Goal: Task Accomplishment & Management: Manage account settings

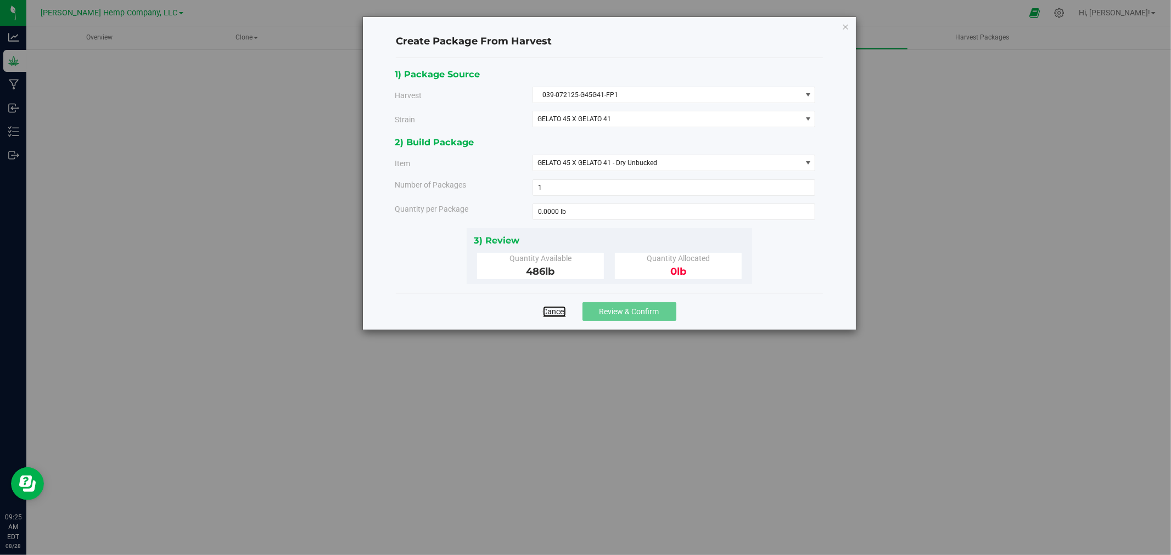
click at [550, 315] on link "Cancel" at bounding box center [554, 311] width 23 height 11
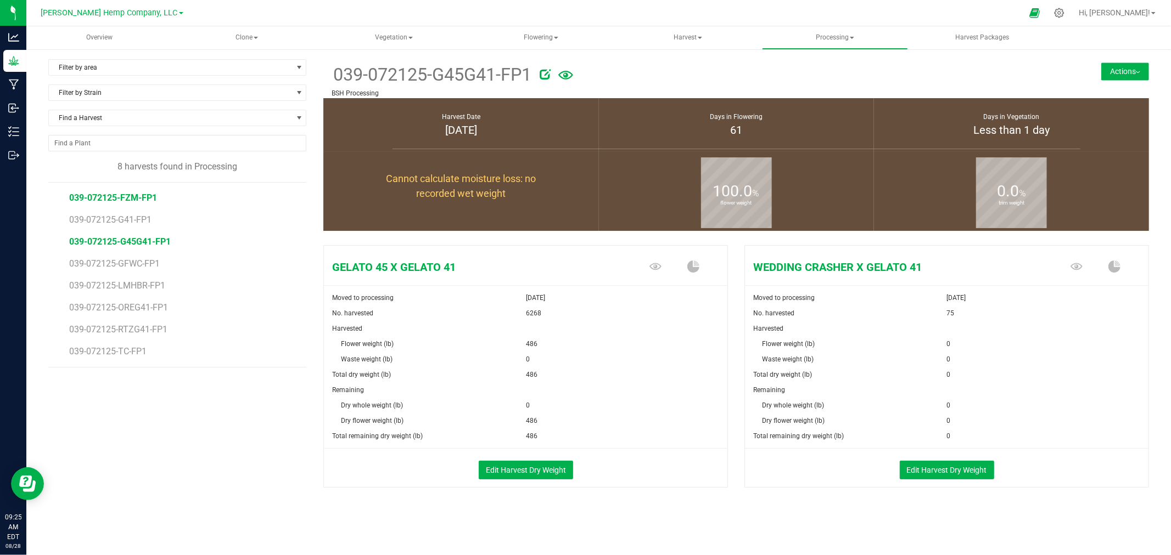
click at [125, 194] on span "039-072125-FZM-FP1" at bounding box center [113, 198] width 88 height 10
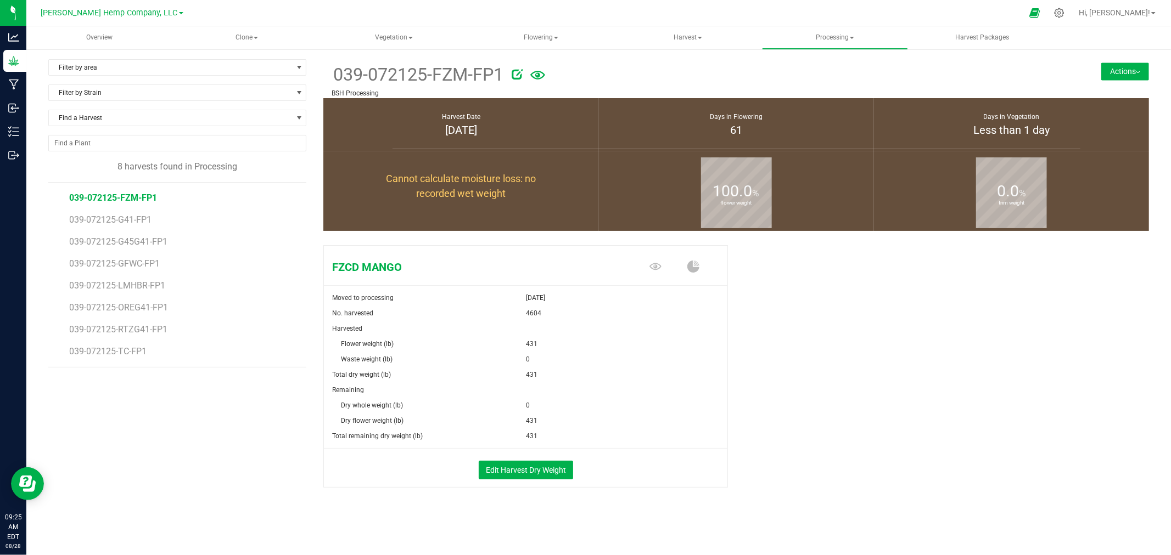
click at [1122, 67] on button "Actions" at bounding box center [1125, 72] width 48 height 18
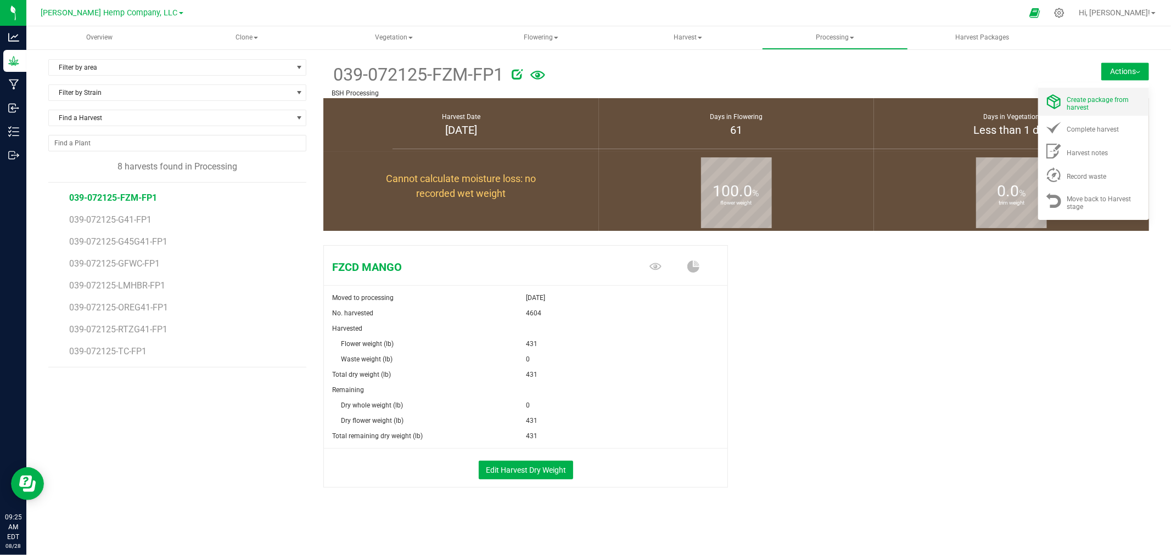
click at [1115, 96] on span "Create package from harvest" at bounding box center [1098, 103] width 62 height 15
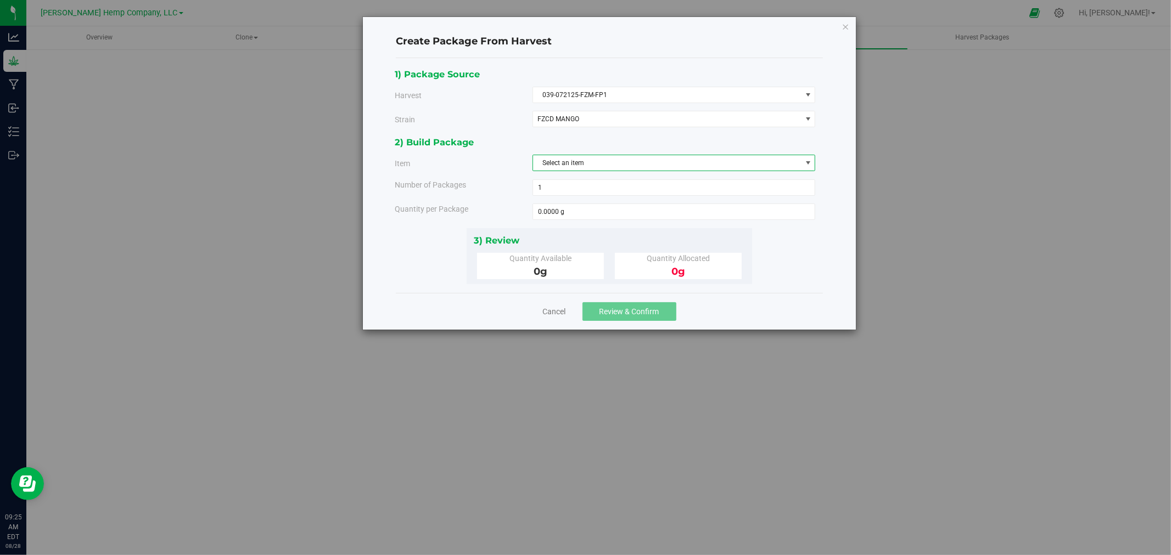
click at [694, 165] on span "Select an item" at bounding box center [667, 162] width 268 height 15
click at [661, 111] on span "FZCD MANGO" at bounding box center [673, 119] width 283 height 16
click at [843, 26] on icon "button" at bounding box center [845, 26] width 8 height 13
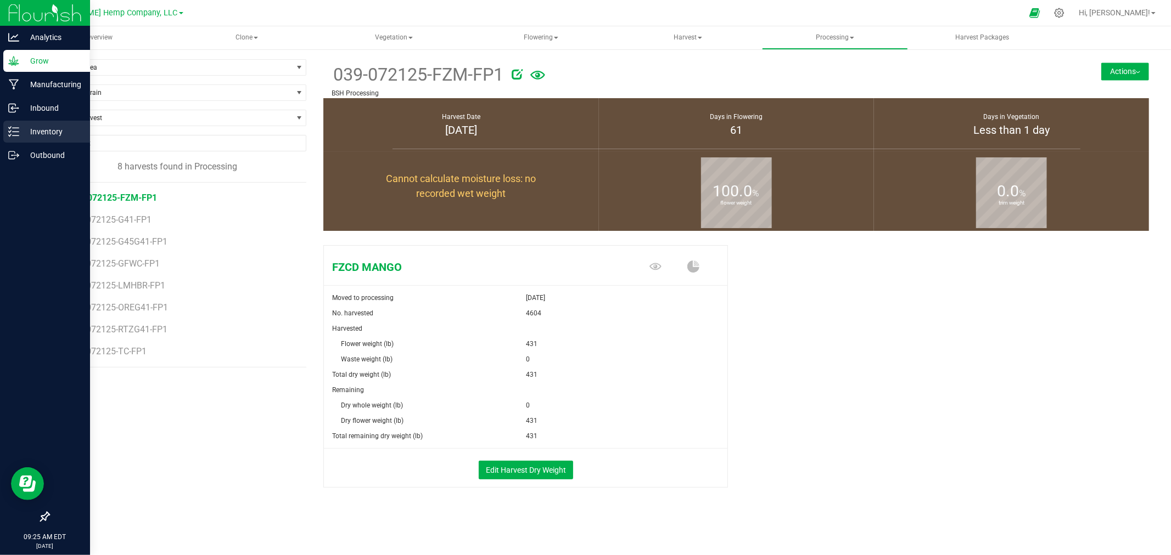
click at [47, 130] on p "Inventory" at bounding box center [52, 131] width 66 height 13
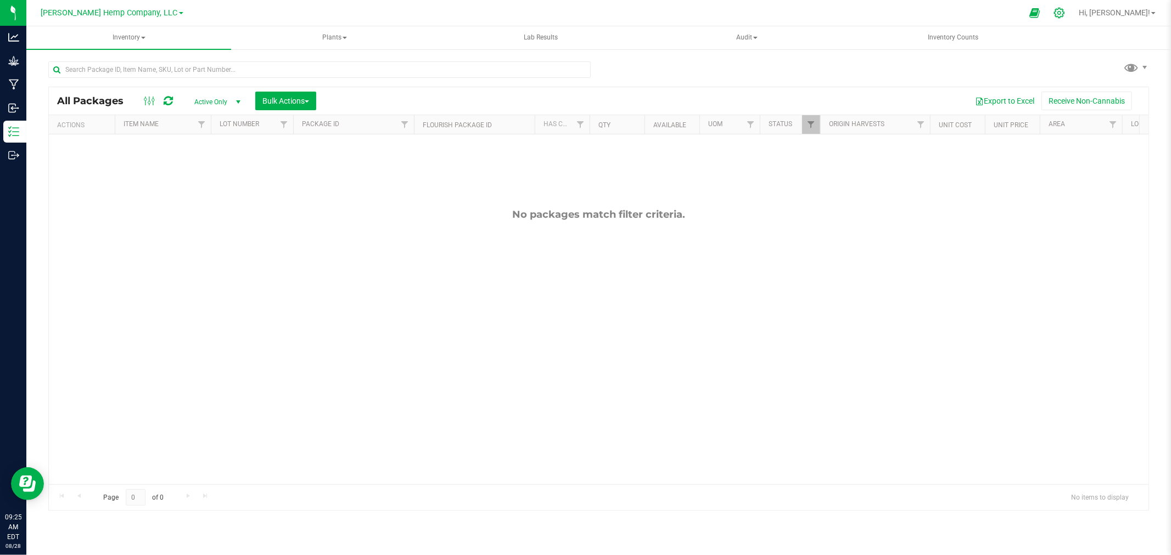
click at [1065, 10] on icon at bounding box center [1059, 13] width 12 height 12
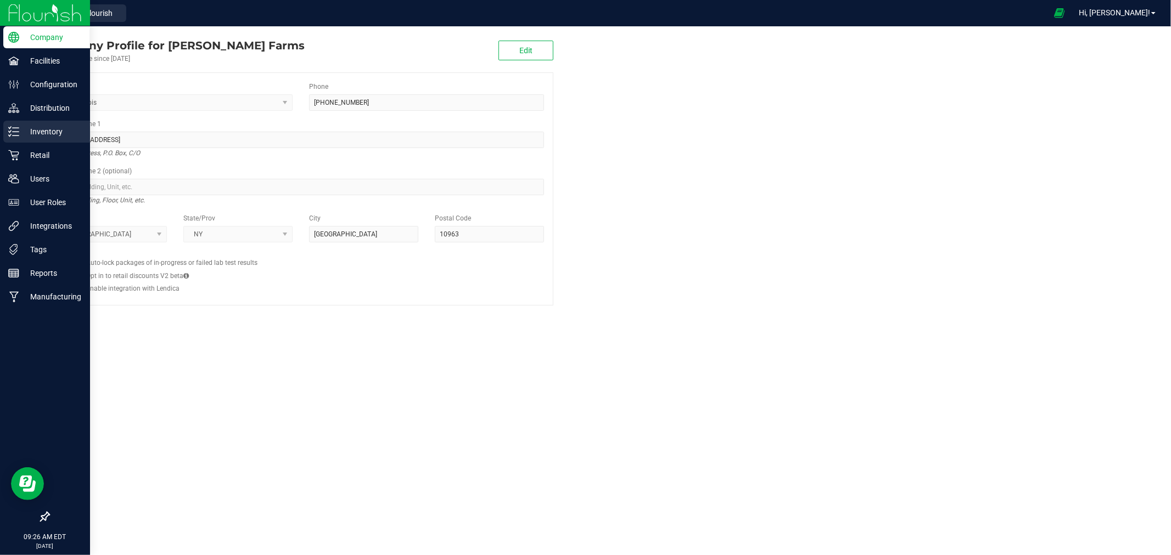
click at [19, 124] on div "Inventory" at bounding box center [46, 132] width 87 height 22
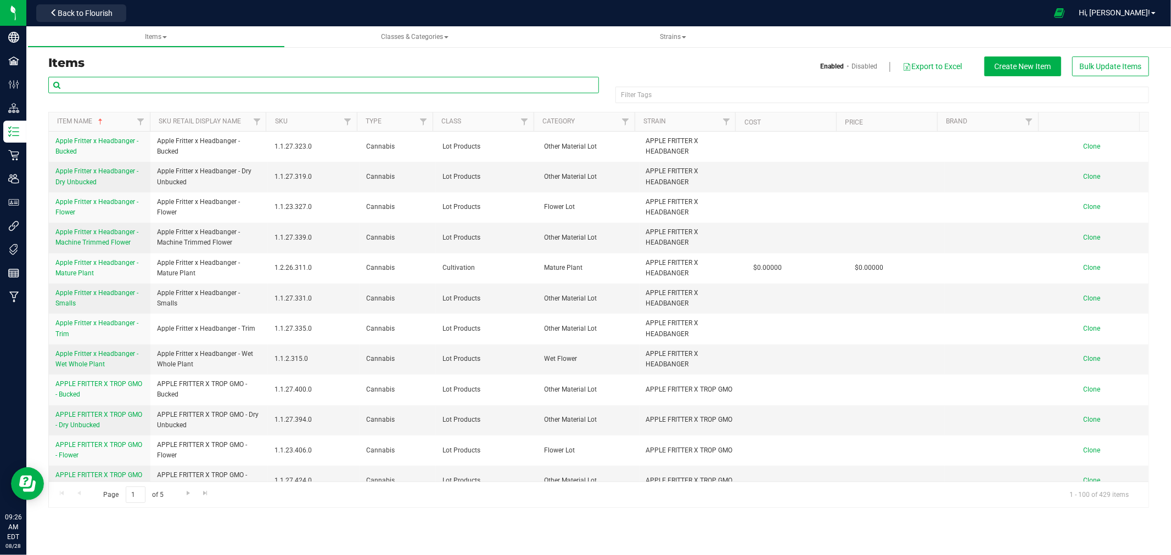
click at [140, 81] on input "text" at bounding box center [323, 85] width 550 height 16
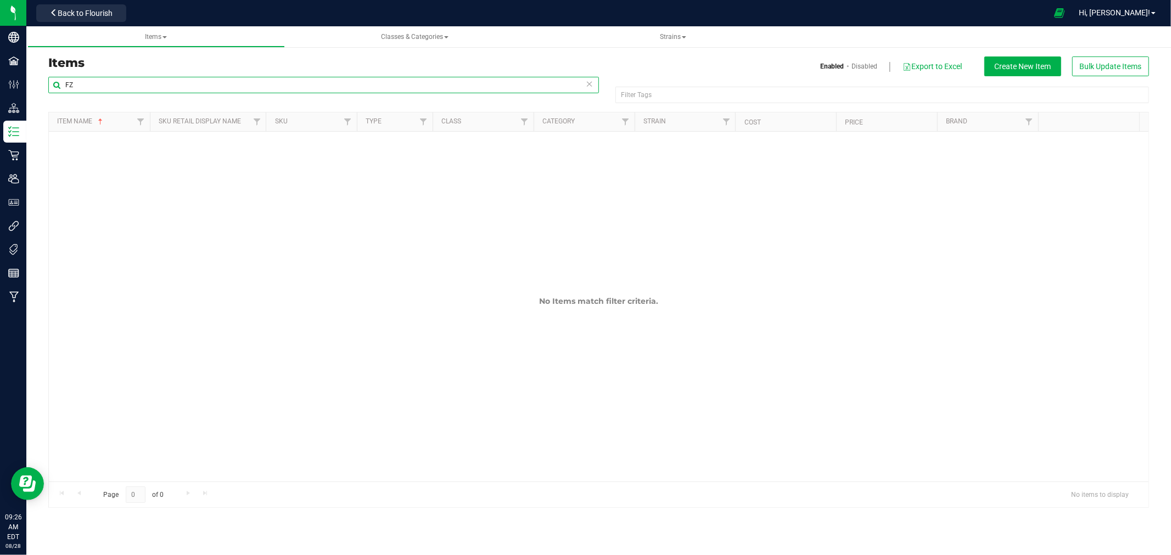
type input "F"
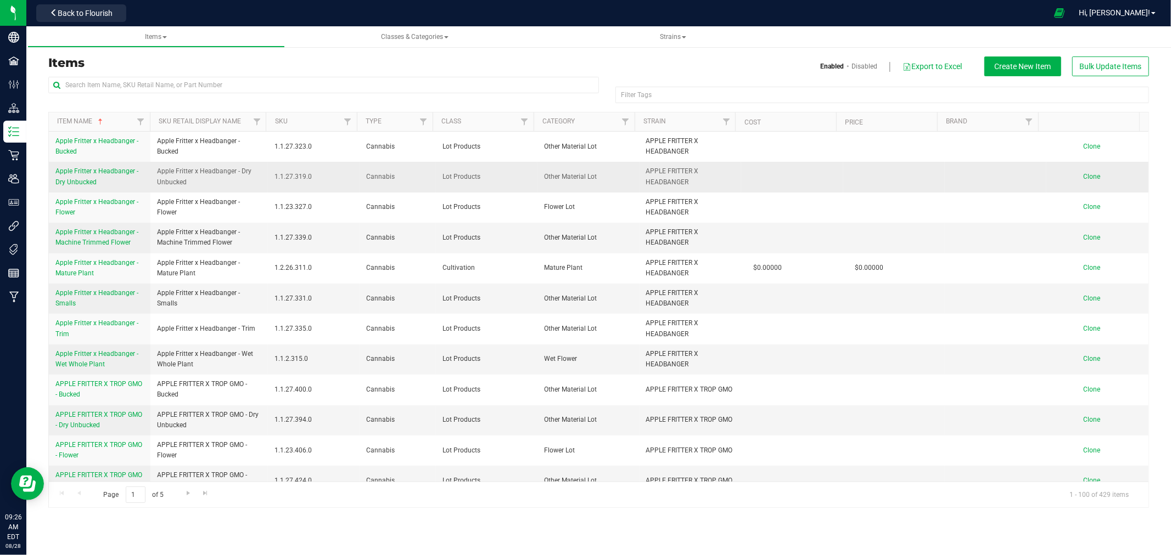
click at [1085, 177] on span "Clone" at bounding box center [1091, 177] width 17 height 8
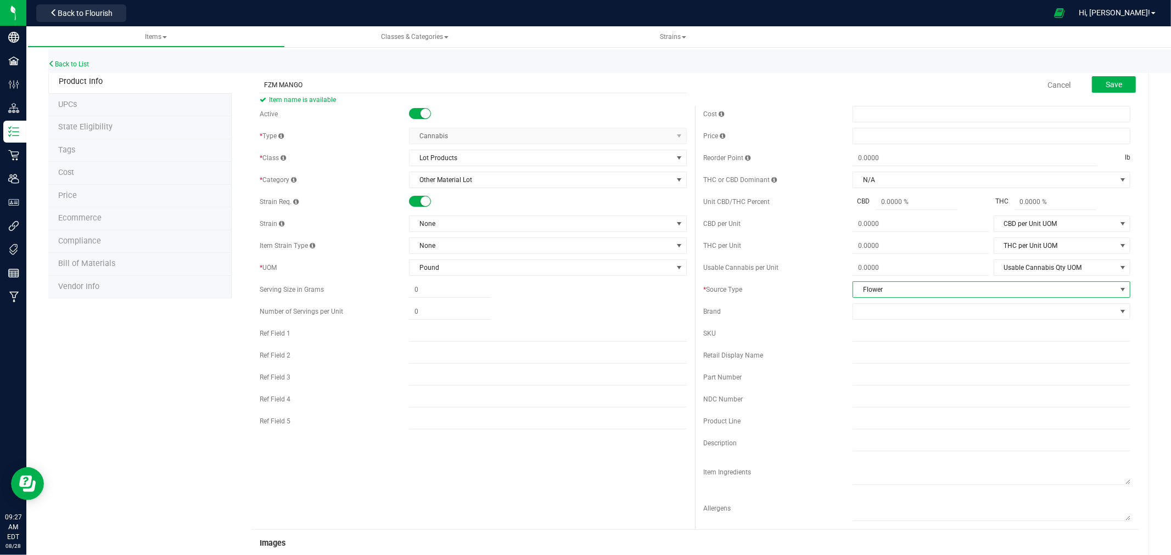
click at [891, 294] on span "Flower" at bounding box center [984, 289] width 263 height 15
click at [890, 327] on li "Flower" at bounding box center [983, 325] width 274 height 16
click at [323, 81] on input "FZM MANGO" at bounding box center [473, 85] width 427 height 16
type input "FZM MANGO-DRY UNBUCKED"
click at [1114, 81] on button "Save" at bounding box center [1114, 84] width 44 height 16
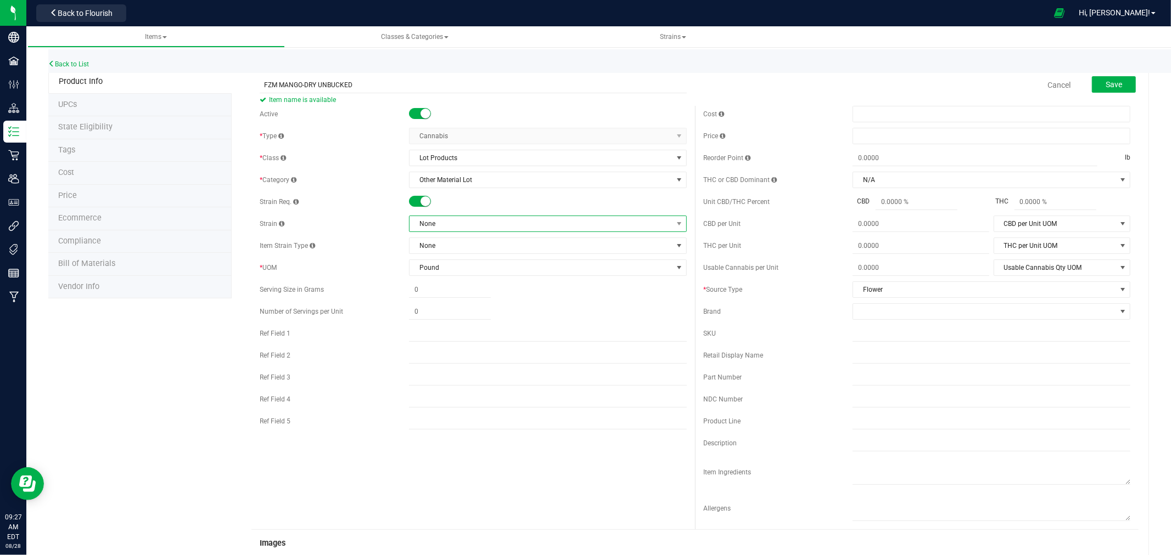
click at [500, 227] on span "None" at bounding box center [540, 223] width 263 height 15
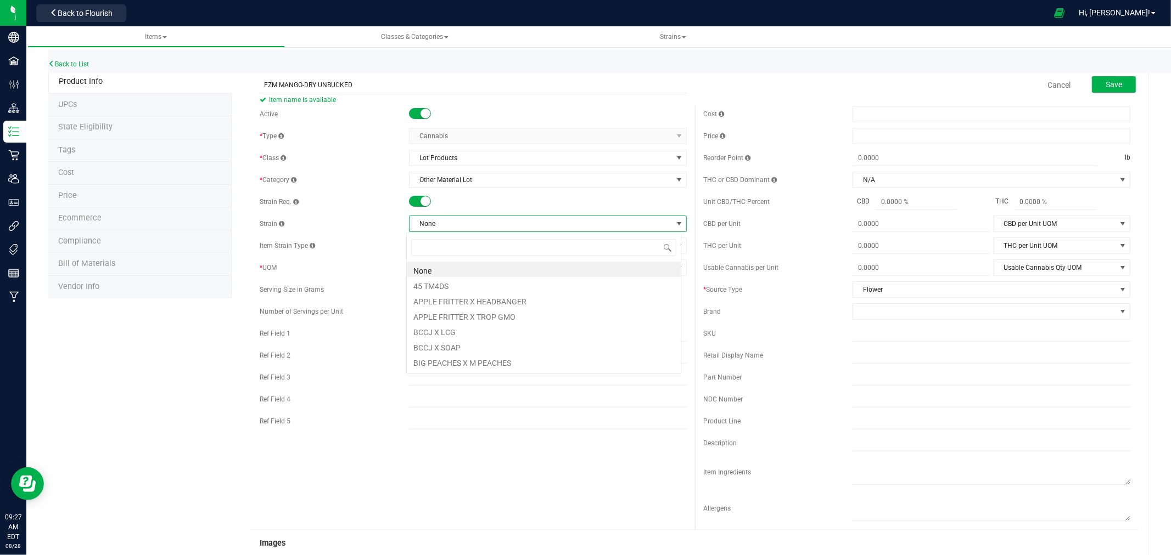
scroll to position [16, 275]
type input "FZ"
click at [1047, 89] on link "Cancel" at bounding box center [1058, 85] width 23 height 11
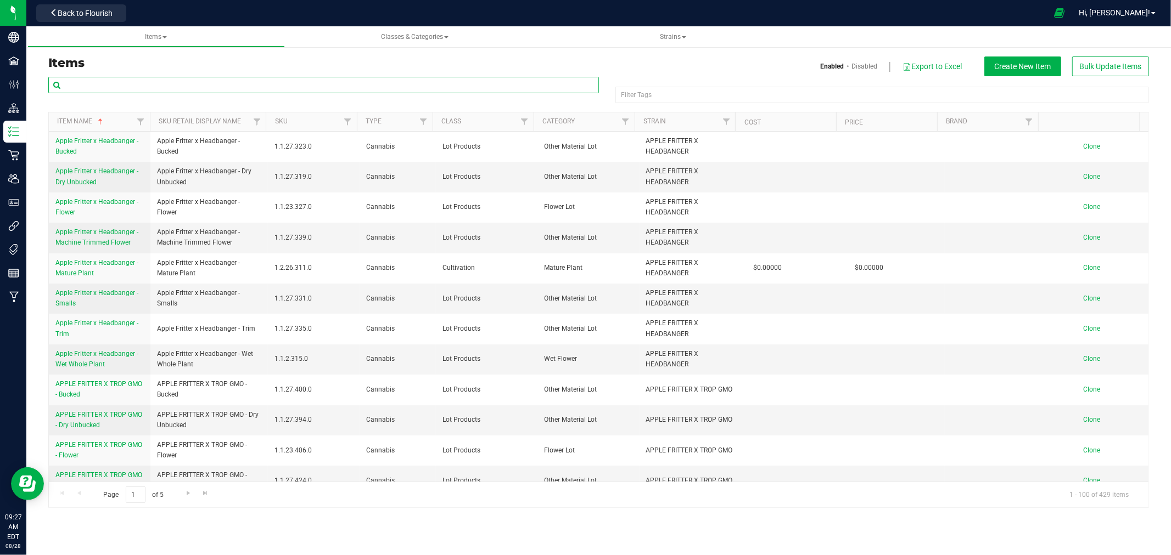
click at [254, 86] on input "text" at bounding box center [323, 85] width 550 height 16
type input "F"
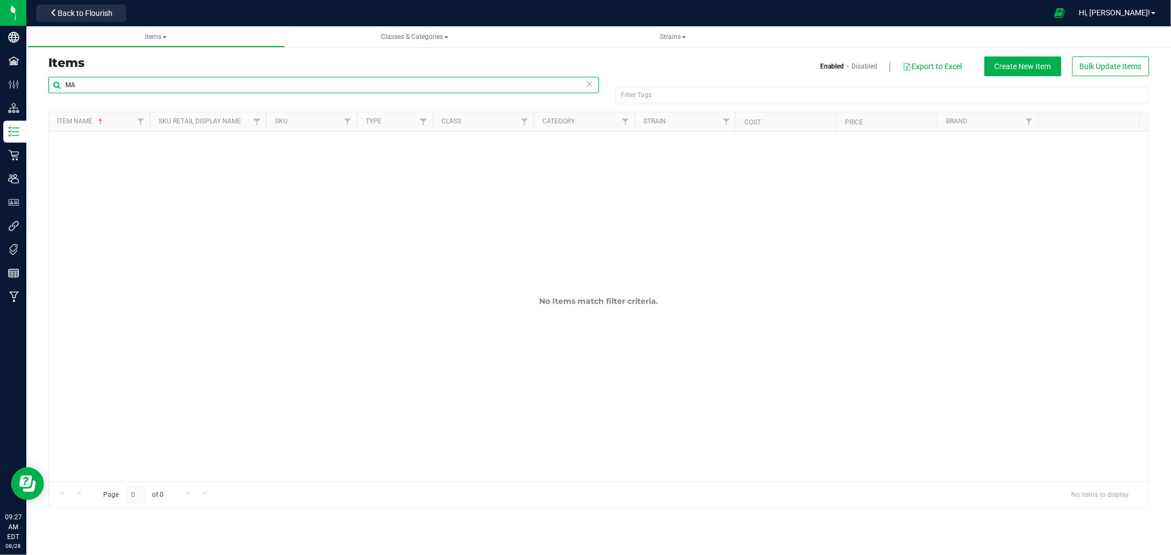
type input "M"
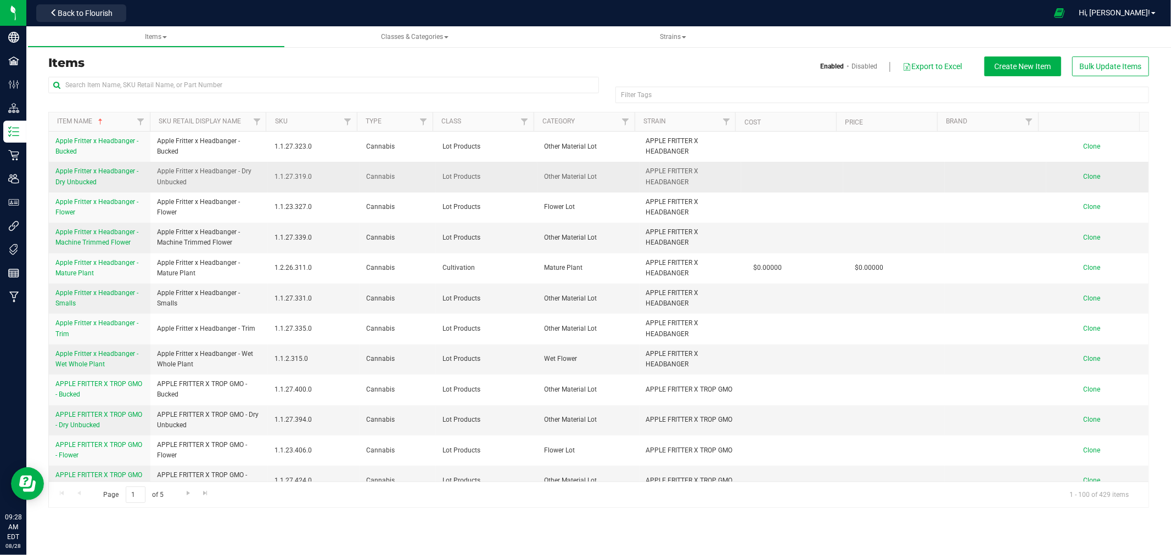
click at [1083, 179] on span "Clone" at bounding box center [1091, 177] width 17 height 8
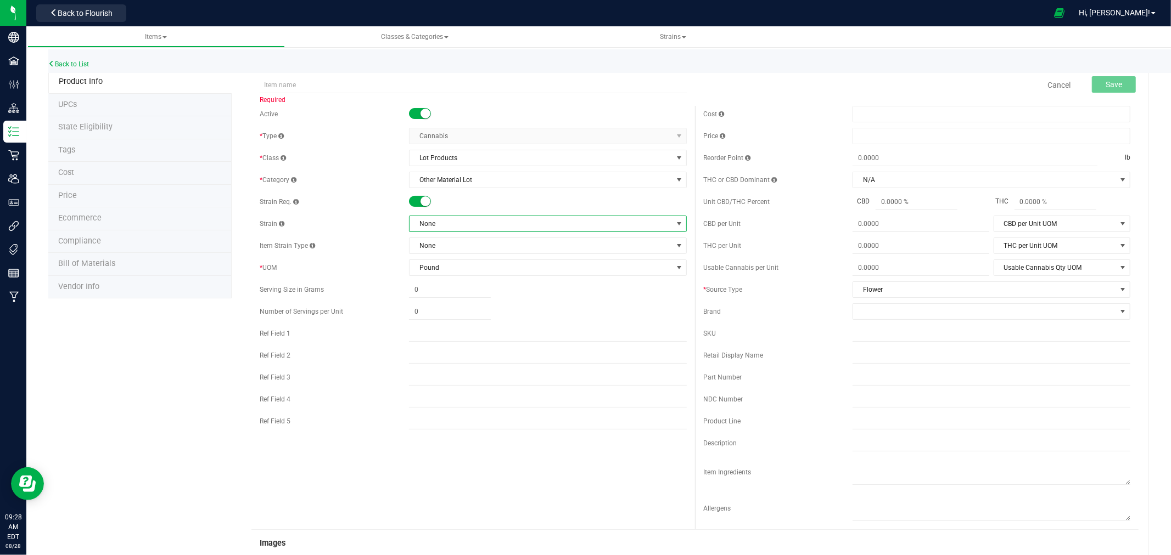
click at [476, 221] on span "None" at bounding box center [540, 223] width 263 height 15
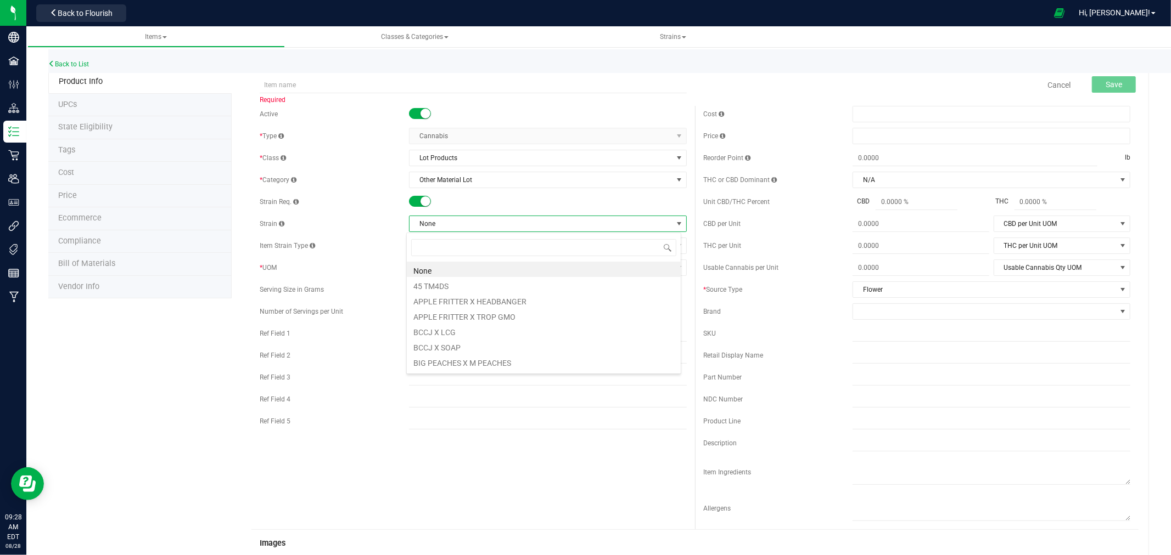
scroll to position [16, 275]
type input "F"
click at [454, 368] on li "FZCD MANGO" at bounding box center [544, 361] width 274 height 15
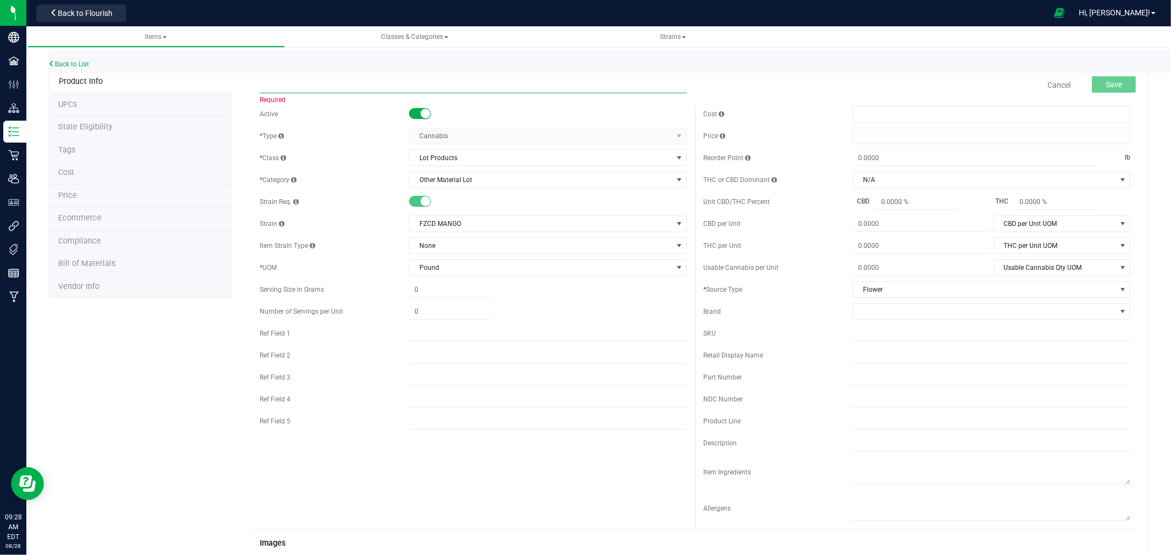
click at [355, 85] on input "text" at bounding box center [473, 85] width 427 height 16
click at [491, 224] on span "FZCD MANGO" at bounding box center [540, 223] width 263 height 15
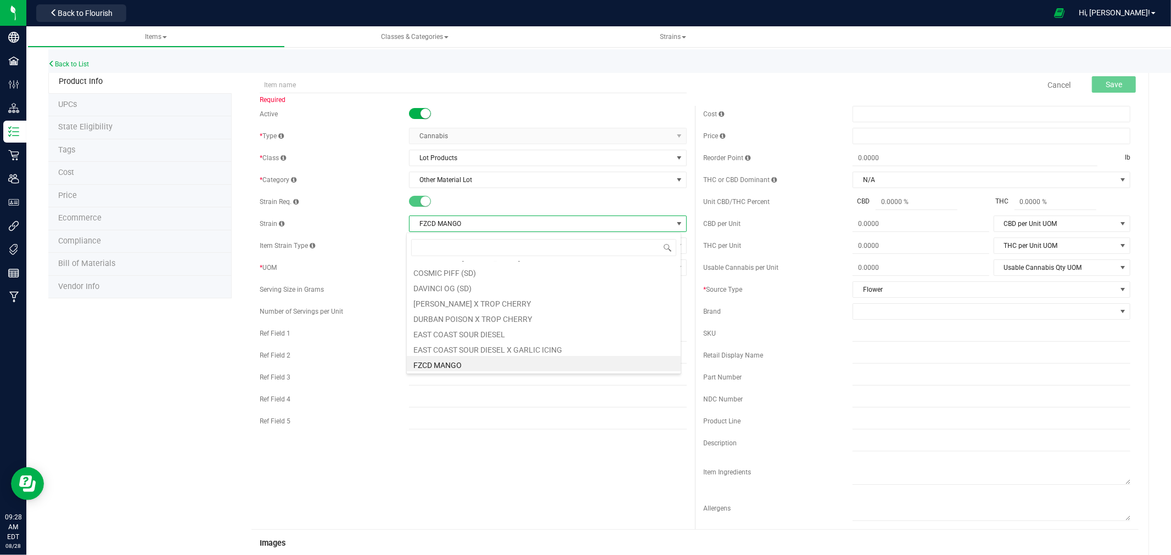
click at [488, 224] on span "FZCD MANGO" at bounding box center [540, 223] width 263 height 15
click at [462, 224] on span "FZCD MANGO" at bounding box center [540, 223] width 263 height 15
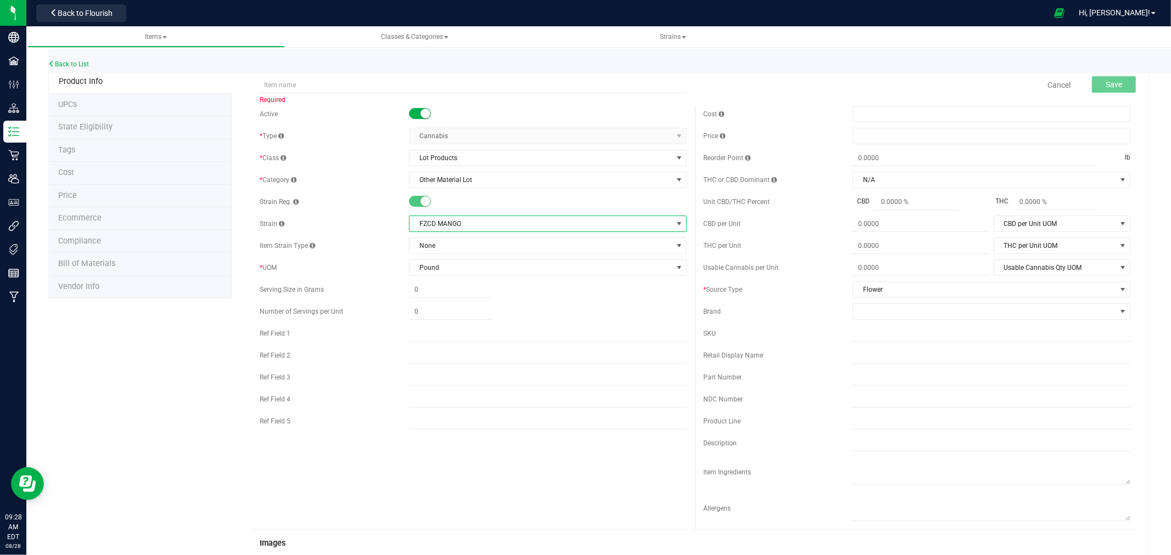
click at [462, 224] on span "FZCD MANGO" at bounding box center [540, 223] width 263 height 15
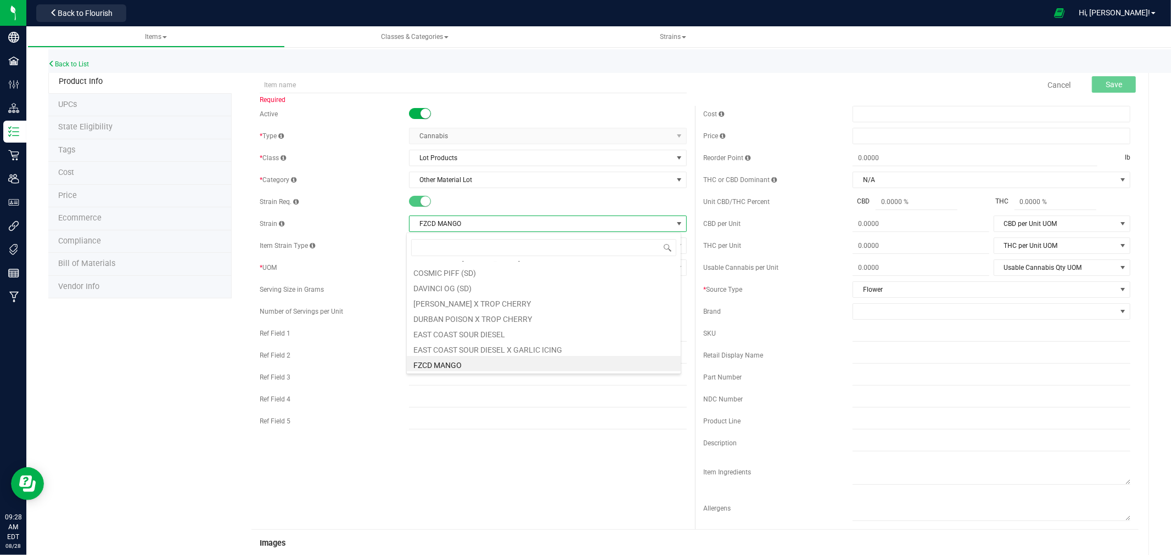
scroll to position [16, 275]
drag, startPoint x: 454, startPoint y: 222, endPoint x: 430, endPoint y: 222, distance: 24.7
click at [431, 222] on span "FZCD MANGO" at bounding box center [540, 223] width 263 height 15
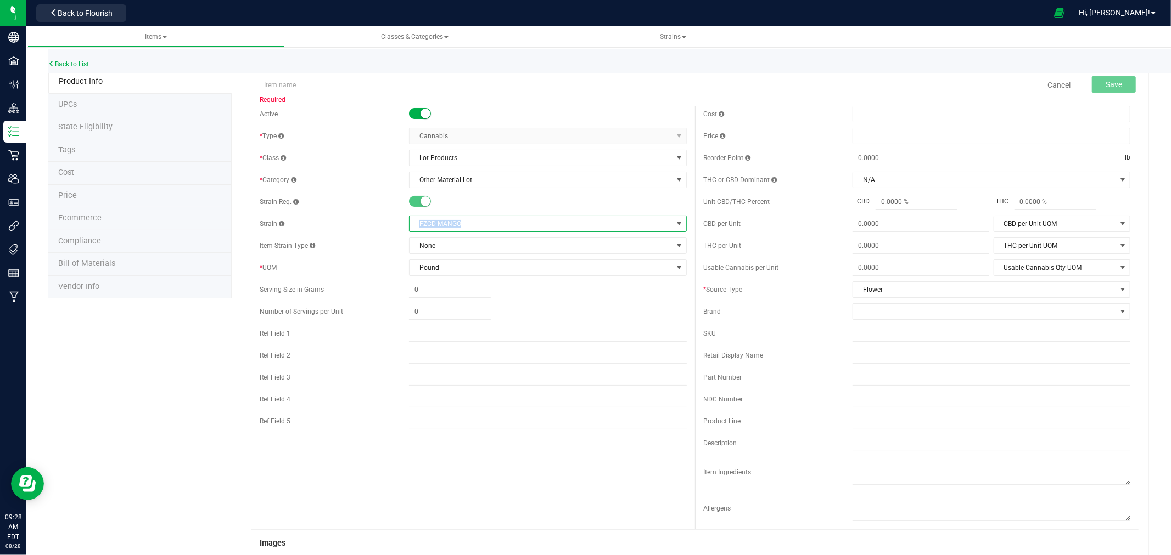
drag, startPoint x: 462, startPoint y: 221, endPoint x: 416, endPoint y: 226, distance: 46.4
click at [415, 226] on span "FZCD MANGO" at bounding box center [540, 223] width 263 height 15
click at [327, 80] on input "text" at bounding box center [473, 85] width 427 height 16
paste input "ZKTORE-1511"
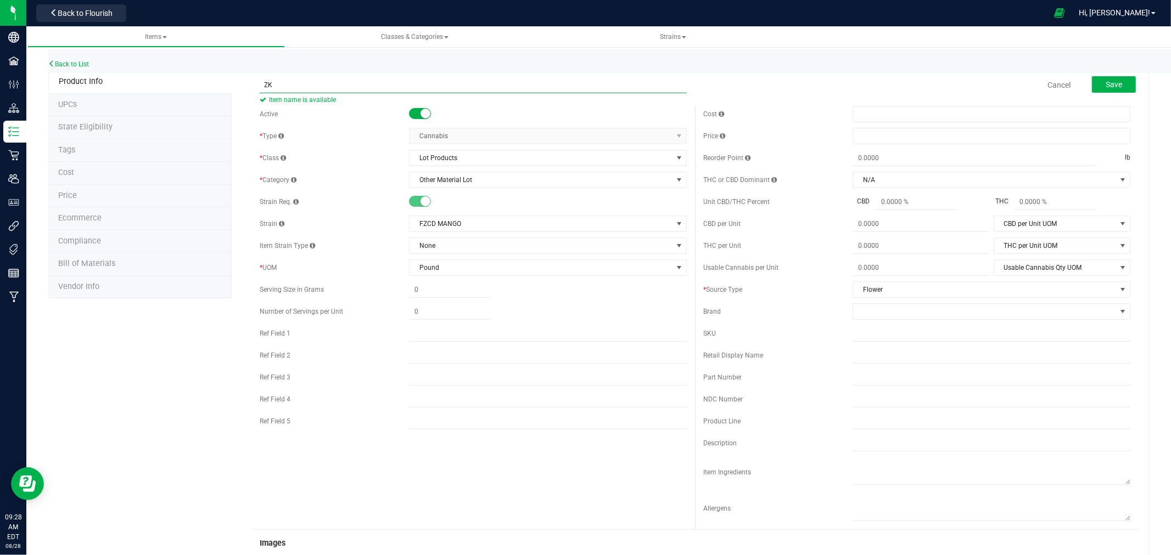
type input "Z"
type input "FZCD MANGO-DRY UNBUCKED"
click at [1094, 84] on button "Save" at bounding box center [1114, 84] width 44 height 16
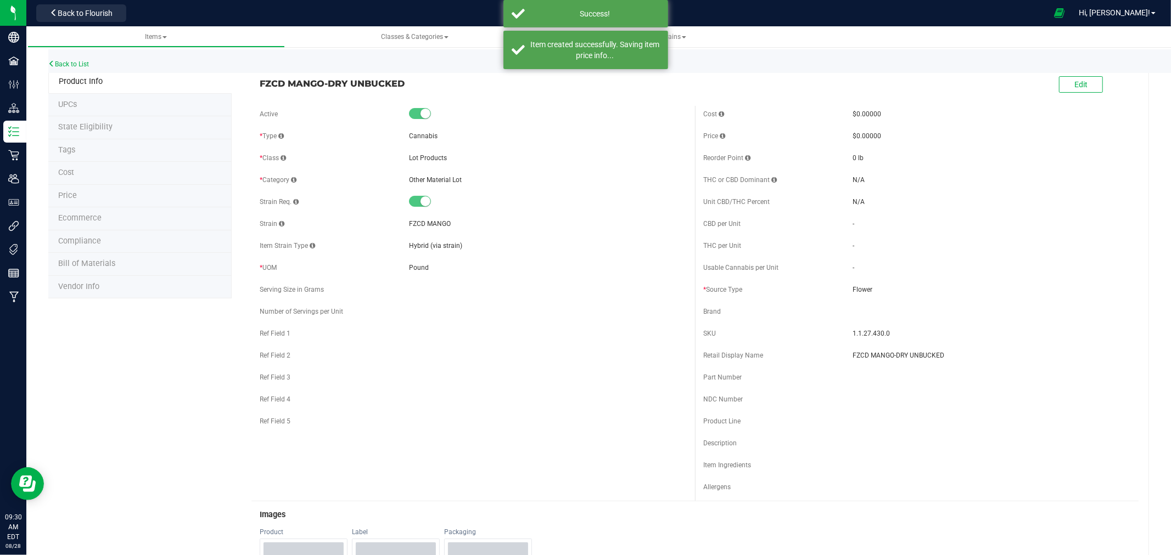
click at [130, 14] on div "Back to Flourish" at bounding box center [81, 12] width 99 height 21
click at [110, 12] on span "Back to Flourish" at bounding box center [85, 13] width 55 height 9
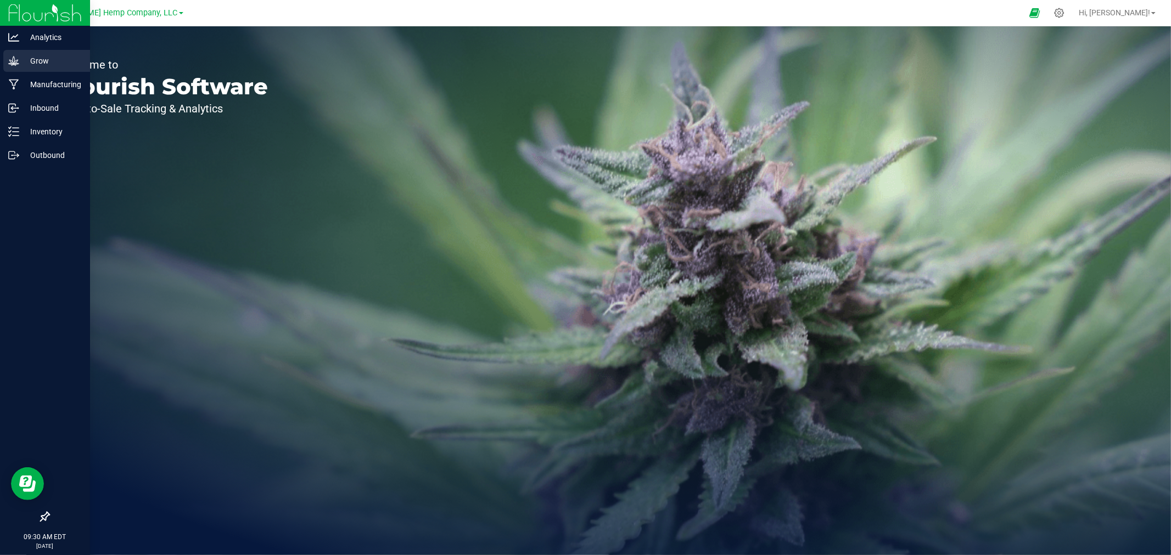
click at [16, 64] on icon at bounding box center [13, 60] width 11 height 11
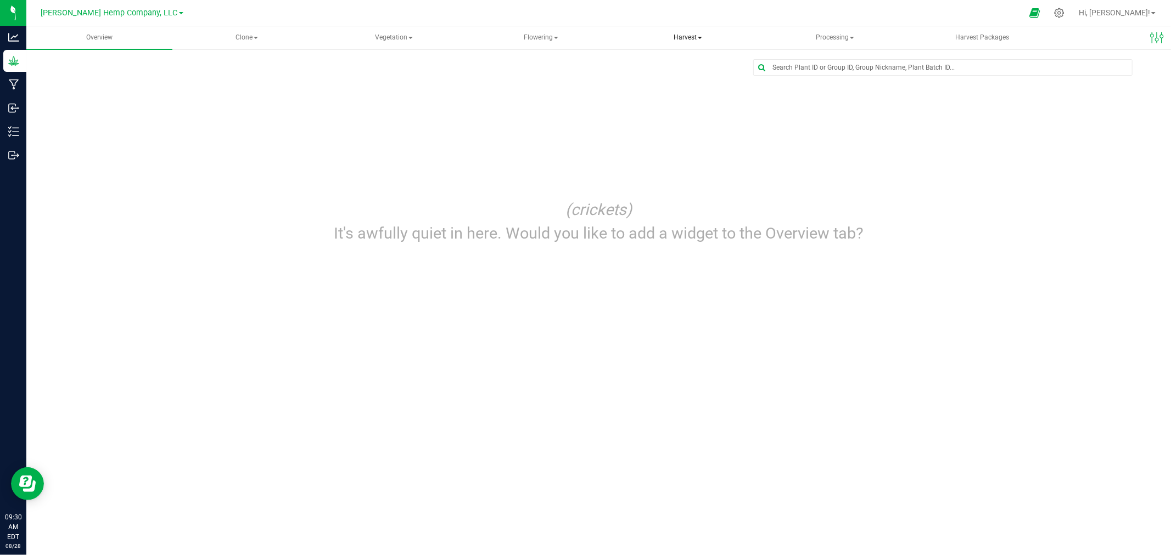
click at [672, 40] on span "Harvest" at bounding box center [687, 38] width 145 height 22
click at [644, 69] on span "Harvests" at bounding box center [659, 65] width 61 height 9
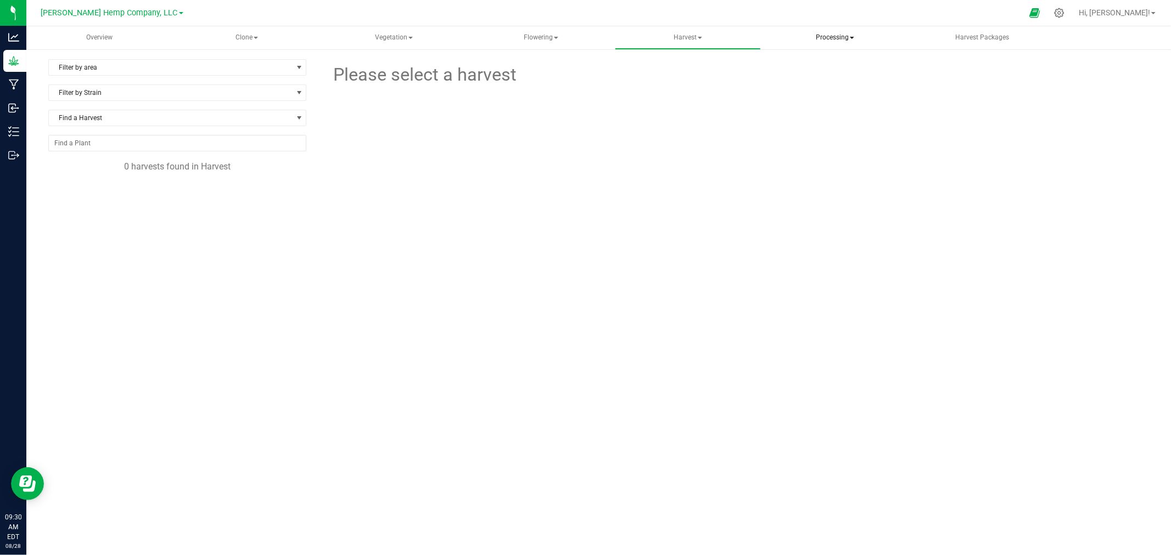
click at [822, 39] on span "Processing" at bounding box center [834, 38] width 145 height 22
click at [796, 78] on span "Processing harvests" at bounding box center [828, 78] width 102 height 9
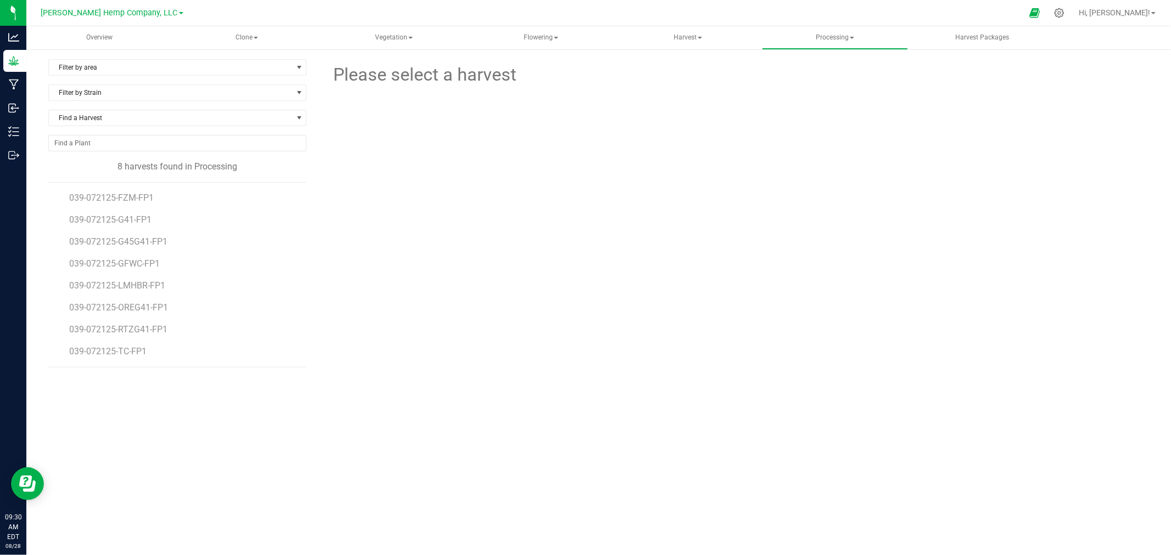
click at [117, 190] on li "039-072125-FZM-FP1" at bounding box center [183, 194] width 229 height 22
click at [119, 200] on span "039-072125-FZM-FP1" at bounding box center [113, 198] width 88 height 10
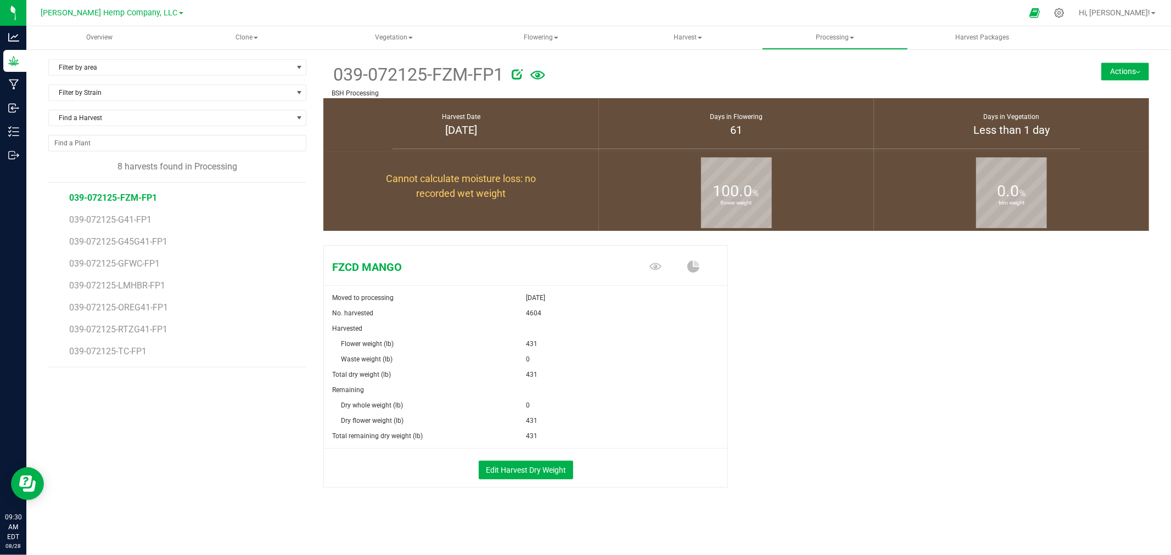
click at [1117, 69] on button "Actions" at bounding box center [1125, 72] width 48 height 18
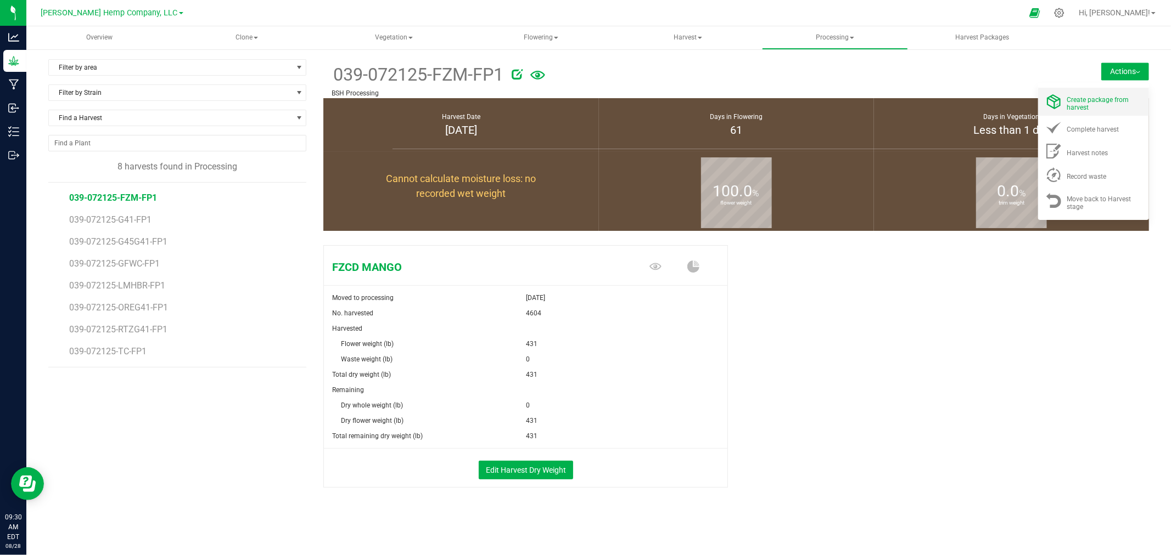
click at [1094, 97] on span "Create package from harvest" at bounding box center [1098, 103] width 62 height 15
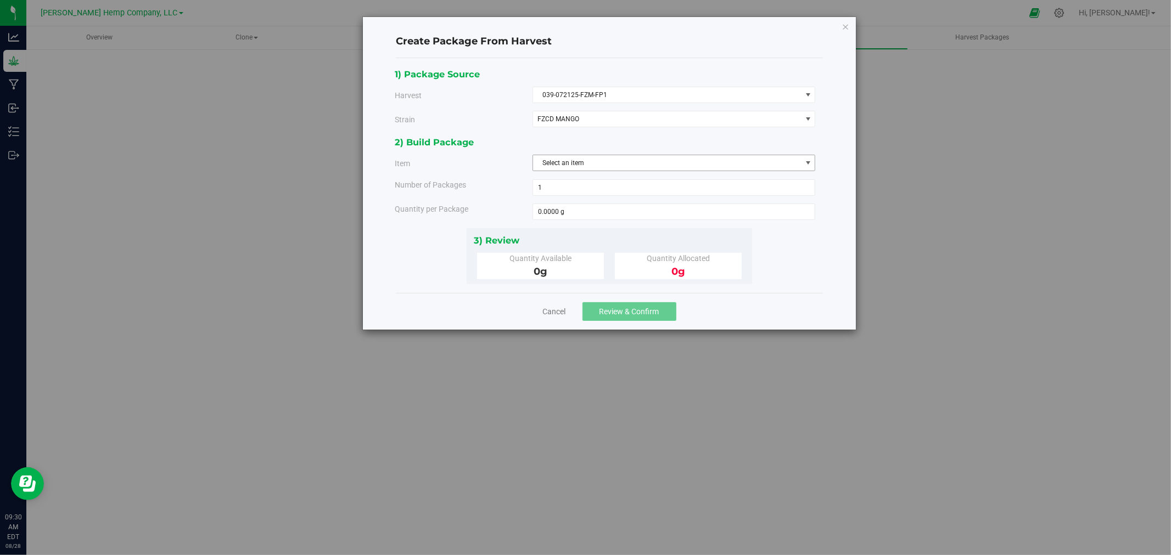
click at [605, 167] on span "Select an item" at bounding box center [667, 162] width 268 height 15
click at [597, 210] on span "FZCD MANGO-DRY UNBUCKED" at bounding box center [585, 210] width 92 height 14
click at [637, 271] on div "0 lb" at bounding box center [678, 272] width 110 height 15
click at [655, 270] on div "0 lb" at bounding box center [678, 272] width 110 height 15
click at [672, 272] on span "0 lb" at bounding box center [678, 272] width 16 height 12
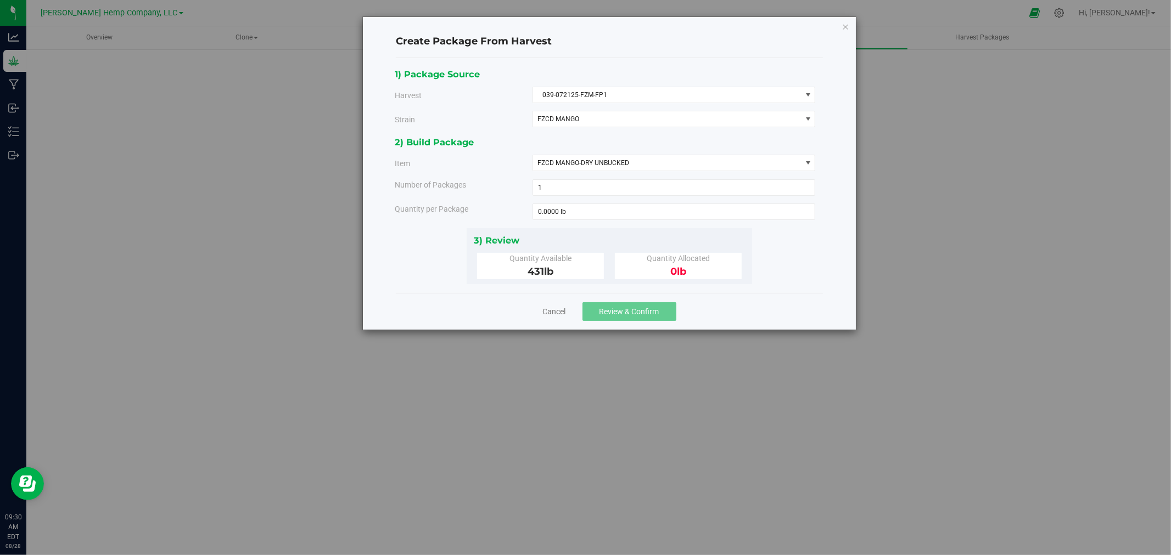
click at [684, 266] on span "lb" at bounding box center [681, 272] width 9 height 12
click at [683, 267] on span "lb" at bounding box center [681, 272] width 9 height 12
click at [589, 210] on span at bounding box center [673, 212] width 283 height 16
type input "431"
type input "431.0000 lb"
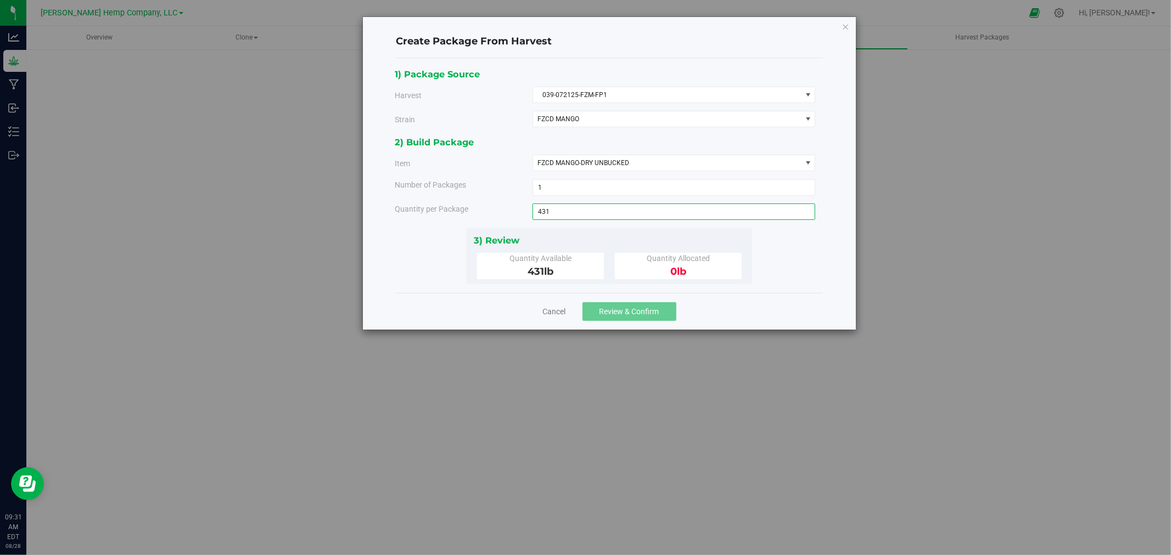
click at [805, 267] on div "1) Package Source Harvest 039-072125-FZM-FP1 Select 039-072125-FZM-FP1 039-0721…" at bounding box center [609, 175] width 429 height 217
click at [630, 311] on span "Review & Confirm" at bounding box center [629, 311] width 60 height 9
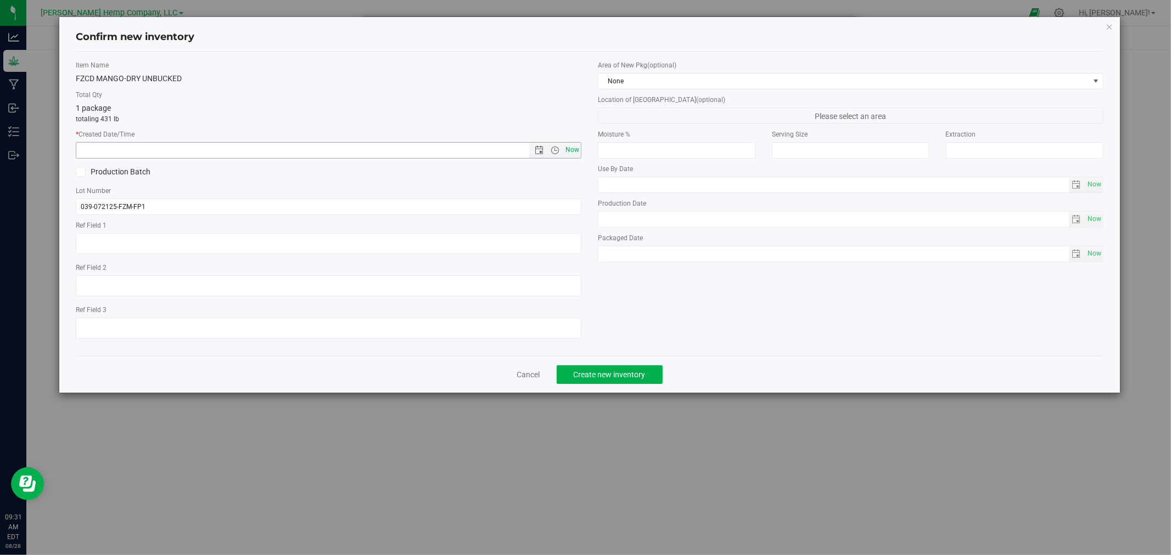
click at [568, 151] on span "Now" at bounding box center [572, 150] width 19 height 16
type input "[DATE] 9:31 AM"
click at [621, 379] on span "Create new inventory" at bounding box center [609, 374] width 72 height 9
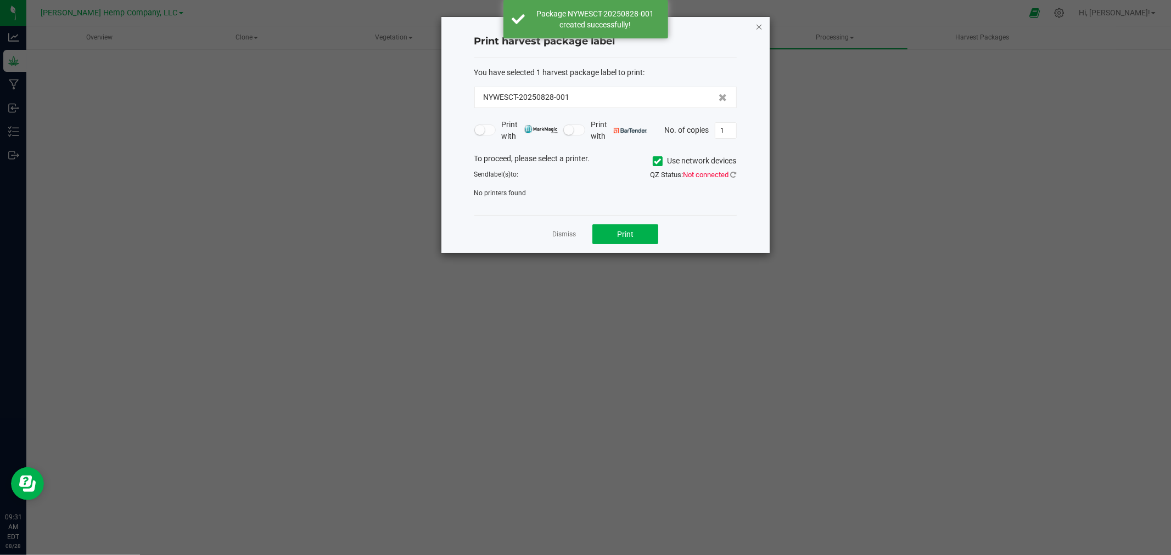
click at [758, 26] on icon "button" at bounding box center [759, 26] width 8 height 13
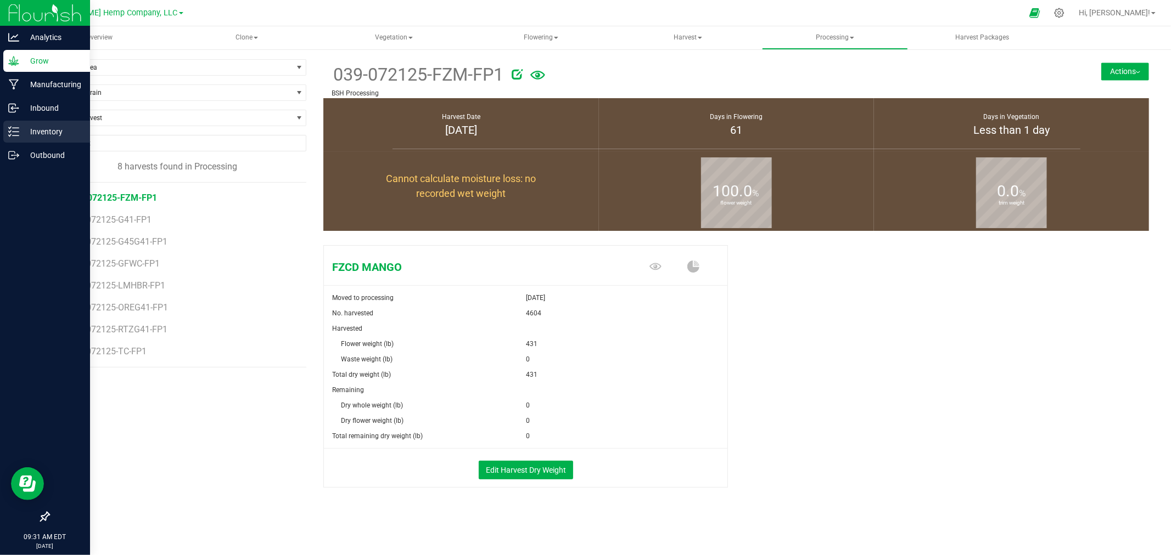
click at [37, 125] on p "Inventory" at bounding box center [52, 131] width 66 height 13
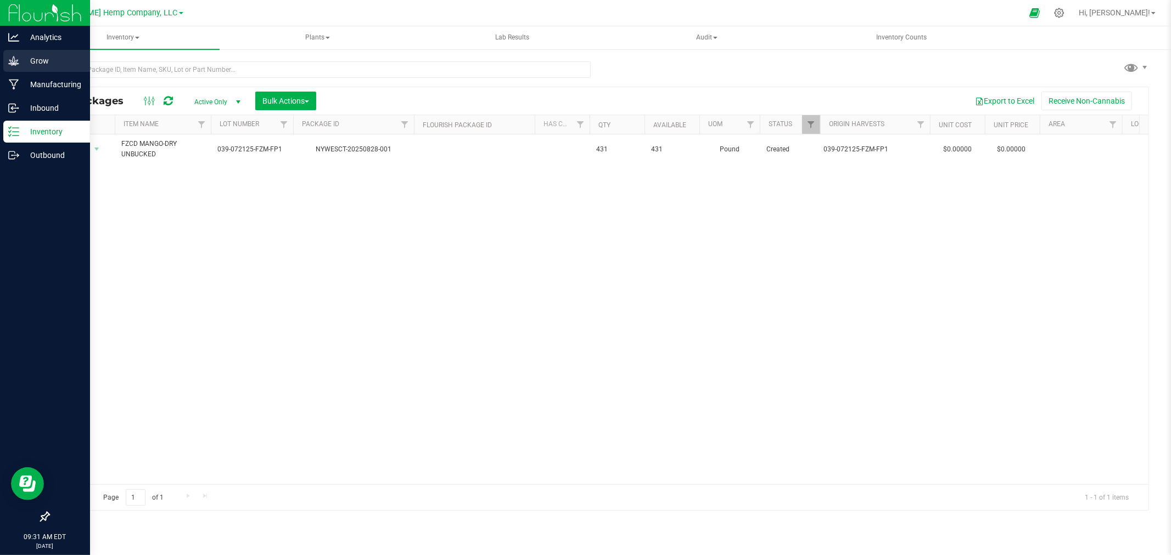
click at [53, 61] on p "Grow" at bounding box center [52, 60] width 66 height 13
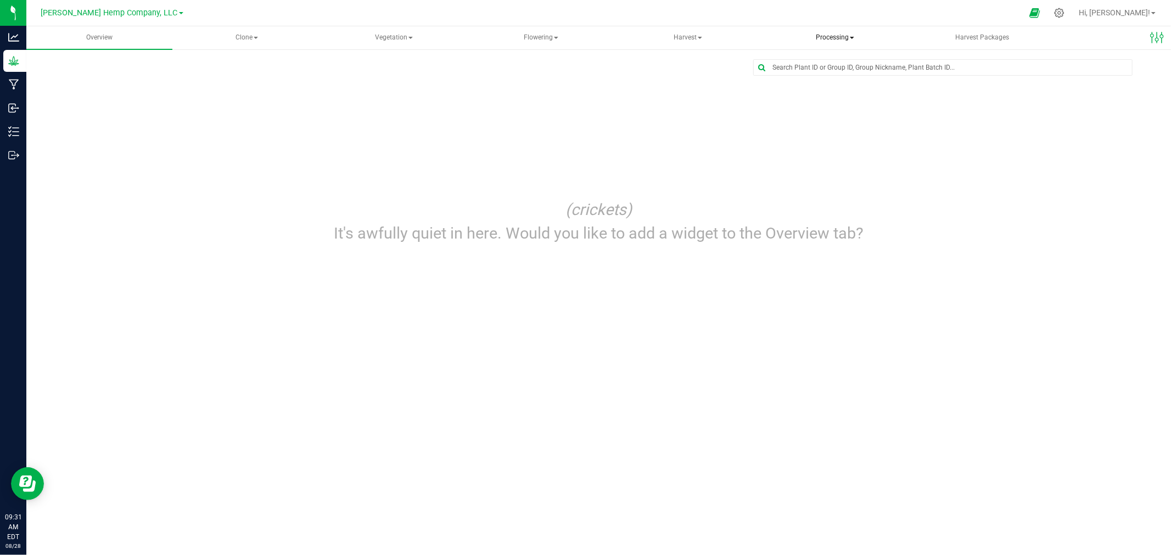
click at [835, 37] on span "Processing" at bounding box center [834, 38] width 145 height 22
click at [825, 78] on span "Processing harvests" at bounding box center [828, 78] width 102 height 9
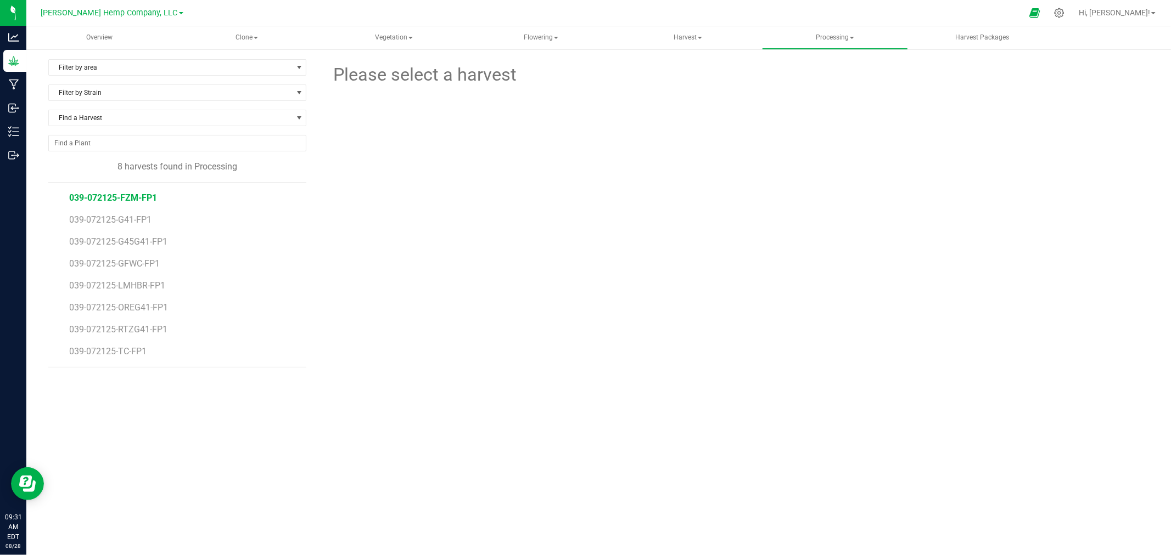
click at [122, 199] on span "039-072125-FZM-FP1" at bounding box center [113, 198] width 88 height 10
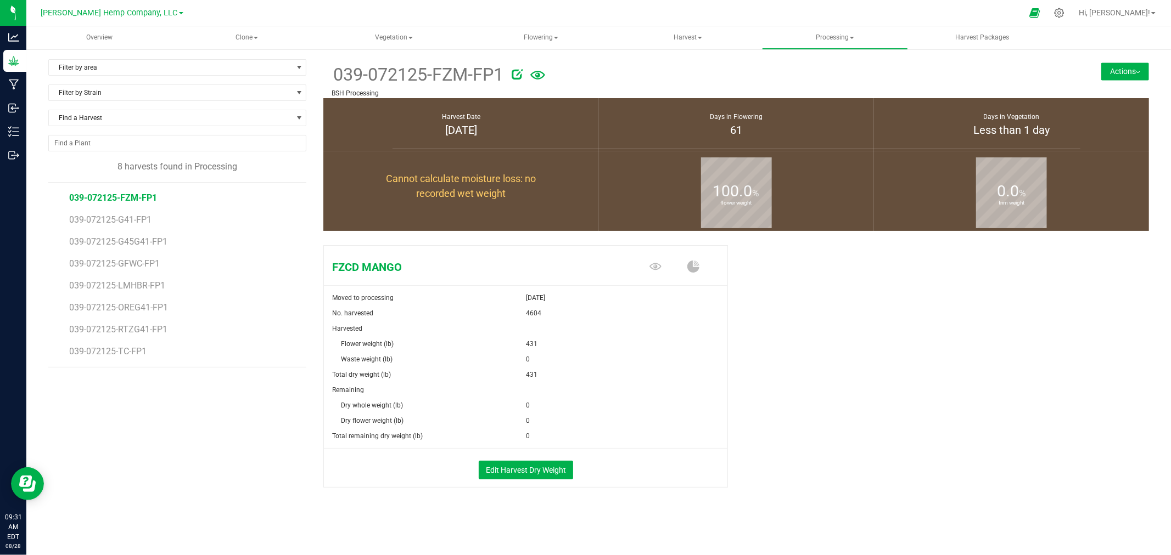
click at [1132, 69] on button "Actions" at bounding box center [1125, 72] width 48 height 18
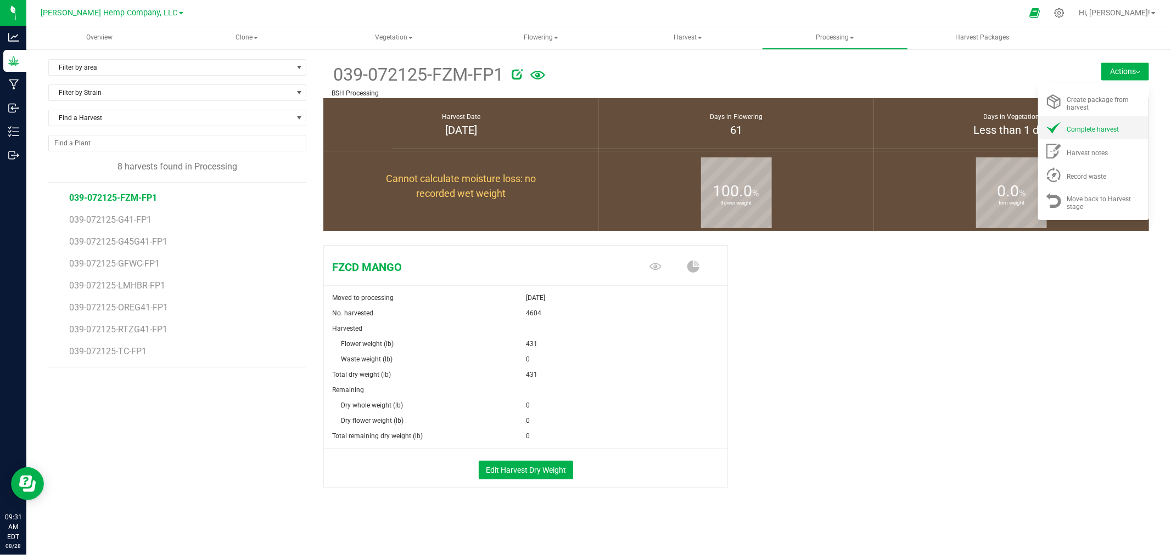
click at [1098, 130] on span "Complete harvest" at bounding box center [1093, 130] width 52 height 8
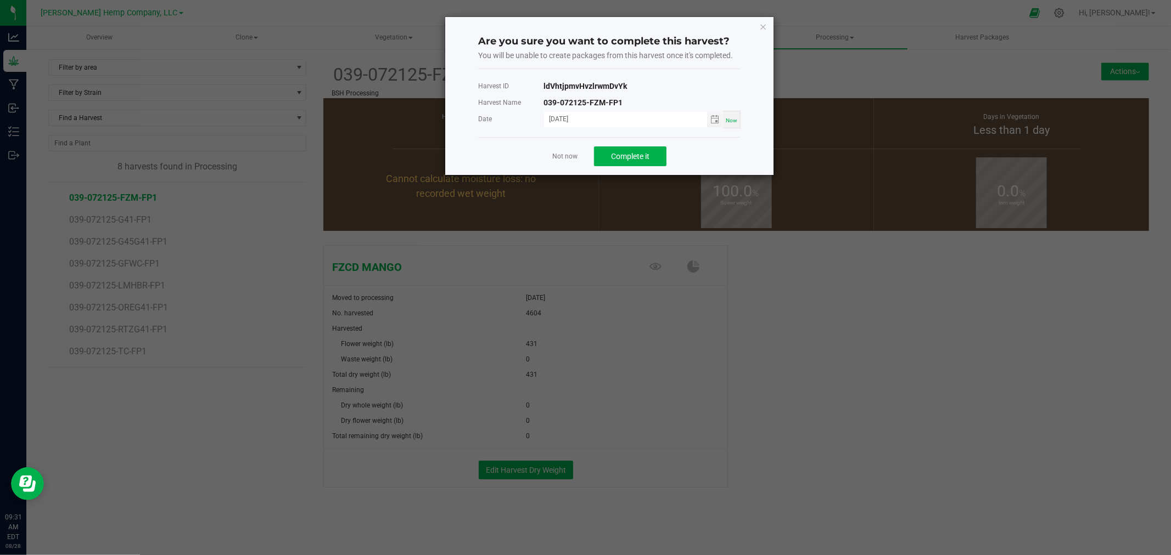
click at [758, 29] on div "Are you sure you want to complete this harvest? You will be unable to create pa…" at bounding box center [609, 96] width 328 height 158
click at [760, 25] on icon "button" at bounding box center [763, 26] width 8 height 13
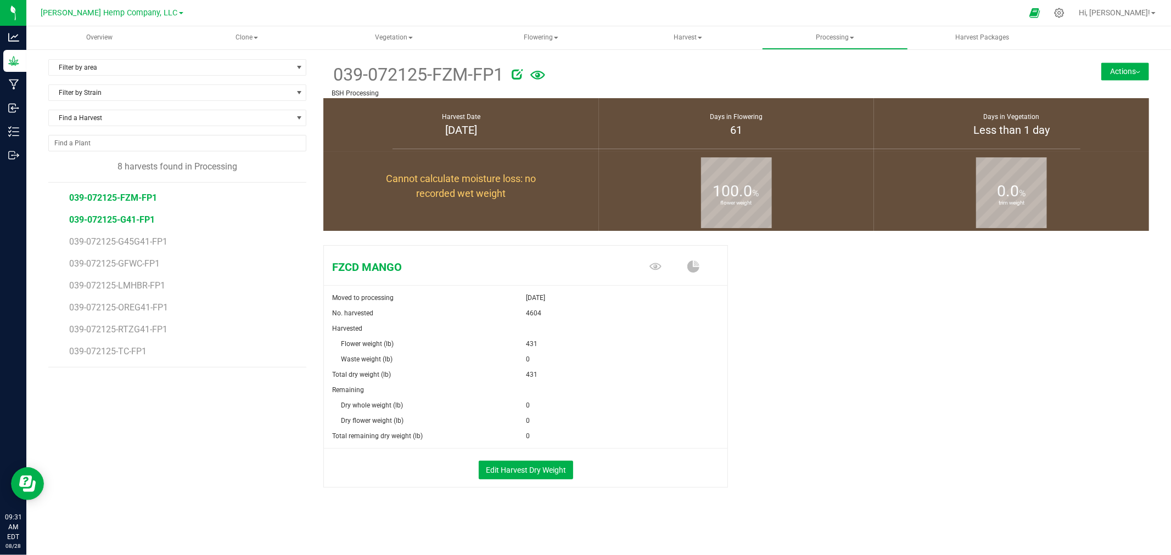
click at [105, 218] on span "039-072125-G41-FP1" at bounding box center [112, 220] width 86 height 10
click at [1121, 74] on button "Actions" at bounding box center [1125, 72] width 48 height 18
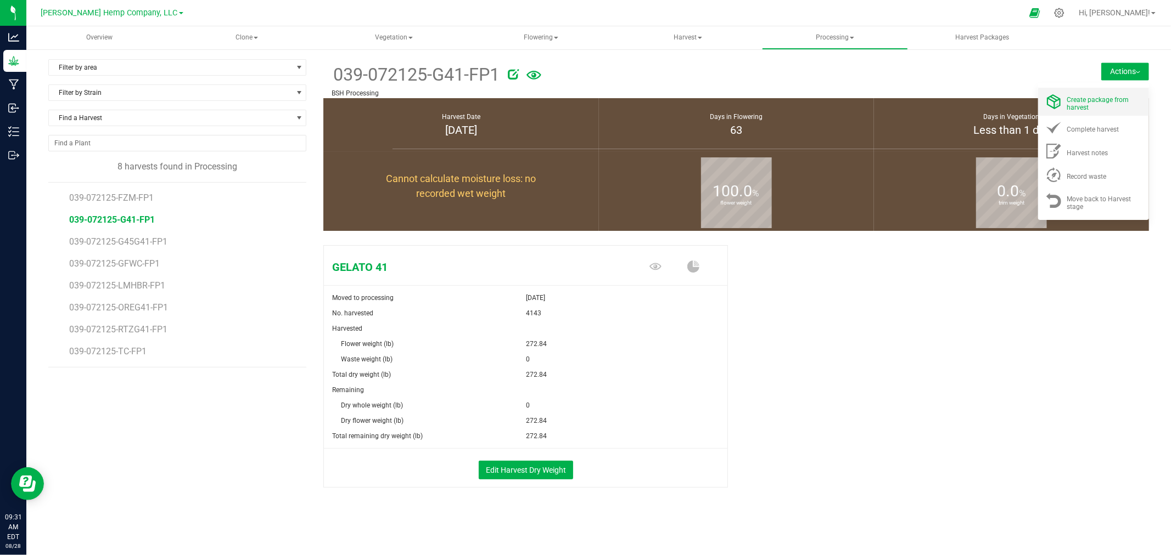
click at [1100, 103] on span "Create package from harvest" at bounding box center [1098, 103] width 62 height 15
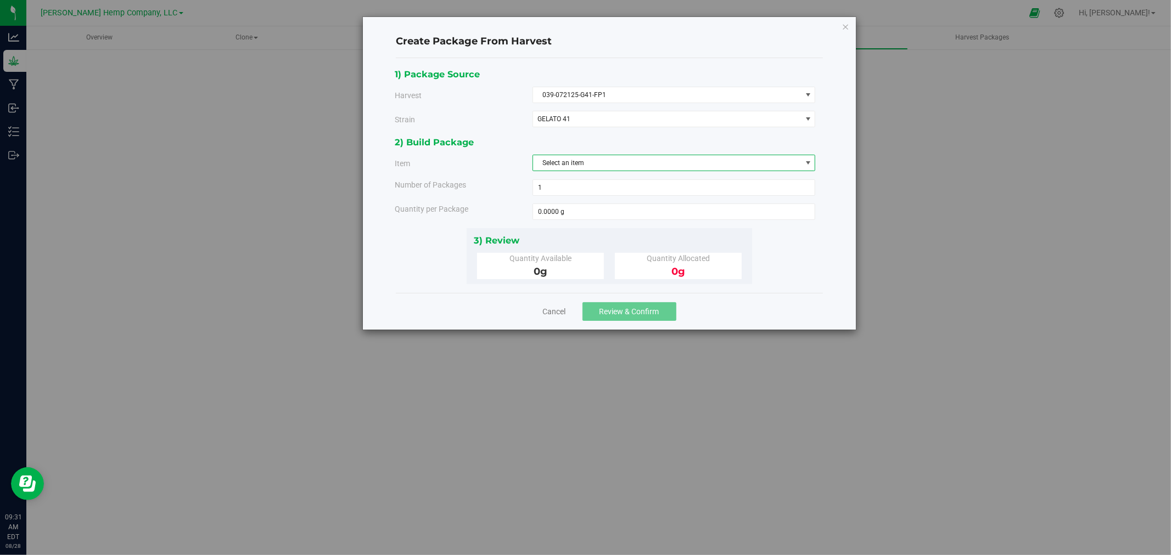
click at [628, 165] on span "Select an item" at bounding box center [667, 162] width 268 height 15
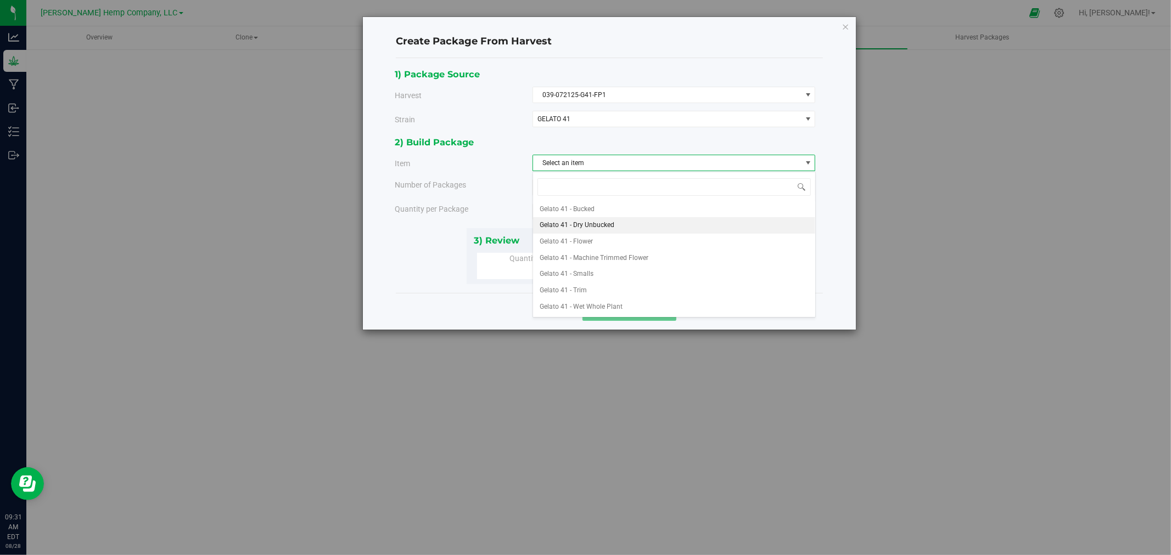
click at [623, 221] on li "Gelato 41 - Dry Unbucked" at bounding box center [674, 225] width 282 height 16
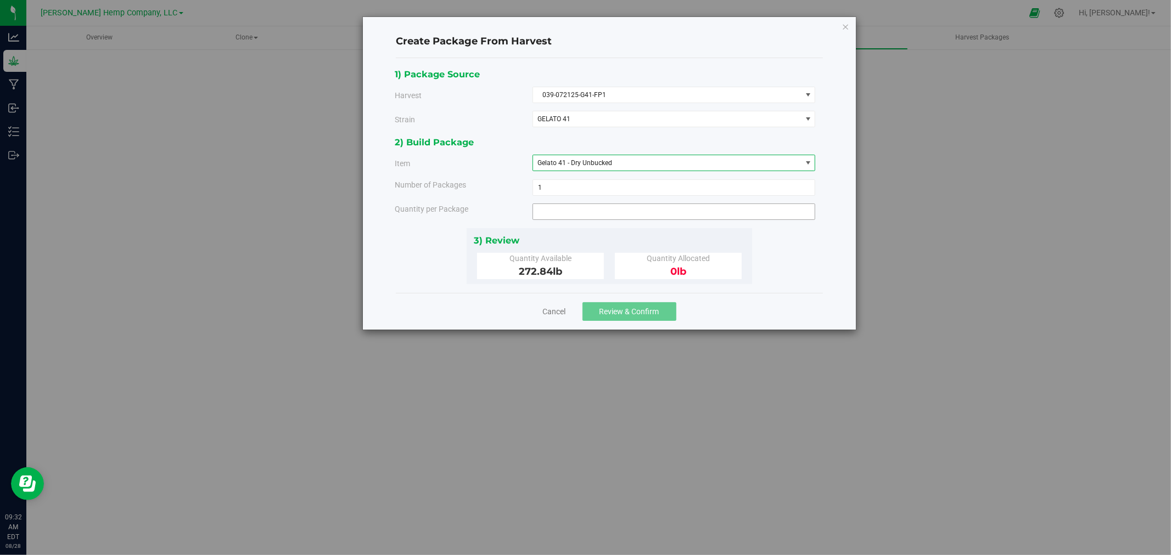
click at [602, 210] on span at bounding box center [673, 212] width 283 height 16
type input "272.84"
type input "272.8400 lb"
click at [750, 270] on div "Quantity Available 272.84 lb Quantity Allocated 0 lb" at bounding box center [609, 266] width 288 height 26
click at [618, 312] on span "Review & Confirm" at bounding box center [629, 311] width 60 height 9
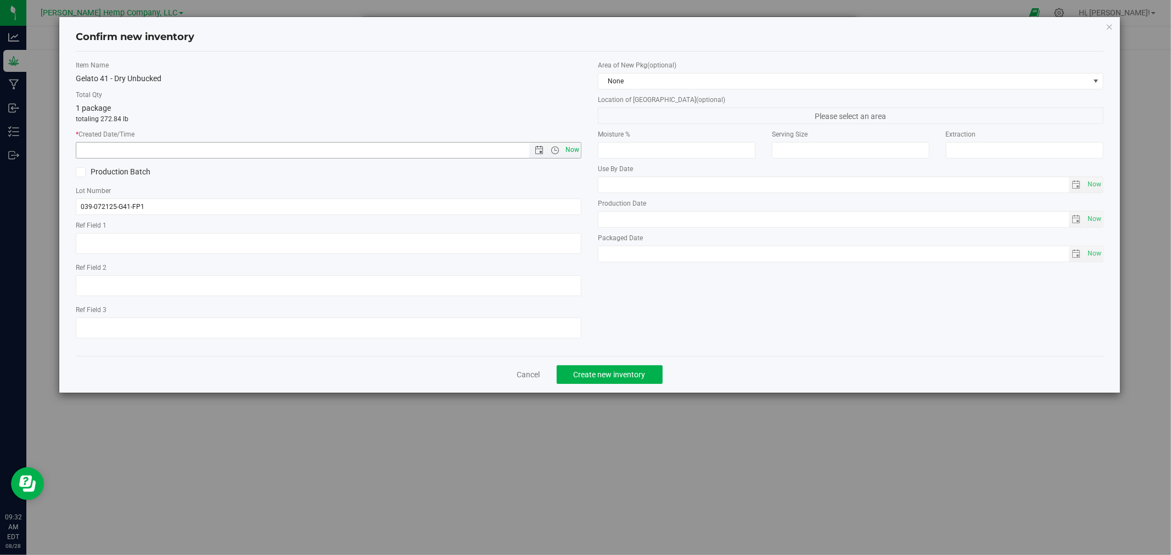
click at [567, 151] on span "Now" at bounding box center [572, 150] width 19 height 16
type input "[DATE] 9:32 AM"
click at [604, 376] on span "Create new inventory" at bounding box center [609, 374] width 72 height 9
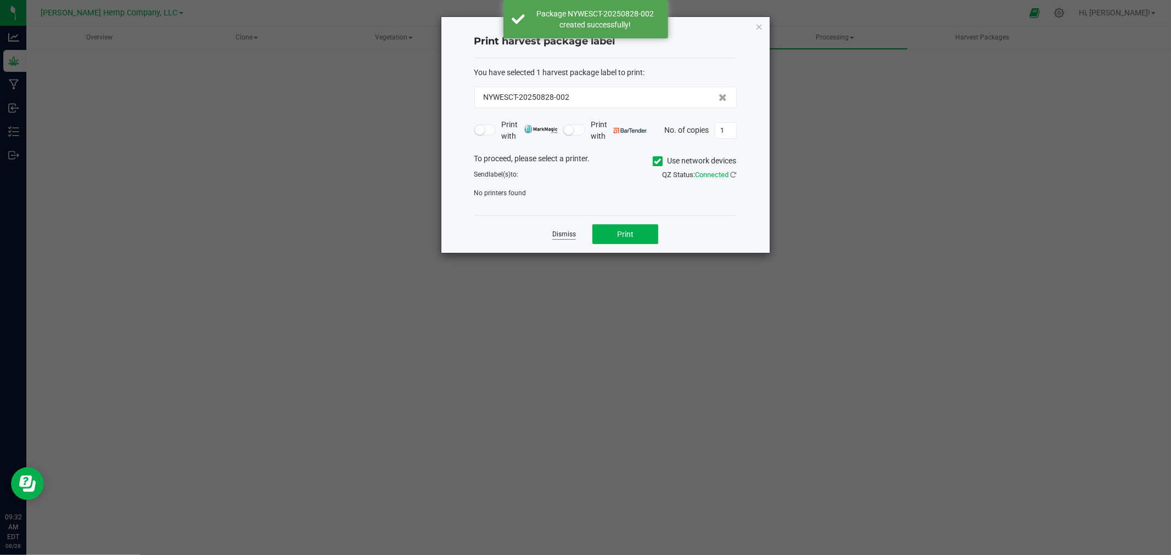
click at [566, 231] on link "Dismiss" at bounding box center [564, 234] width 24 height 9
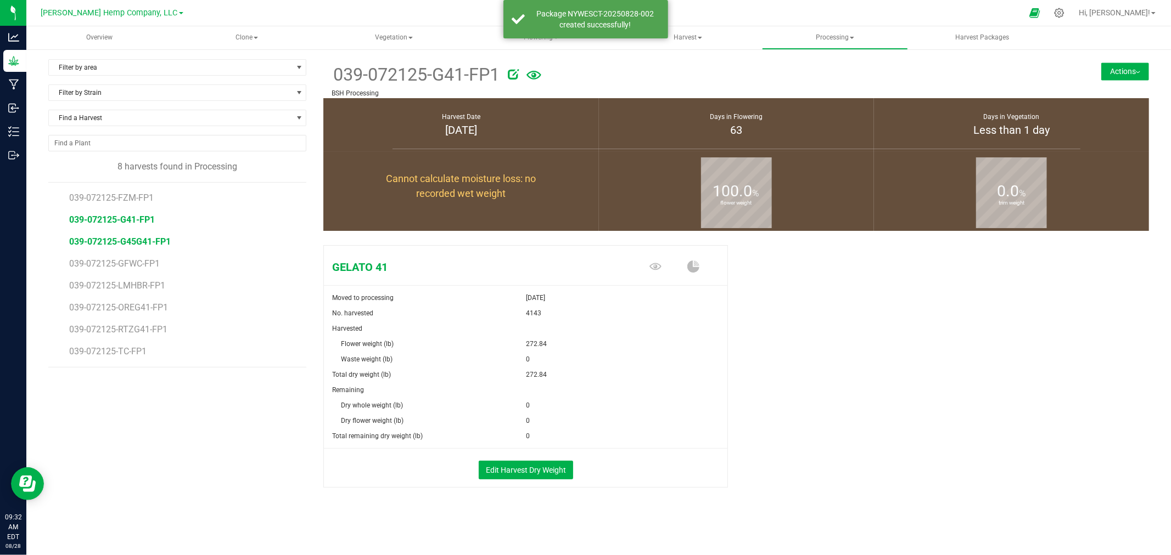
click at [100, 244] on span "039-072125-G45G41-FP1" at bounding box center [120, 242] width 102 height 10
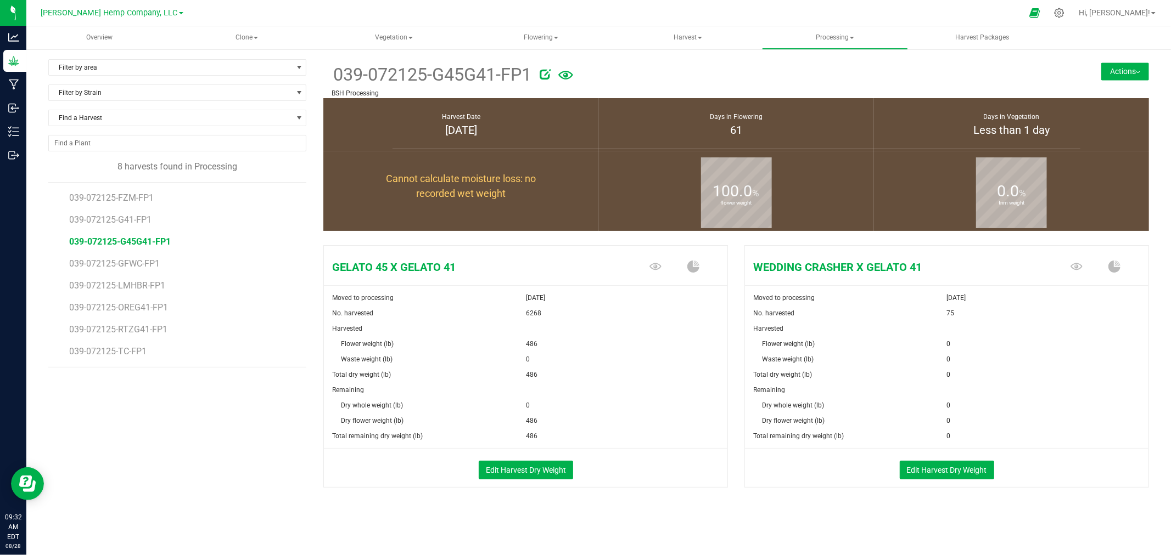
click at [1124, 68] on button "Actions" at bounding box center [1125, 72] width 48 height 18
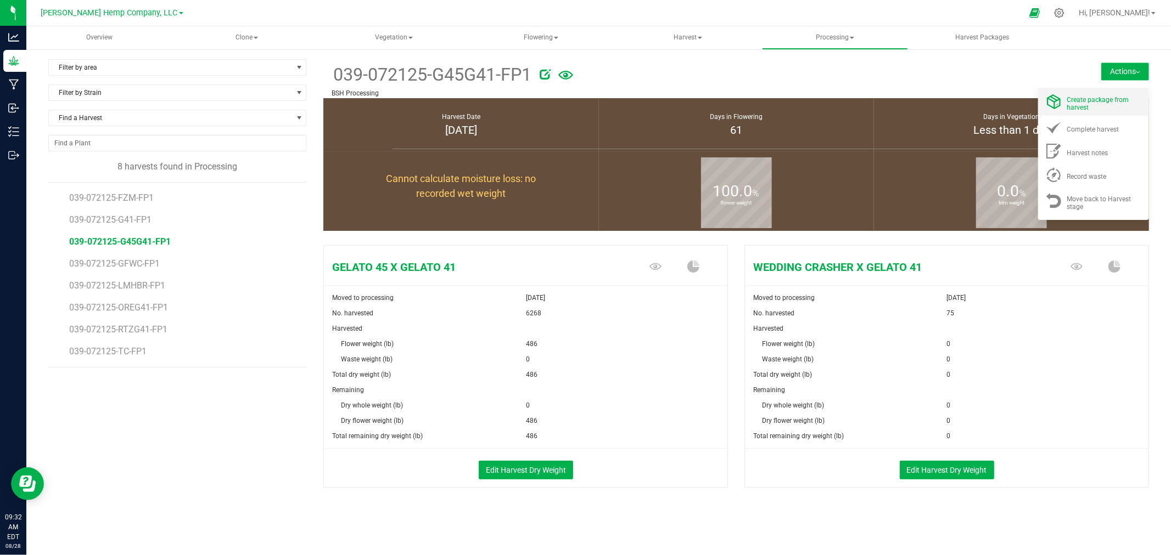
click at [1112, 98] on span "Create package from harvest" at bounding box center [1098, 103] width 62 height 15
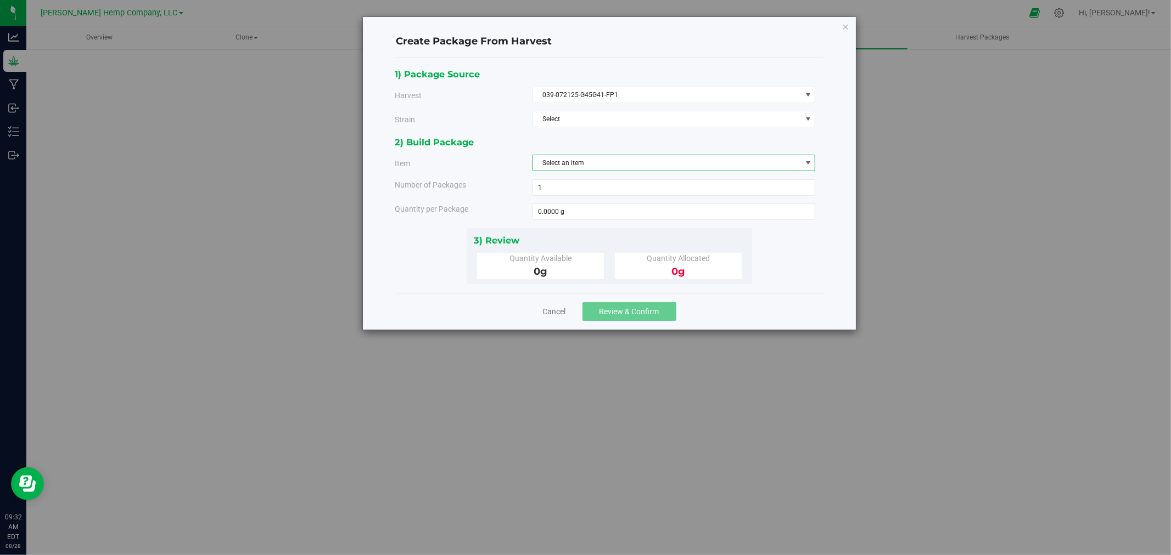
click at [596, 166] on span "Select an item" at bounding box center [667, 162] width 268 height 15
click at [657, 114] on span "Select" at bounding box center [667, 118] width 268 height 15
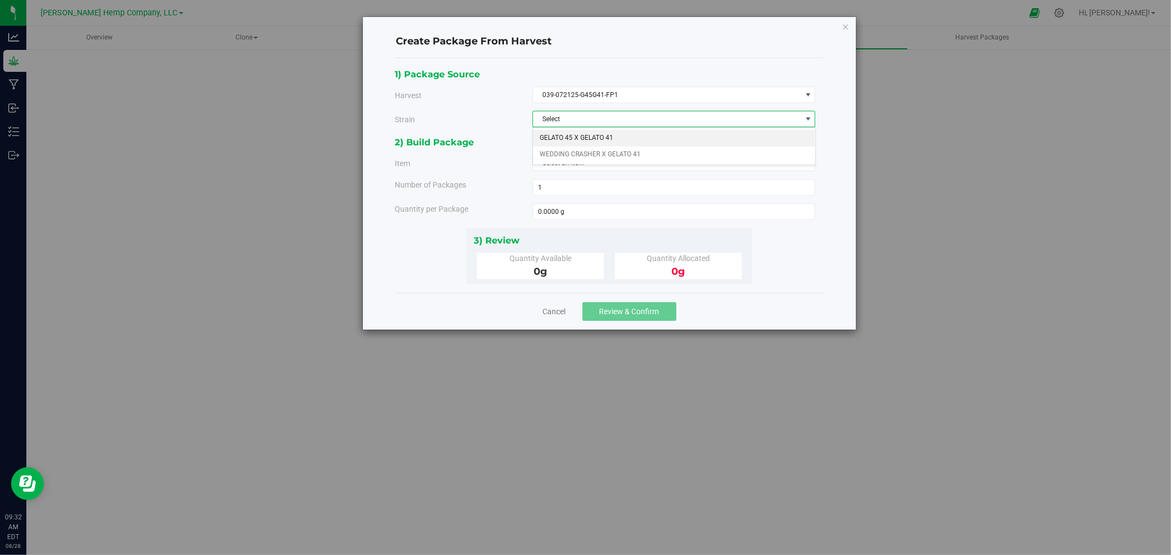
click at [651, 136] on li "GELATO 45 X GELATO 41" at bounding box center [674, 138] width 282 height 16
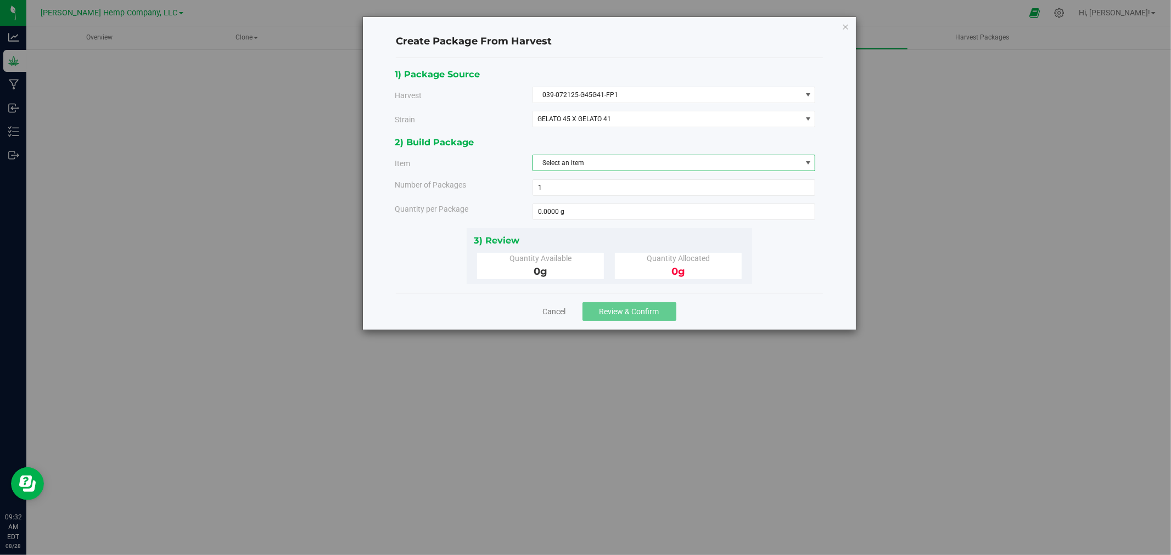
click at [638, 159] on span "Select an item" at bounding box center [667, 162] width 268 height 15
click at [622, 209] on span "GELATO 45 X GELATO 41 - Dry Unbucked" at bounding box center [599, 210] width 120 height 14
click at [656, 275] on div "0 lb" at bounding box center [678, 272] width 110 height 15
click at [630, 211] on span at bounding box center [673, 212] width 283 height 16
type input "486"
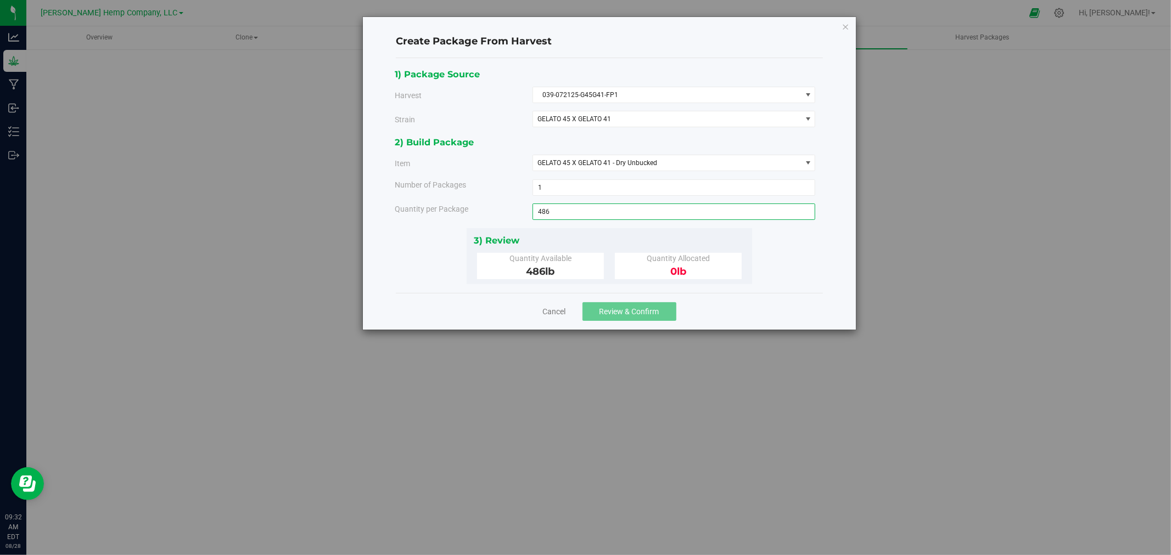
type input "486.0000 lb"
click at [822, 280] on div "1) Package Source Harvest 039-072125-G45G41-FP1 Select 039-072125-FZM-FP1 039-0…" at bounding box center [609, 175] width 429 height 217
click at [642, 311] on span "Review & Confirm" at bounding box center [629, 311] width 60 height 9
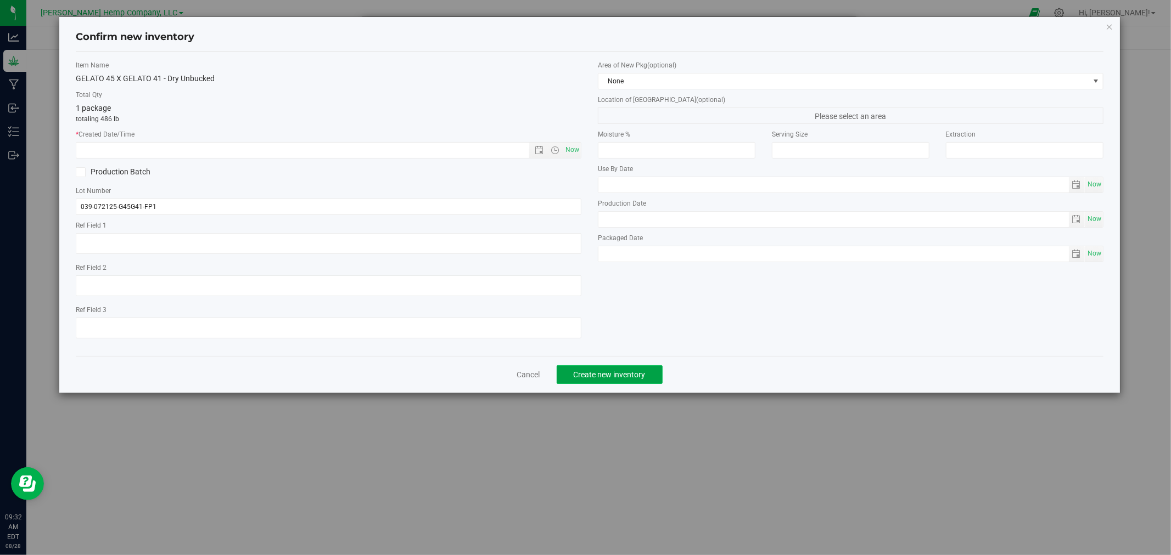
click at [611, 379] on span "Create new inventory" at bounding box center [609, 374] width 72 height 9
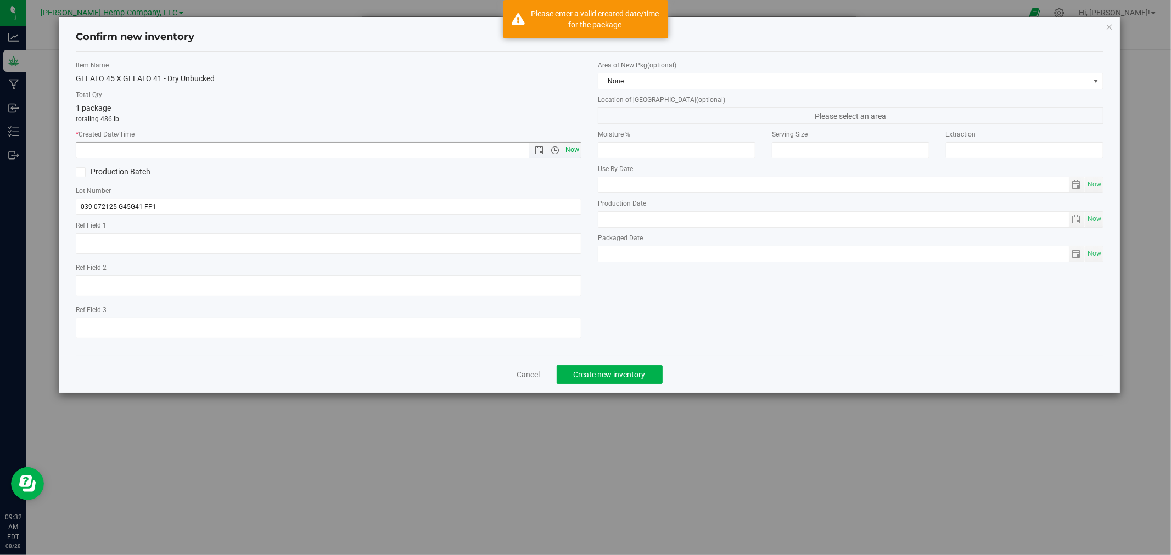
click at [573, 145] on span "Now" at bounding box center [572, 150] width 19 height 16
type input "[DATE] 9:32 AM"
click at [601, 379] on span "Create new inventory" at bounding box center [609, 374] width 72 height 9
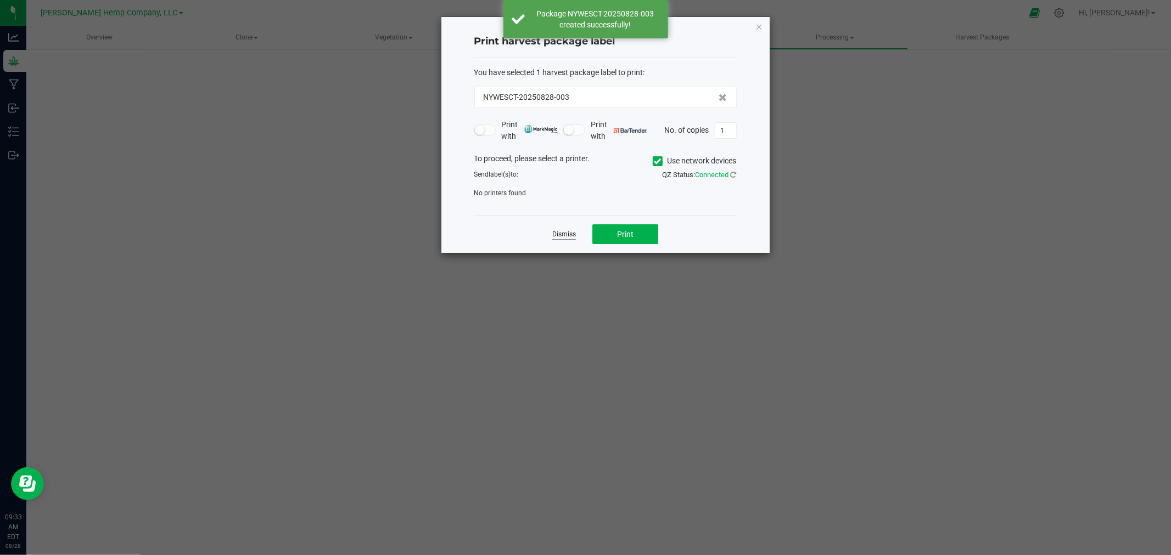
click at [563, 233] on link "Dismiss" at bounding box center [564, 234] width 24 height 9
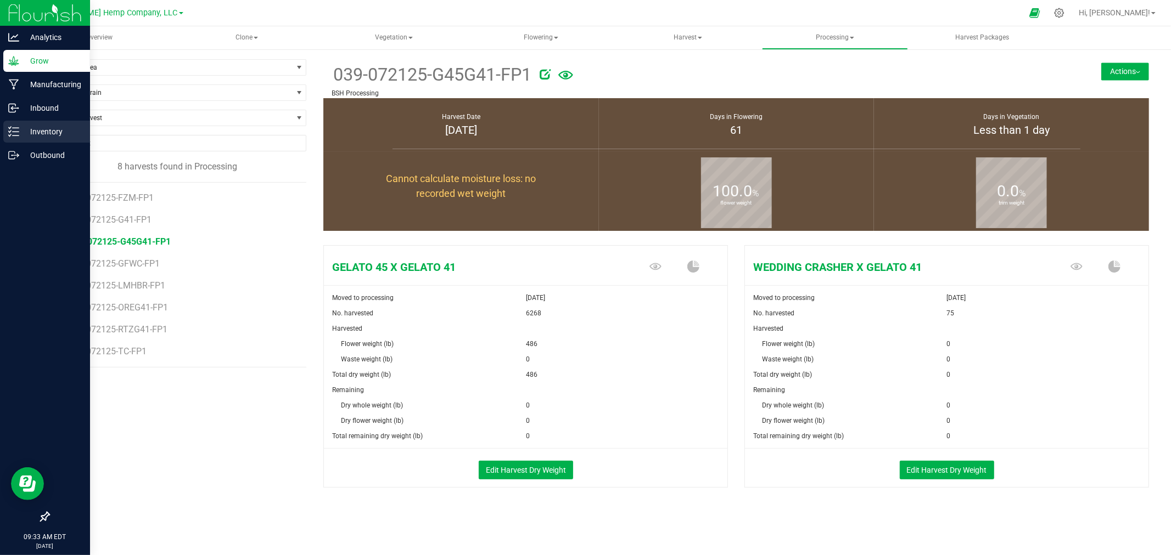
click at [36, 134] on p "Inventory" at bounding box center [52, 131] width 66 height 13
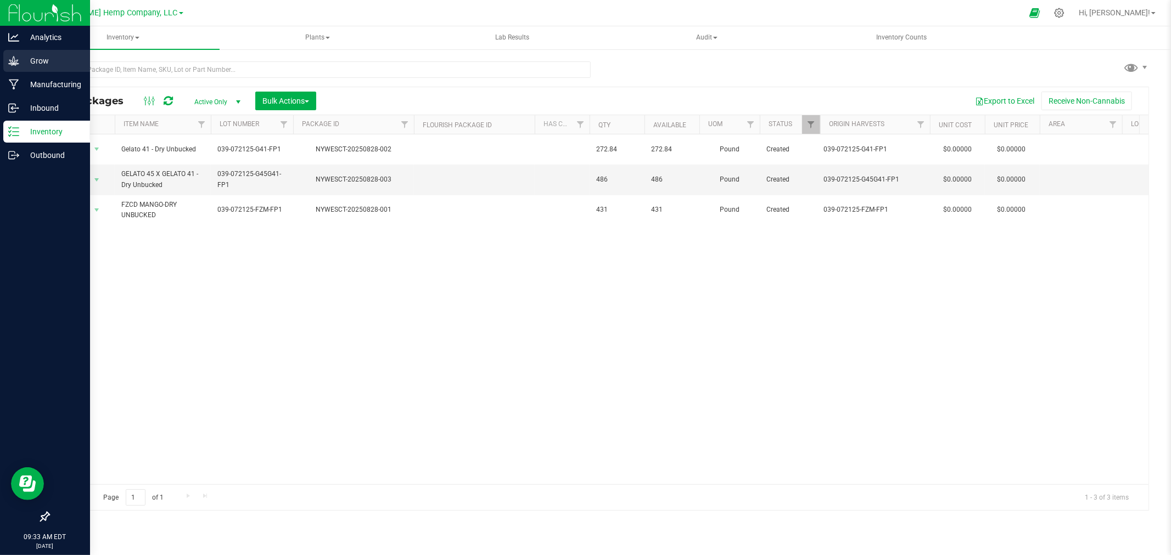
click at [37, 63] on p "Grow" at bounding box center [52, 60] width 66 height 13
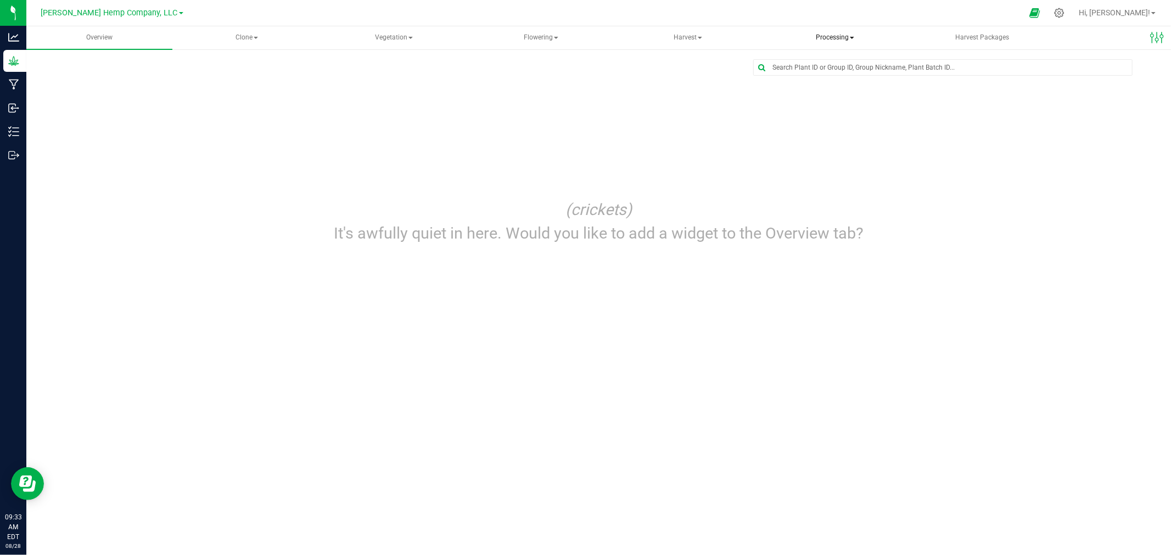
click at [818, 35] on span "Processing" at bounding box center [834, 38] width 145 height 22
click at [815, 77] on span "Processing harvests" at bounding box center [828, 78] width 102 height 9
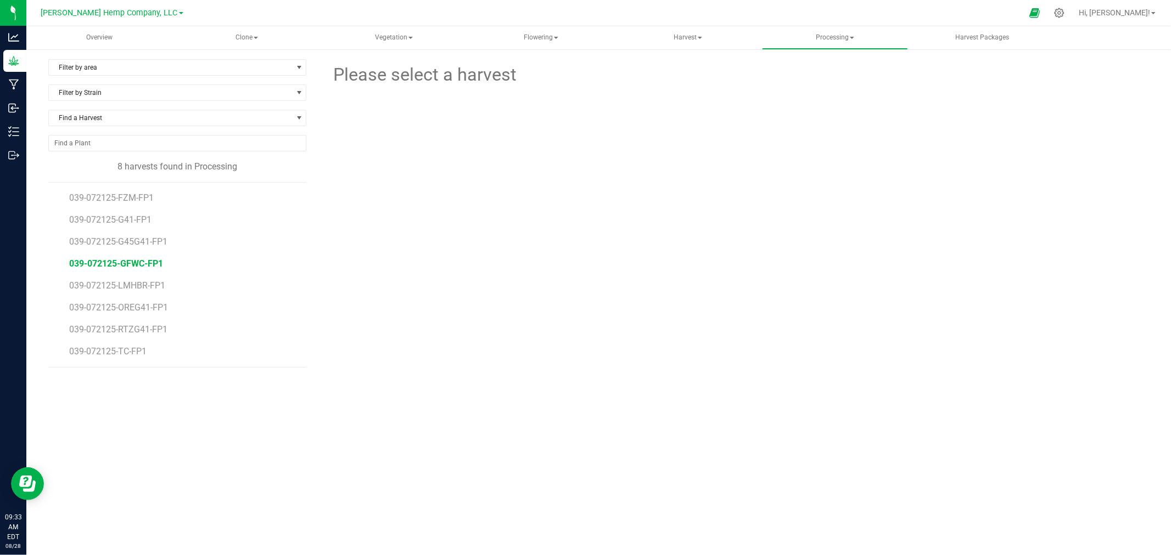
click at [118, 262] on span "039-072125-GFWC-FP1" at bounding box center [116, 263] width 94 height 10
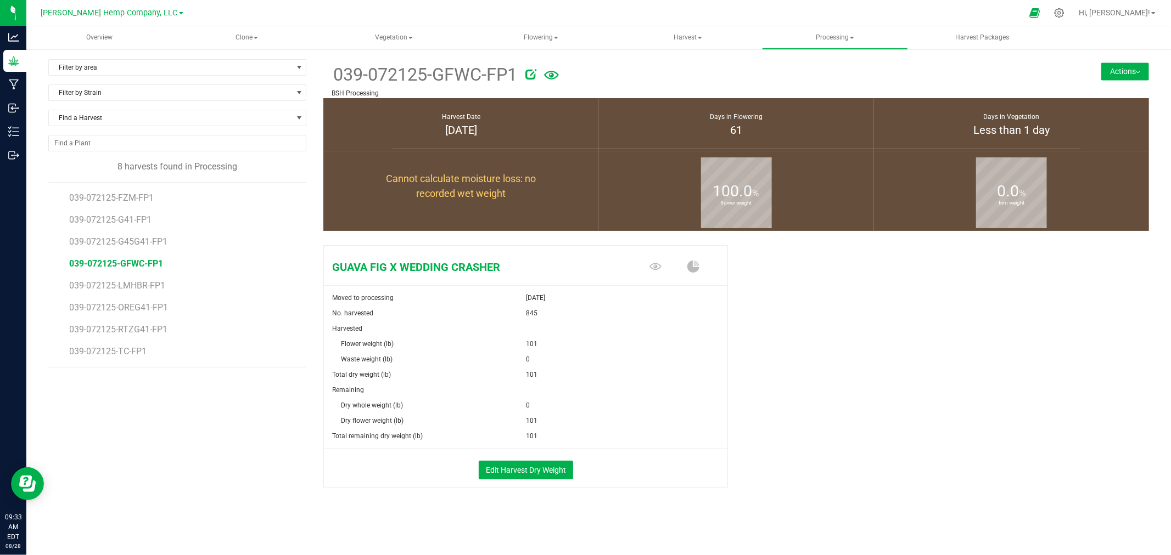
click at [1116, 72] on button "Actions" at bounding box center [1125, 72] width 48 height 18
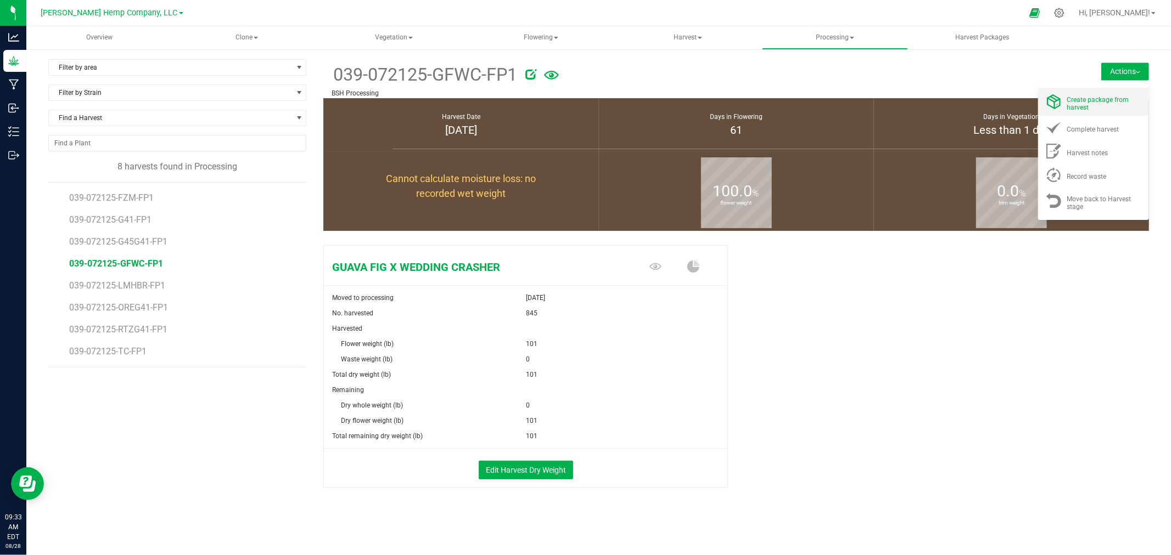
click at [1093, 100] on span "Create package from harvest" at bounding box center [1098, 103] width 62 height 15
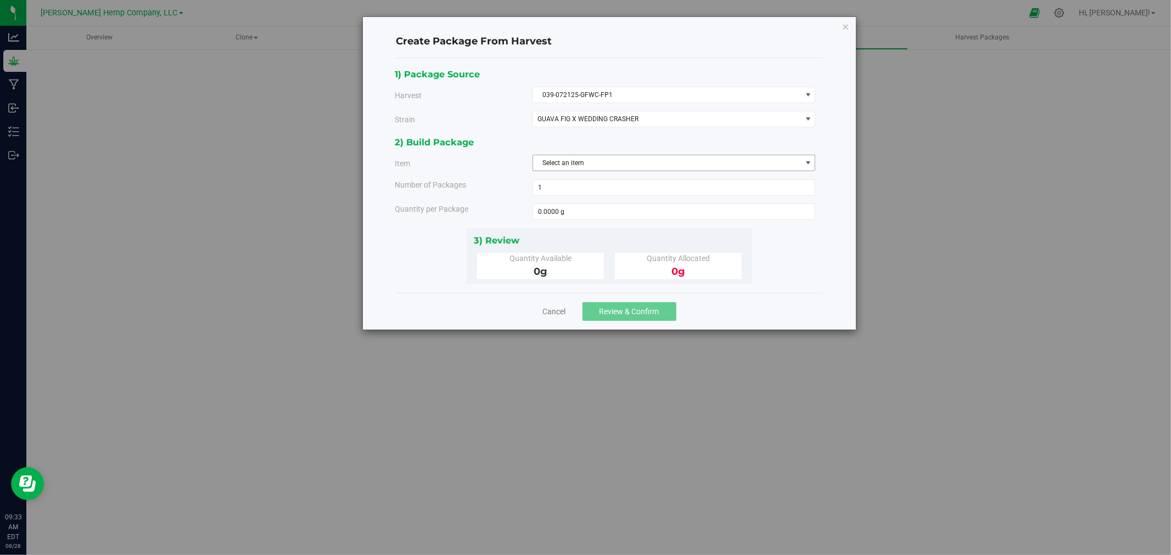
click at [611, 167] on span "Select an item" at bounding box center [667, 162] width 268 height 15
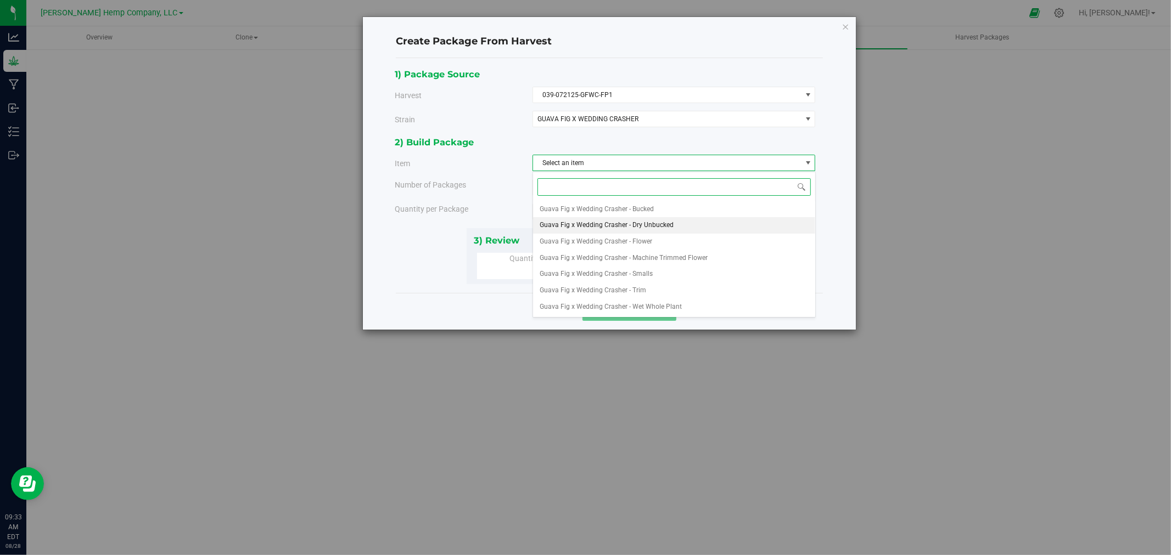
click at [606, 220] on span "Guava Fig x Wedding Crasher - Dry Unbucked" at bounding box center [606, 225] width 134 height 14
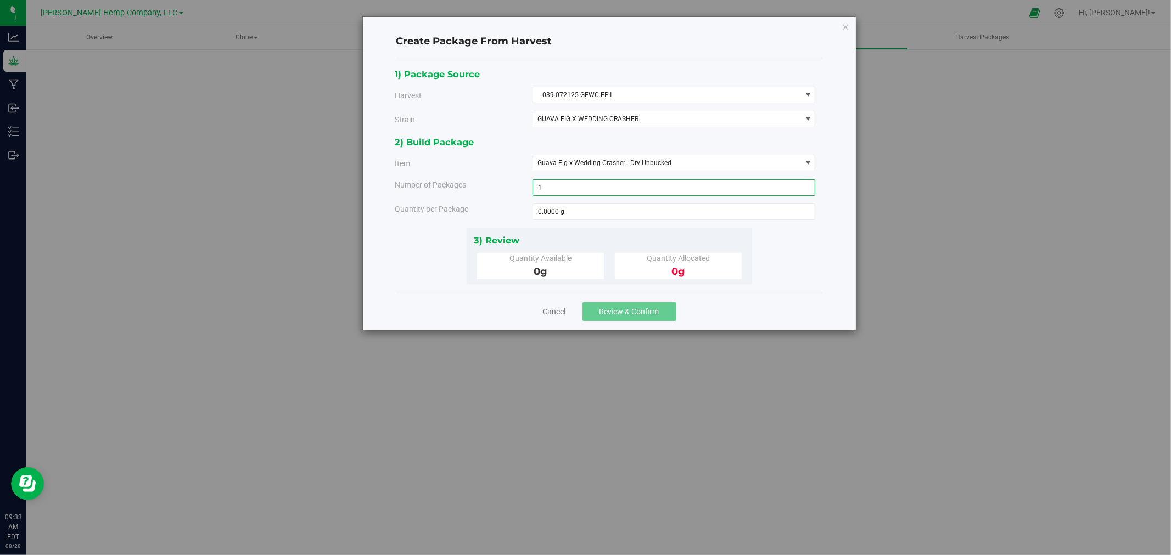
click at [597, 185] on span "1 1" at bounding box center [673, 187] width 283 height 16
drag, startPoint x: 560, startPoint y: 189, endPoint x: 541, endPoint y: 189, distance: 19.8
click at [541, 189] on input "1" at bounding box center [674, 187] width 282 height 15
drag, startPoint x: 572, startPoint y: 212, endPoint x: 558, endPoint y: 211, distance: 14.8
click at [558, 211] on span at bounding box center [673, 212] width 283 height 16
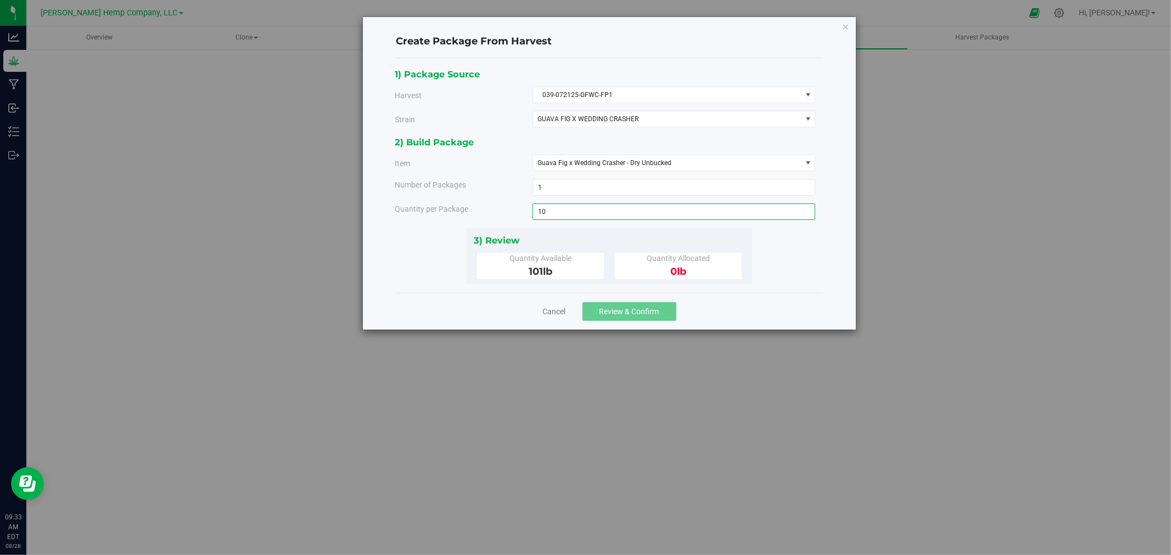
type input "101"
type input "101.0000 lb"
click at [762, 269] on div "1) Package Source Harvest 039-072125-GFWC-FP1 Select 039-072125-FZM-FP1 039-072…" at bounding box center [609, 175] width 429 height 217
click at [599, 313] on button "Review & Confirm" at bounding box center [629, 311] width 94 height 19
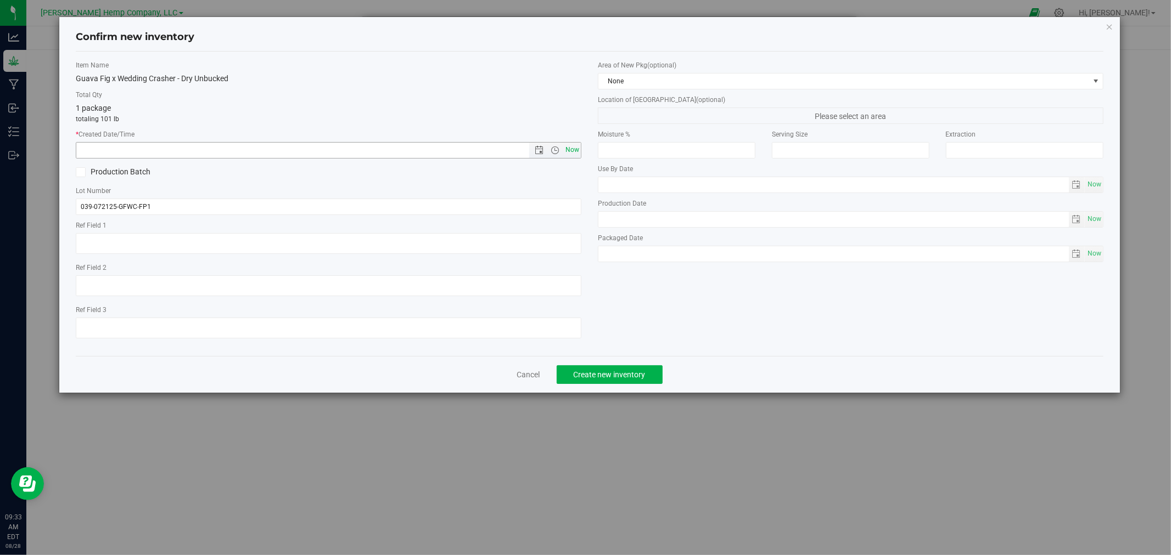
click at [575, 145] on span "Now" at bounding box center [572, 150] width 19 height 16
type input "[DATE] 9:33 AM"
click at [629, 375] on span "Create new inventory" at bounding box center [609, 374] width 72 height 9
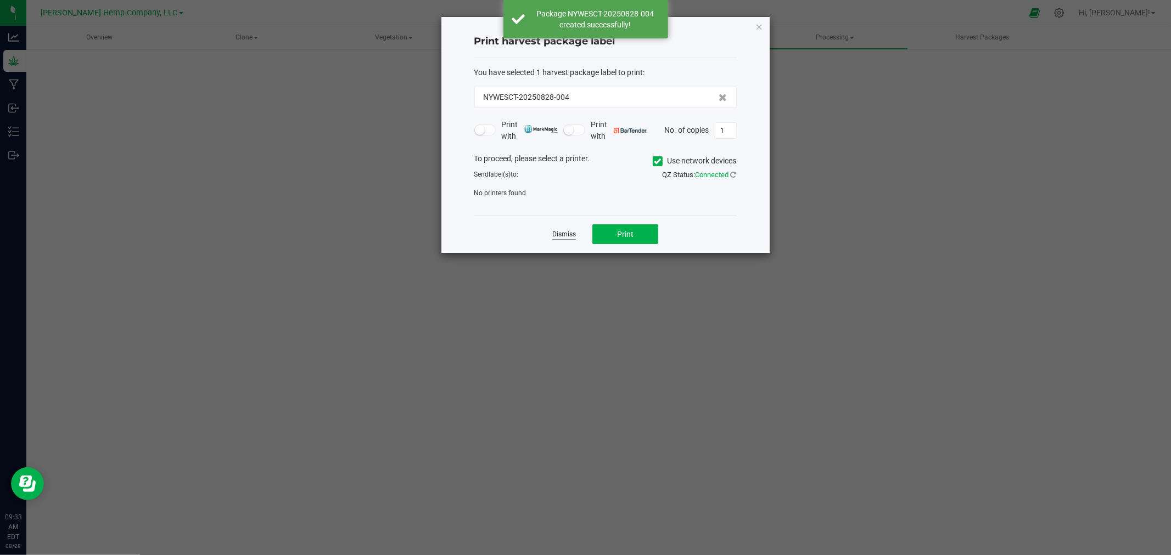
click at [556, 232] on link "Dismiss" at bounding box center [564, 234] width 24 height 9
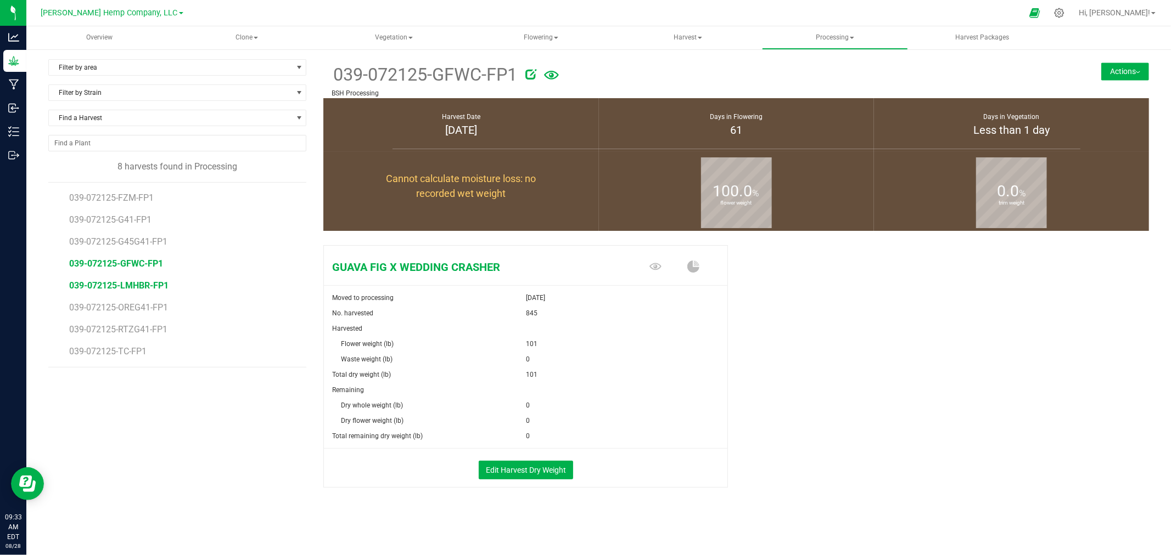
click at [127, 287] on span "039-072125-LMHBR-FP1" at bounding box center [118, 285] width 99 height 10
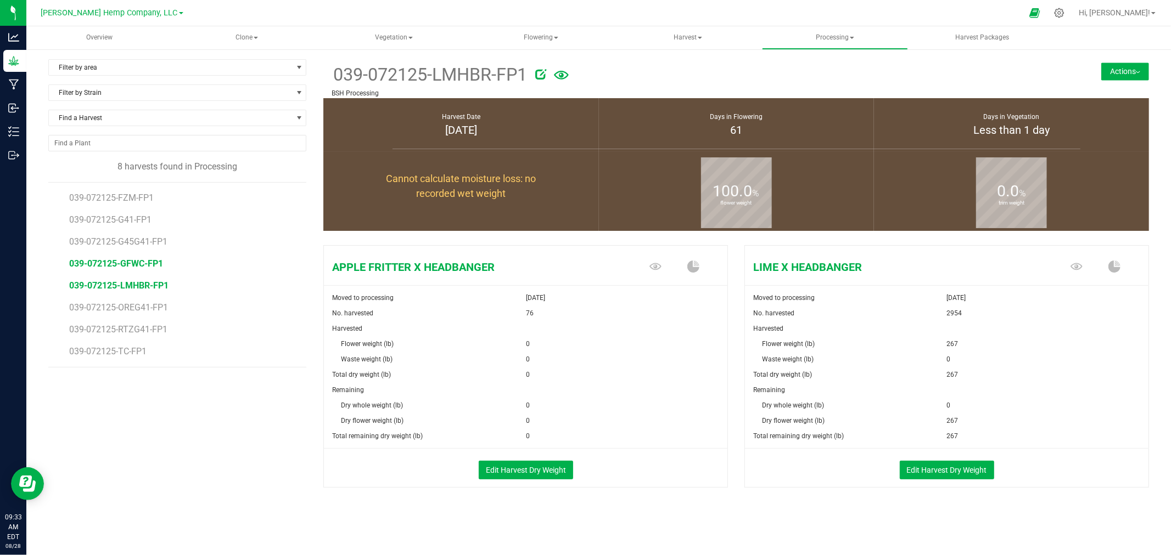
click at [129, 266] on span "039-072125-GFWC-FP1" at bounding box center [116, 263] width 94 height 10
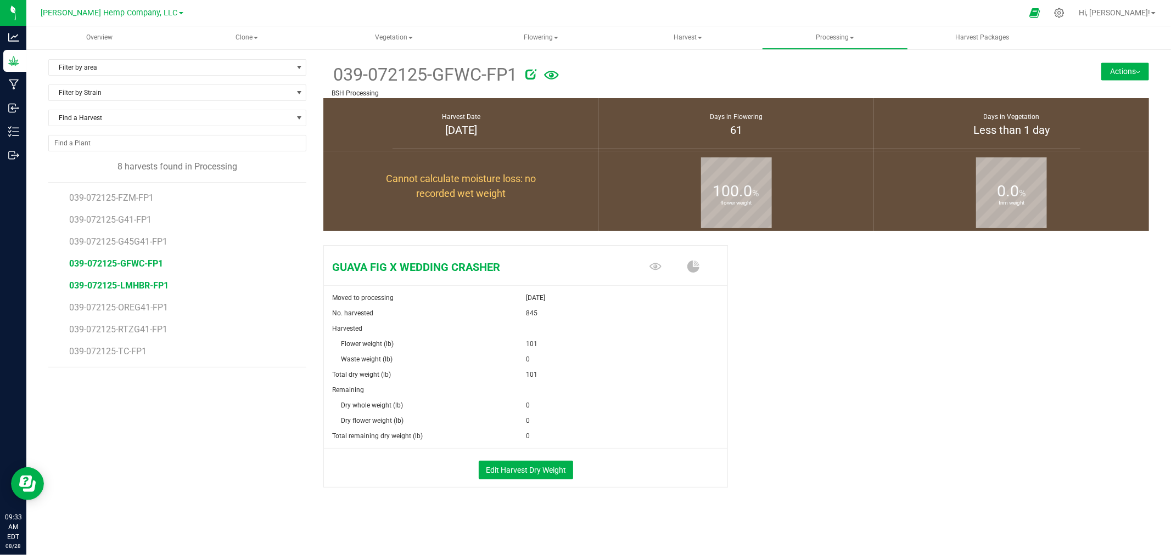
click at [132, 286] on span "039-072125-LMHBR-FP1" at bounding box center [118, 285] width 99 height 10
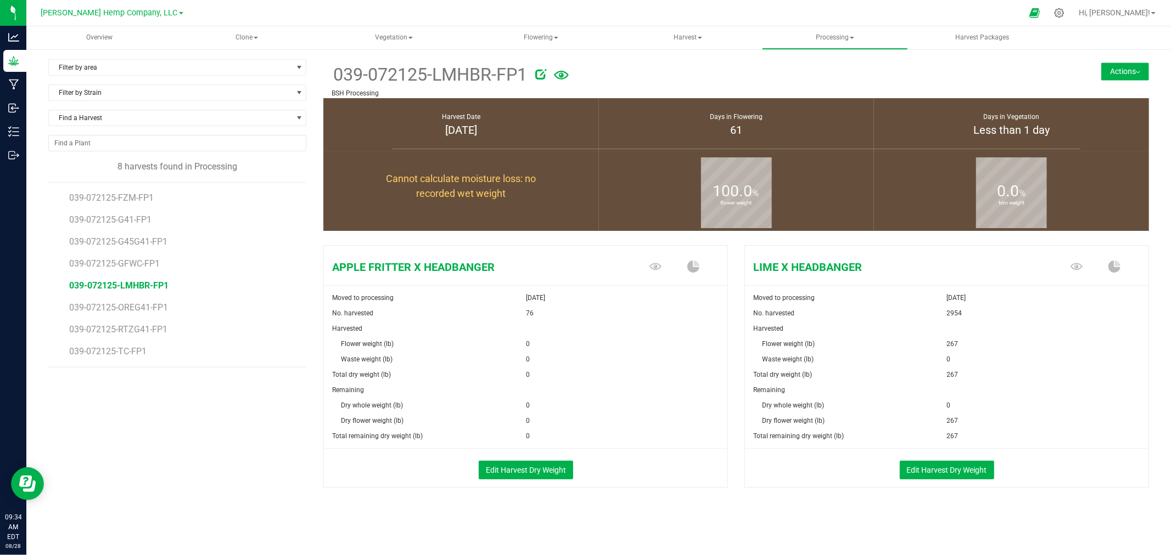
click at [1128, 71] on button "Actions" at bounding box center [1125, 72] width 48 height 18
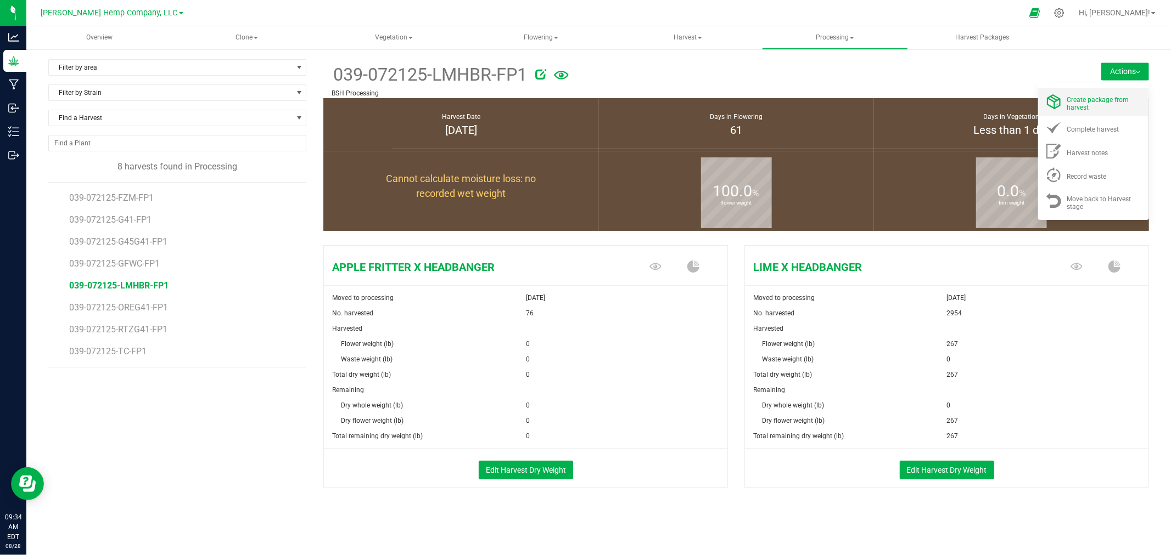
click at [1087, 102] on span "Create package from harvest" at bounding box center [1098, 103] width 62 height 15
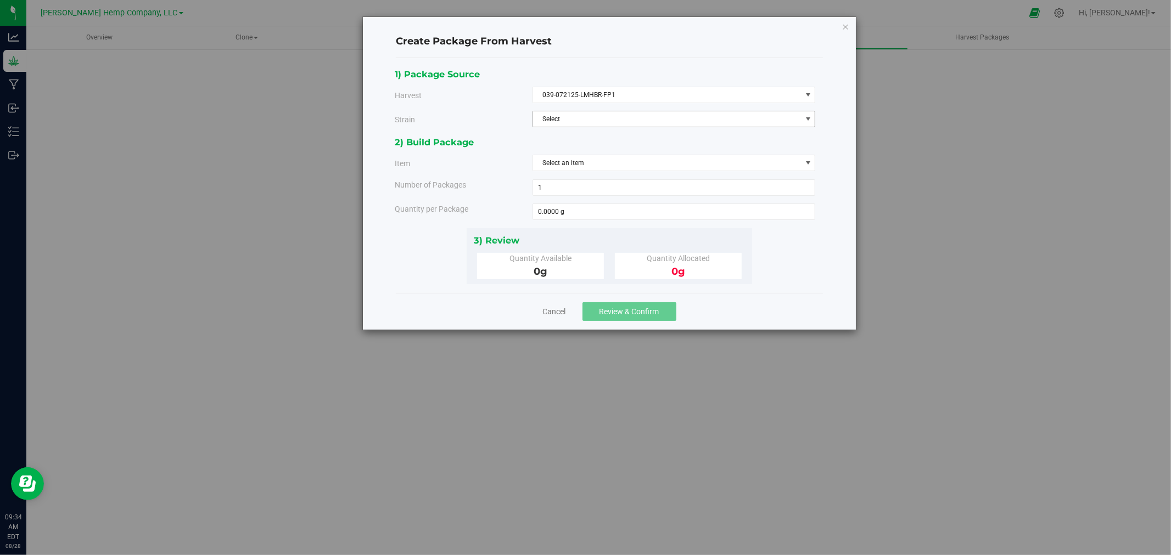
click at [643, 117] on span "Select" at bounding box center [667, 118] width 268 height 15
click at [629, 155] on li "LIME X HEADBANGER" at bounding box center [674, 155] width 282 height 16
click at [623, 165] on span "Select an item" at bounding box center [667, 162] width 268 height 15
click at [640, 130] on div "1) Package Source Harvest 039-072125-LMHBR-FP1 Select 039-072125-FZM-FP1 039-07…" at bounding box center [609, 101] width 429 height 69
click at [623, 167] on span "Select an item" at bounding box center [667, 162] width 268 height 15
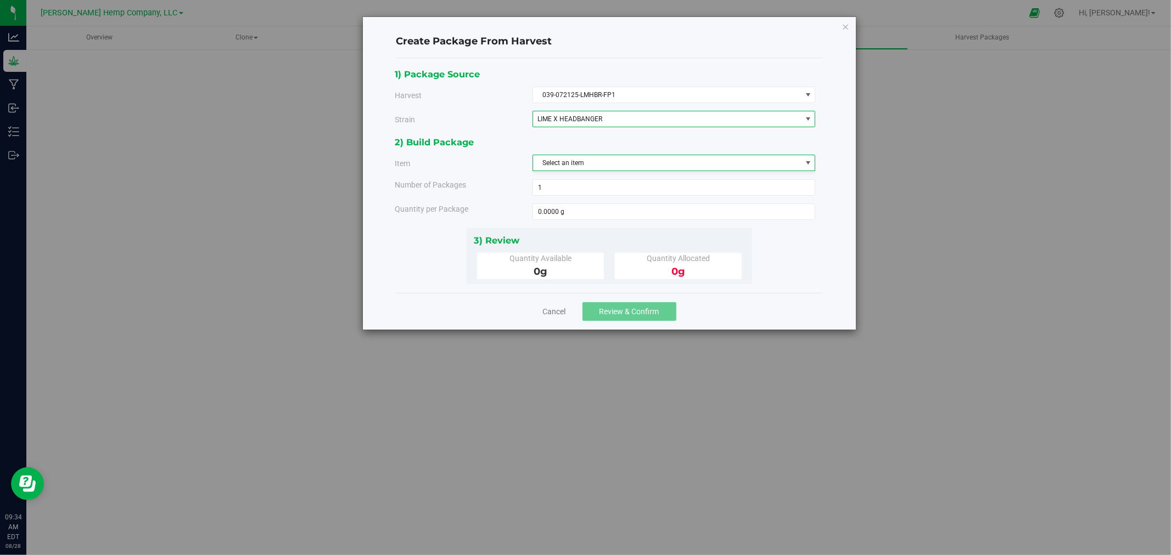
click at [673, 122] on span "LIME X HEADBANGER" at bounding box center [661, 119] width 249 height 8
click at [639, 156] on li "LIME X HEADBANGER" at bounding box center [674, 155] width 282 height 16
click at [634, 165] on span "Select an item" at bounding box center [667, 162] width 268 height 15
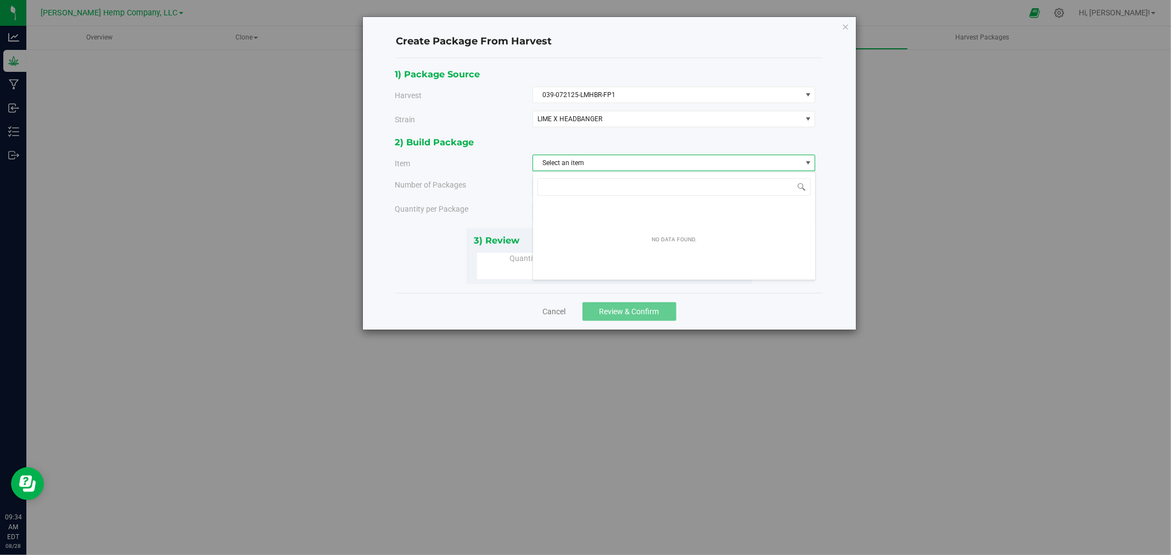
click at [216, 133] on div "Create Package From Harvest 1) Package Source Harvest 039-072125-LMHBR-FP1 Sele…" at bounding box center [589, 277] width 1179 height 555
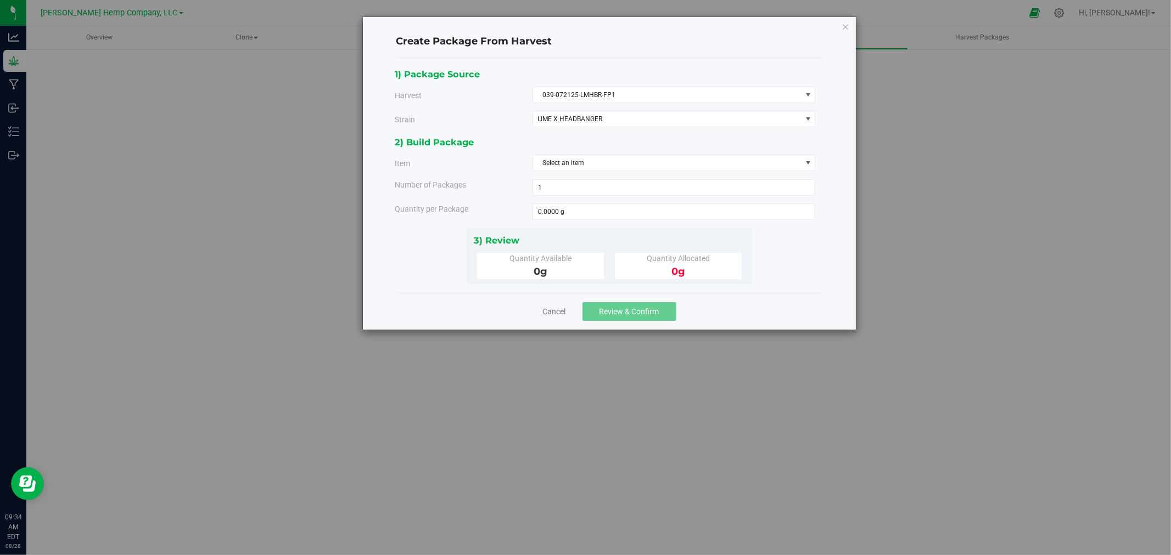
click at [1016, 144] on div "Create Package From Harvest 1) Package Source Harvest 039-072125-LMHBR-FP1 Sele…" at bounding box center [589, 277] width 1179 height 555
click at [552, 311] on link "Cancel" at bounding box center [554, 311] width 23 height 11
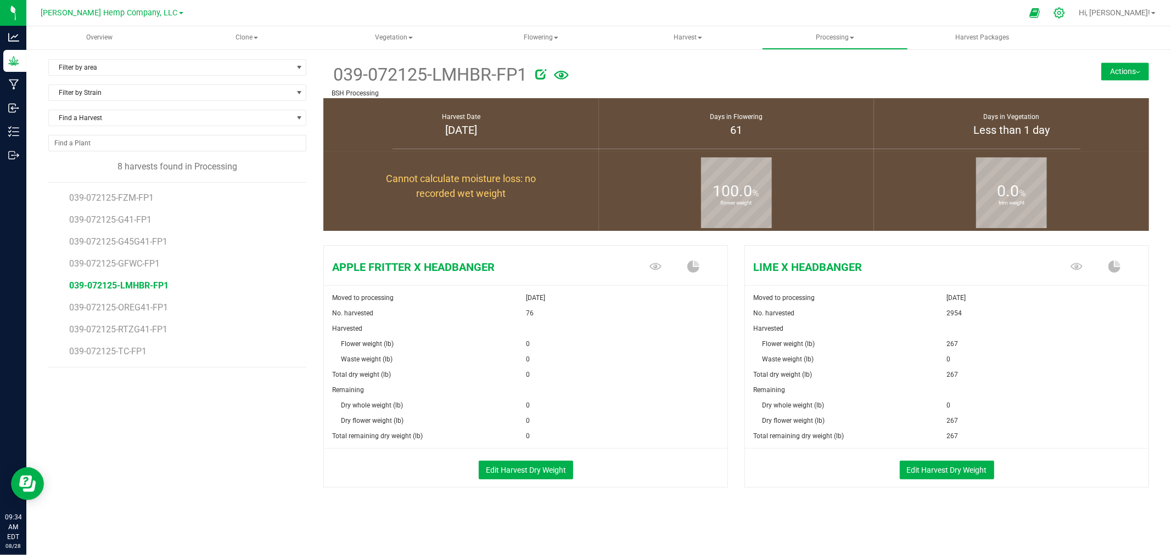
click at [1065, 9] on icon at bounding box center [1059, 13] width 12 height 12
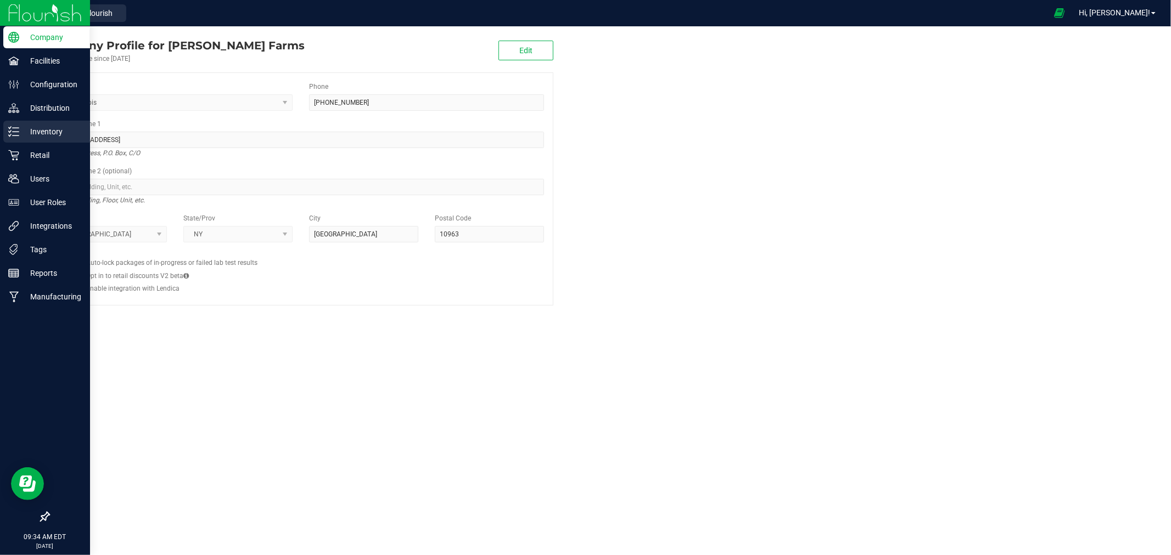
click at [59, 132] on p "Inventory" at bounding box center [52, 131] width 66 height 13
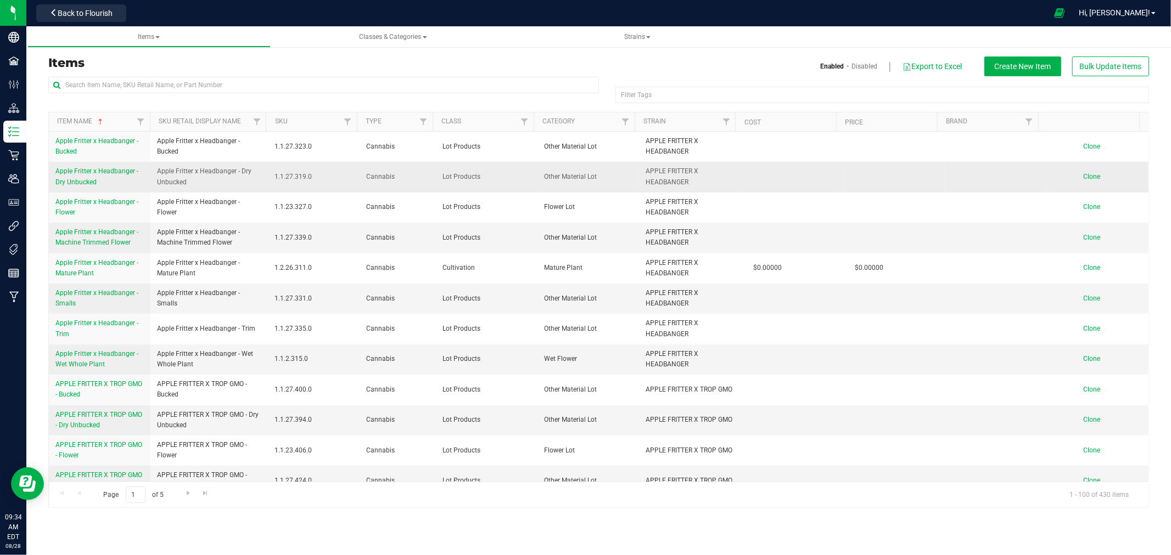
click at [1074, 182] on td "Clone" at bounding box center [1097, 177] width 102 height 30
click at [1083, 177] on span "Clone" at bounding box center [1091, 177] width 17 height 8
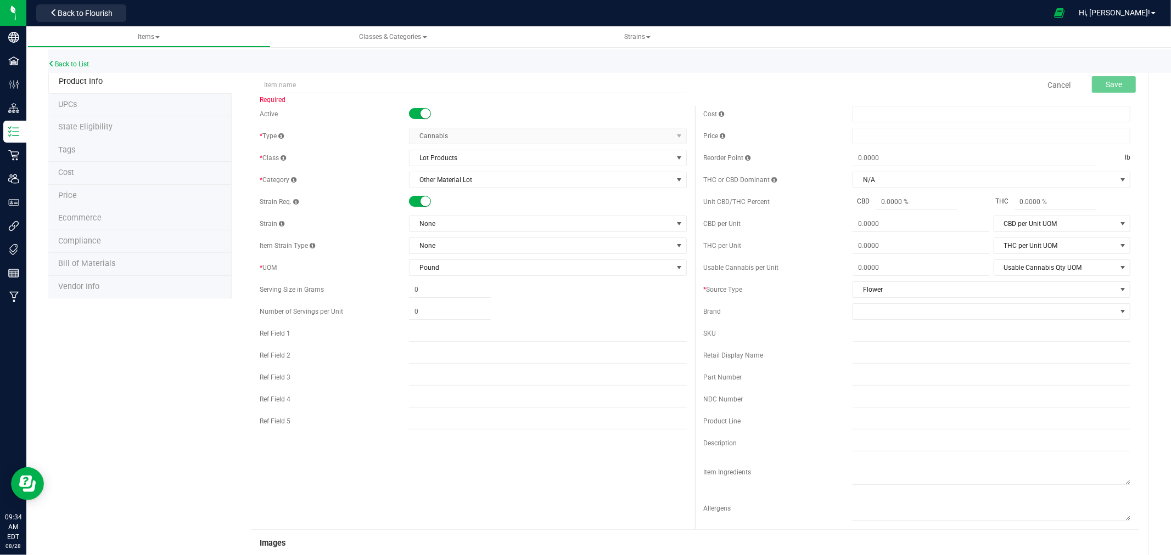
click at [88, 58] on div "Back to List" at bounding box center [633, 61] width 1171 height 24
click at [85, 66] on link "Back to List" at bounding box center [68, 64] width 41 height 8
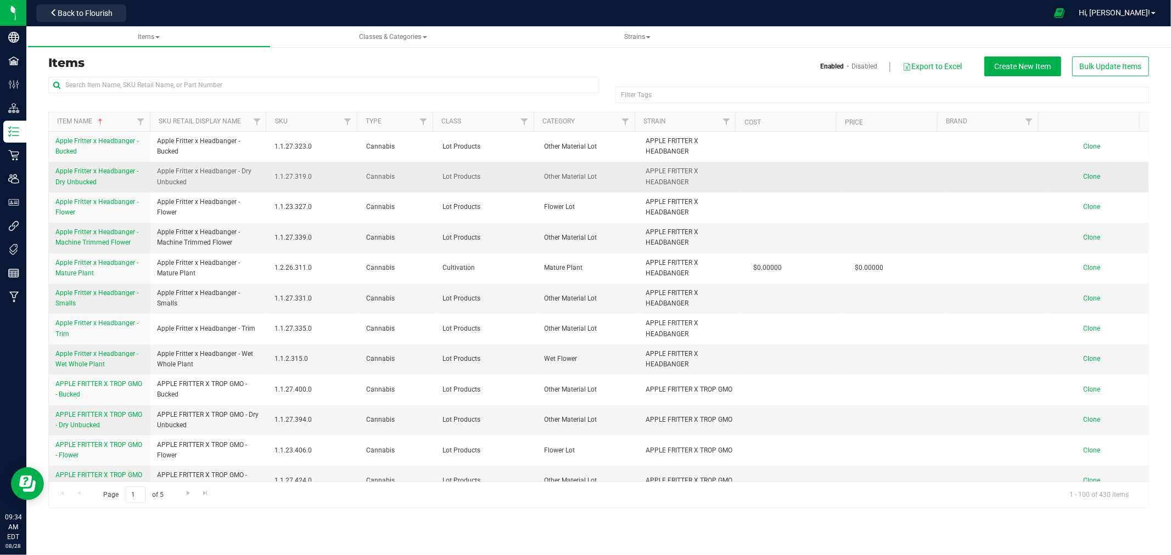
click at [1073, 174] on td "Clone" at bounding box center [1097, 177] width 102 height 30
click at [1083, 176] on span "Clone" at bounding box center [1091, 177] width 17 height 8
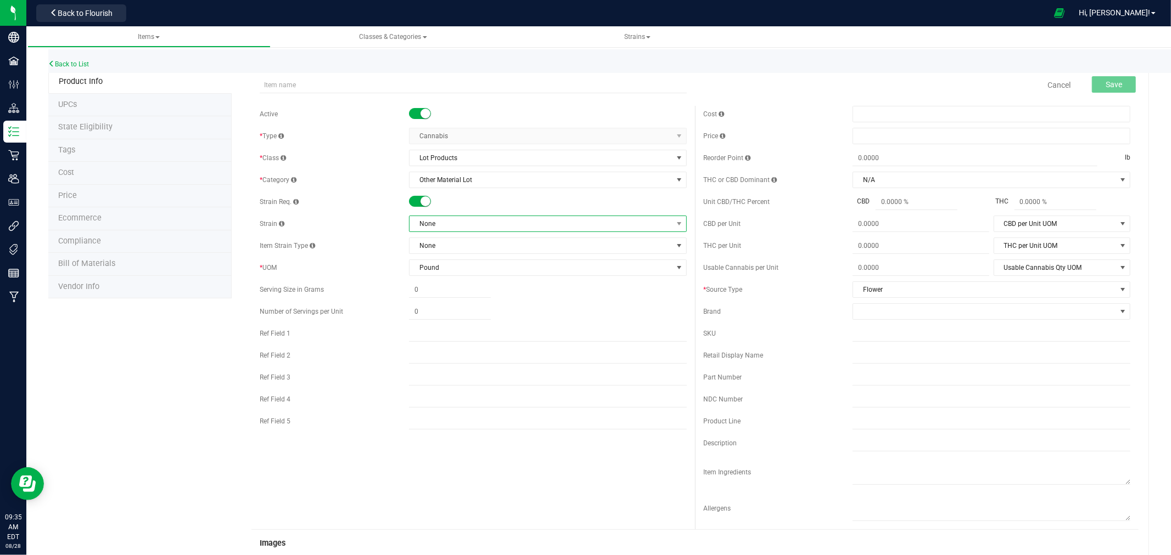
click at [465, 223] on span "None" at bounding box center [540, 223] width 263 height 15
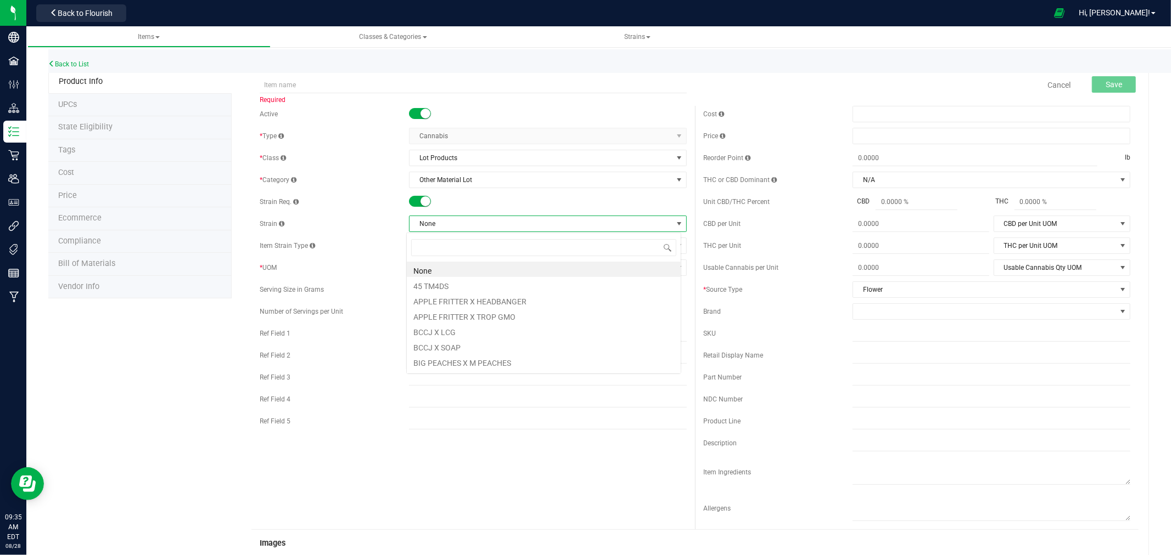
scroll to position [16, 275]
type input "LIM"
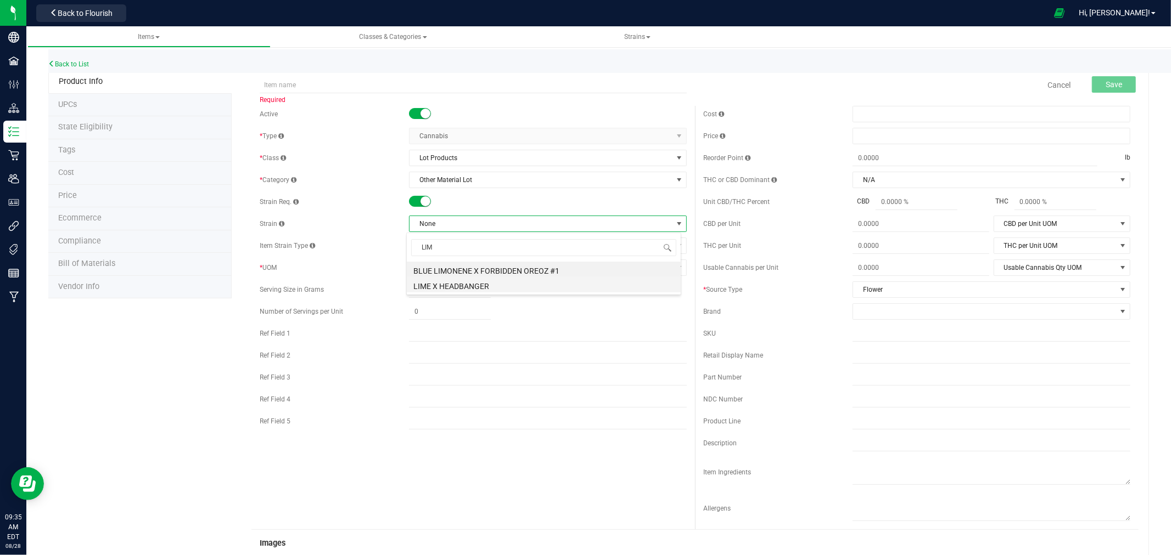
click at [453, 279] on li "LIME X HEADBANGER" at bounding box center [544, 284] width 274 height 15
click at [359, 79] on input "text" at bounding box center [473, 85] width 427 height 16
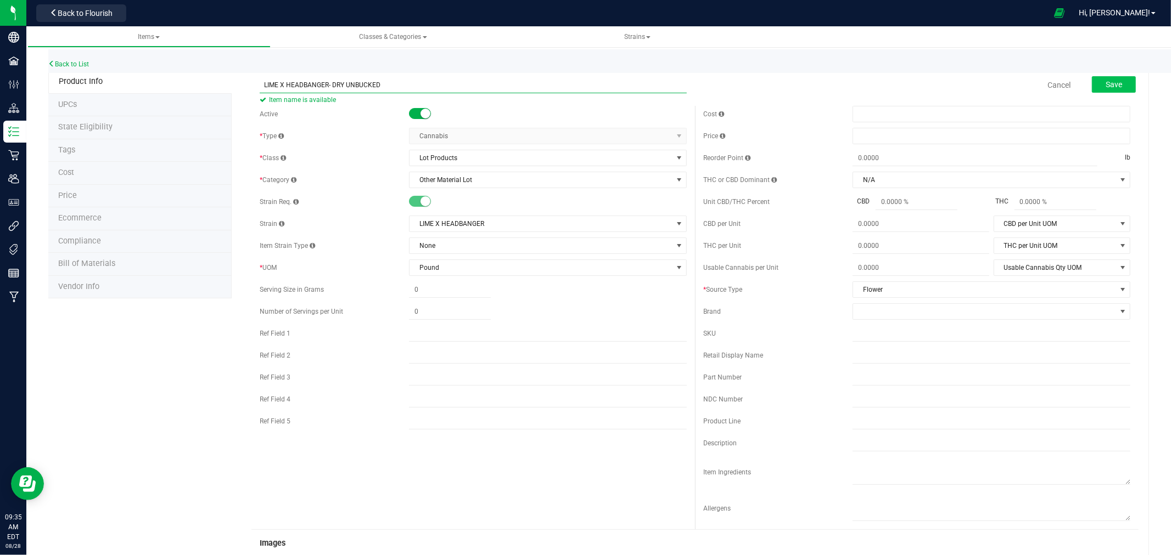
type input "LIME X HEADBANGER- DRY UNBUCKED"
click at [1110, 80] on span "Save" at bounding box center [1113, 84] width 16 height 9
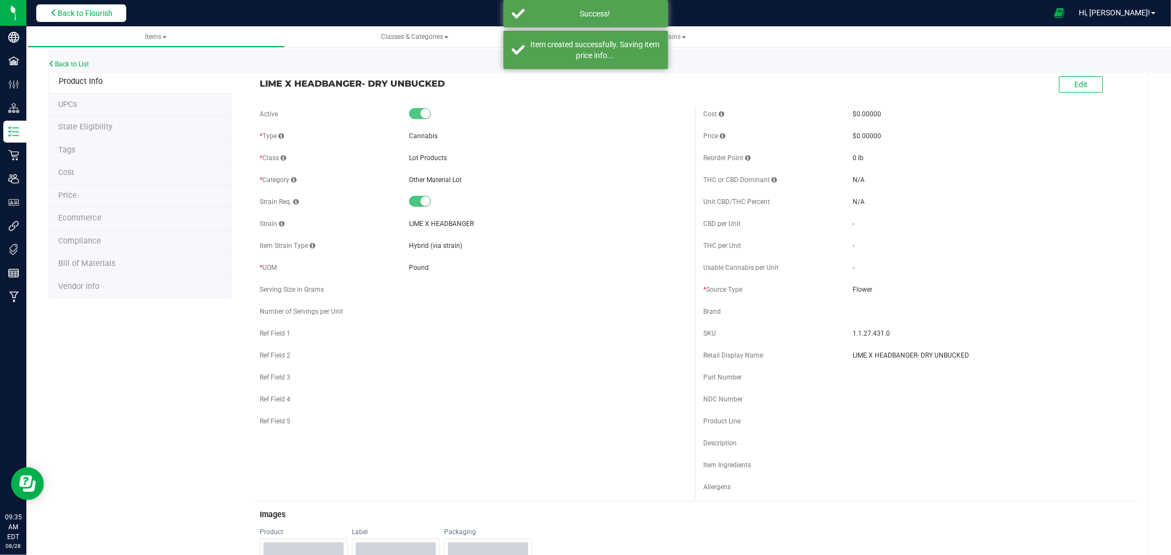
click at [88, 11] on span "Back to Flourish" at bounding box center [85, 13] width 55 height 9
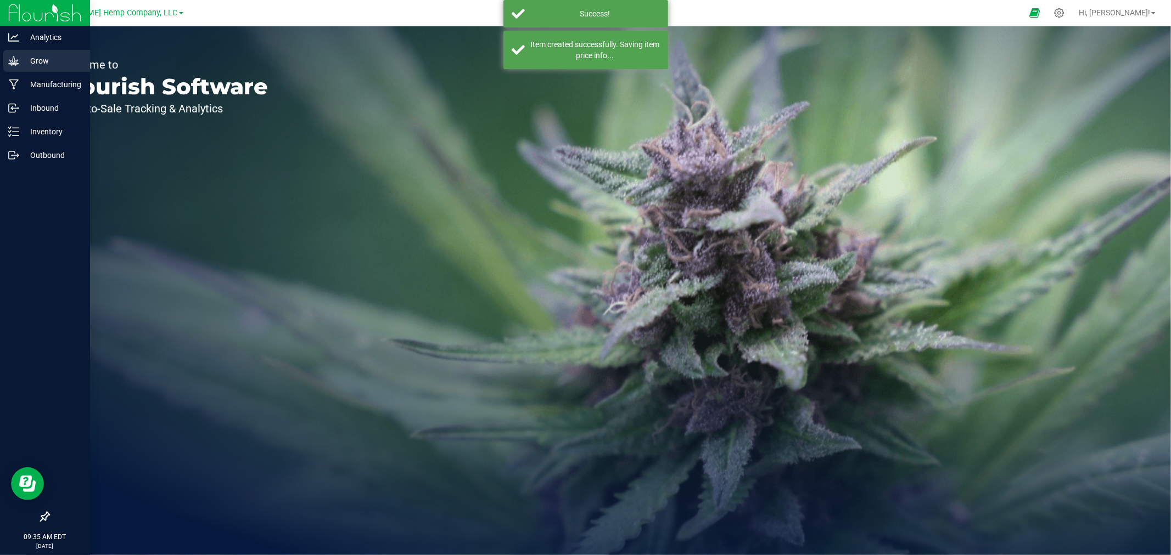
click at [30, 65] on p "Grow" at bounding box center [52, 60] width 66 height 13
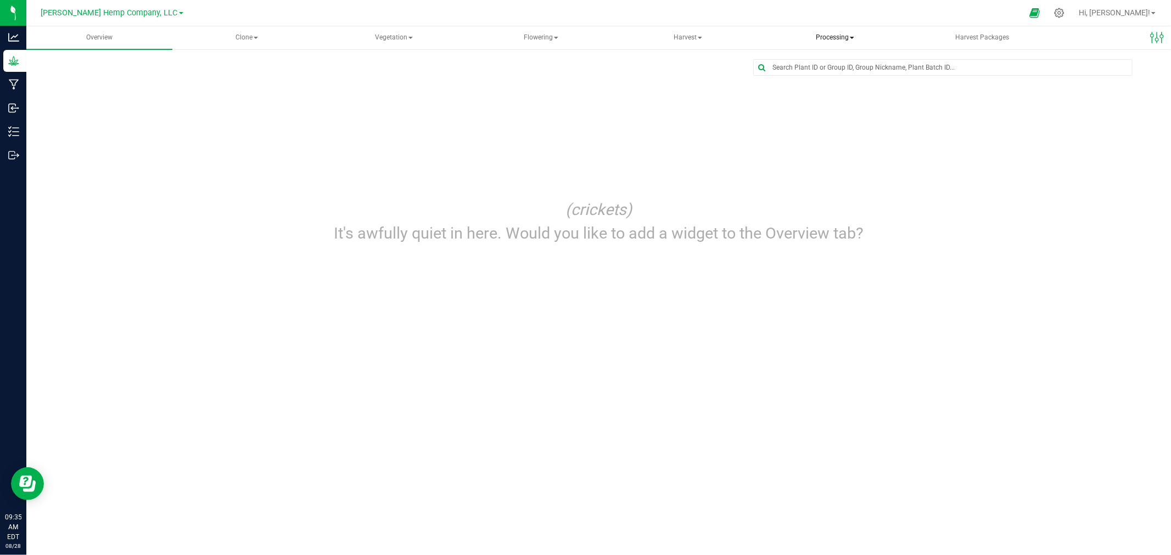
click at [835, 35] on span "Processing" at bounding box center [834, 38] width 145 height 22
click at [811, 78] on span "Processing harvests" at bounding box center [828, 78] width 102 height 9
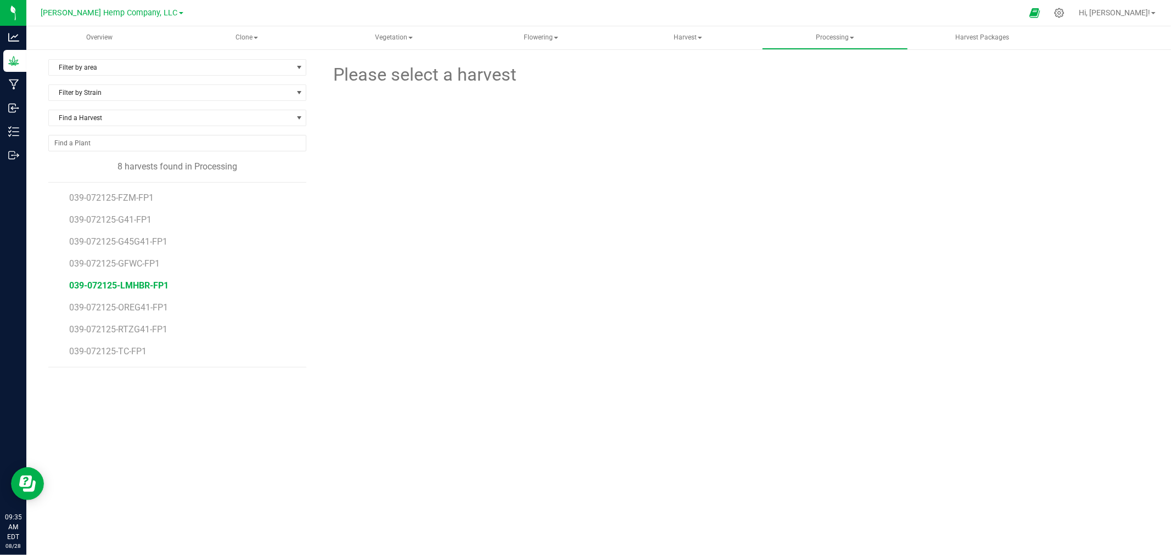
click at [148, 287] on span "039-072125-LMHBR-FP1" at bounding box center [118, 285] width 99 height 10
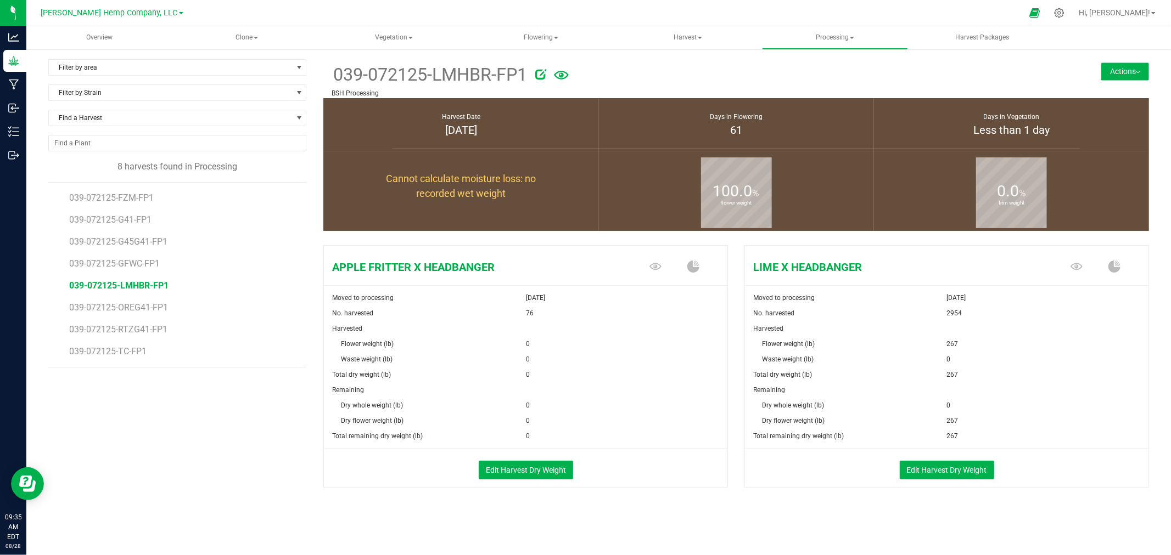
click at [1117, 69] on button "Actions" at bounding box center [1125, 72] width 48 height 18
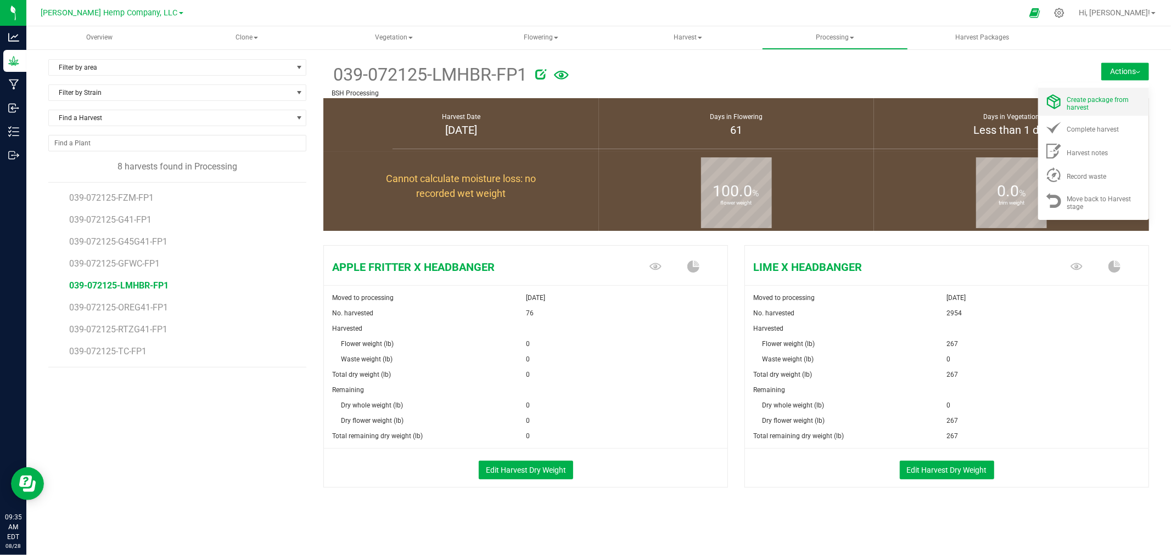
click at [1116, 105] on div "Create package from harvest" at bounding box center [1104, 101] width 75 height 19
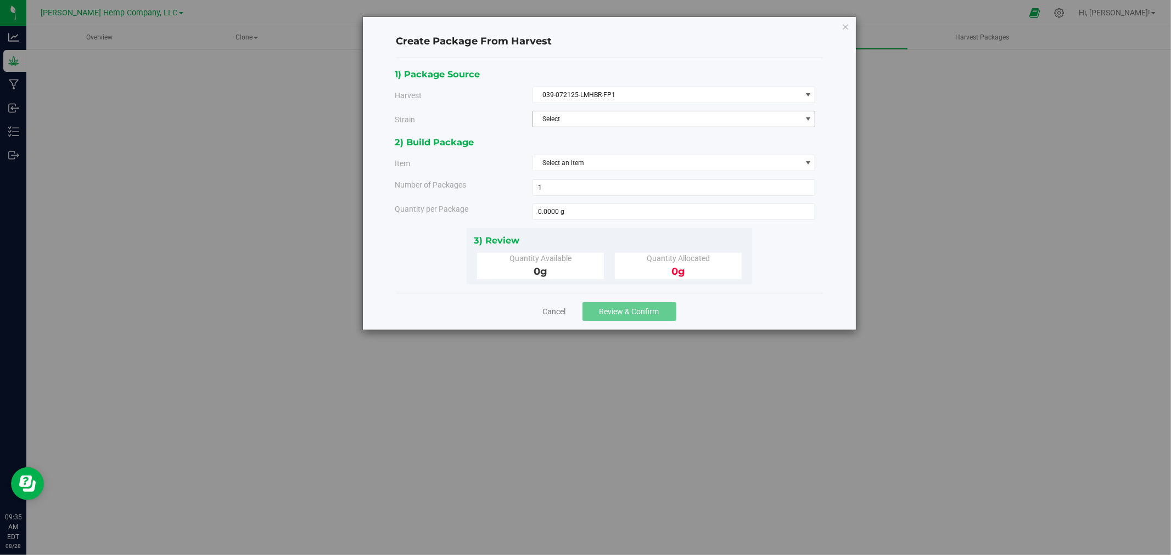
click at [582, 118] on span "Select" at bounding box center [667, 118] width 268 height 15
click at [598, 153] on span "LIME X HEADBANGER" at bounding box center [571, 155] width 65 height 14
click at [626, 166] on span "Select an item" at bounding box center [667, 162] width 268 height 15
click at [610, 214] on span "LIME X HEADBANGER- DRY UNBUCKED" at bounding box center [597, 210] width 116 height 14
click at [648, 274] on div "0 lb" at bounding box center [678, 272] width 110 height 15
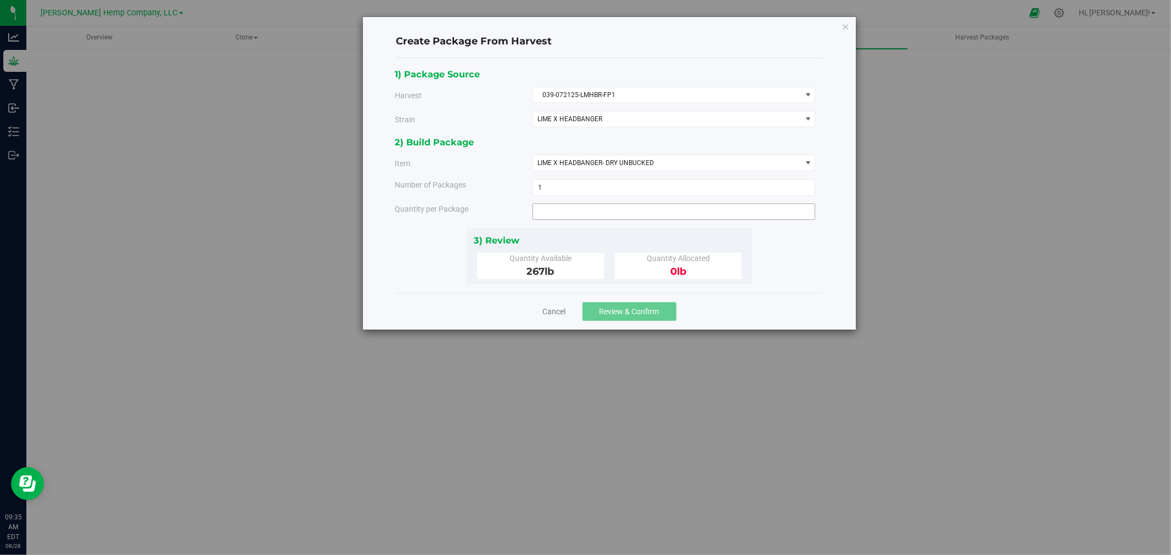
click at [621, 216] on span at bounding box center [673, 212] width 283 height 16
type input "267"
type input "267.0000 lb"
click at [797, 289] on div "1) Package Source Harvest 039-072125-LMHBR-FP1 Select 039-072125-FZM-FP1 039-07…" at bounding box center [609, 175] width 427 height 235
click at [634, 315] on span "Review & Confirm" at bounding box center [629, 311] width 60 height 9
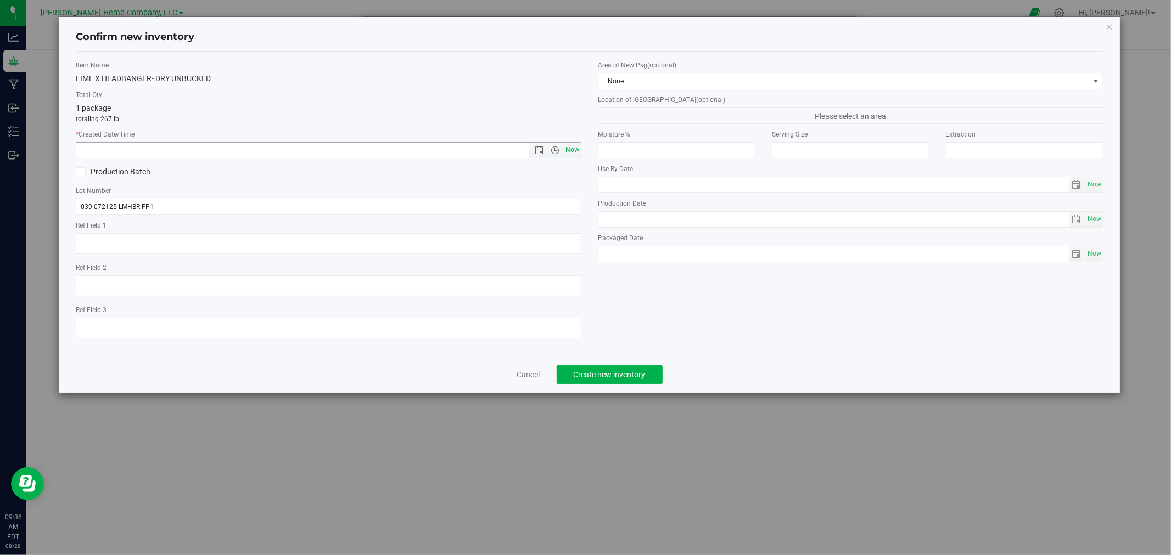
click at [564, 155] on span "Now" at bounding box center [572, 150] width 19 height 16
type input "[DATE] 9:36 AM"
click at [600, 376] on span "Create new inventory" at bounding box center [609, 374] width 72 height 9
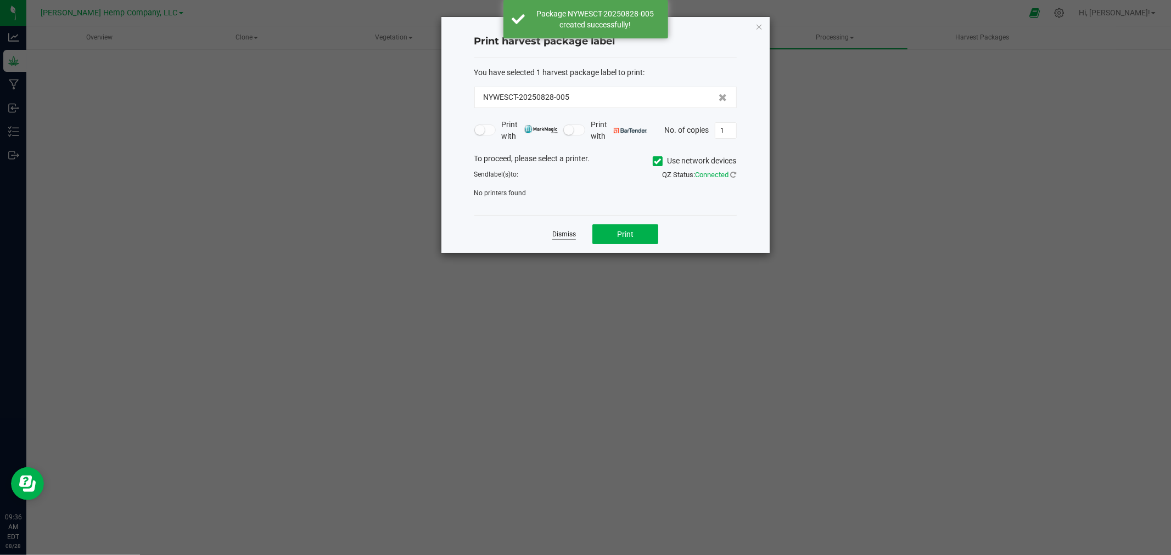
click at [555, 232] on link "Dismiss" at bounding box center [564, 234] width 24 height 9
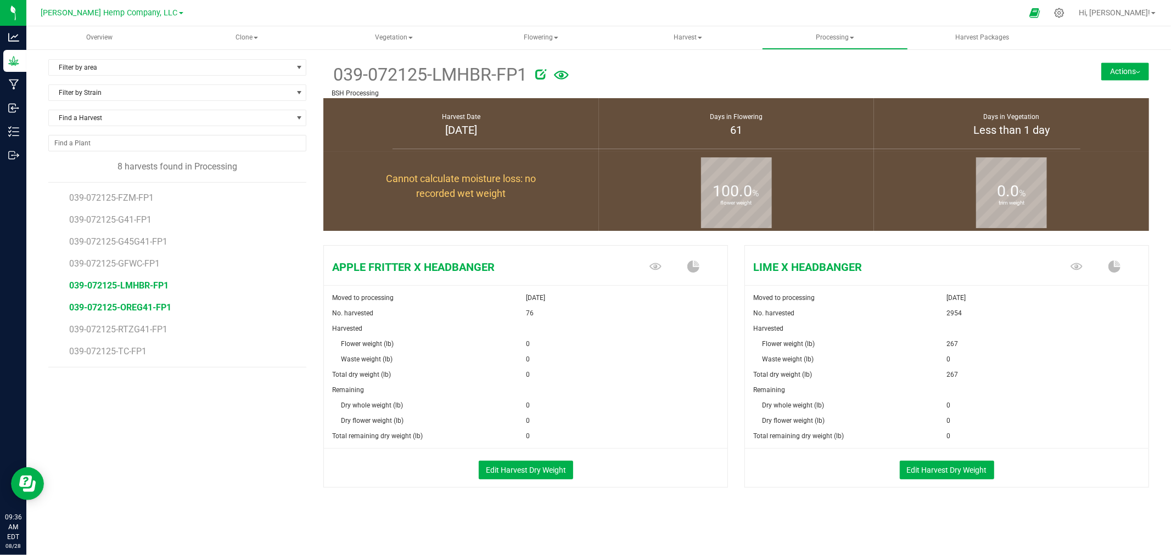
click at [144, 305] on span "039-072125-OREG41-FP1" at bounding box center [120, 307] width 102 height 10
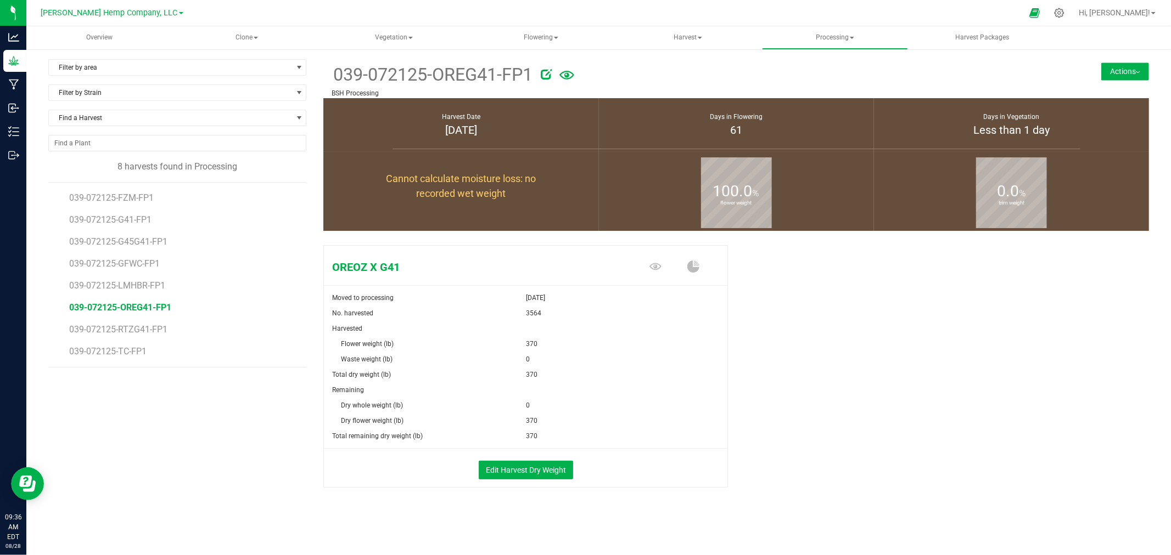
click at [1122, 66] on button "Actions" at bounding box center [1125, 72] width 48 height 18
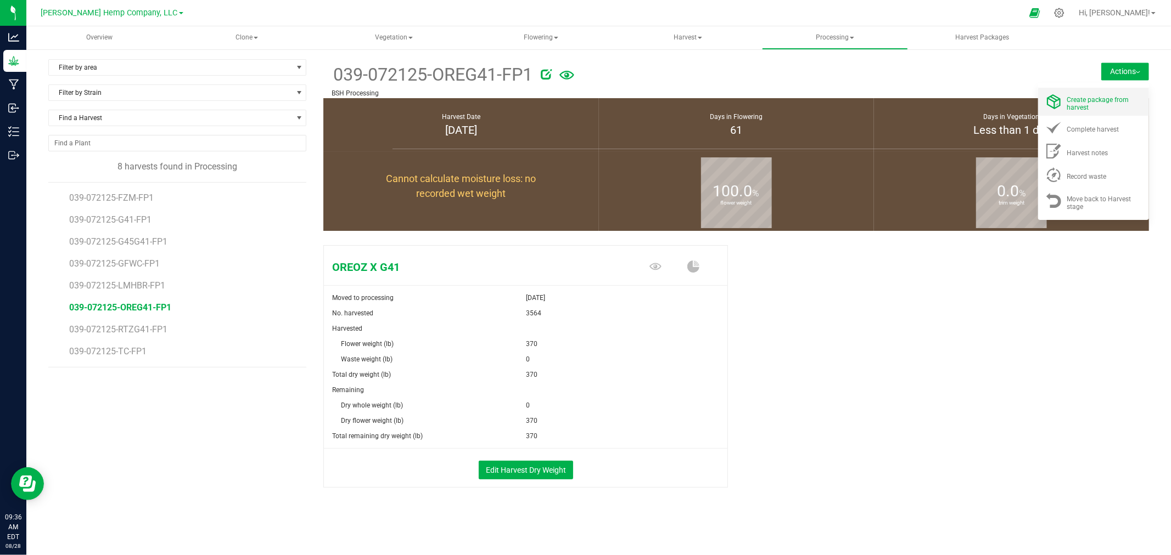
click at [1094, 109] on div "Create package from harvest" at bounding box center [1104, 101] width 75 height 19
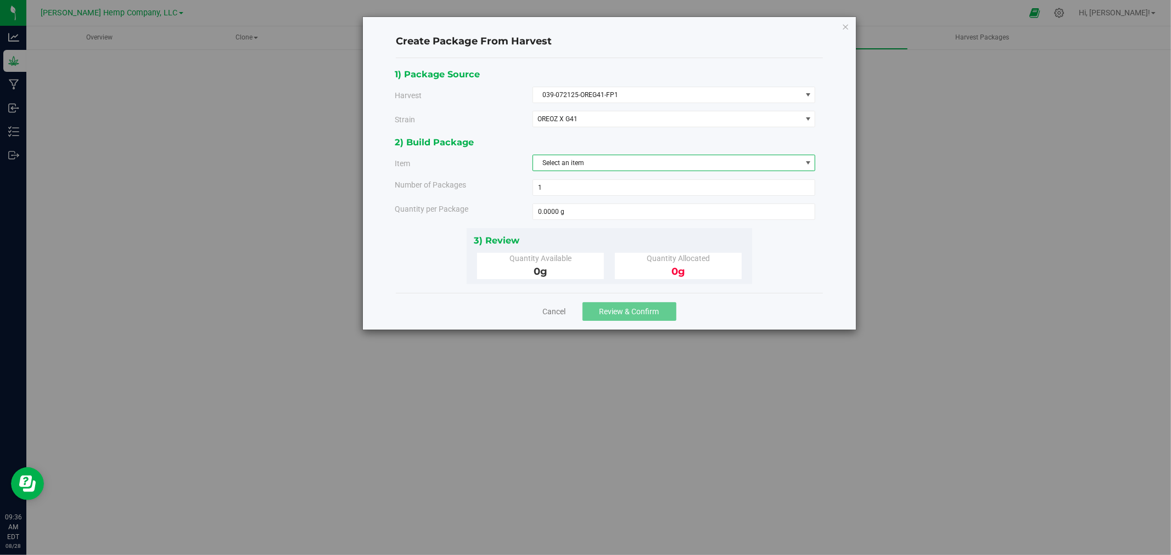
click at [666, 166] on span "Select an item" at bounding box center [667, 162] width 268 height 15
click at [639, 117] on span "OREOZ X G41" at bounding box center [661, 119] width 249 height 8
click at [622, 161] on span "Select an item" at bounding box center [667, 162] width 268 height 15
click at [1022, 285] on div "Create Package From Harvest 1) Package Source Harvest 039-072125-OREG41-FP1 Sel…" at bounding box center [589, 277] width 1179 height 555
click at [545, 306] on link "Cancel" at bounding box center [554, 311] width 23 height 11
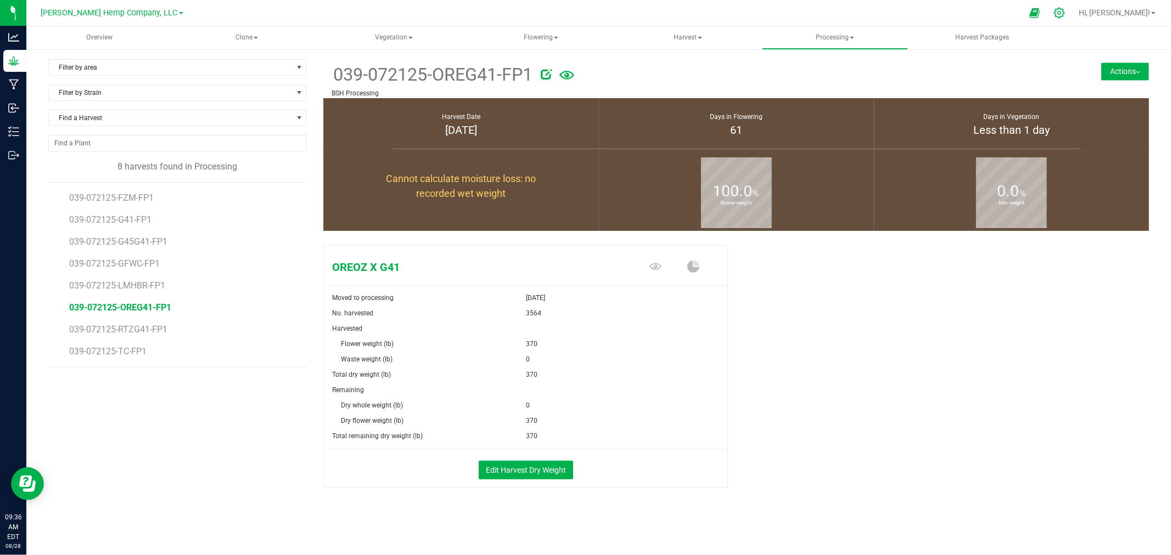
click at [1065, 13] on icon at bounding box center [1059, 13] width 12 height 12
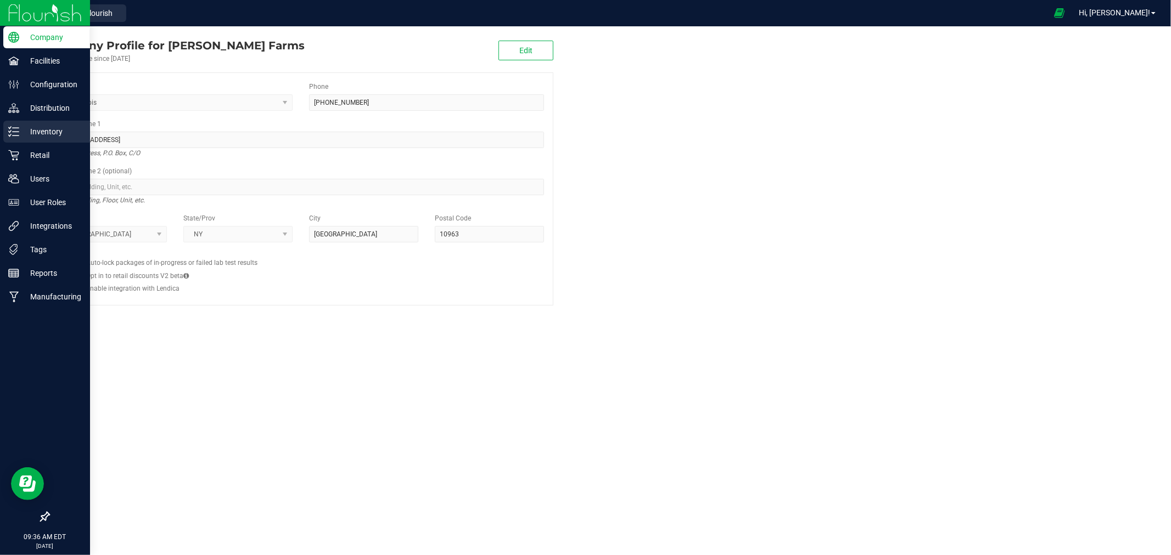
click at [69, 131] on p "Inventory" at bounding box center [52, 131] width 66 height 13
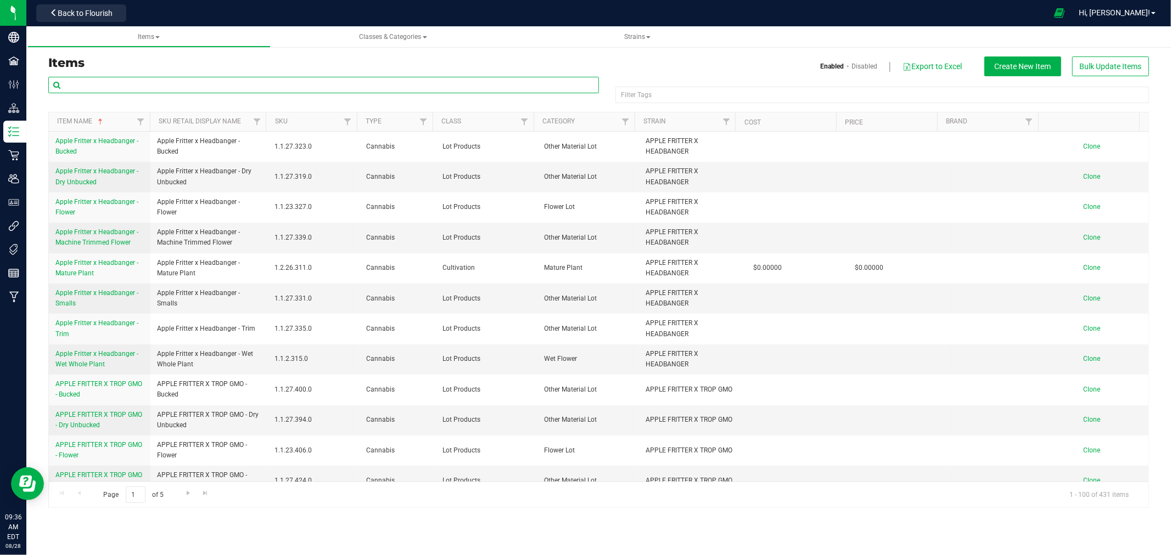
click at [251, 88] on input "text" at bounding box center [323, 85] width 550 height 16
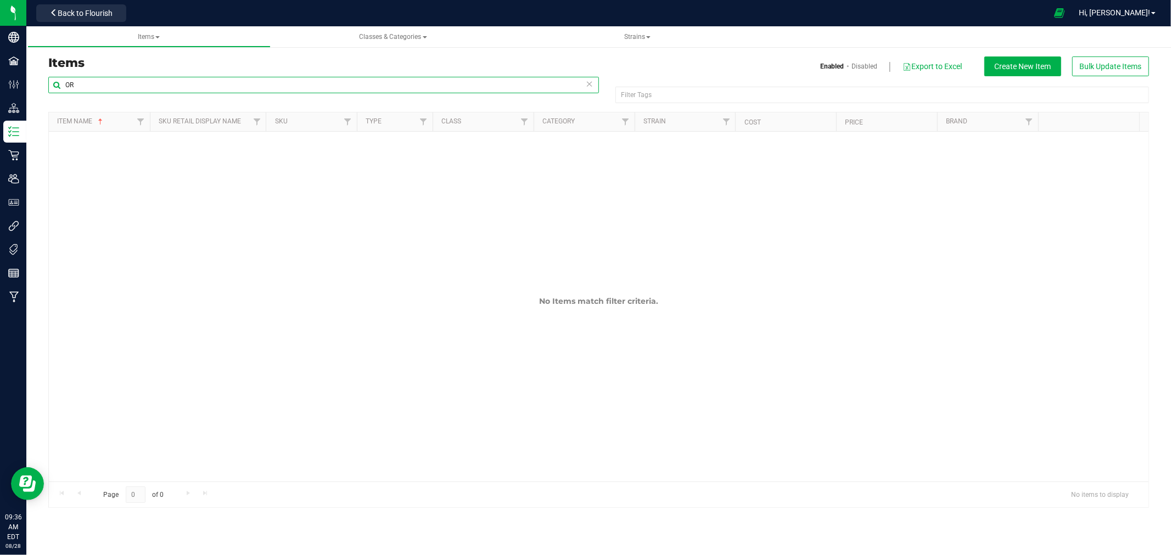
type input "O"
click at [479, 238] on div "No Items match filter criteria." at bounding box center [598, 283] width 1099 height 302
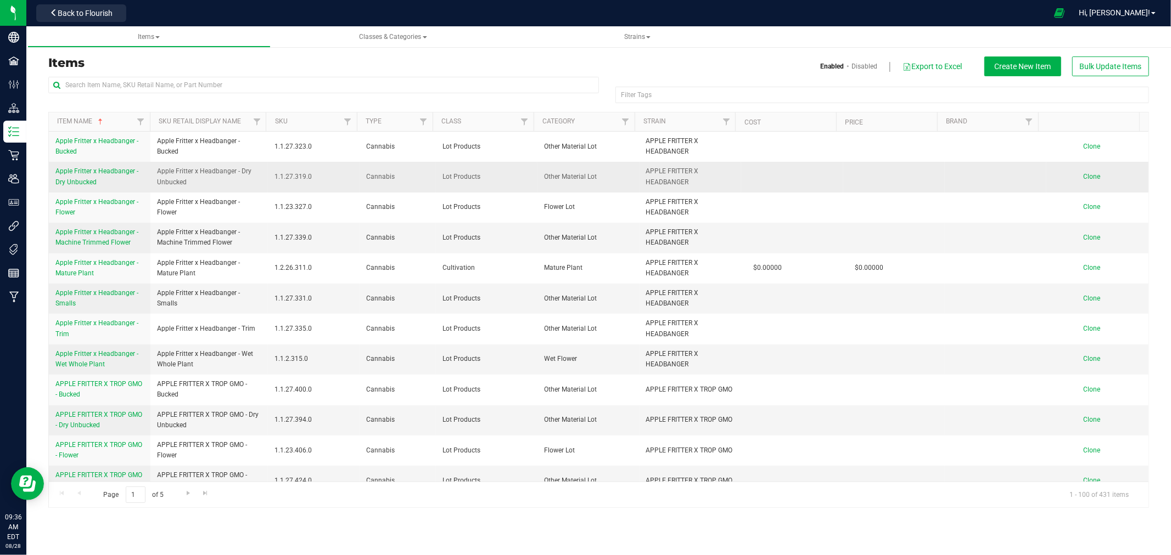
click at [1083, 173] on span "Clone" at bounding box center [1091, 177] width 17 height 8
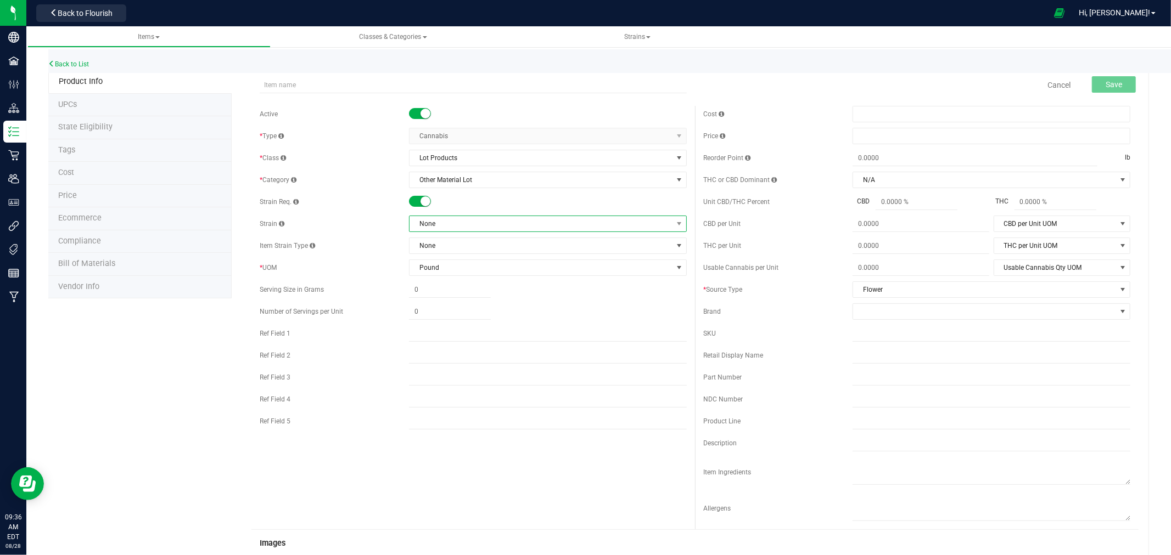
click at [474, 225] on span "None" at bounding box center [540, 223] width 263 height 15
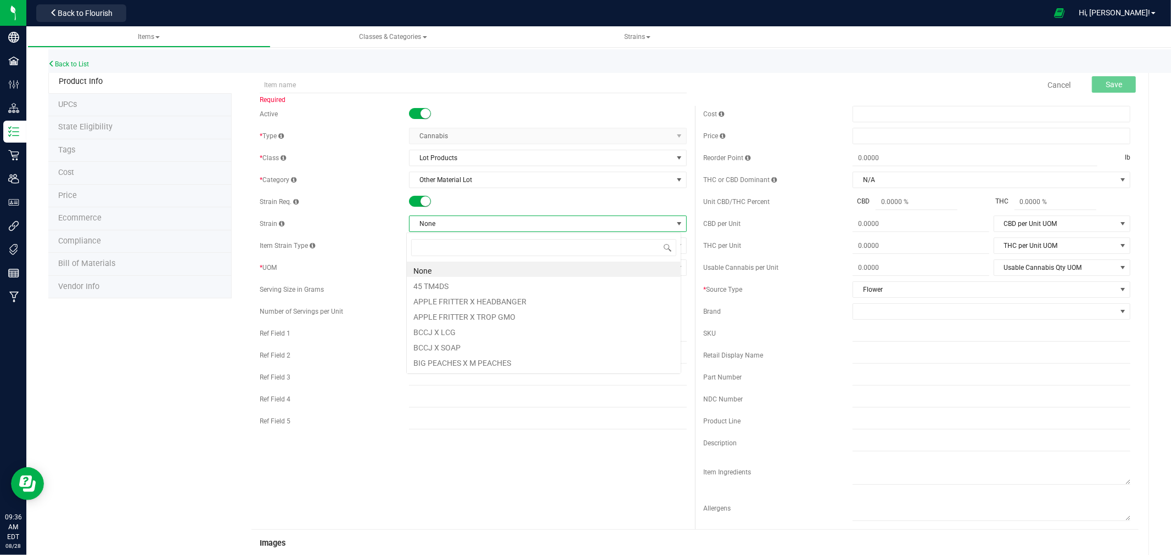
scroll to position [16, 275]
type input "OREO"
click at [477, 295] on li "OREOZ X G41" at bounding box center [544, 300] width 274 height 15
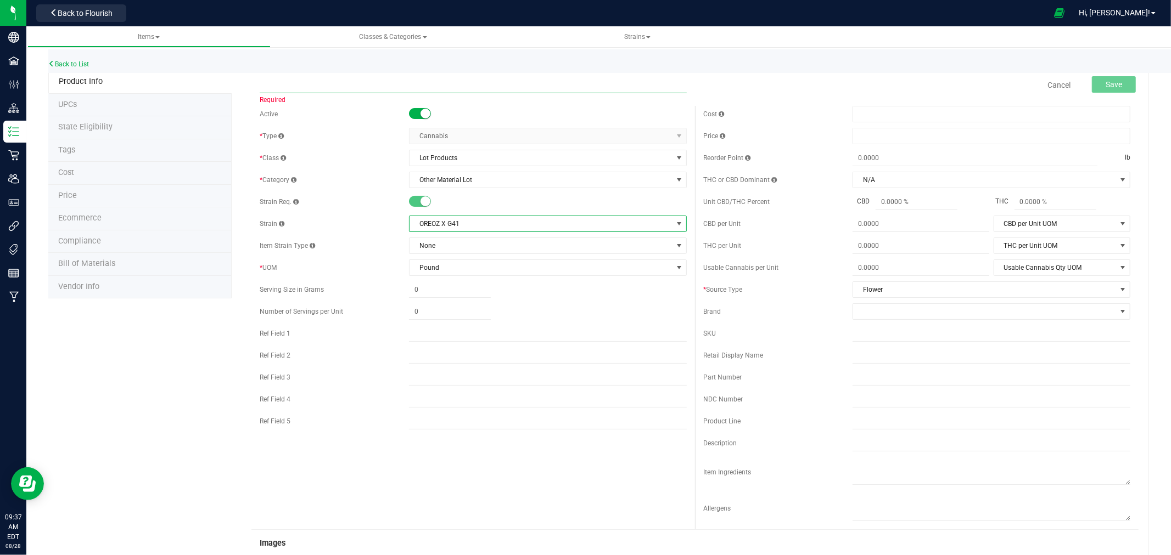
click at [331, 84] on input "text" at bounding box center [473, 85] width 427 height 16
type input "OREOZ X G41- DRY UNBUCKED"
click at [1113, 86] on button "Save" at bounding box center [1114, 84] width 44 height 16
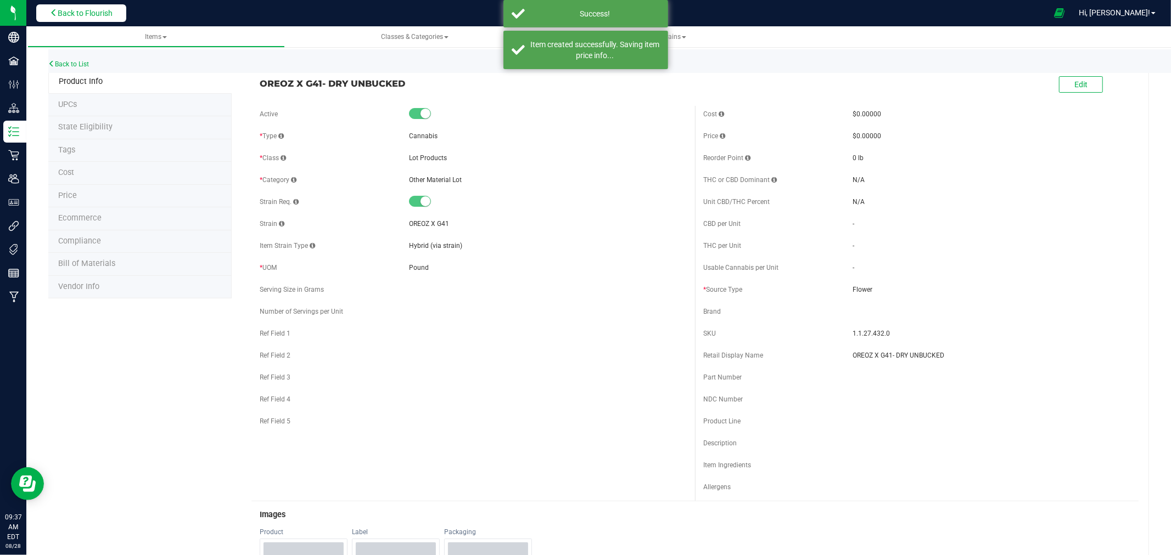
click at [110, 7] on button "Back to Flourish" at bounding box center [81, 13] width 90 height 18
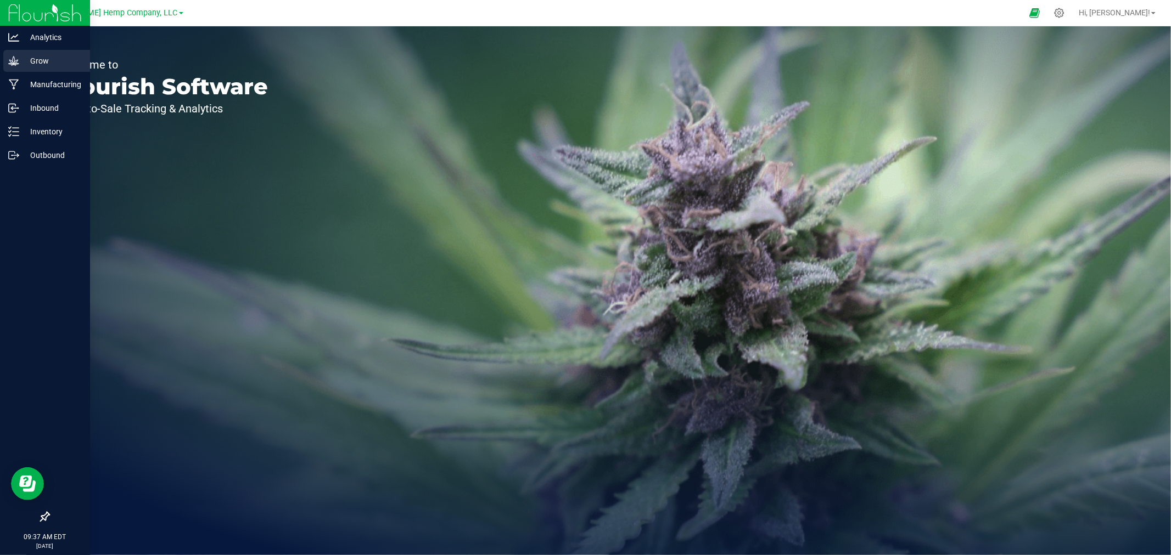
click at [38, 63] on p "Grow" at bounding box center [52, 60] width 66 height 13
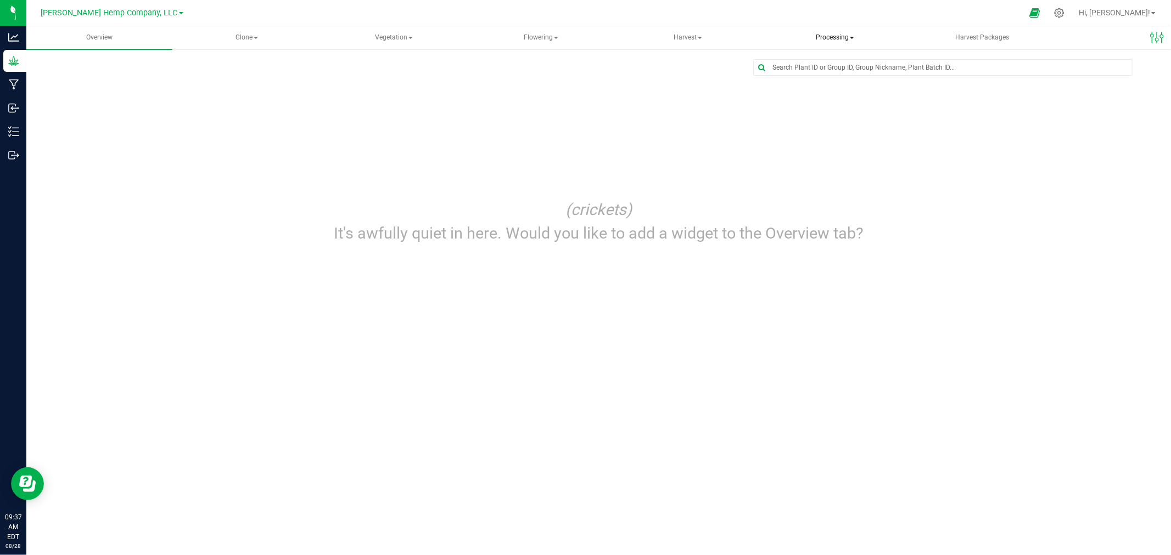
click at [815, 41] on span "Processing" at bounding box center [834, 38] width 145 height 22
click at [834, 41] on span "Processing" at bounding box center [835, 37] width 146 height 23
click at [831, 39] on span "Processing" at bounding box center [835, 37] width 146 height 23
click at [825, 78] on span "Processing harvests" at bounding box center [828, 78] width 102 height 9
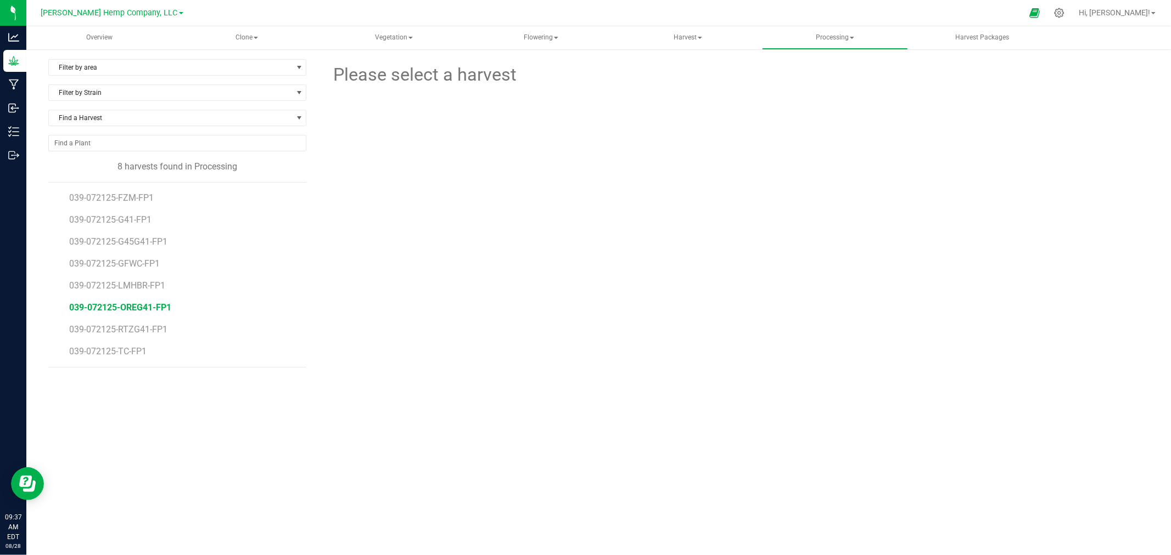
click at [121, 305] on span "039-072125-OREG41-FP1" at bounding box center [120, 307] width 102 height 10
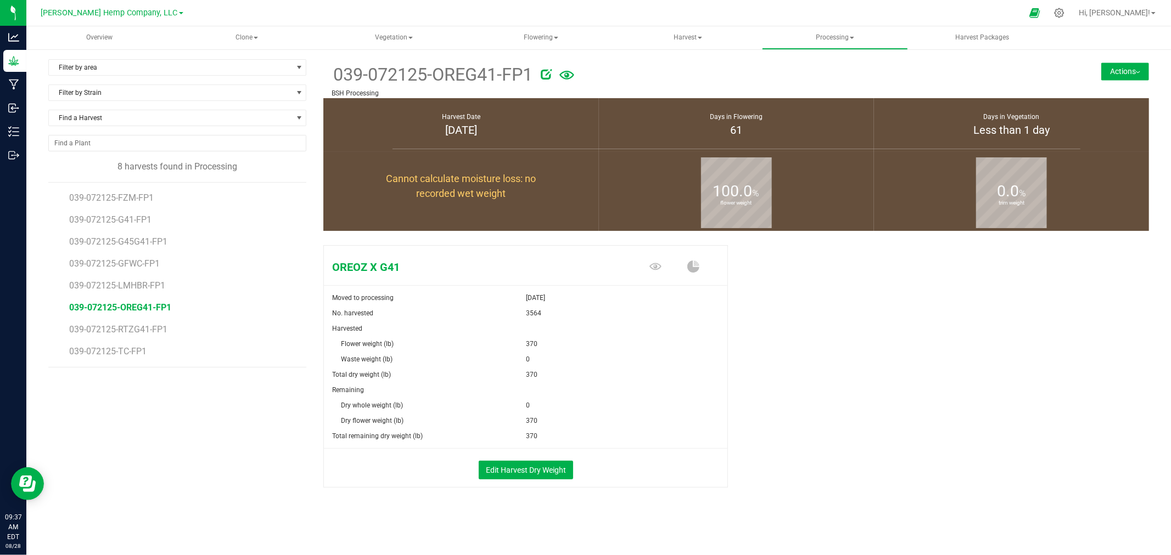
click at [1139, 66] on button "Actions" at bounding box center [1125, 72] width 48 height 18
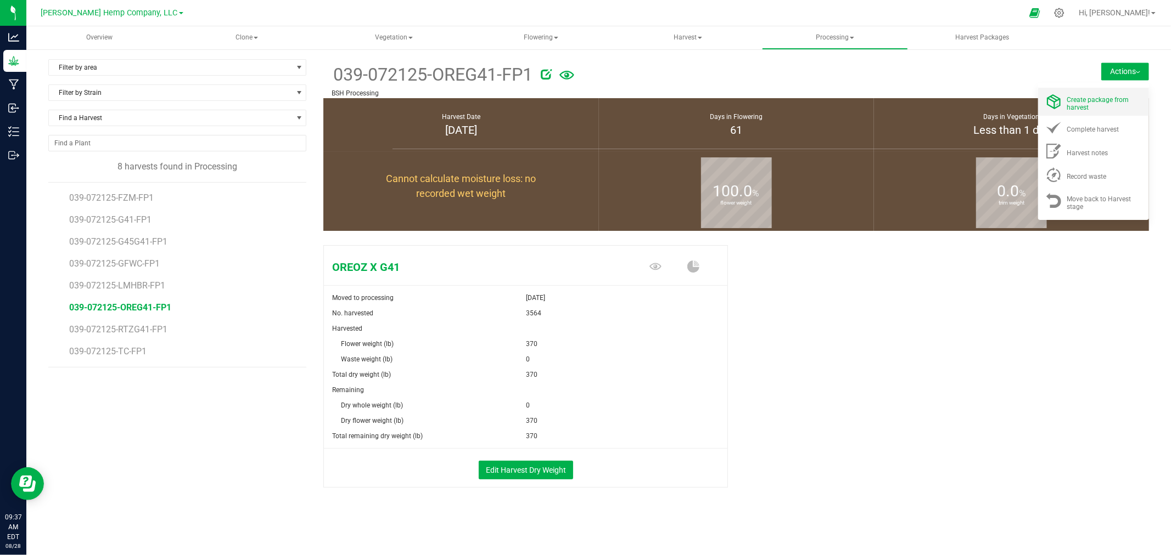
click at [1107, 101] on span "Create package from harvest" at bounding box center [1098, 103] width 62 height 15
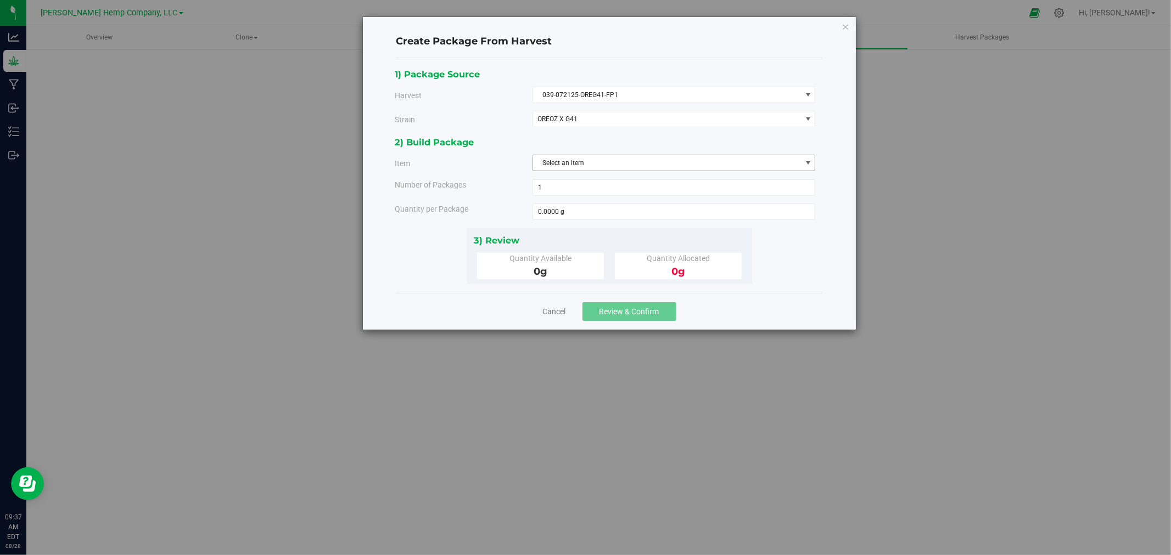
click at [578, 162] on span "Select an item" at bounding box center [667, 162] width 268 height 15
click at [586, 212] on span "OREOZ X G41- DRY UNBUCKED" at bounding box center [585, 210] width 92 height 14
click at [632, 269] on div "0 lb" at bounding box center [678, 272] width 110 height 15
click at [616, 203] on div "2) Build Package Item OREOZ X G41- DRY UNBUCKED OREOZ X G41- DRY UNBUCKED Numbe…" at bounding box center [609, 181] width 429 height 93
click at [614, 210] on span at bounding box center [673, 212] width 283 height 16
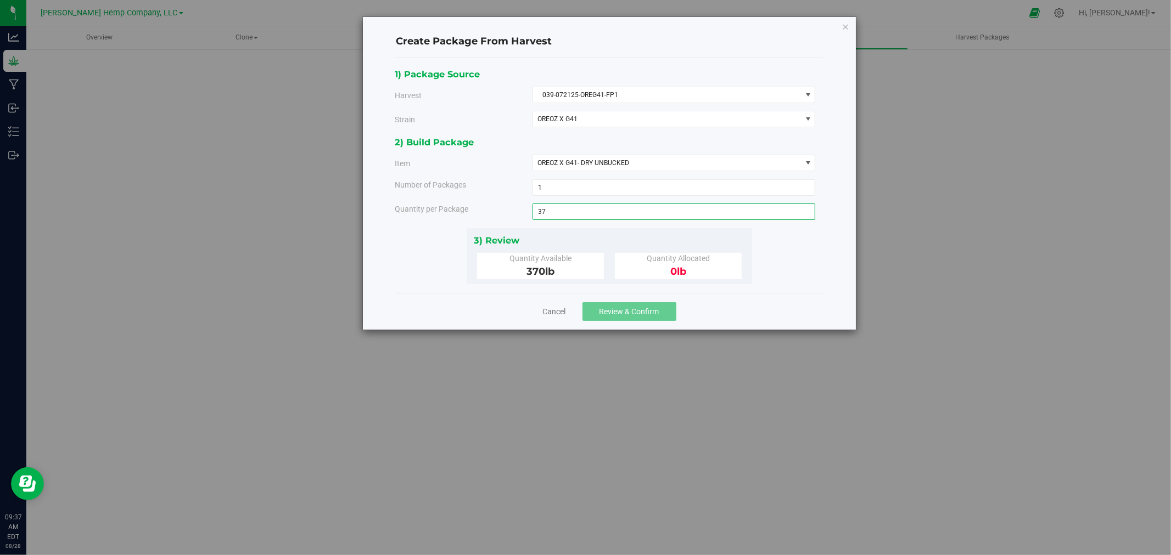
type input "370"
type input "370.0000 lb"
click at [752, 293] on div "1) Package Source Harvest 039-072125-OREG41-FP1 Select 039-072125-FZM-FP1 039-0…" at bounding box center [609, 175] width 427 height 235
click at [644, 309] on span "Review & Confirm" at bounding box center [629, 311] width 60 height 9
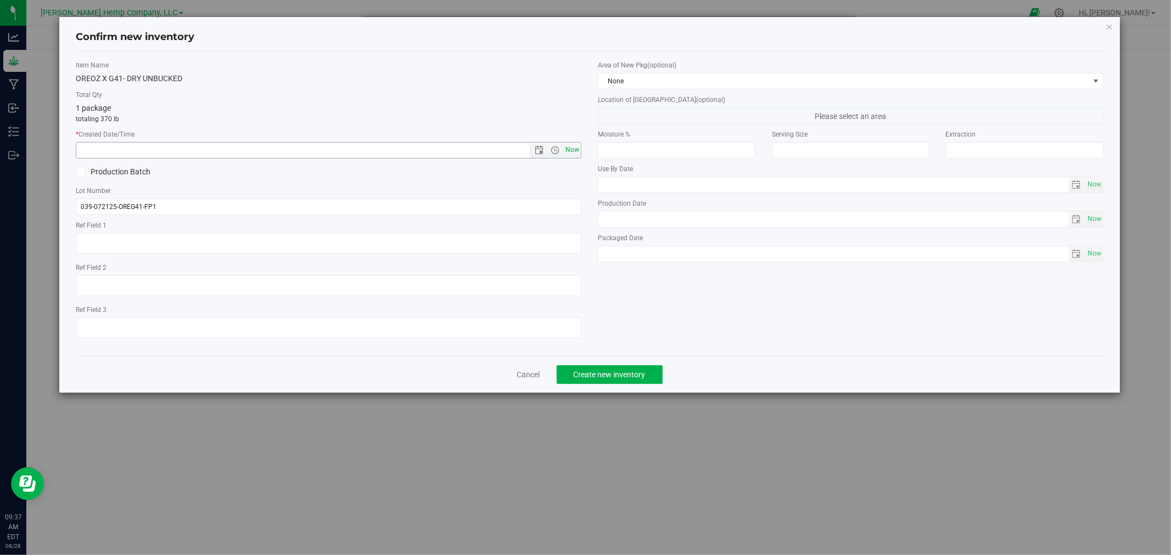
click at [576, 148] on span "Now" at bounding box center [572, 150] width 19 height 16
type input "[DATE] 9:37 AM"
click at [620, 379] on span "Create new inventory" at bounding box center [609, 374] width 72 height 9
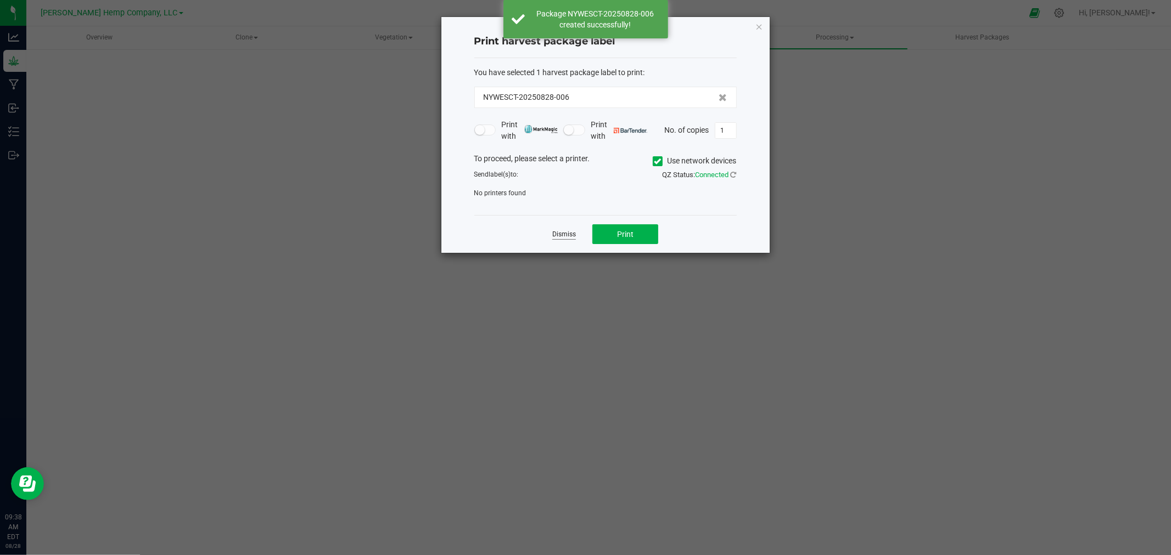
click at [552, 232] on link "Dismiss" at bounding box center [564, 234] width 24 height 9
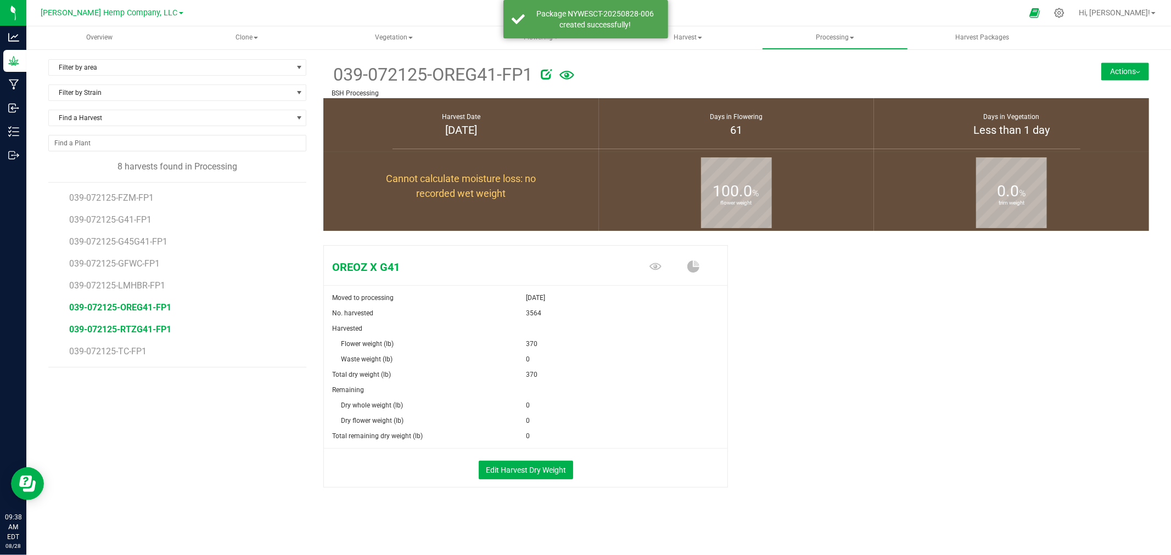
click at [151, 330] on span "039-072125-RTZG41-FP1" at bounding box center [120, 329] width 102 height 10
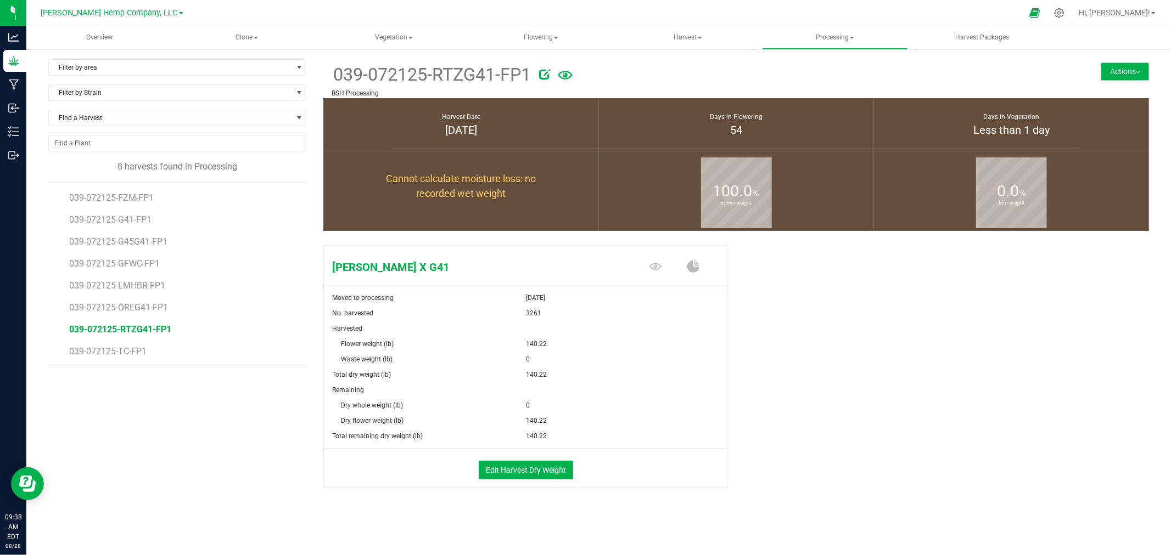
click at [1111, 68] on button "Actions" at bounding box center [1125, 72] width 48 height 18
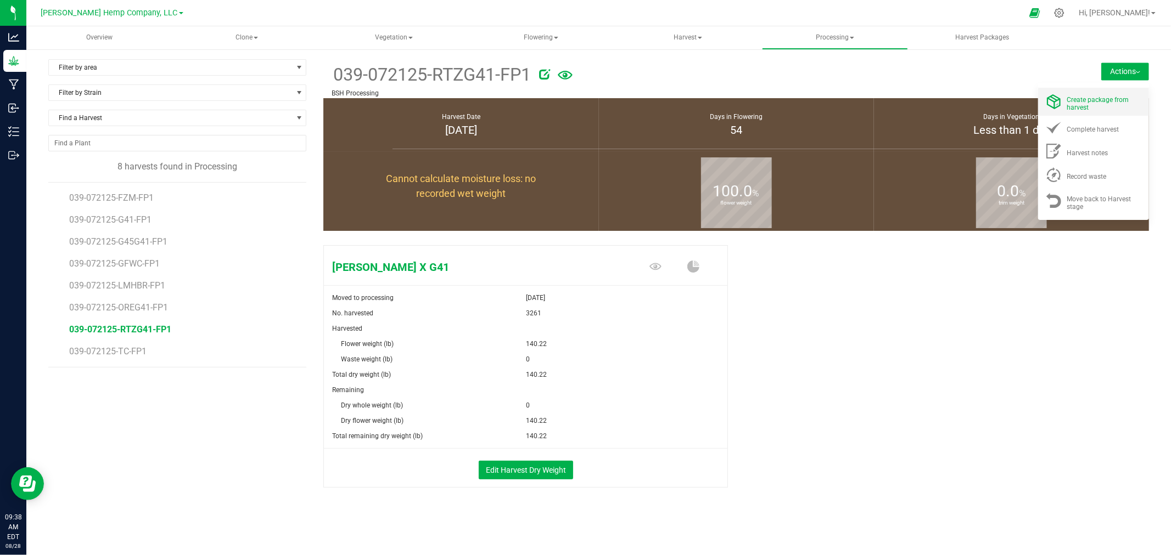
click at [1107, 93] on div "Create package from harvest" at bounding box center [1104, 101] width 75 height 19
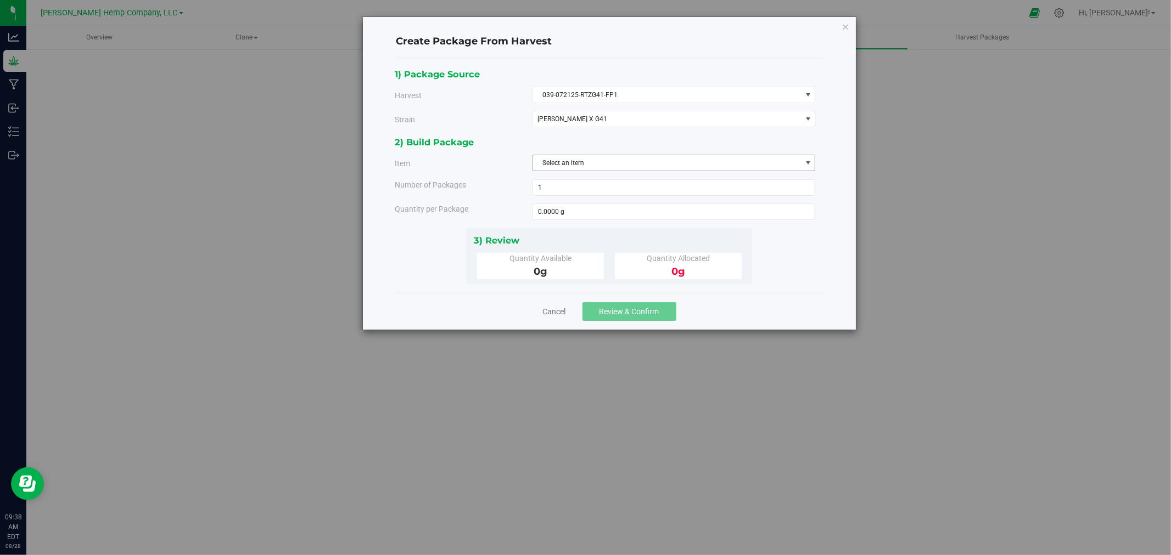
click at [575, 160] on span "Select an item" at bounding box center [667, 162] width 268 height 15
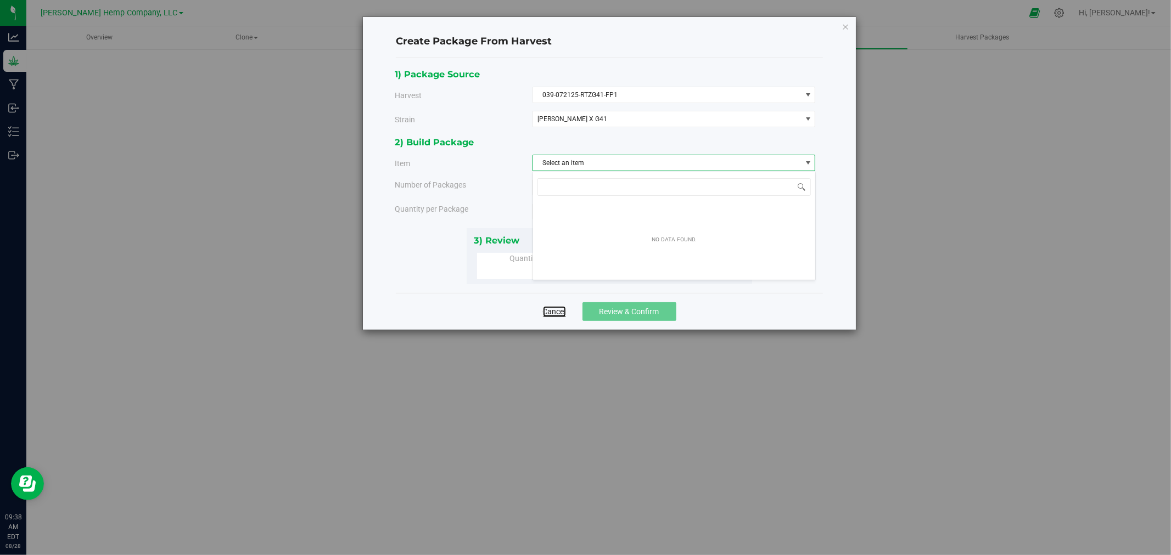
click at [556, 311] on link "Cancel" at bounding box center [554, 311] width 23 height 11
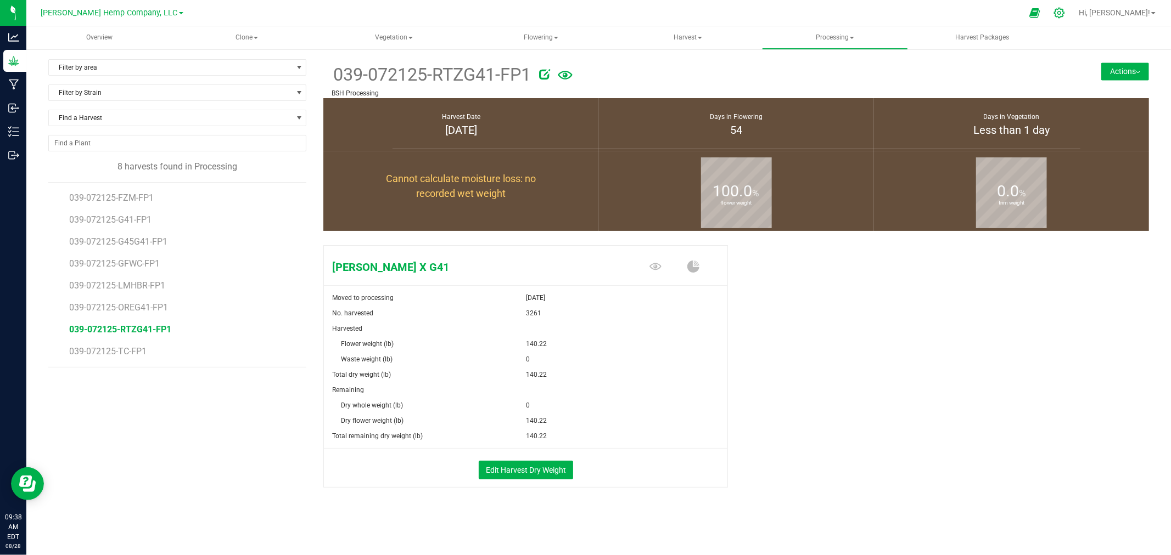
click at [1067, 12] on div at bounding box center [1058, 13] width 15 height 12
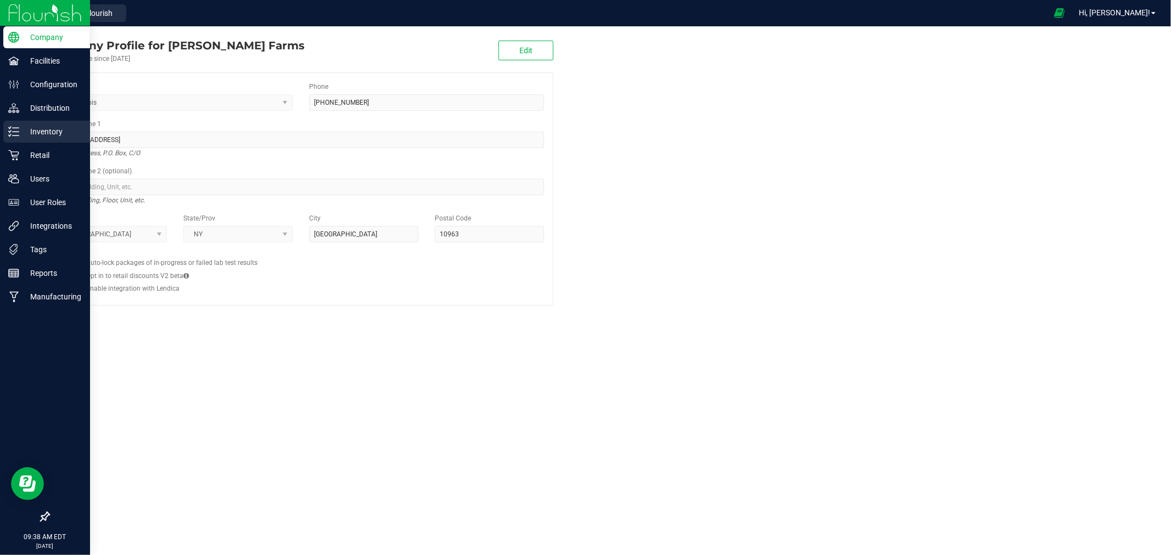
click at [43, 130] on p "Inventory" at bounding box center [52, 131] width 66 height 13
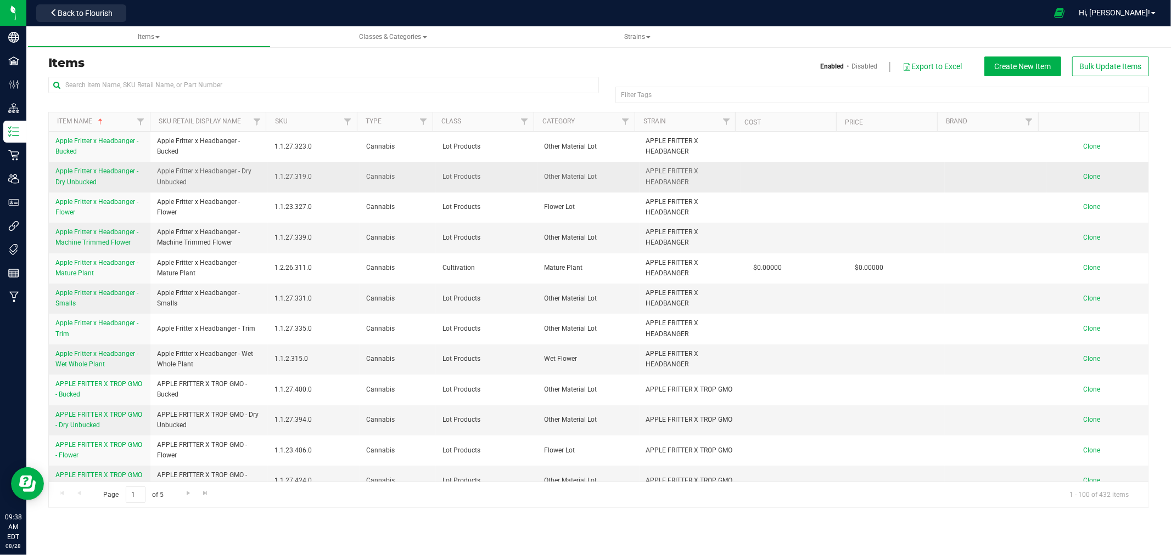
click at [1085, 172] on td "Clone" at bounding box center [1097, 177] width 102 height 30
click at [1083, 176] on span "Clone" at bounding box center [1091, 177] width 17 height 8
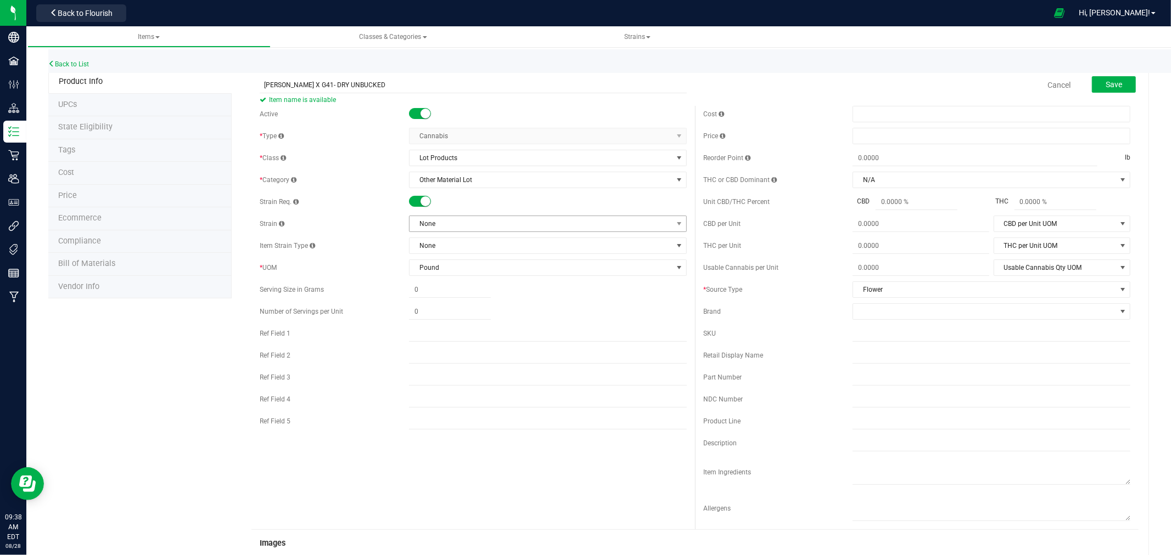
type input "[PERSON_NAME] X G41- DRY UNBUCKED"
click at [447, 222] on span "None" at bounding box center [540, 223] width 263 height 15
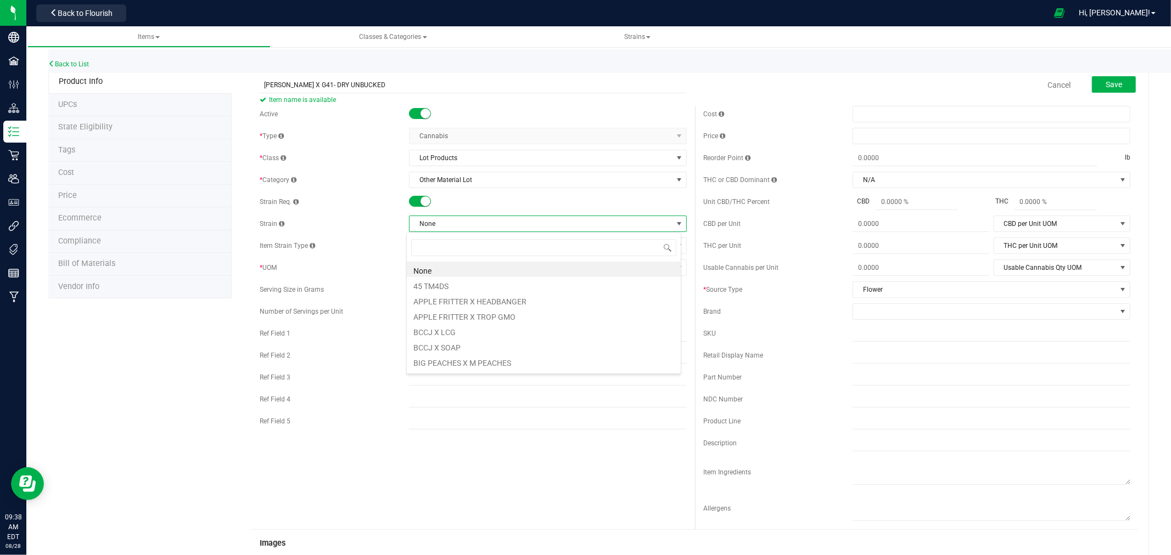
scroll to position [16, 275]
type input "RUN"
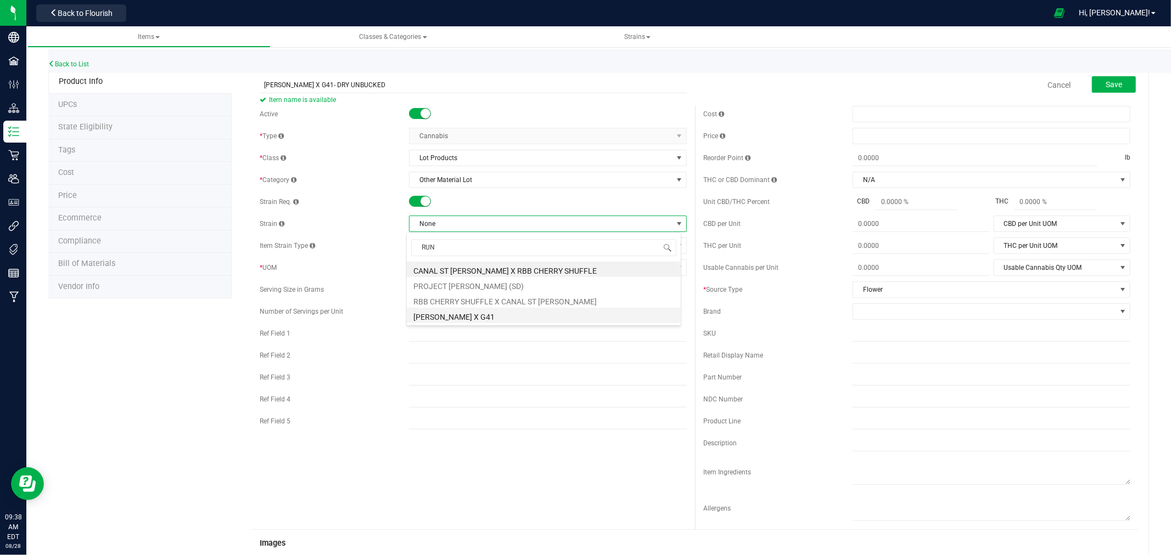
click at [466, 320] on li "[PERSON_NAME] X G41" at bounding box center [544, 315] width 274 height 15
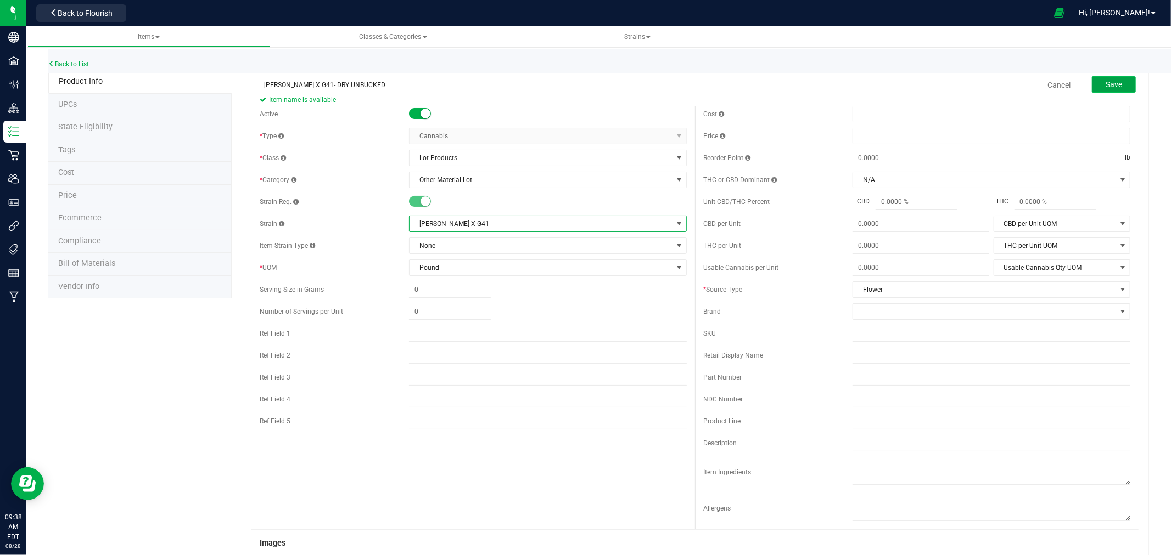
click at [1115, 85] on button "Save" at bounding box center [1114, 84] width 44 height 16
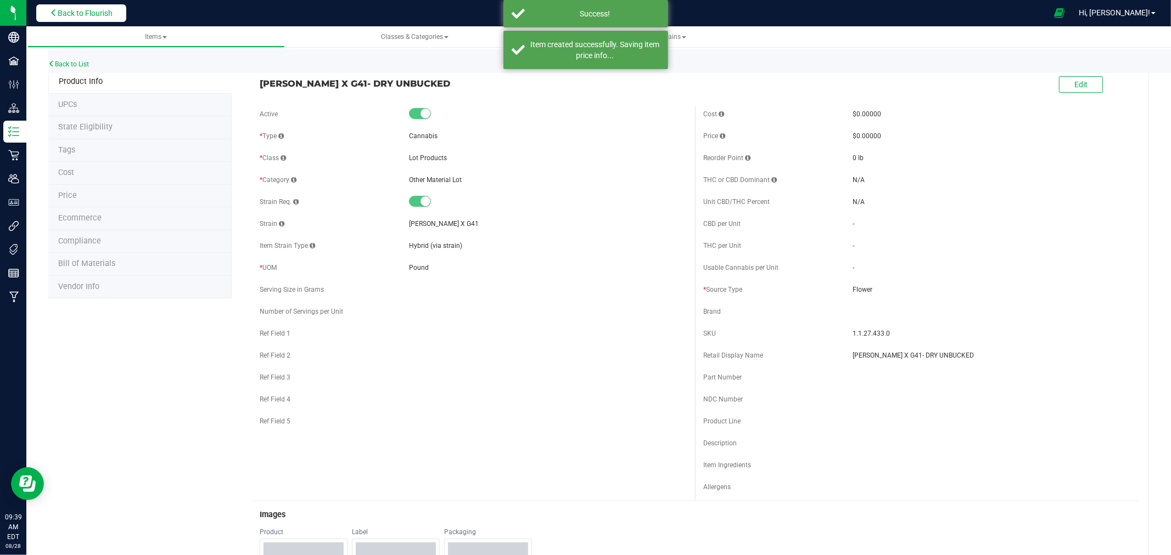
click at [116, 19] on button "Back to Flourish" at bounding box center [81, 13] width 90 height 18
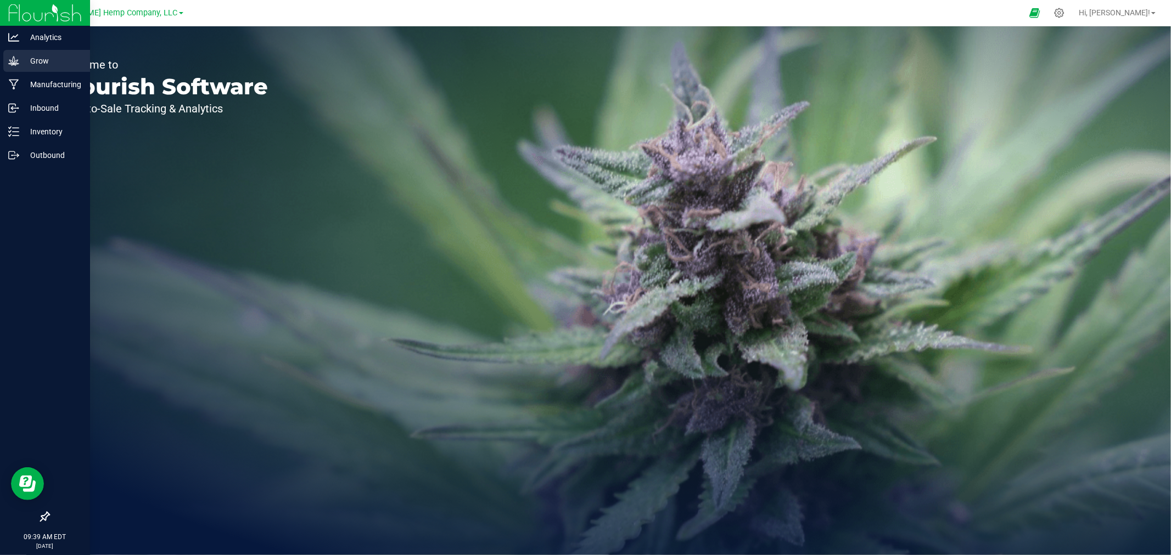
click at [17, 59] on icon at bounding box center [13, 60] width 11 height 11
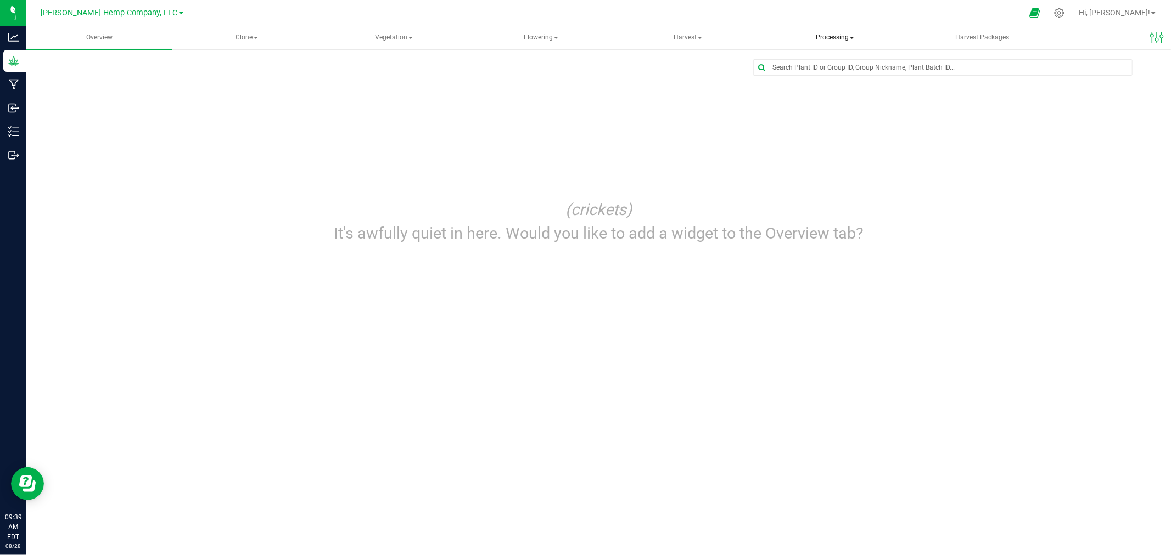
click at [825, 29] on span "Processing" at bounding box center [834, 38] width 145 height 22
click at [824, 75] on span "Processing harvests" at bounding box center [828, 78] width 102 height 9
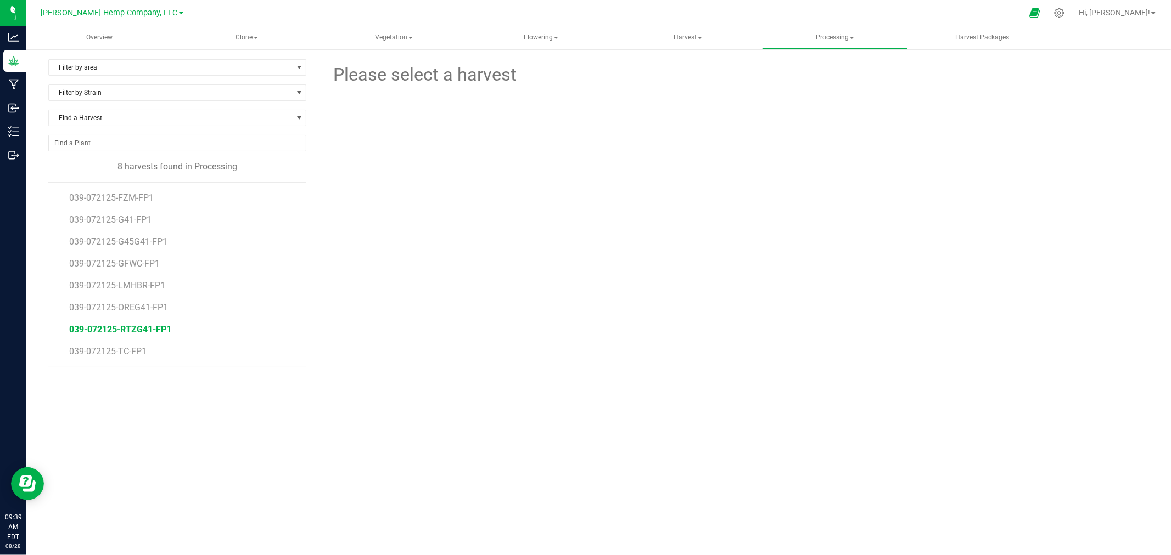
click at [133, 324] on span "039-072125-RTZG41-FP1" at bounding box center [120, 329] width 102 height 10
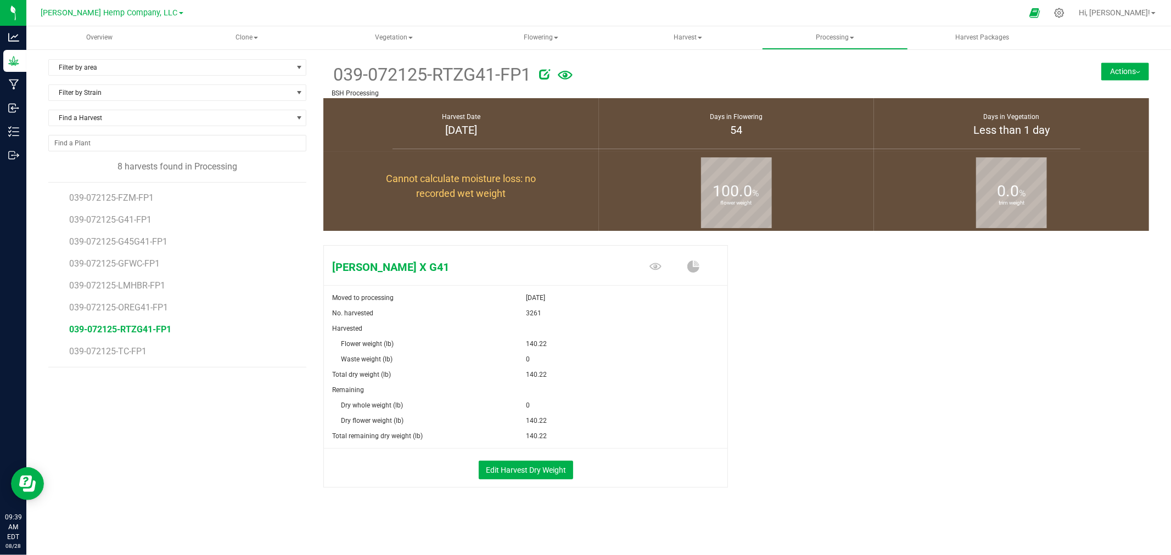
click at [1128, 69] on button "Actions" at bounding box center [1125, 72] width 48 height 18
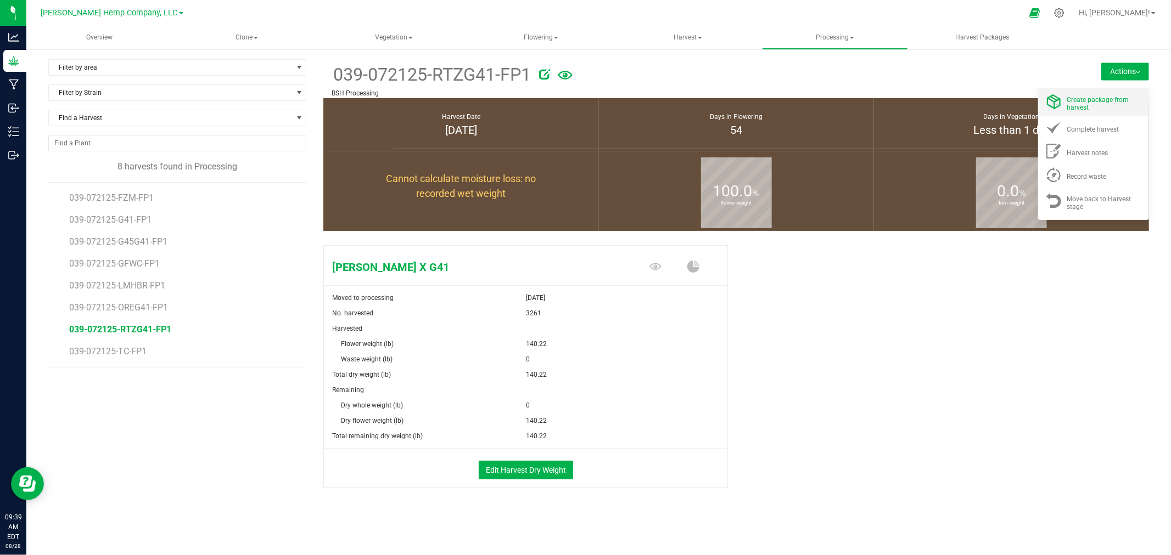
click at [1118, 100] on span "Create package from harvest" at bounding box center [1098, 103] width 62 height 15
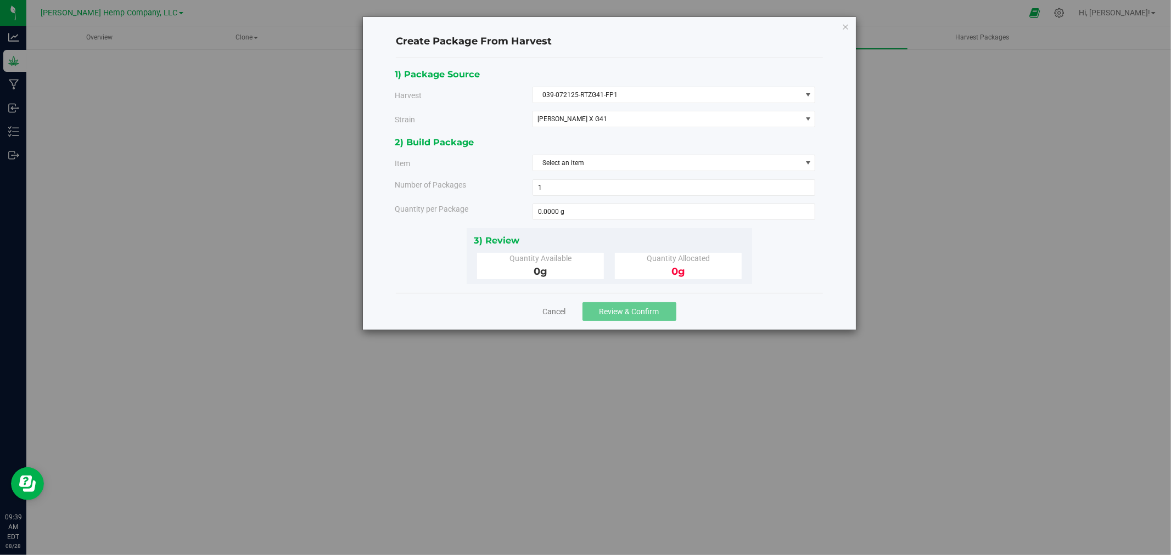
click at [593, 175] on div "2) Build Package Item Select an item [PERSON_NAME] X G41- DRY UNBUCKED Number o…" at bounding box center [609, 181] width 429 height 93
click at [595, 164] on span "Select an item" at bounding box center [667, 162] width 268 height 15
click at [599, 209] on span "[PERSON_NAME] X G41- DRY UNBUCKED" at bounding box center [599, 210] width 121 height 14
click at [569, 185] on span "1 1" at bounding box center [673, 187] width 283 height 16
click at [569, 214] on span at bounding box center [673, 212] width 283 height 16
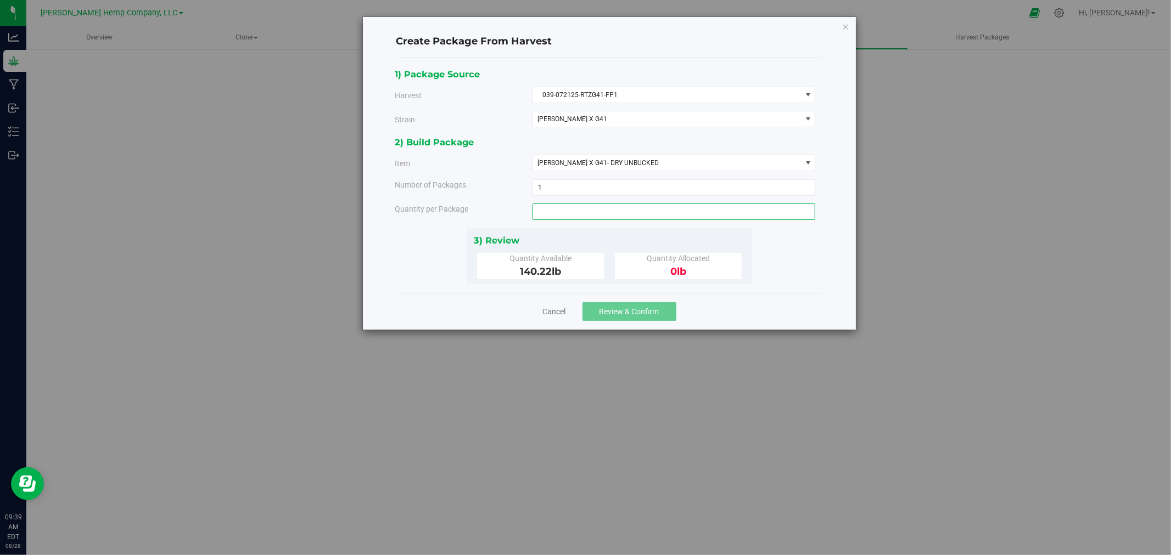
type input "4"
type input "140.22"
type input "140.2200 lb"
click at [765, 249] on div "1) Package Source Harvest 039-072125-RTZG41-FP1 Select 039-072125-FZM-FP1 039-0…" at bounding box center [609, 175] width 429 height 217
click at [656, 313] on span "Review & Confirm" at bounding box center [629, 311] width 60 height 9
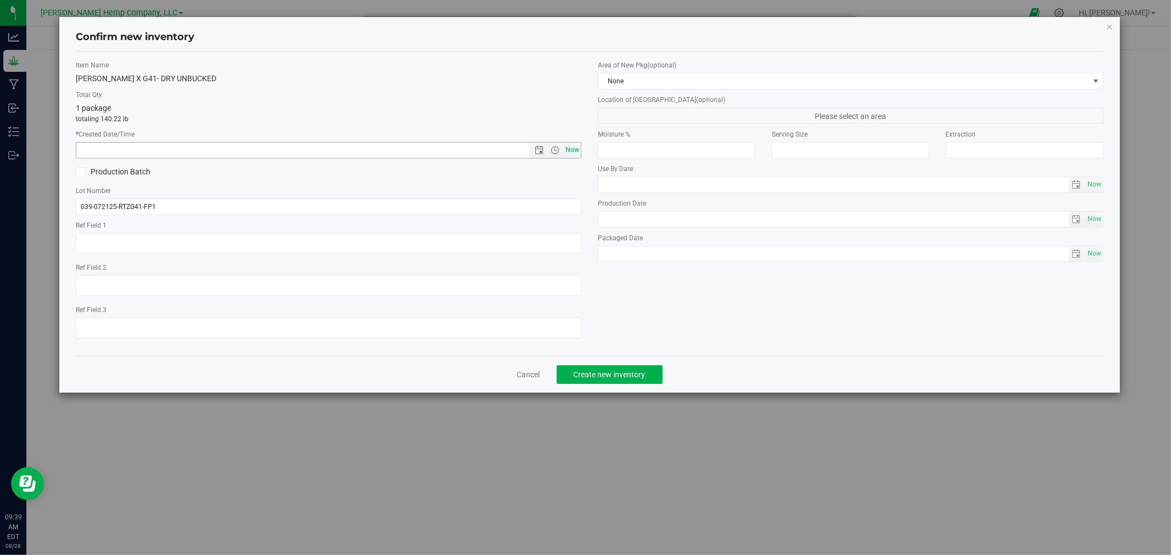
click at [578, 147] on span "Now" at bounding box center [572, 150] width 19 height 16
type input "[DATE] 9:39 AM"
click at [616, 379] on span "Create new inventory" at bounding box center [609, 374] width 72 height 9
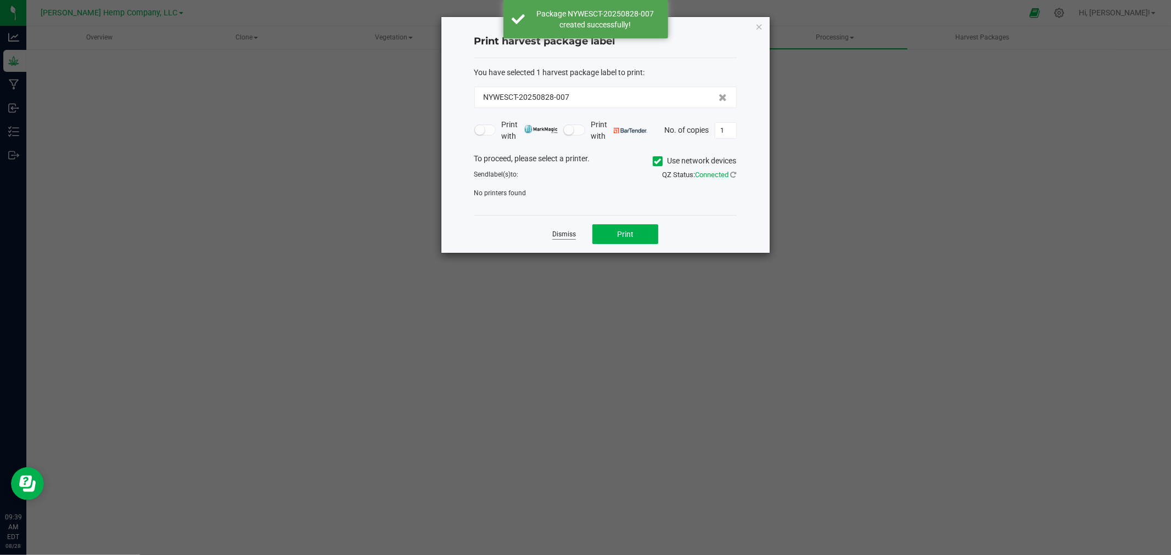
click at [569, 233] on link "Dismiss" at bounding box center [564, 234] width 24 height 9
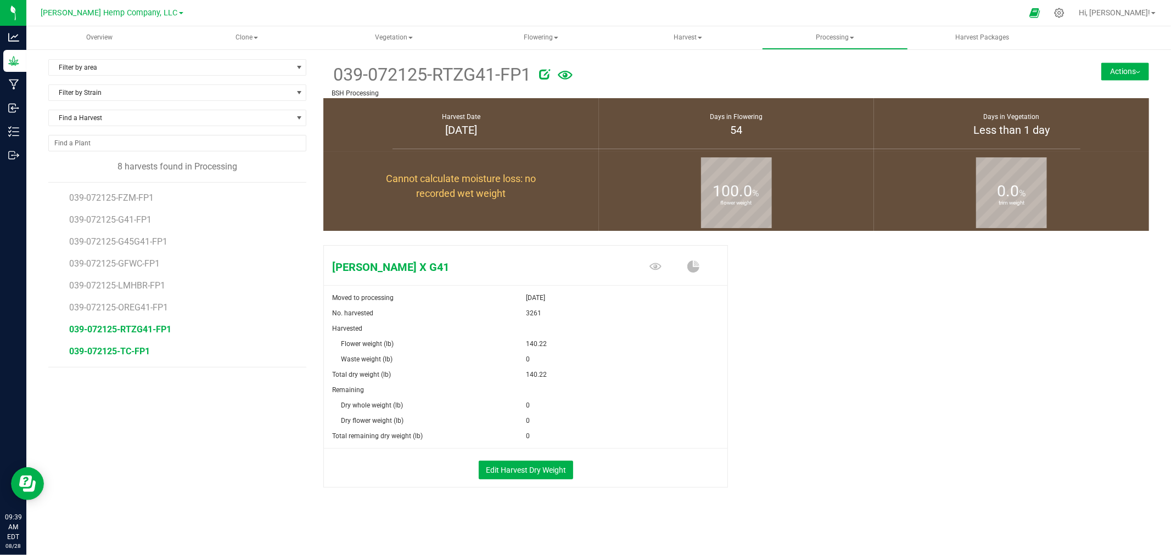
click at [108, 350] on span "039-072125-TC-FP1" at bounding box center [109, 351] width 81 height 10
click at [1095, 64] on div "039-072125-TC-FP1 BSH Processing Actions Create package from harvest Complete h…" at bounding box center [735, 78] width 825 height 39
click at [1102, 66] on button "Actions" at bounding box center [1125, 72] width 48 height 18
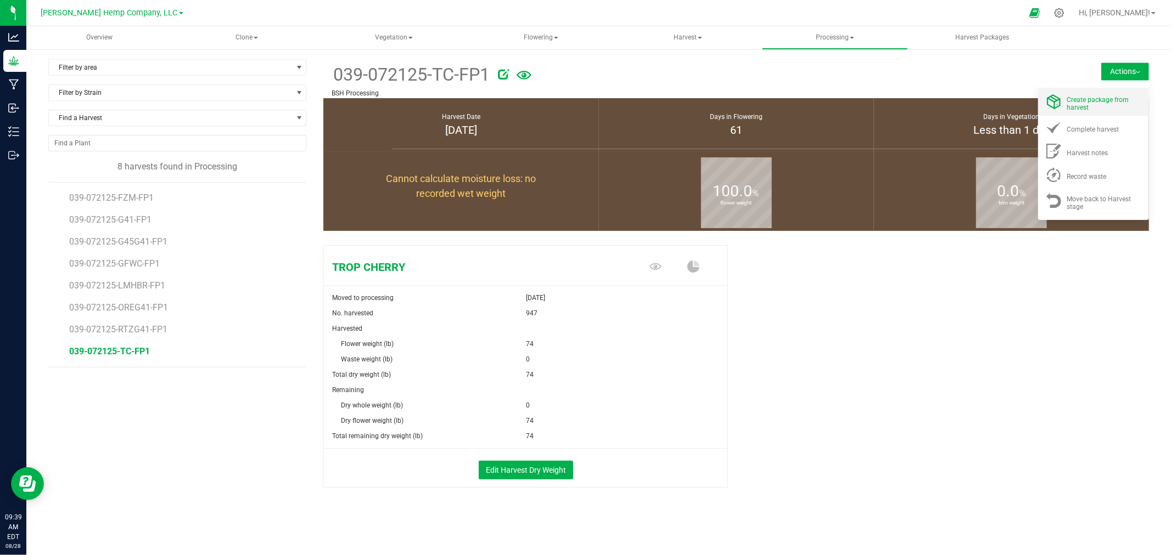
click at [1106, 94] on div "Create package from harvest" at bounding box center [1104, 101] width 75 height 19
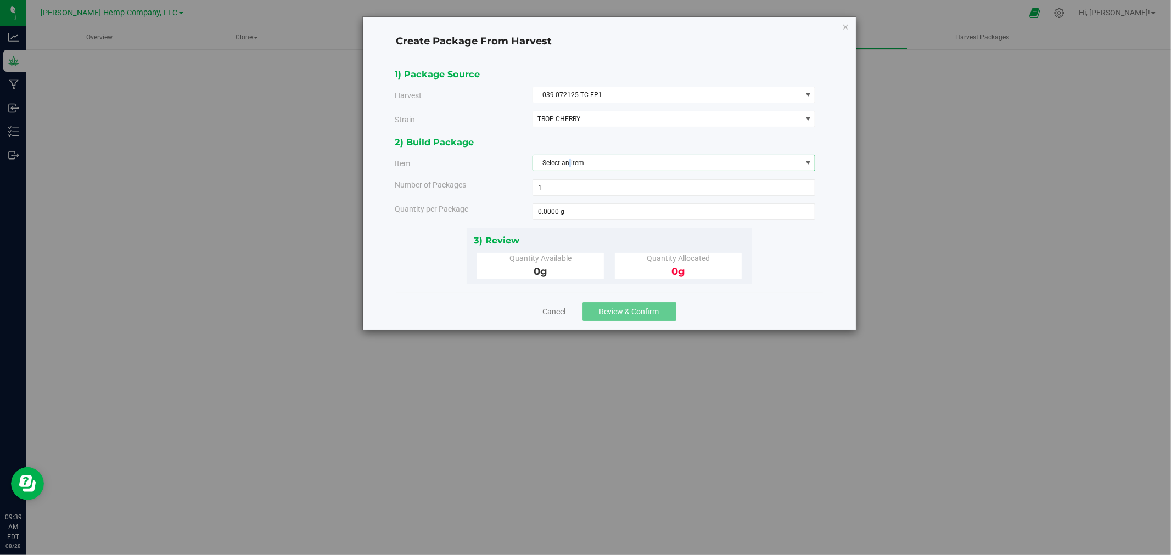
click at [571, 165] on span "Select an item" at bounding box center [667, 162] width 268 height 15
click at [1096, 235] on div "Create Package From Harvest 1) Package Source Harvest 039-072125-TC-FP1 Select …" at bounding box center [589, 277] width 1179 height 555
click at [553, 308] on link "Cancel" at bounding box center [554, 311] width 23 height 11
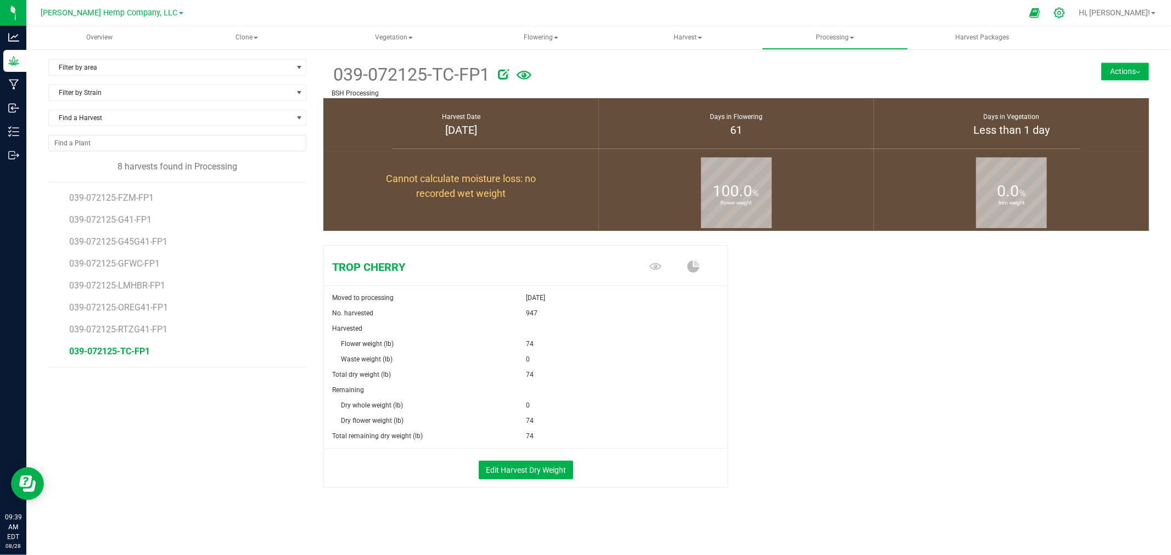
click at [1067, 14] on div at bounding box center [1058, 13] width 15 height 12
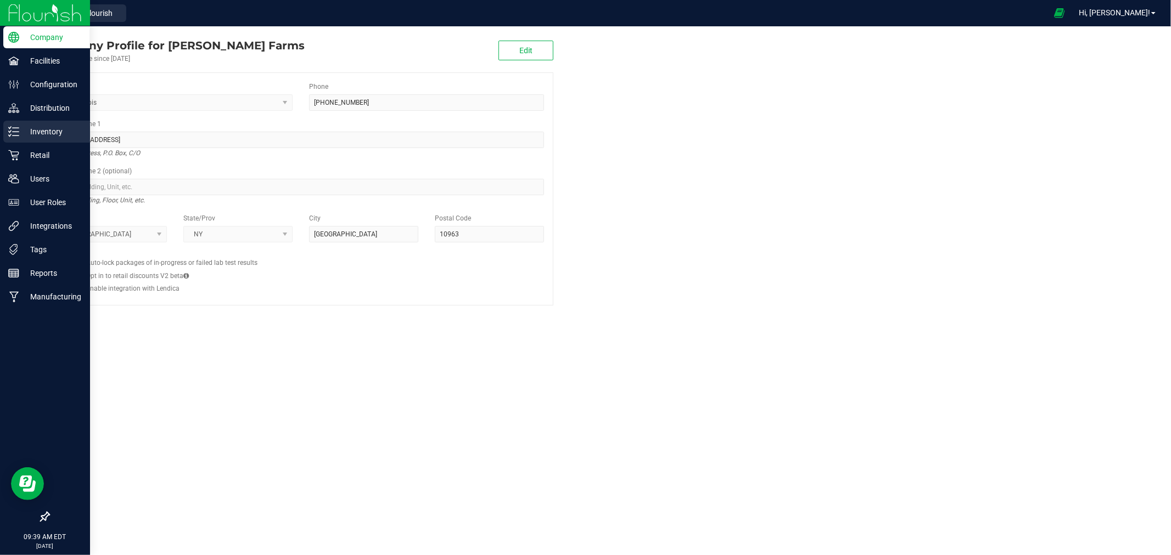
click at [56, 136] on p "Inventory" at bounding box center [52, 131] width 66 height 13
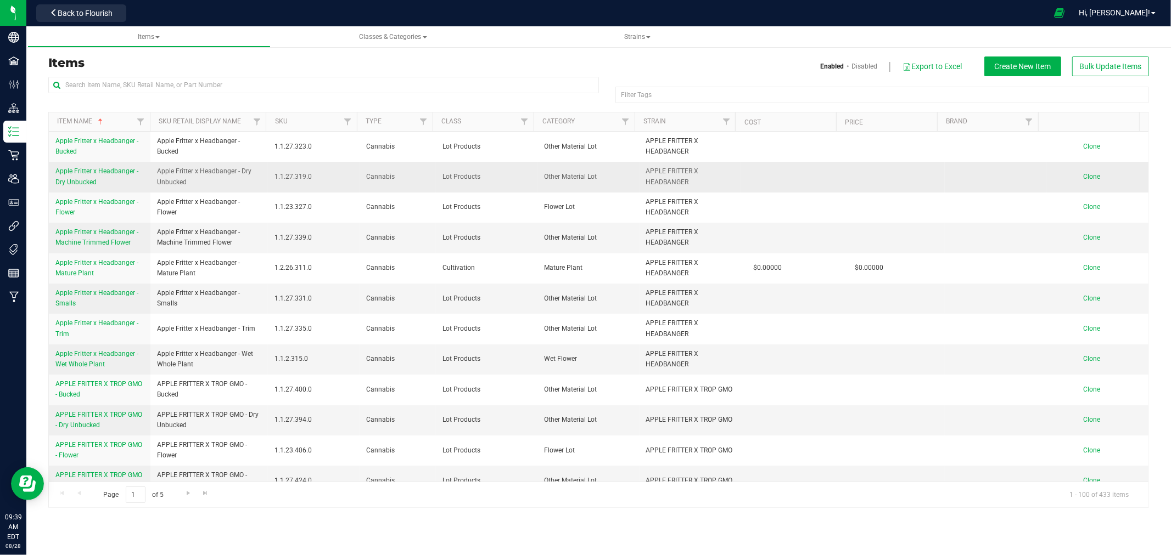
click at [1084, 177] on span "Clone" at bounding box center [1091, 177] width 17 height 8
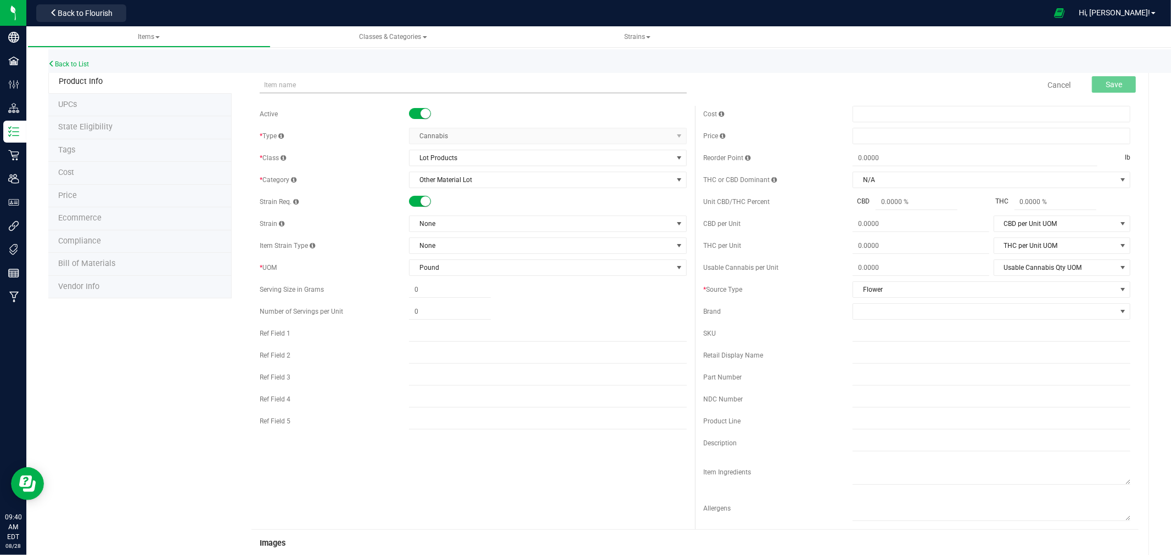
click at [380, 86] on input "text" at bounding box center [473, 85] width 427 height 16
type input "TROP CHERRY"
click at [464, 224] on span "None" at bounding box center [540, 223] width 263 height 15
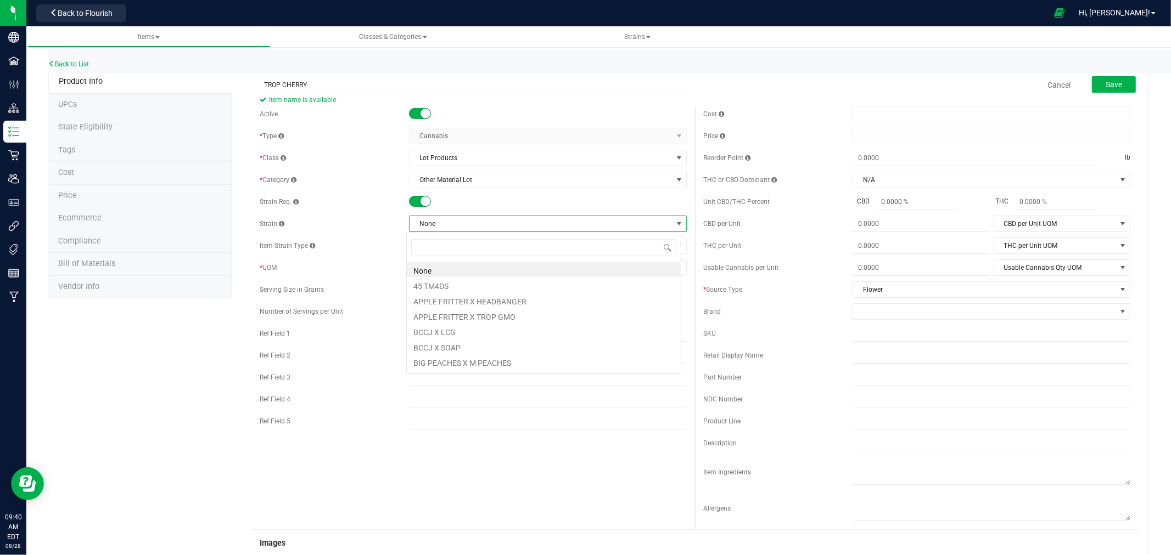
scroll to position [16, 275]
type input "TROP"
click at [496, 333] on li "TROP CHERRY" at bounding box center [544, 333] width 274 height 15
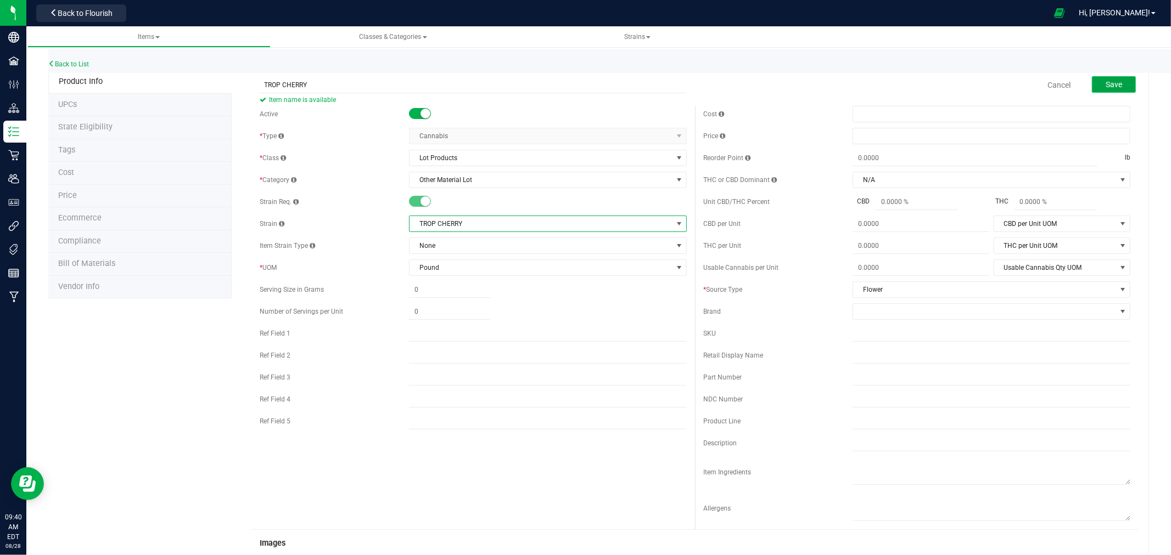
click at [1105, 83] on span "Save" at bounding box center [1113, 84] width 16 height 9
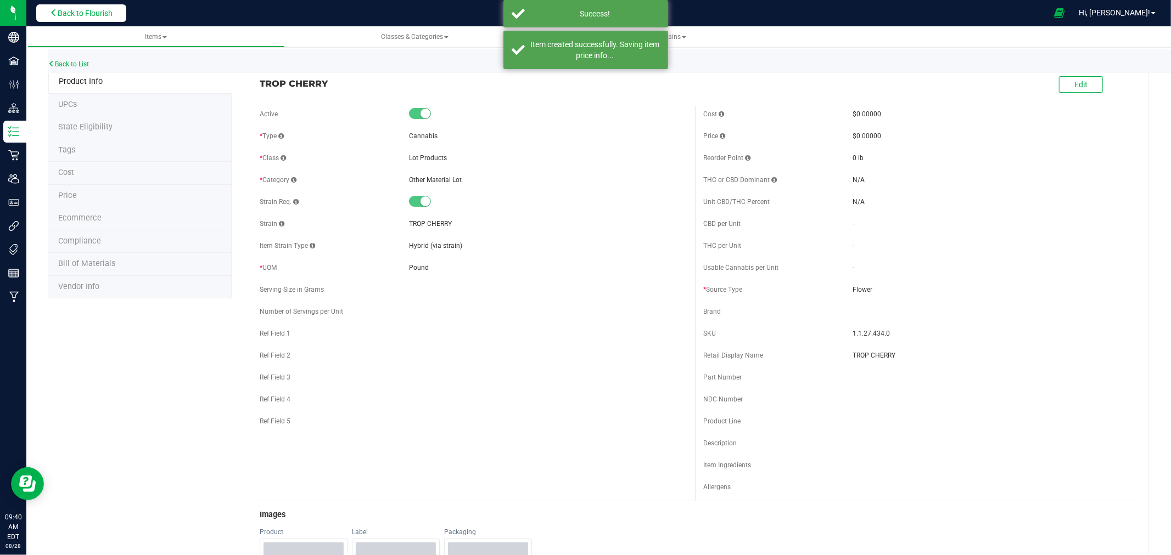
click at [123, 12] on button "Back to Flourish" at bounding box center [81, 13] width 90 height 18
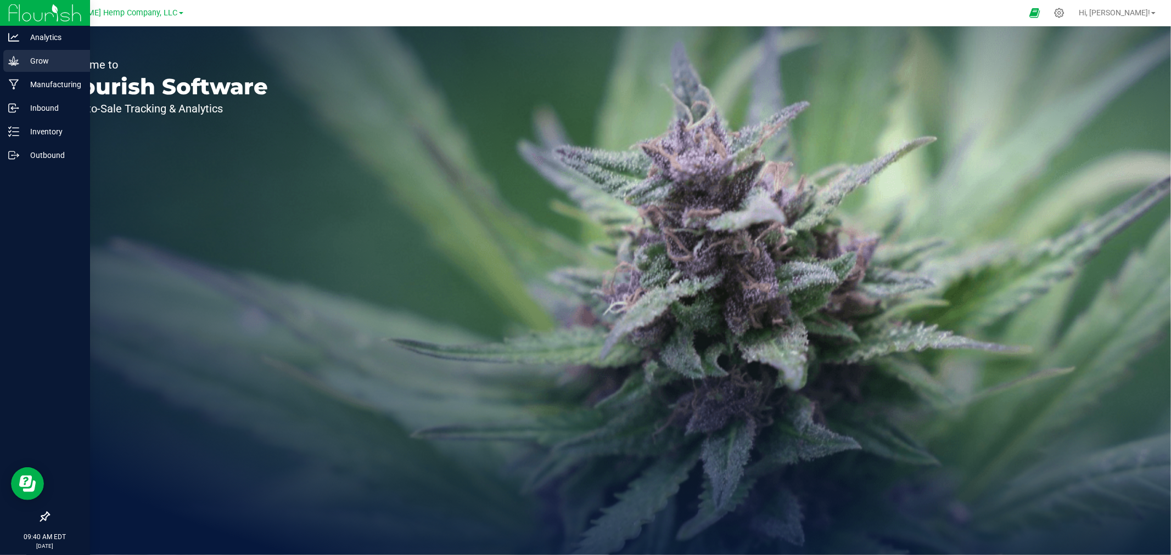
click at [58, 61] on p "Grow" at bounding box center [52, 60] width 66 height 13
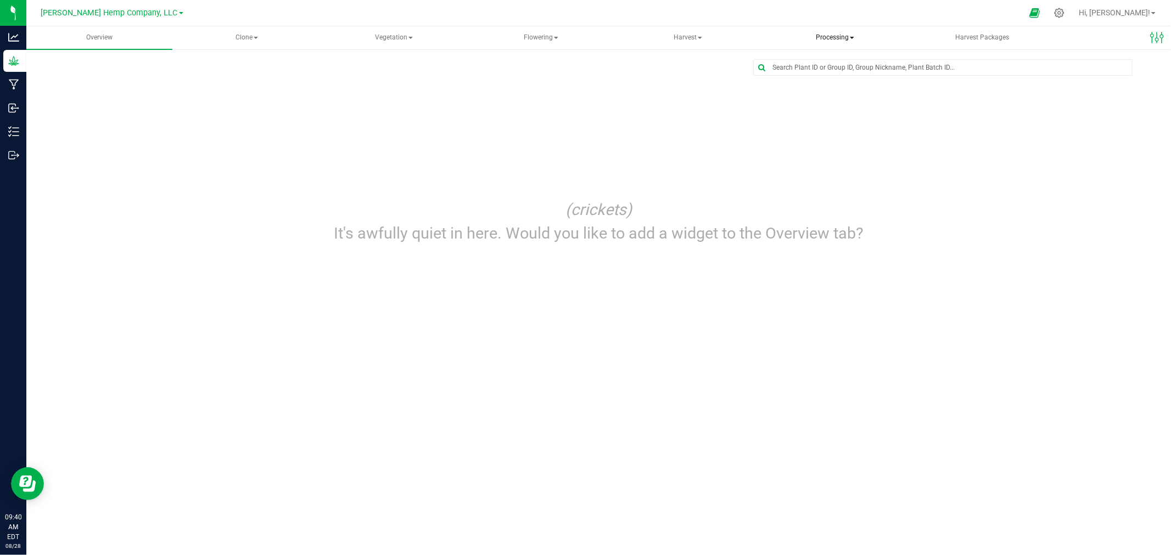
click at [821, 37] on span "Processing" at bounding box center [834, 38] width 145 height 22
click at [824, 80] on span "Processing harvests" at bounding box center [828, 78] width 102 height 9
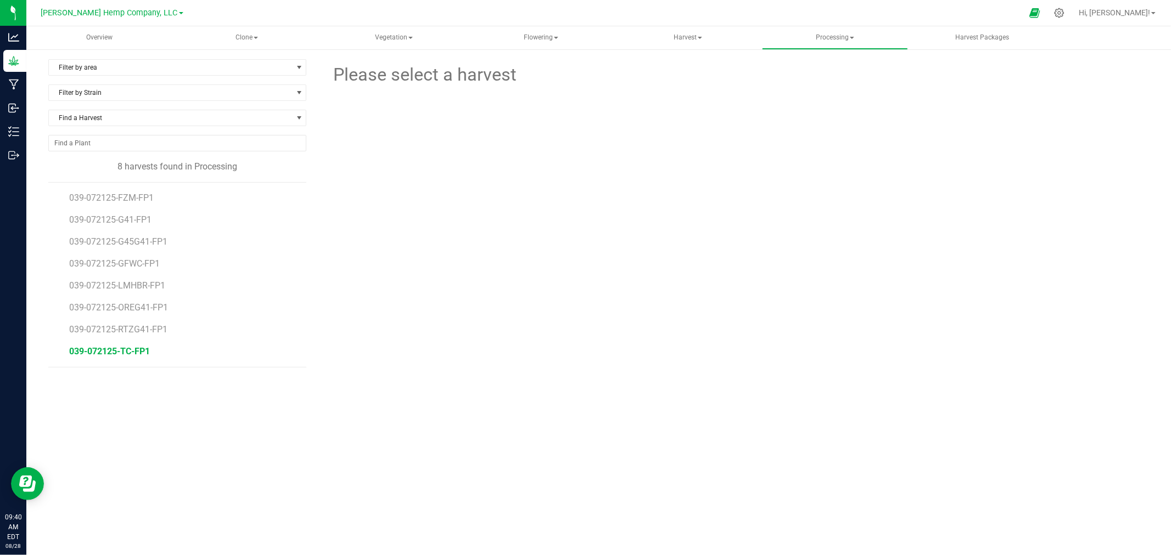
click at [111, 354] on span "039-072125-TC-FP1" at bounding box center [109, 351] width 81 height 10
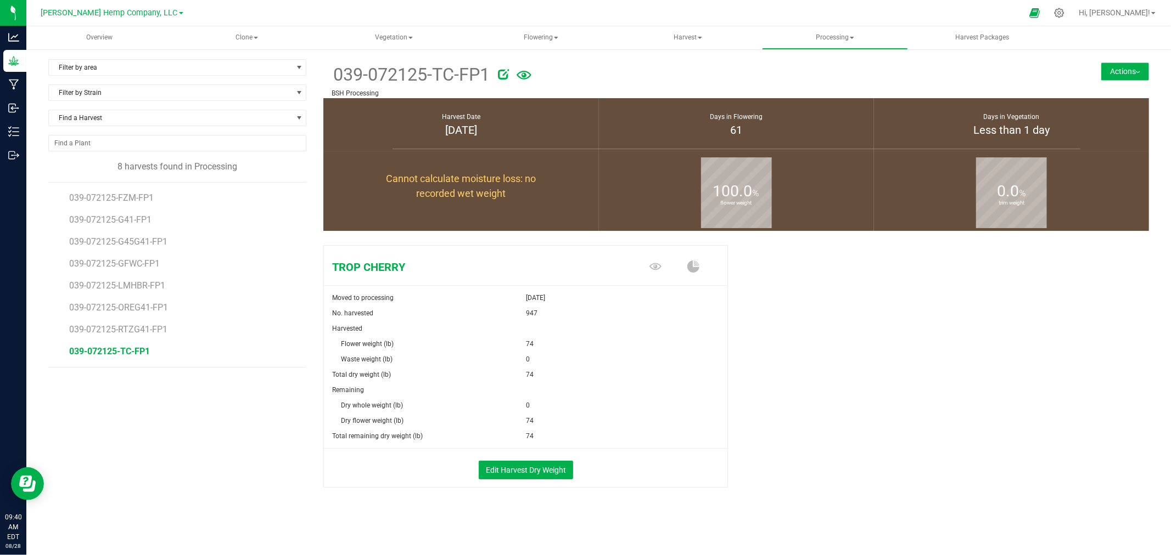
click at [1118, 70] on button "Actions" at bounding box center [1125, 72] width 48 height 18
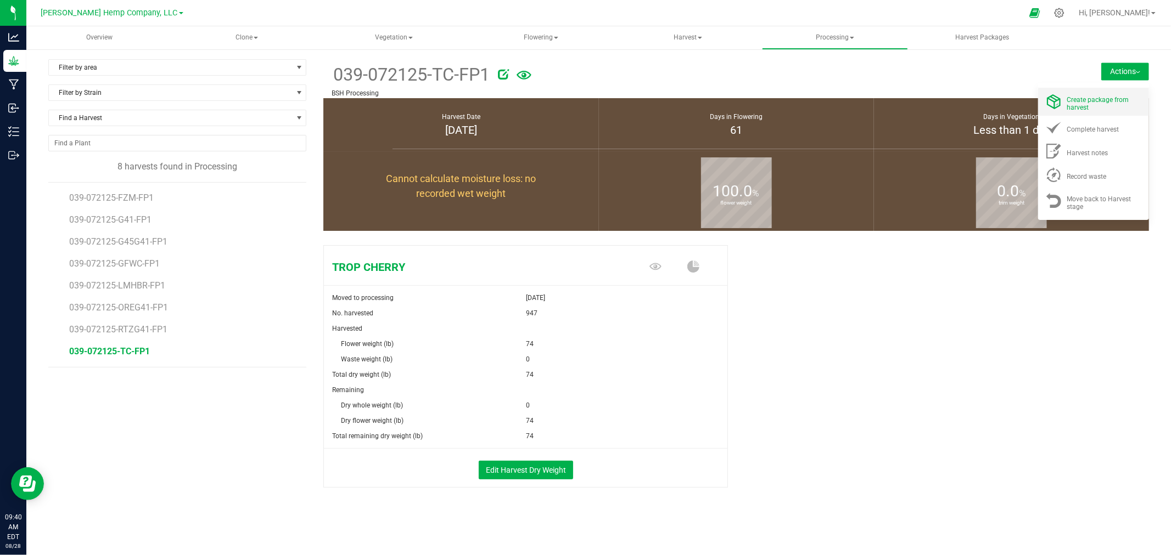
click at [1087, 103] on span "Create package from harvest" at bounding box center [1098, 103] width 62 height 15
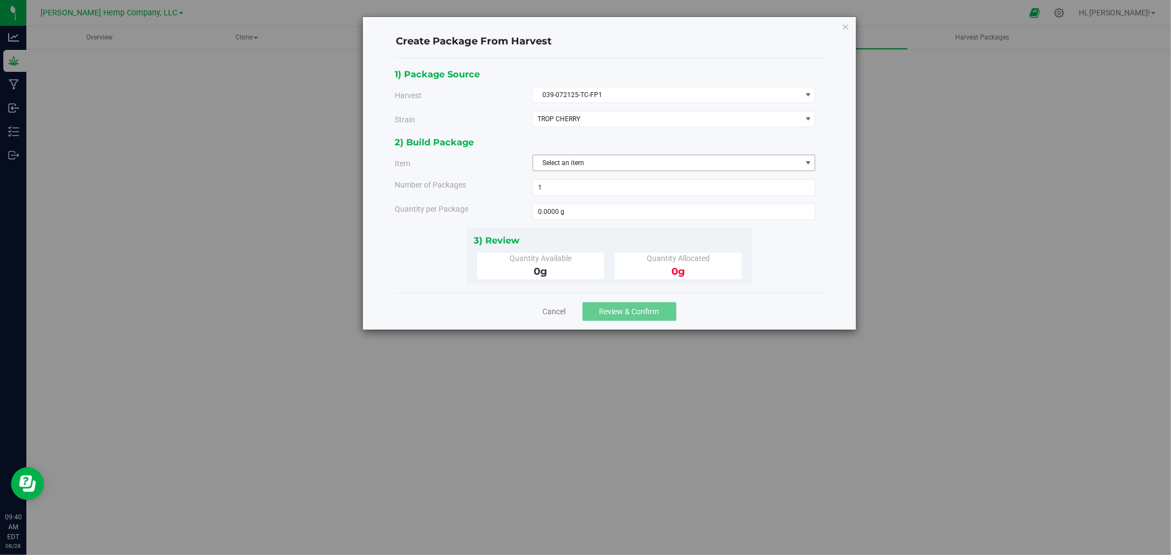
click at [633, 158] on span "Select an item" at bounding box center [667, 162] width 268 height 15
click at [617, 205] on li "TROP CHERRY" at bounding box center [674, 209] width 282 height 16
click at [617, 159] on span "TROP CHERRY" at bounding box center [667, 162] width 268 height 15
click at [662, 139] on div "2) Build Package" at bounding box center [605, 142] width 420 height 15
click at [361, 364] on div "Create Package From Harvest 1) Package Source Harvest 039-072125-TC-FP1 Select …" at bounding box center [589, 277] width 1179 height 555
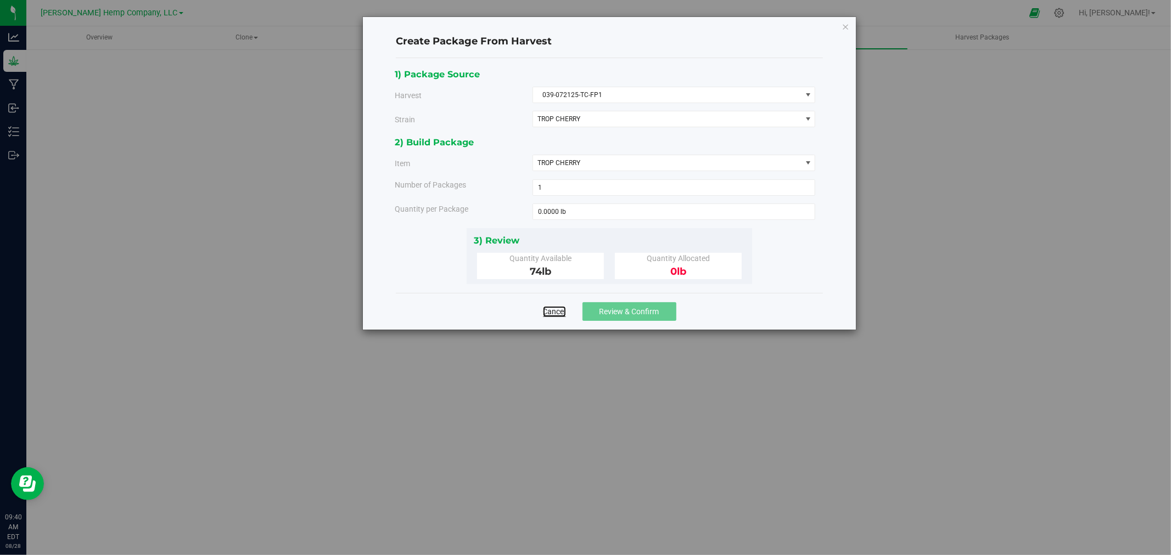
click at [561, 310] on link "Cancel" at bounding box center [554, 311] width 23 height 11
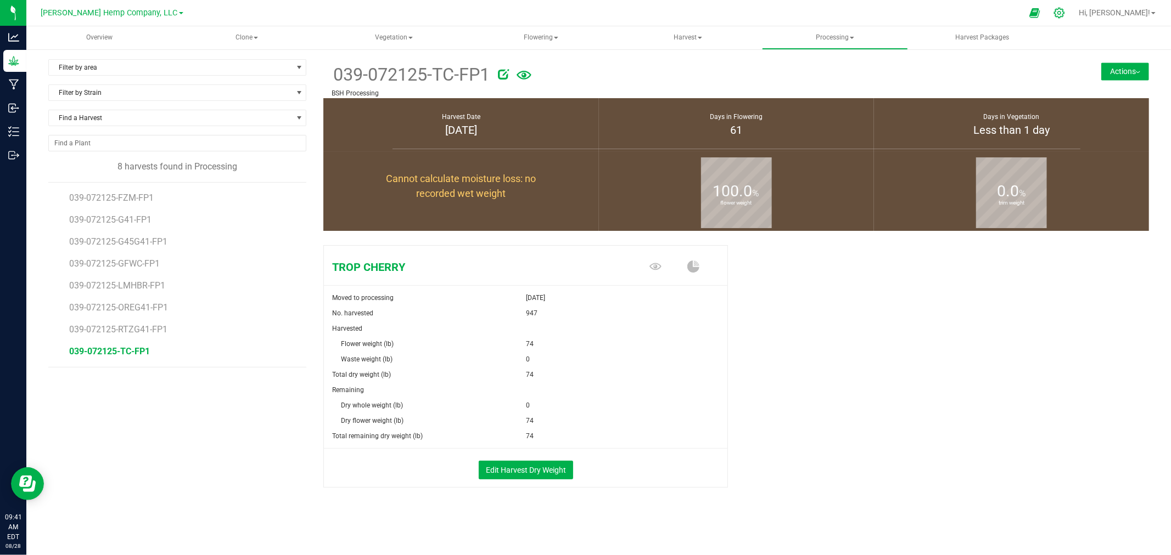
click at [1065, 12] on icon at bounding box center [1059, 13] width 12 height 12
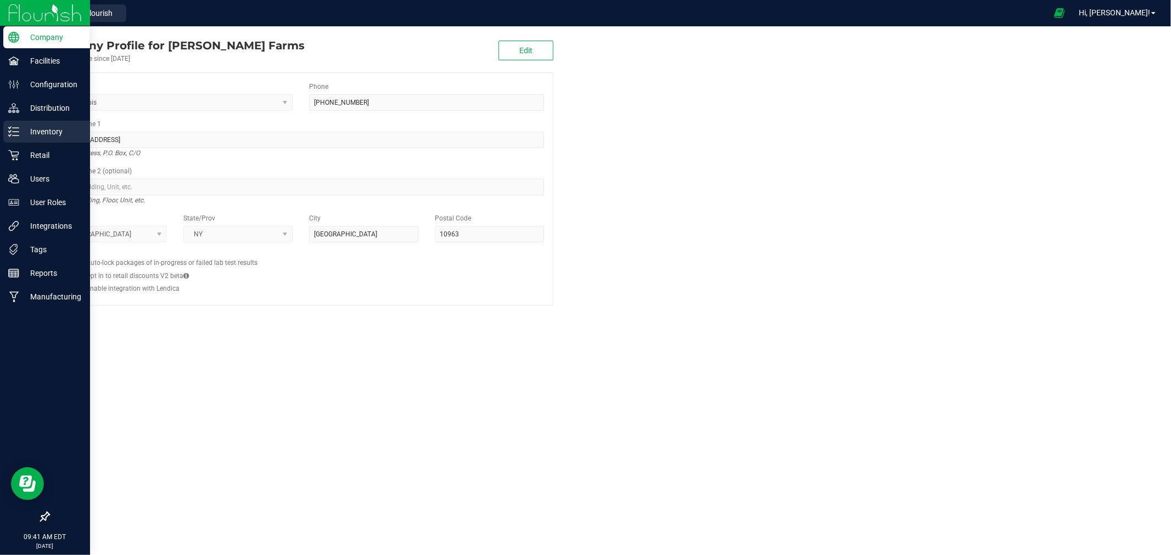
click at [44, 125] on p "Inventory" at bounding box center [52, 131] width 66 height 13
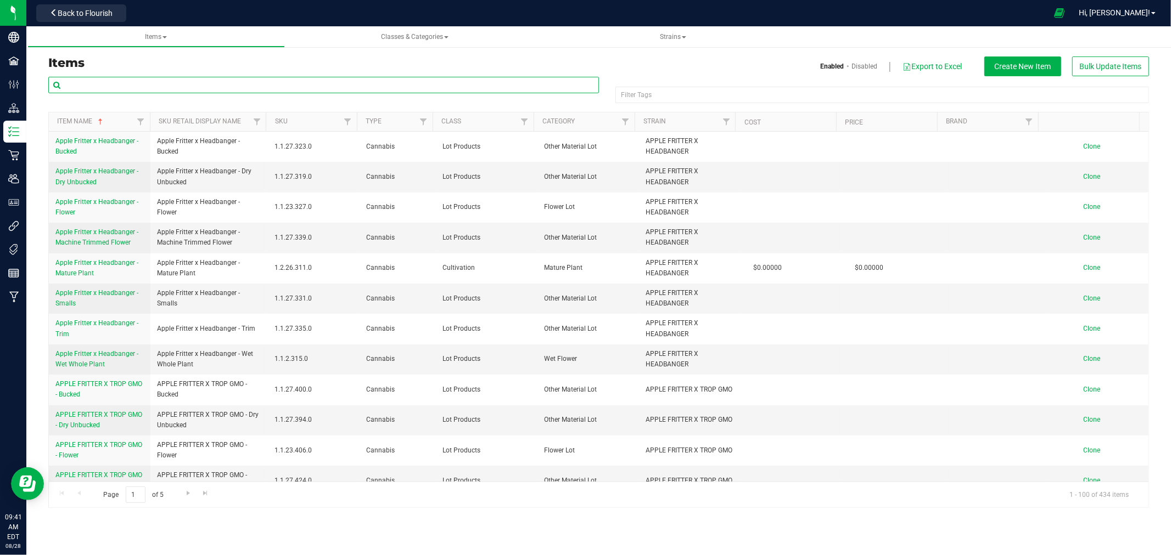
click at [284, 91] on input "text" at bounding box center [323, 85] width 550 height 16
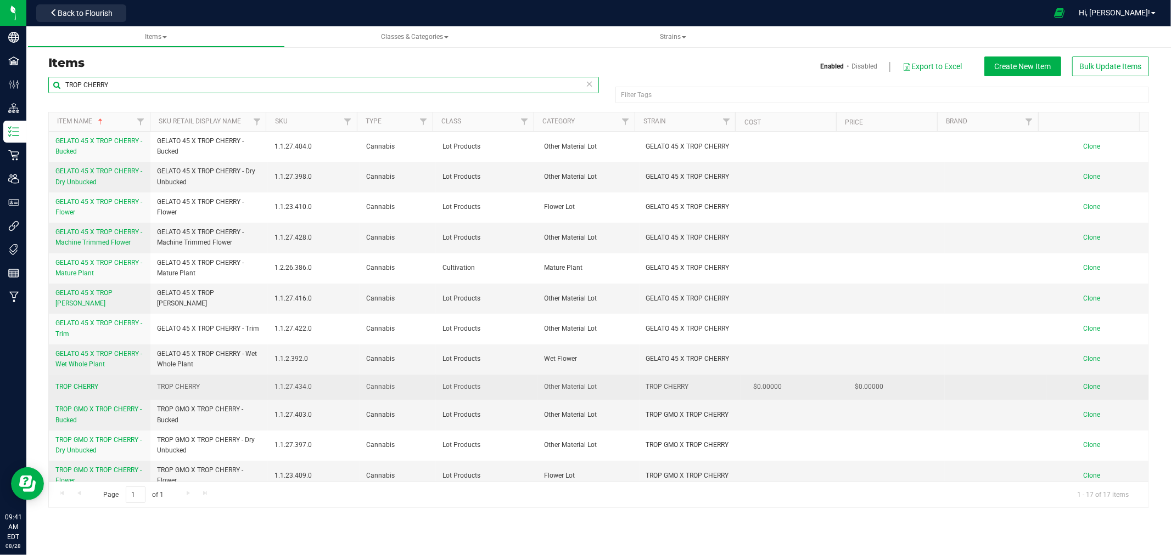
type input "TROP CHERRY"
click at [187, 392] on span "TROP CHERRY" at bounding box center [178, 387] width 43 height 10
click at [211, 386] on td "TROP CHERRY" at bounding box center [208, 387] width 117 height 25
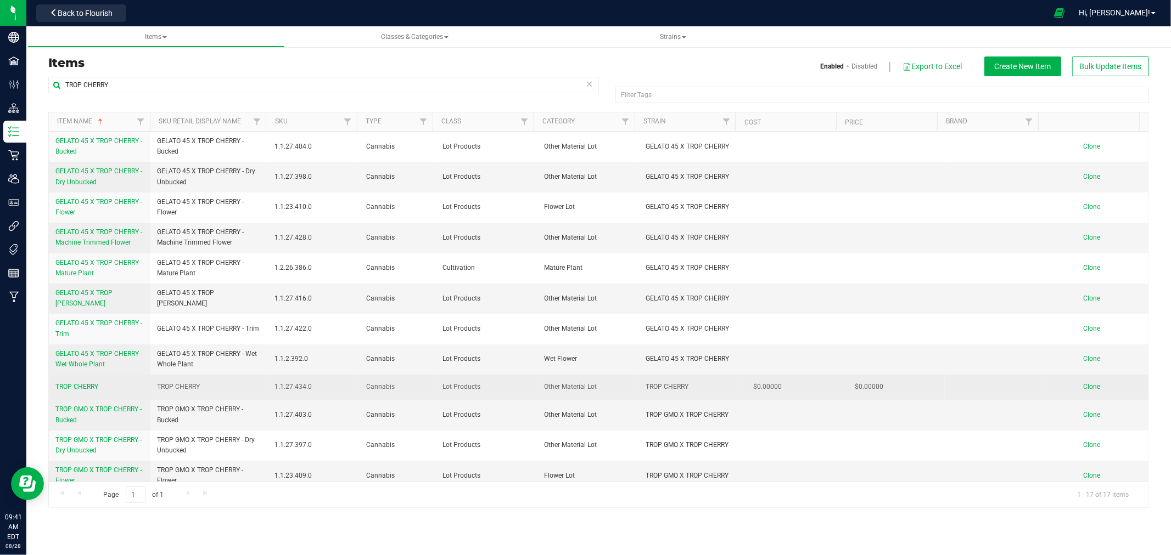
click at [172, 387] on span "TROP CHERRY" at bounding box center [178, 387] width 43 height 10
click at [193, 386] on span "TROP CHERRY" at bounding box center [178, 387] width 43 height 10
click at [199, 387] on span "TROP CHERRY" at bounding box center [178, 387] width 43 height 10
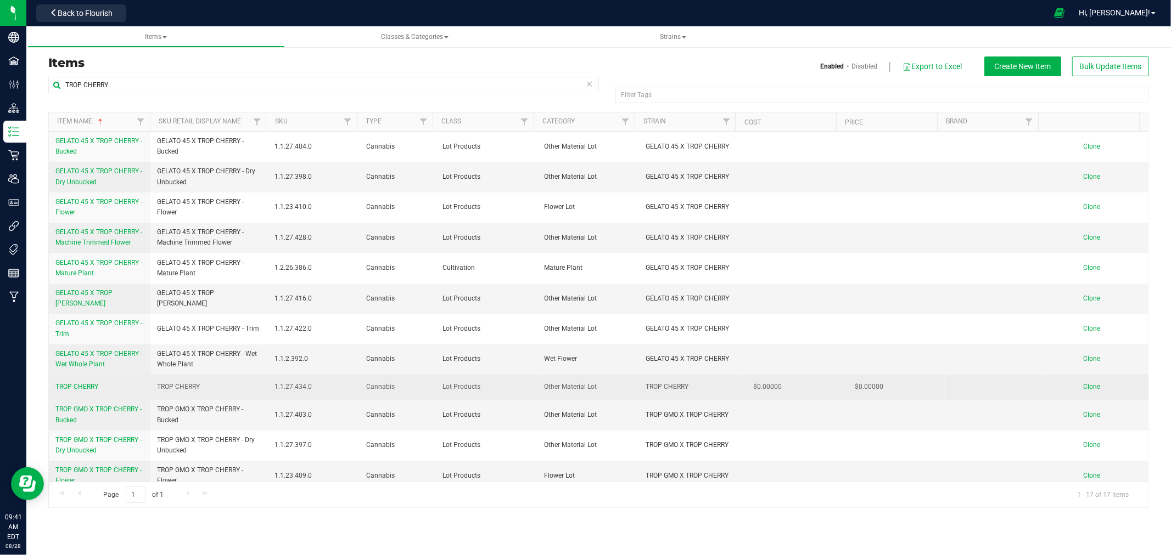
click at [100, 387] on td "TROP CHERRY" at bounding box center [100, 387] width 102 height 25
click at [85, 387] on span "TROP CHERRY" at bounding box center [76, 387] width 43 height 8
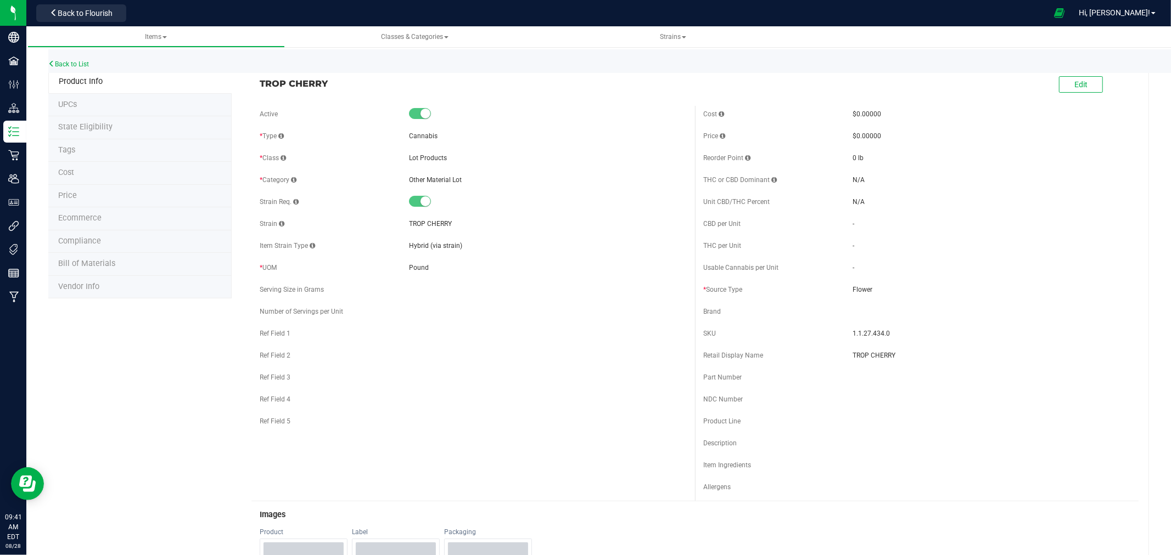
click at [358, 77] on span "TROP CHERRY" at bounding box center [473, 83] width 427 height 13
click at [1089, 86] on button "Edit" at bounding box center [1081, 84] width 44 height 16
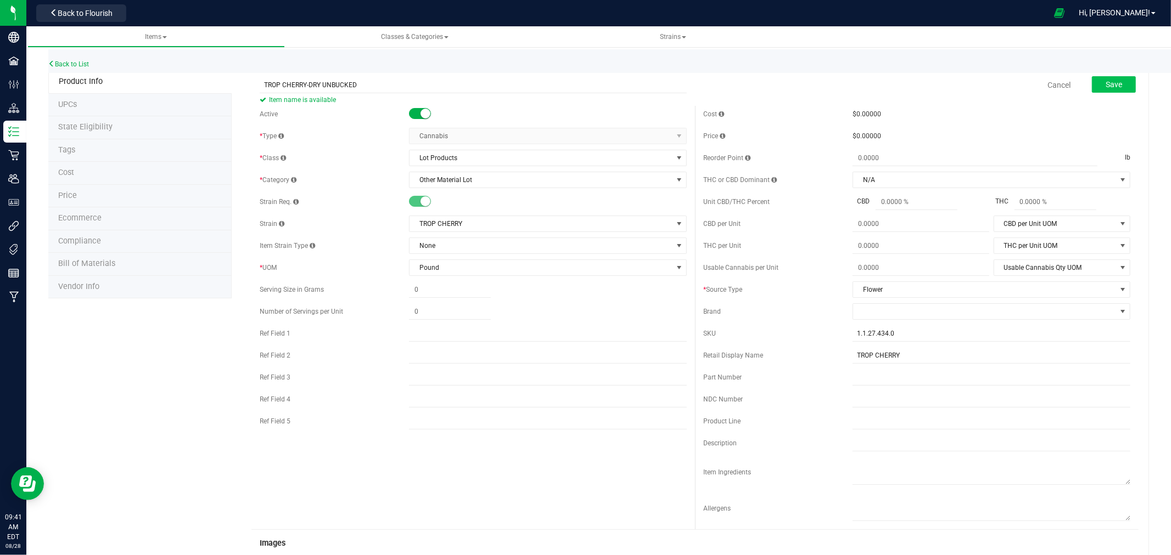
type input "TROP CHERRY-DRY UNBUCKED"
click at [1105, 85] on span "Save" at bounding box center [1113, 84] width 16 height 9
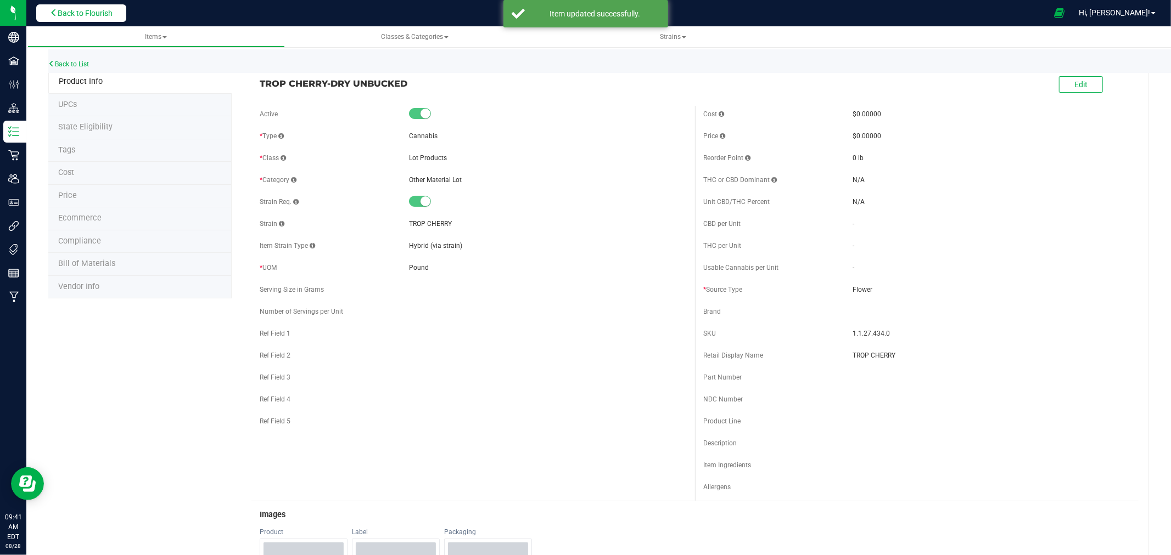
click at [93, 18] on button "Back to Flourish" at bounding box center [81, 13] width 90 height 18
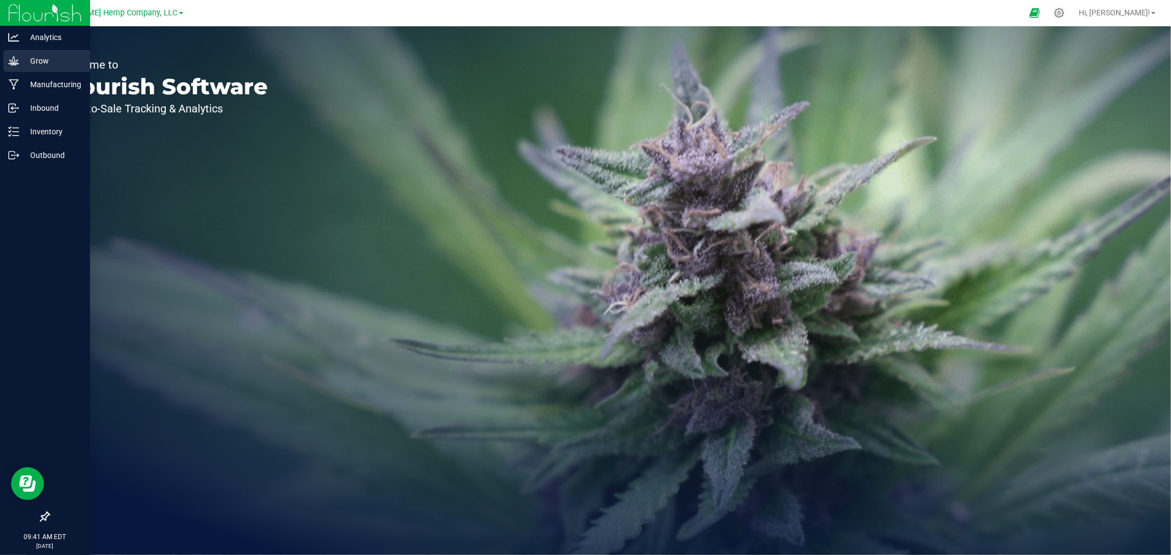
click at [32, 65] on p "Grow" at bounding box center [52, 60] width 66 height 13
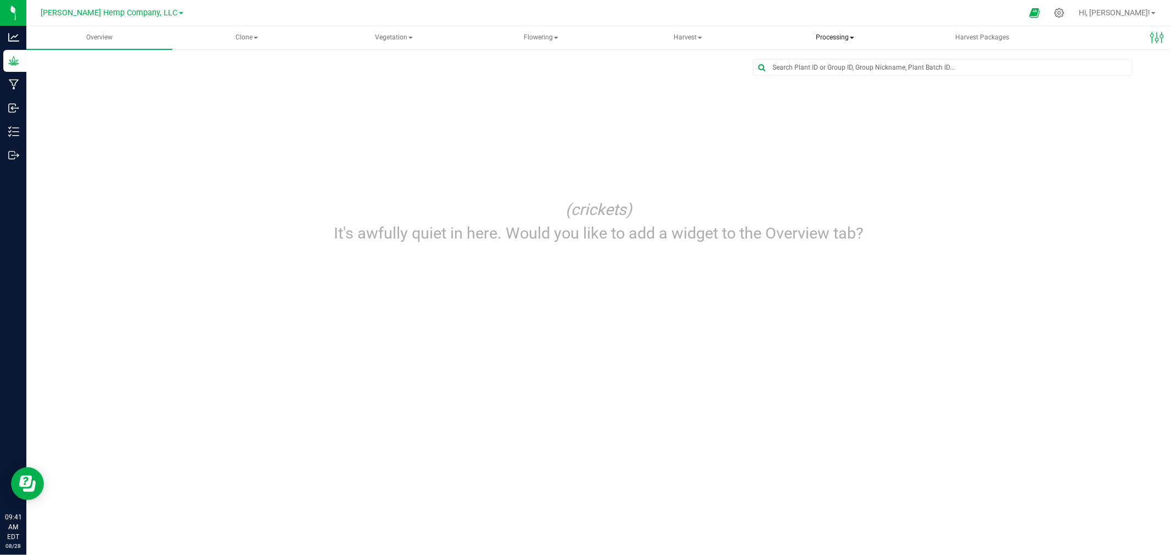
click at [822, 35] on span "Processing" at bounding box center [834, 38] width 145 height 22
click at [809, 75] on span "Processing harvests" at bounding box center [828, 78] width 102 height 9
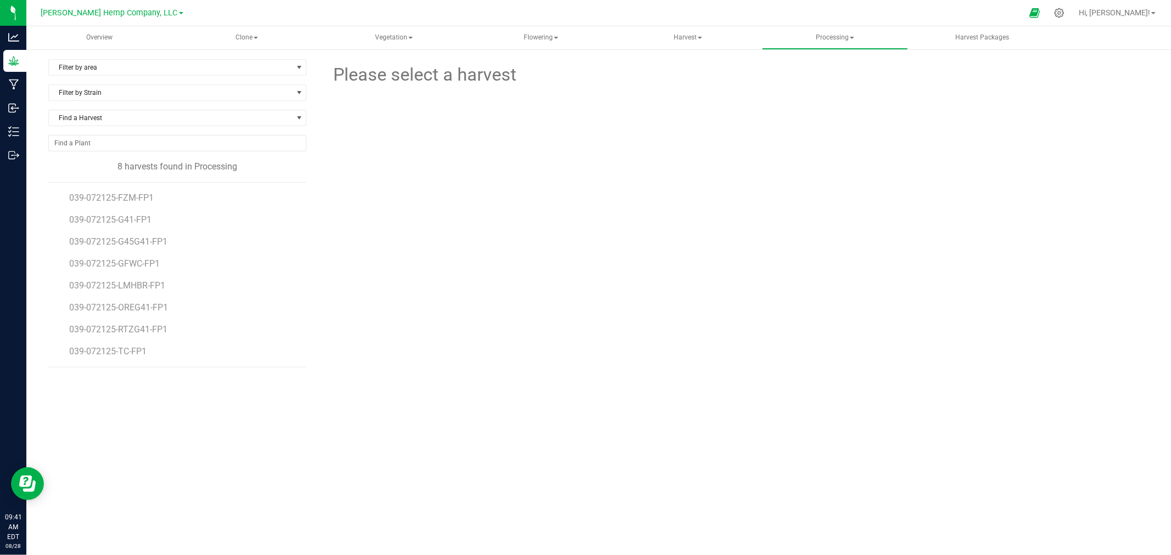
click at [110, 344] on li "039-072125-TC-FP1" at bounding box center [183, 351] width 229 height 31
click at [110, 353] on span "039-072125-TC-FP1" at bounding box center [109, 351] width 81 height 10
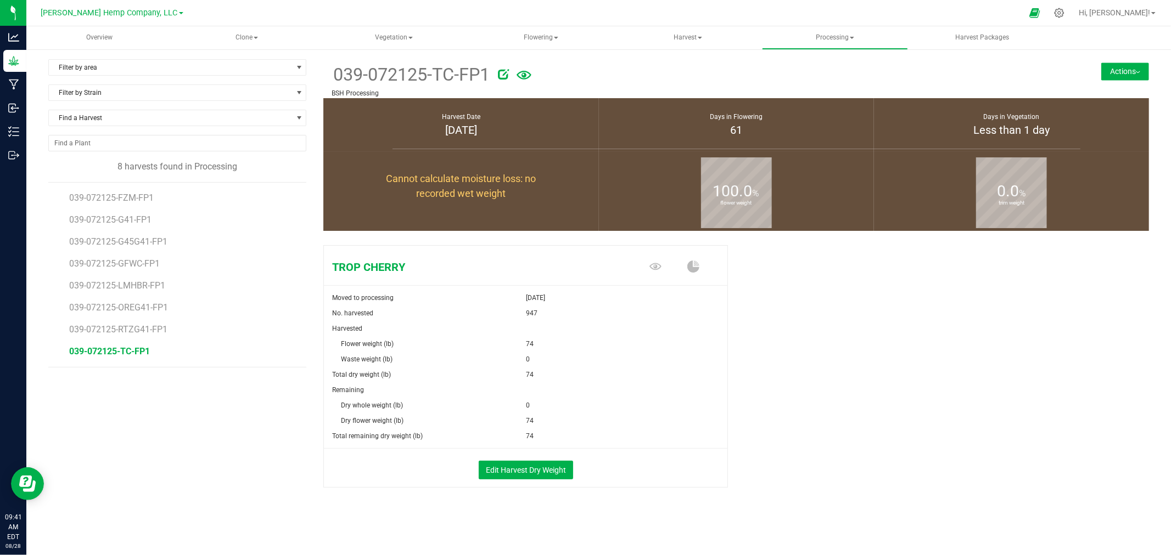
click at [1140, 70] on button "Actions" at bounding box center [1125, 72] width 48 height 18
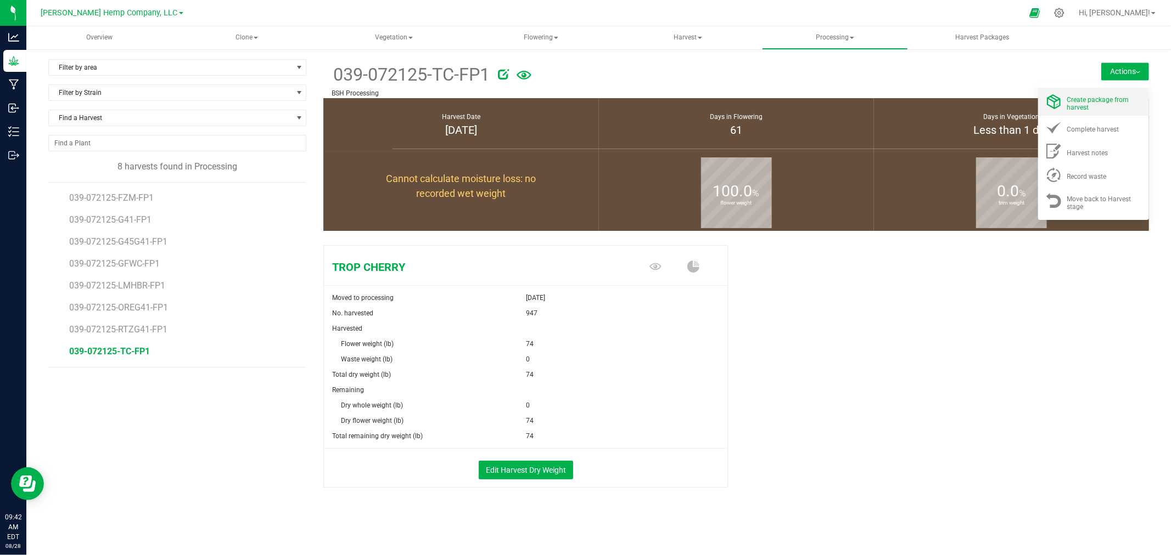
click at [1075, 110] on span "Create package from harvest" at bounding box center [1098, 103] width 62 height 15
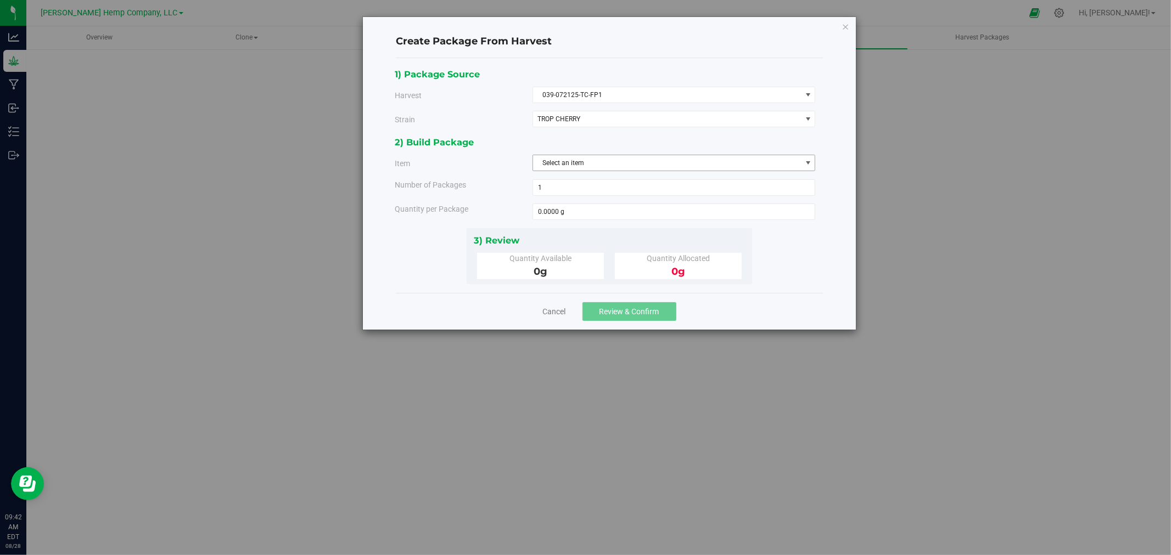
click at [584, 160] on span "Select an item" at bounding box center [667, 162] width 268 height 15
click at [587, 213] on span "TROP CHERRY-DRY UNBUCKED" at bounding box center [585, 210] width 93 height 14
click at [582, 214] on span at bounding box center [673, 212] width 283 height 16
type input "74"
type input "74.0000 lb"
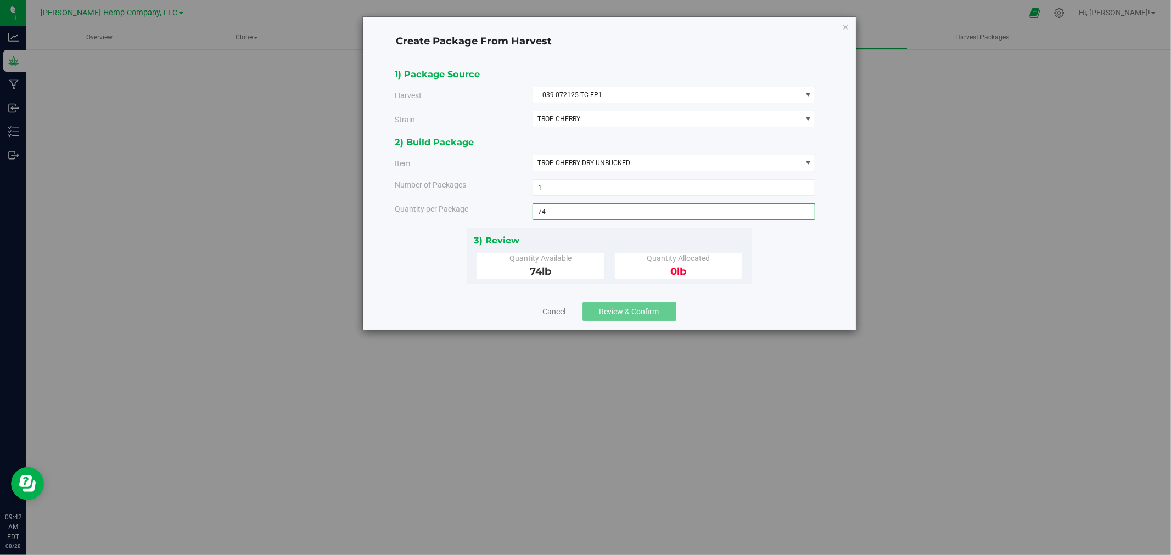
click at [734, 379] on div "Create Package From Harvest 1) Package Source Harvest 039-072125-TC-FP1 Select …" at bounding box center [589, 277] width 1179 height 555
click at [635, 314] on span "Review & Confirm" at bounding box center [629, 311] width 60 height 9
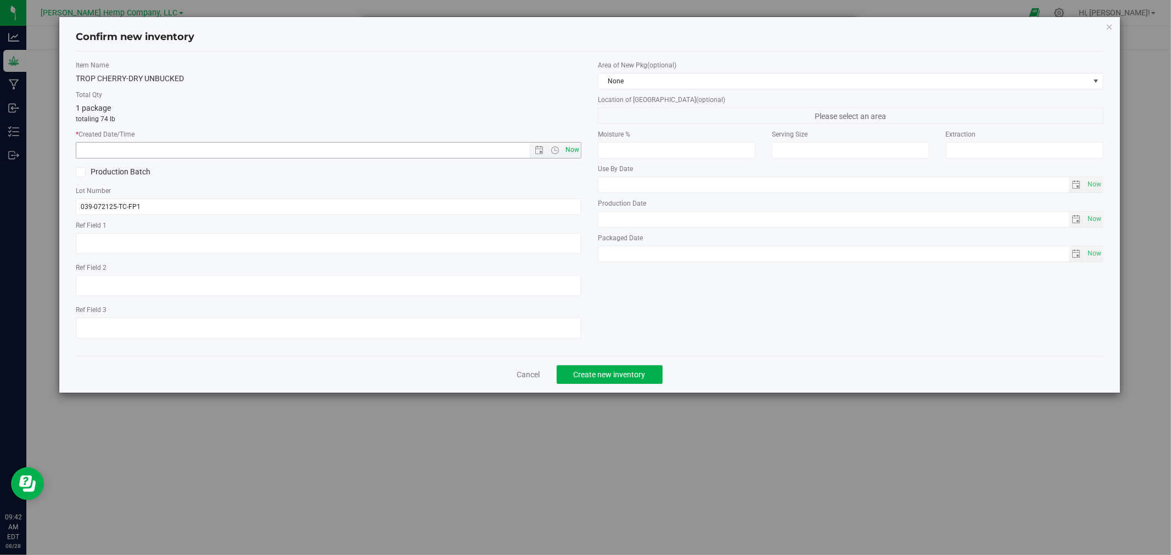
click at [568, 147] on span "Now" at bounding box center [572, 150] width 19 height 16
type input "[DATE] 9:42 AM"
click at [610, 365] on div "Cancel Create new inventory" at bounding box center [589, 374] width 1027 height 37
click at [610, 371] on button "Create new inventory" at bounding box center [609, 374] width 106 height 19
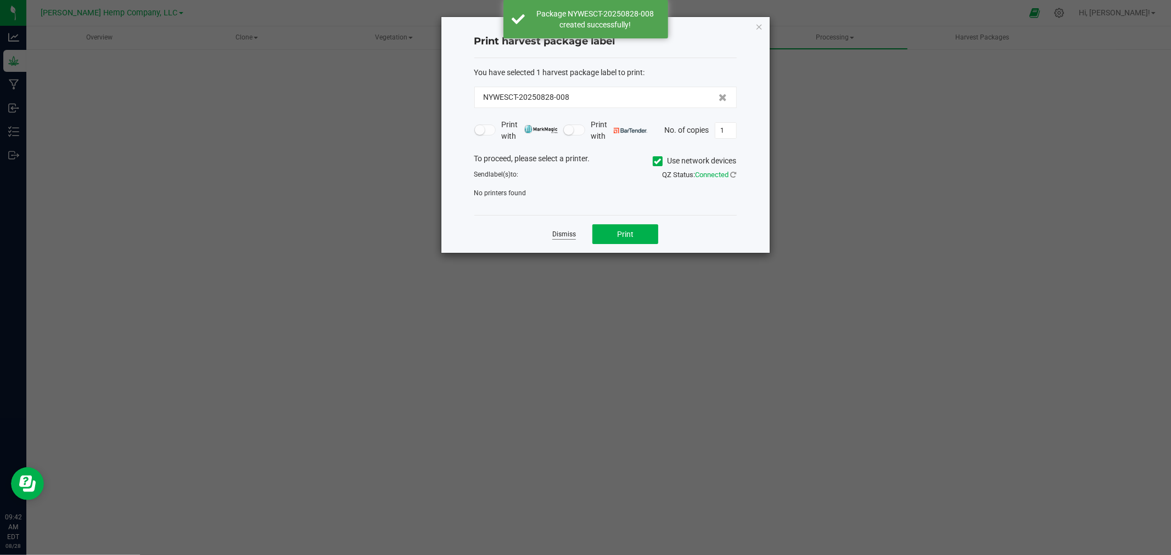
click at [558, 237] on link "Dismiss" at bounding box center [564, 234] width 24 height 9
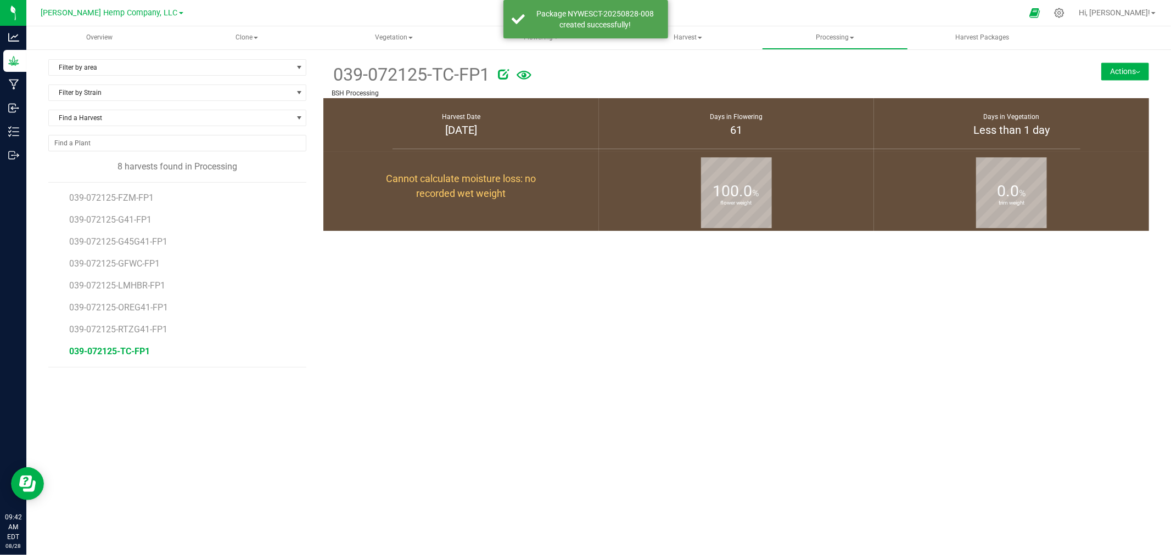
click at [130, 14] on span "[PERSON_NAME] Hemp Company, LLC" at bounding box center [109, 12] width 137 height 9
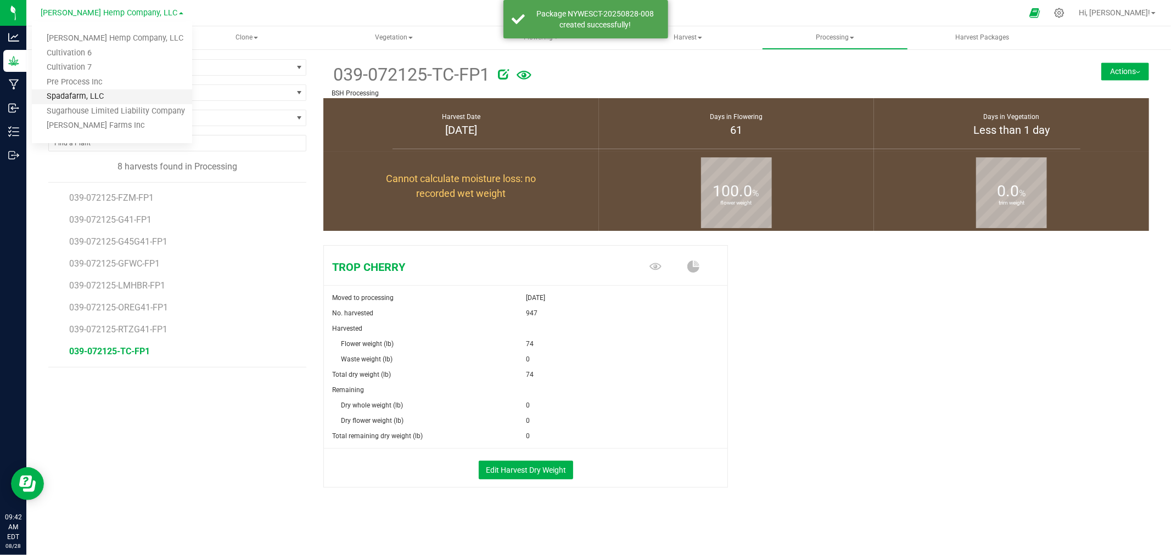
click at [105, 91] on link "Spadafarm, LLC" at bounding box center [112, 96] width 160 height 15
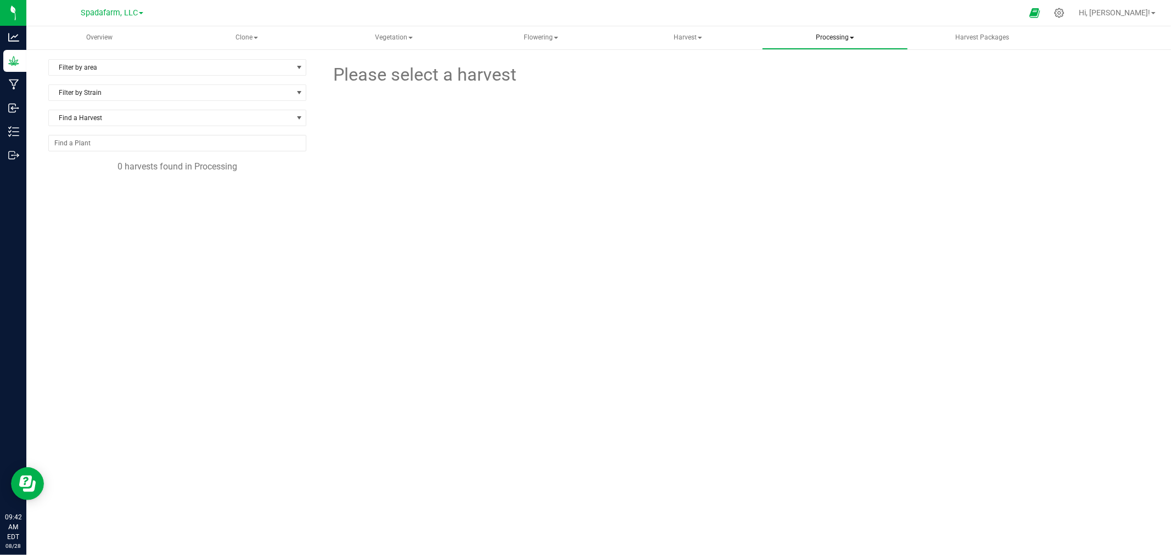
click at [840, 36] on span "Processing" at bounding box center [834, 38] width 145 height 22
click at [829, 73] on li "Processing harvests" at bounding box center [835, 78] width 146 height 13
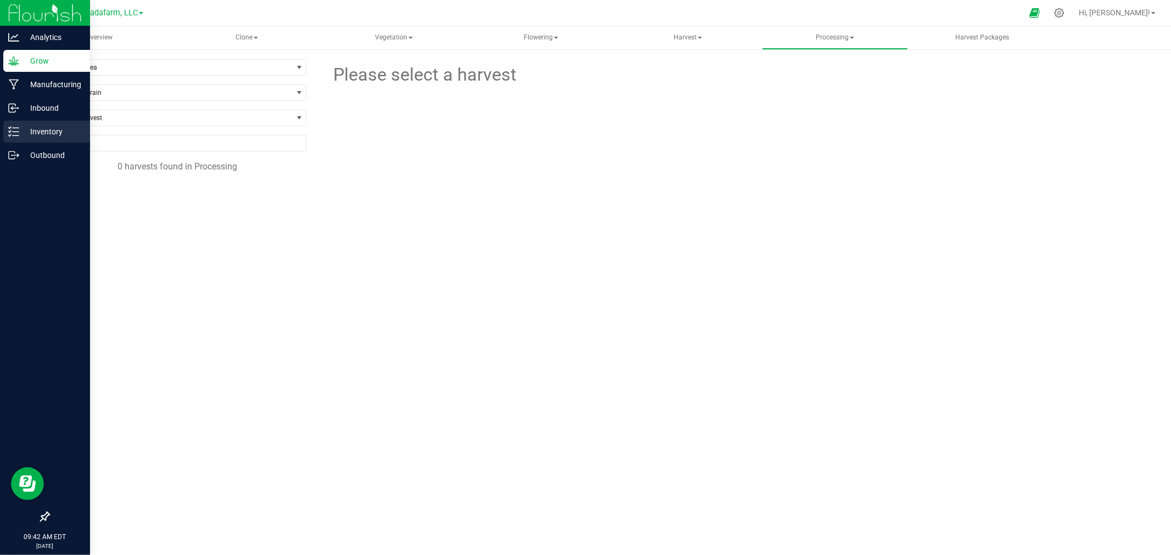
click at [58, 135] on p "Inventory" at bounding box center [52, 131] width 66 height 13
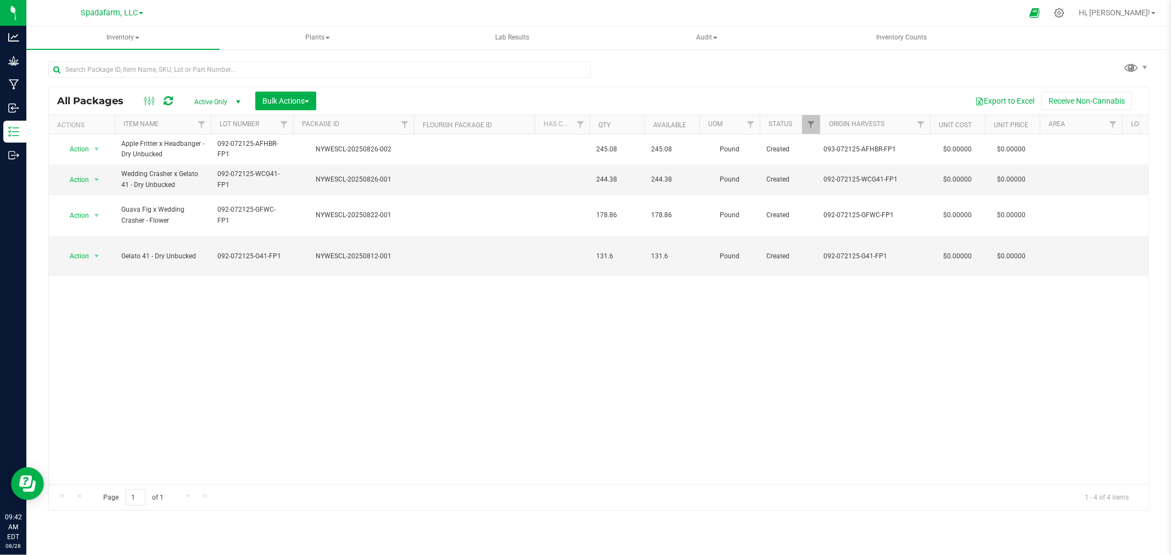
click at [142, 8] on link "Spadafarm, LLC" at bounding box center [112, 12] width 63 height 10
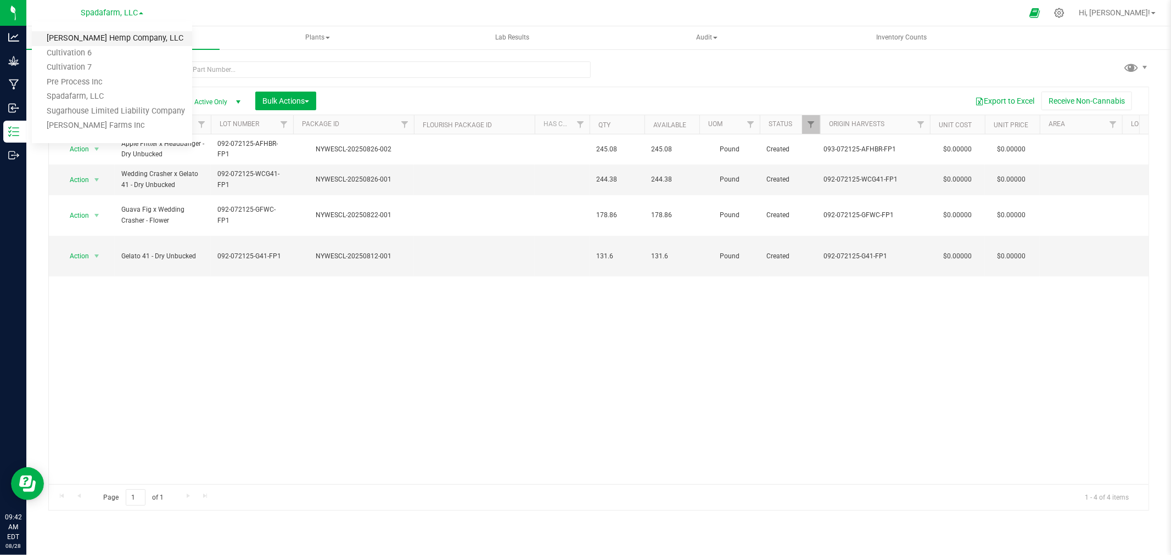
click at [108, 36] on link "[PERSON_NAME] Hemp Company, LLC" at bounding box center [112, 38] width 160 height 15
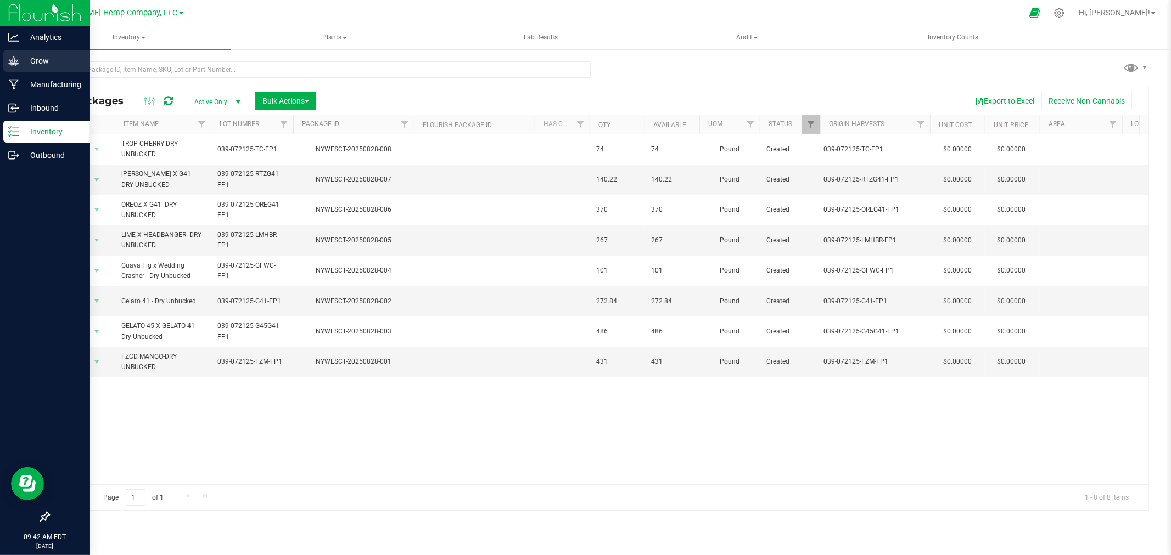
click at [17, 53] on div "Grow" at bounding box center [46, 61] width 87 height 22
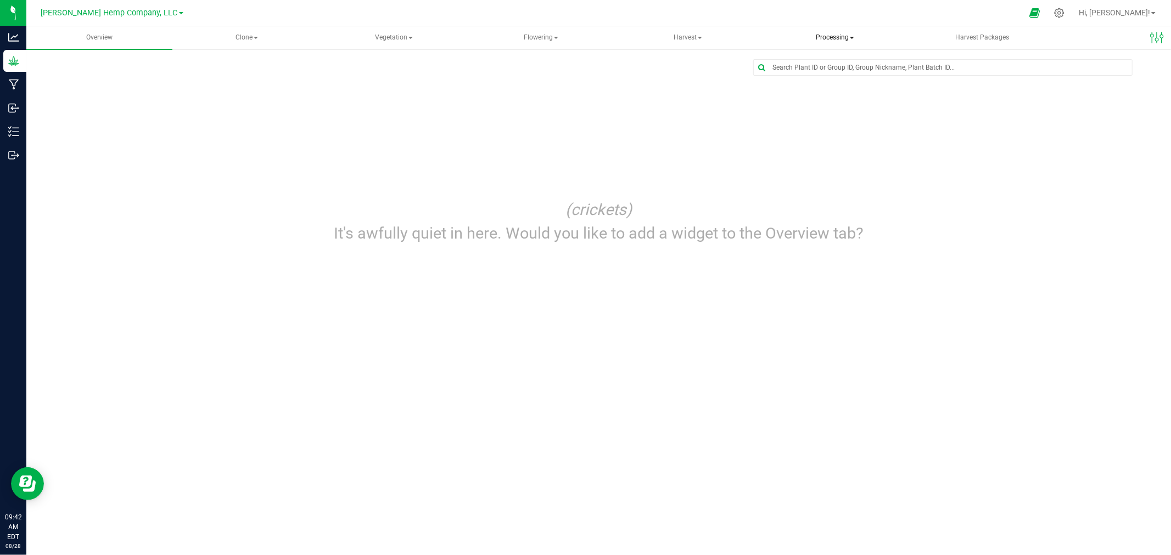
click at [832, 39] on span "Processing" at bounding box center [834, 38] width 145 height 22
click at [815, 79] on span "Processing harvests" at bounding box center [828, 78] width 102 height 9
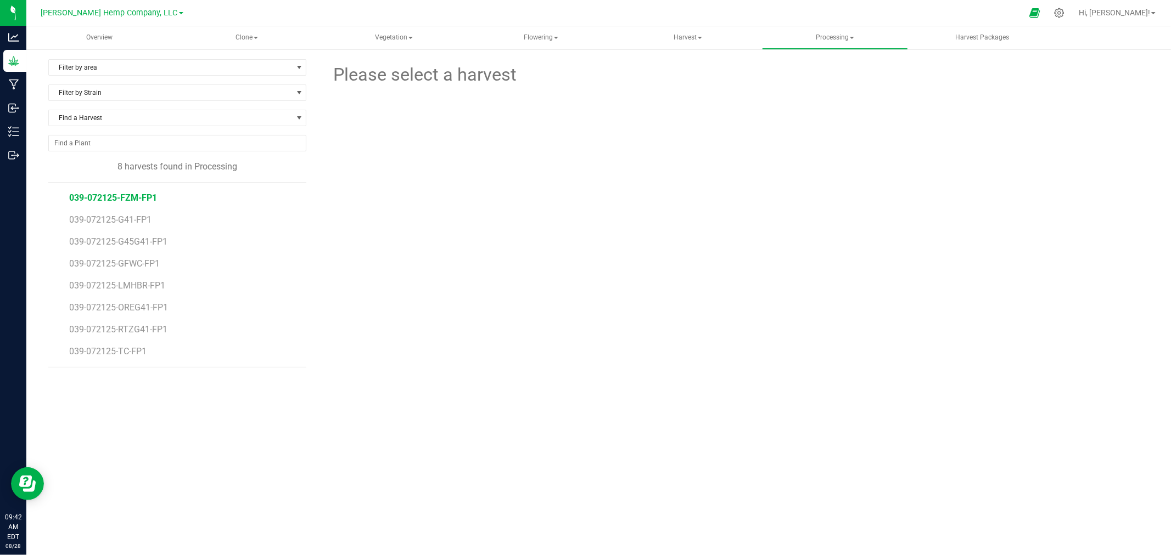
click at [127, 198] on span "039-072125-FZM-FP1" at bounding box center [113, 198] width 88 height 10
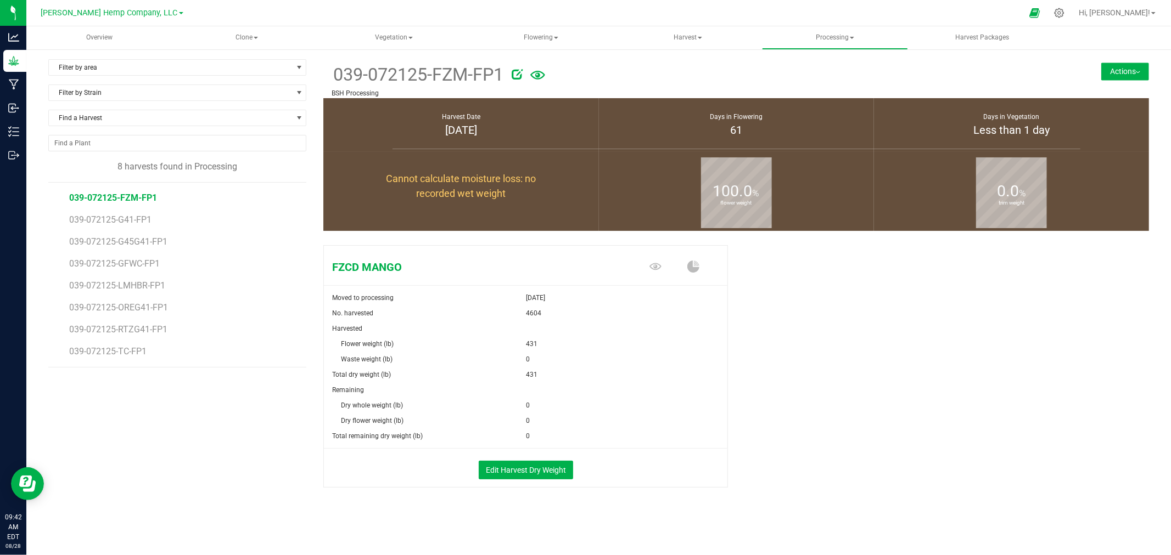
click at [1113, 77] on button "Actions" at bounding box center [1125, 72] width 48 height 18
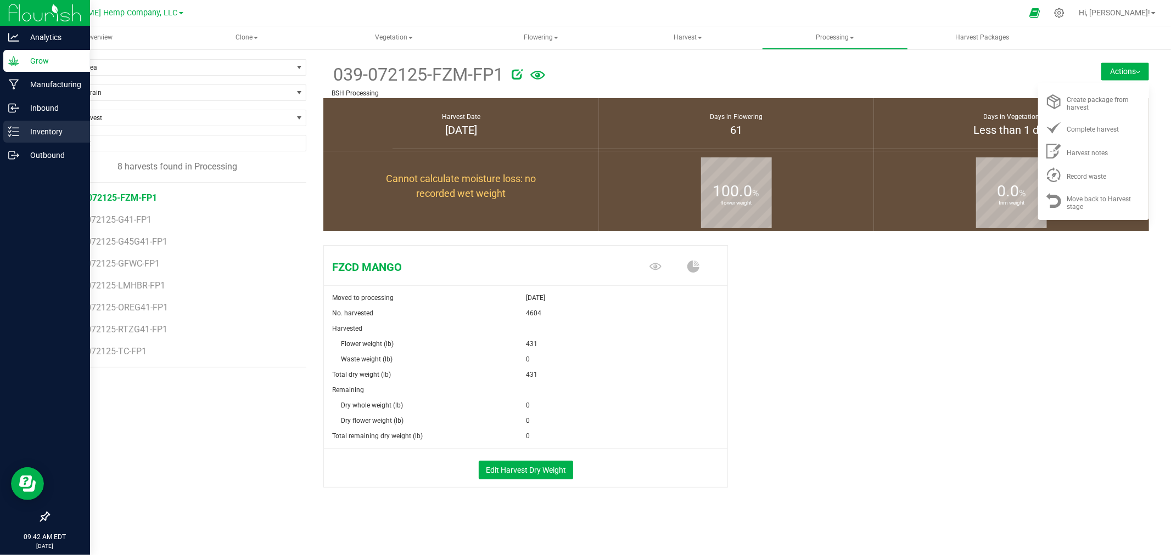
click at [42, 125] on p "Inventory" at bounding box center [52, 131] width 66 height 13
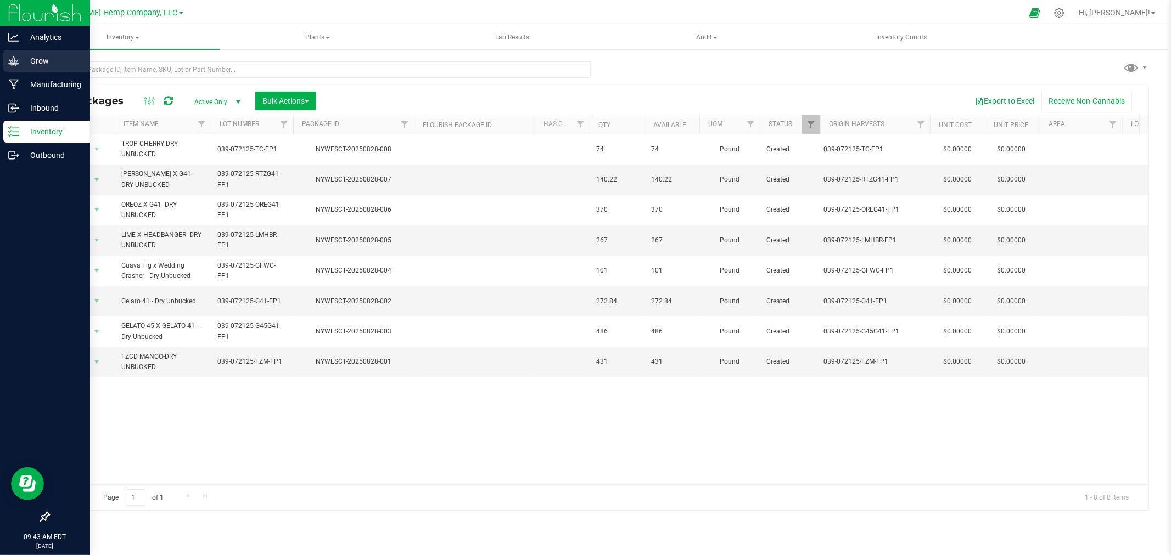
click at [15, 61] on icon at bounding box center [13, 60] width 10 height 9
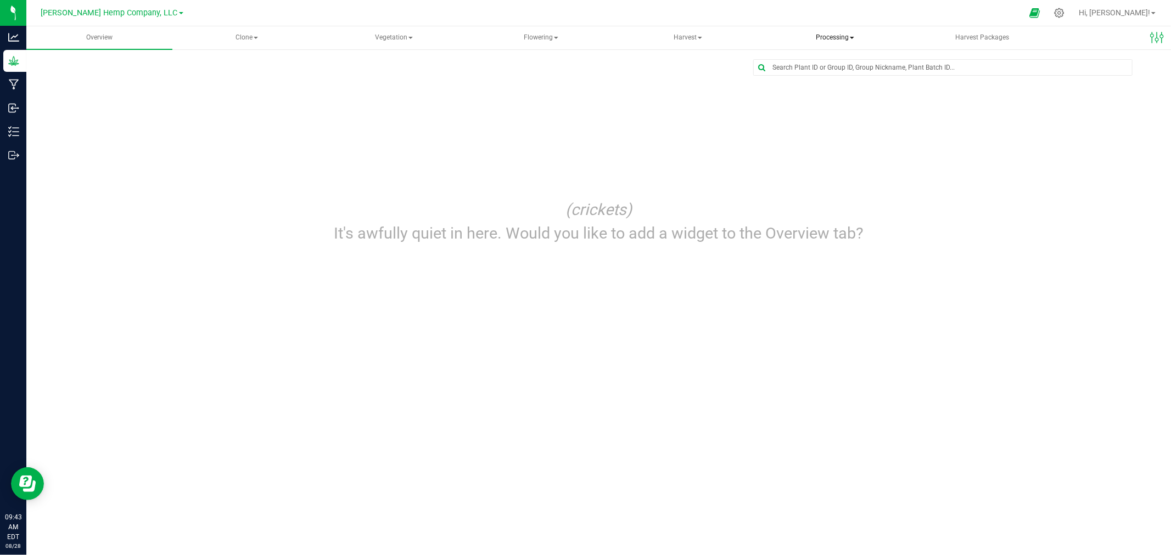
click at [830, 40] on span "Processing" at bounding box center [834, 38] width 145 height 22
click at [825, 75] on span "Processing harvests" at bounding box center [828, 78] width 102 height 9
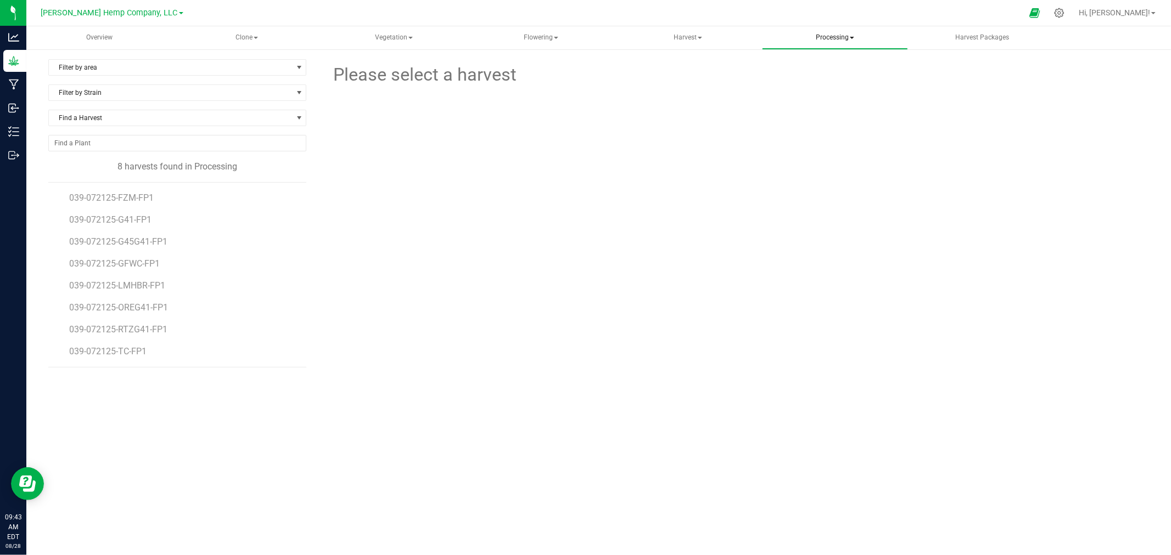
click at [829, 35] on span "Processing" at bounding box center [834, 38] width 145 height 22
click at [767, 137] on div at bounding box center [736, 155] width 421 height 134
click at [85, 195] on span "039-072125-FZM-FP1" at bounding box center [113, 198] width 88 height 10
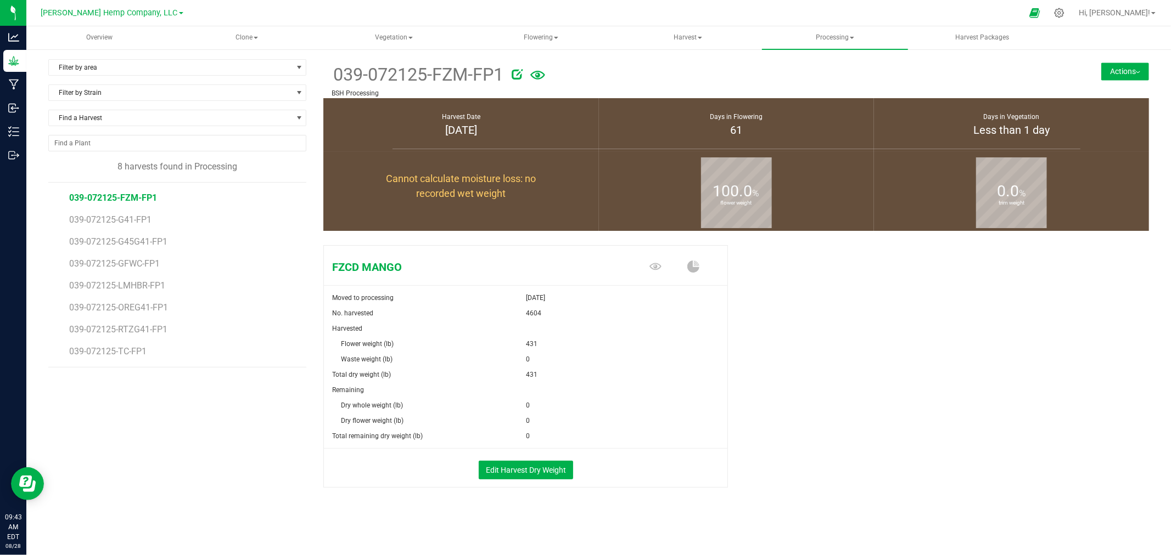
click at [1109, 66] on button "Actions" at bounding box center [1125, 72] width 48 height 18
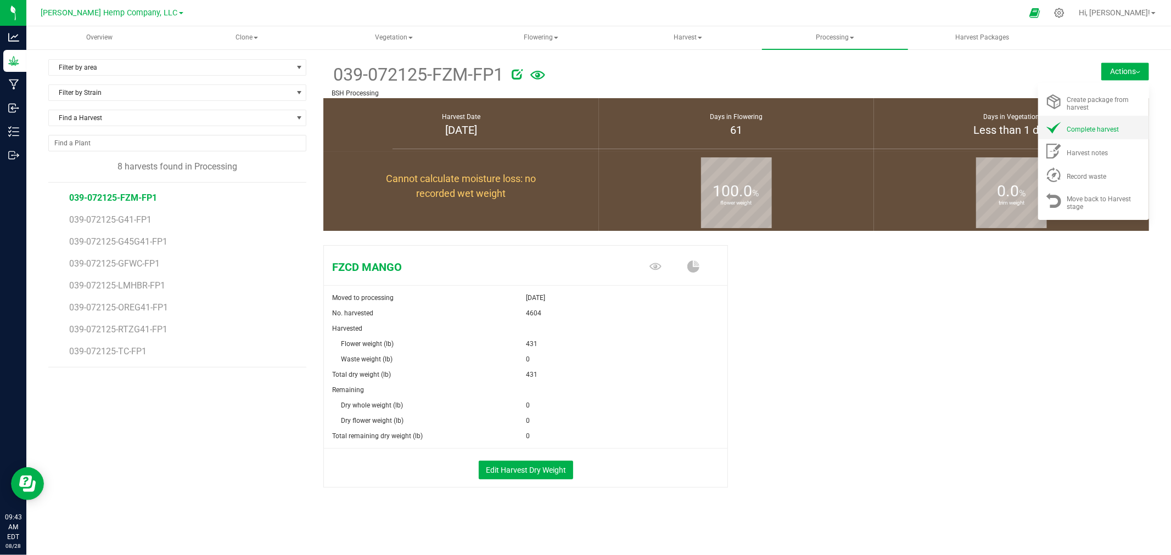
click at [1101, 136] on li "Complete harvest" at bounding box center [1093, 128] width 111 height 24
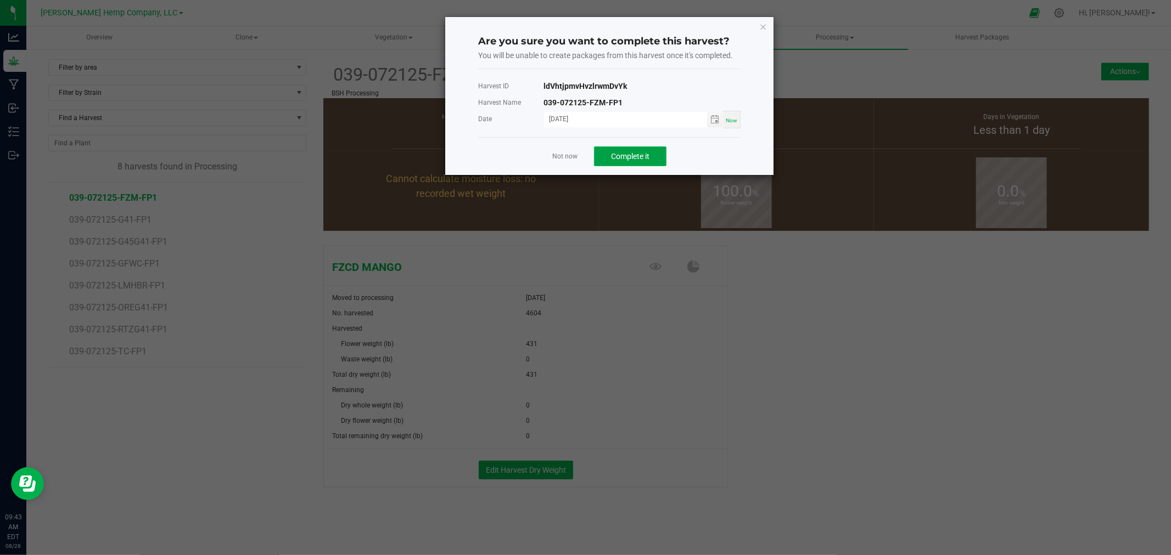
click at [624, 157] on span "Complete it" at bounding box center [630, 156] width 38 height 9
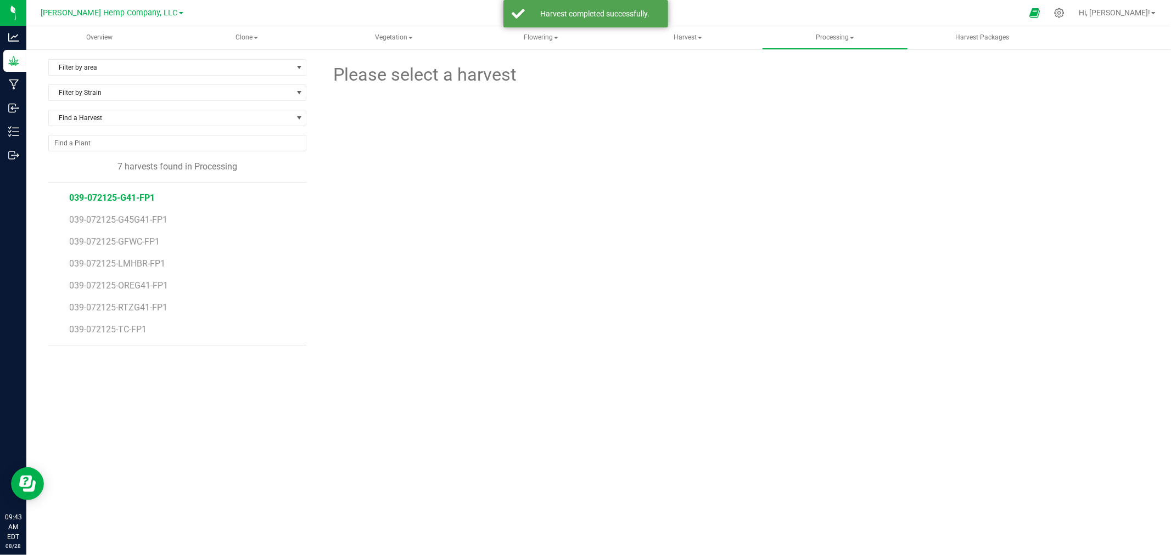
click at [123, 198] on span "039-072125-G41-FP1" at bounding box center [112, 198] width 86 height 10
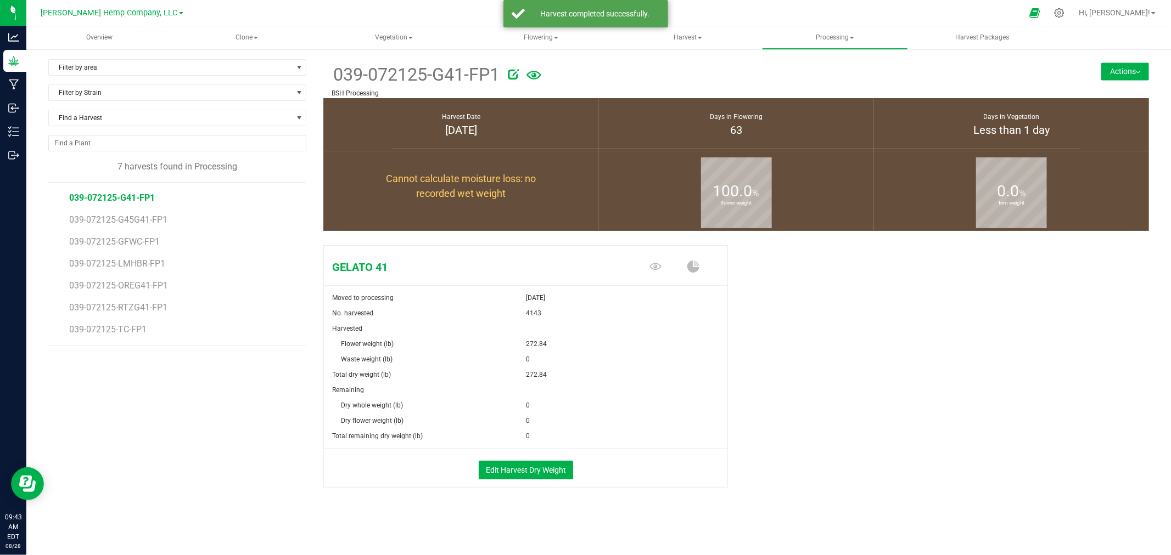
click at [1117, 66] on button "Actions" at bounding box center [1125, 72] width 48 height 18
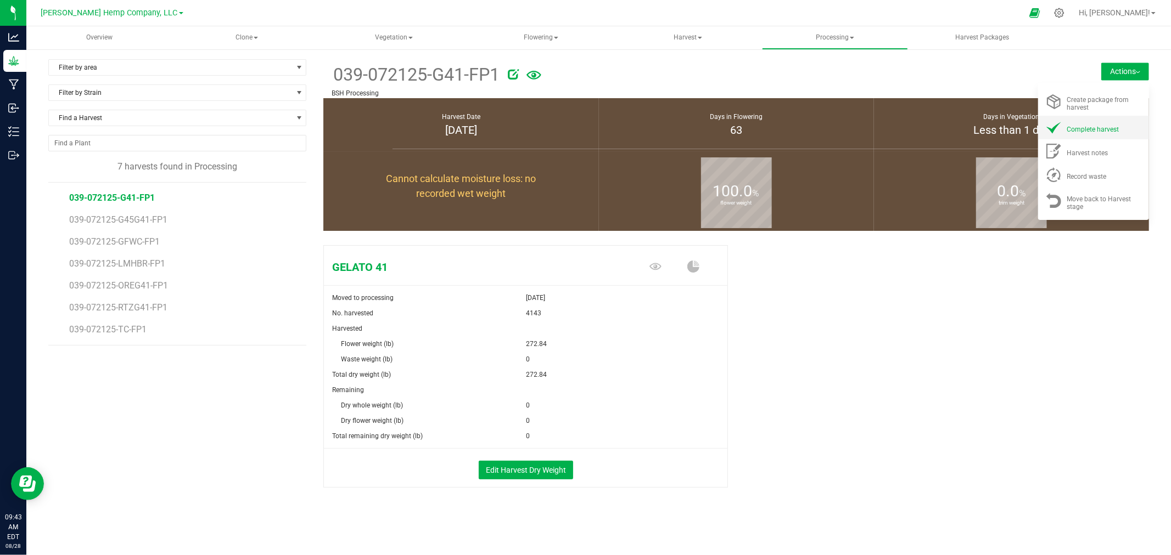
click at [1073, 122] on div "Complete harvest" at bounding box center [1104, 128] width 75 height 12
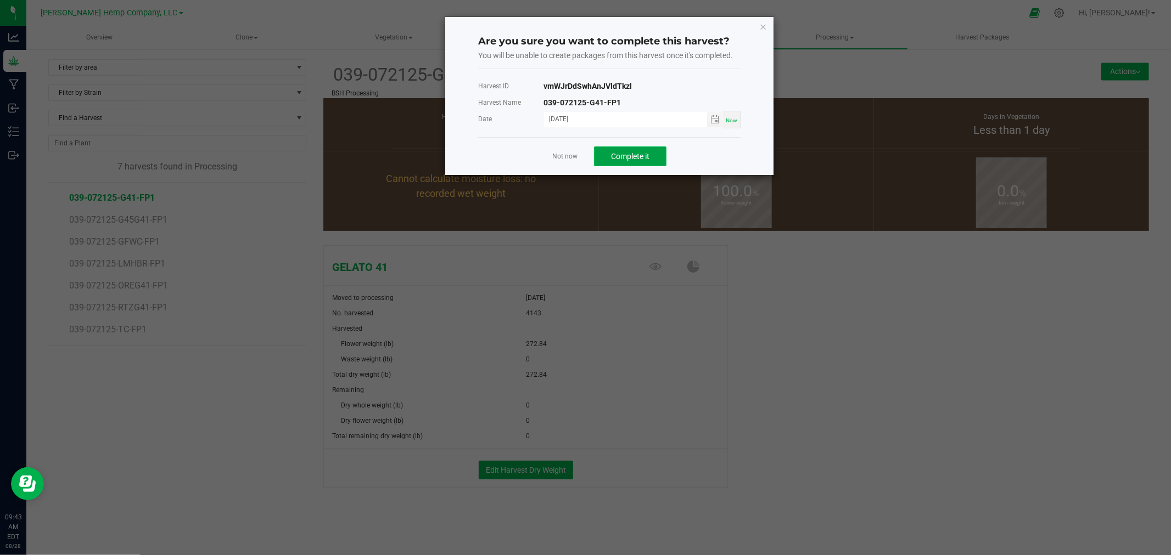
click at [651, 160] on button "Complete it" at bounding box center [630, 157] width 72 height 20
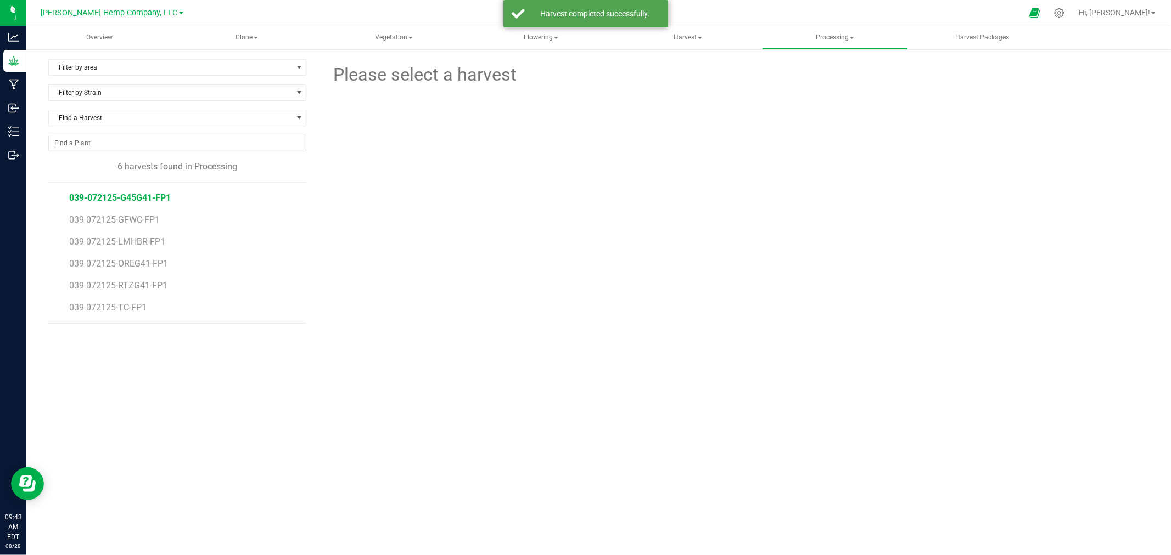
click at [114, 195] on span "039-072125-G45G41-FP1" at bounding box center [120, 198] width 102 height 10
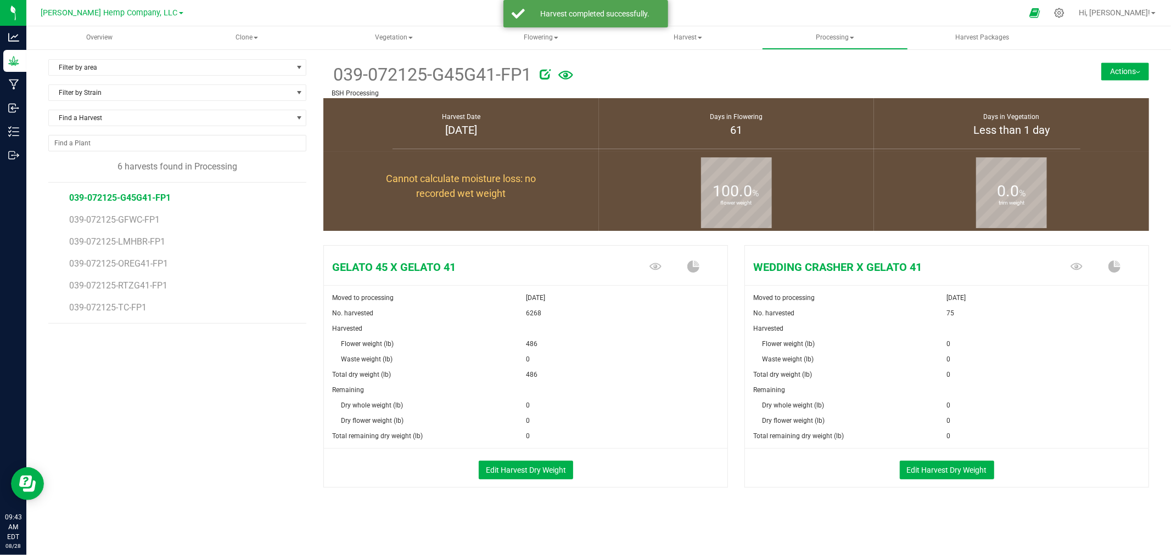
click at [1118, 79] on button "Actions" at bounding box center [1125, 72] width 48 height 18
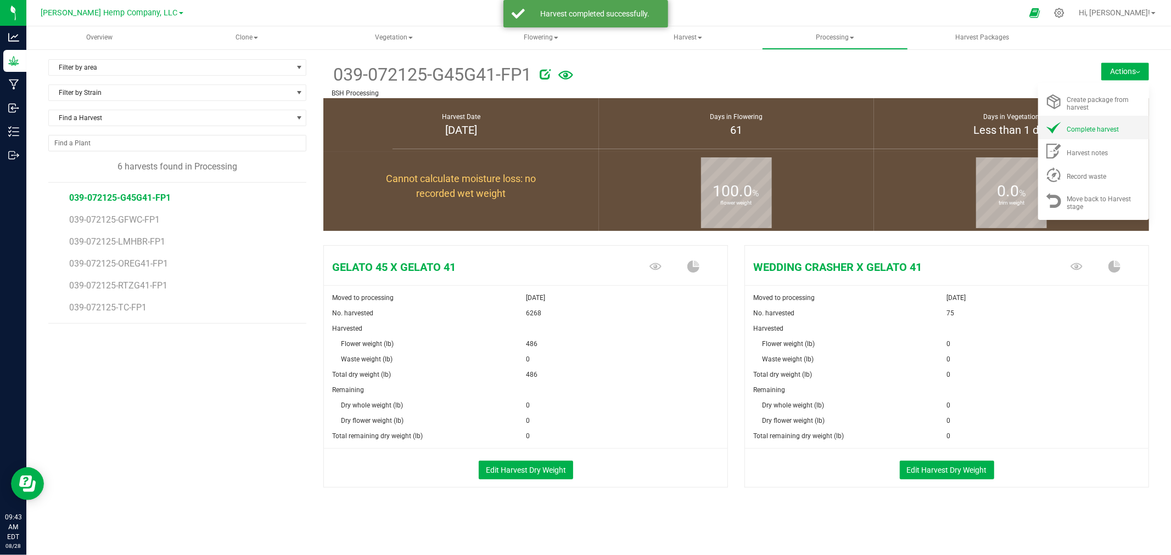
click at [1085, 124] on div "Complete harvest" at bounding box center [1104, 128] width 75 height 12
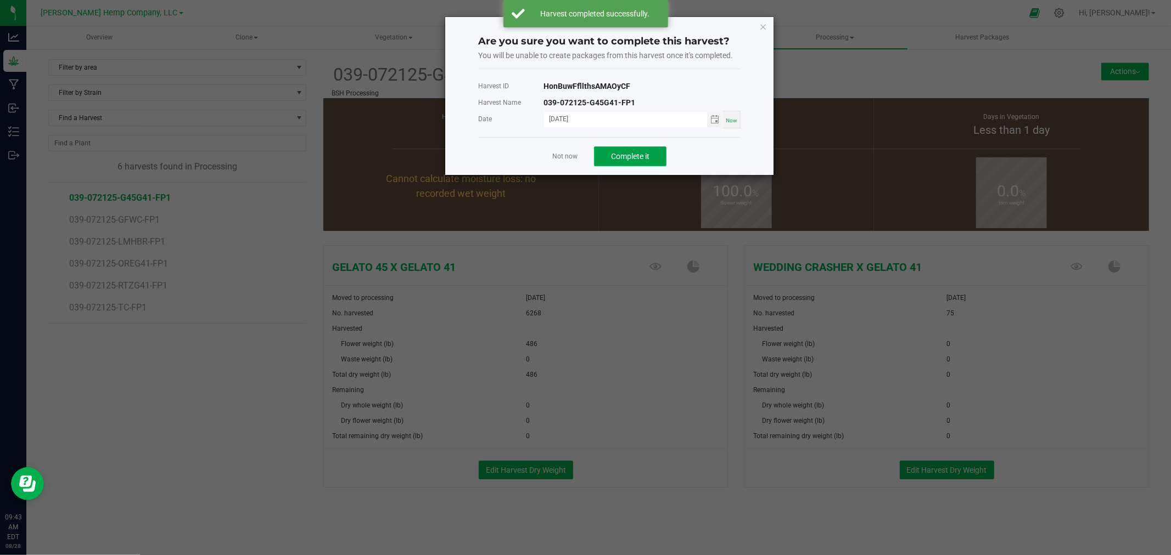
click at [642, 155] on span "Complete it" at bounding box center [630, 156] width 38 height 9
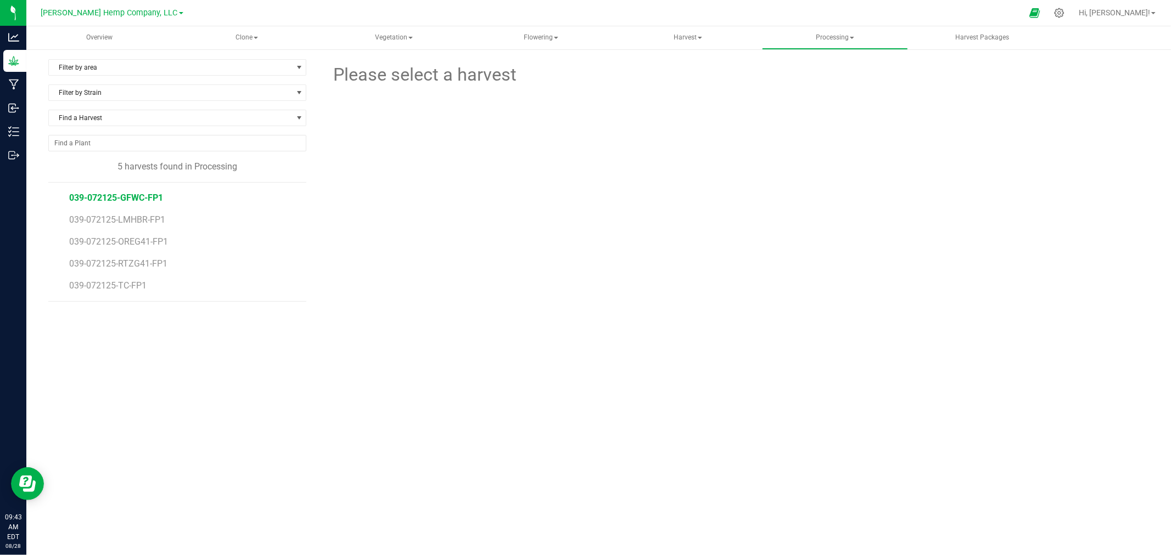
click at [144, 198] on span "039-072125-GFWC-FP1" at bounding box center [116, 198] width 94 height 10
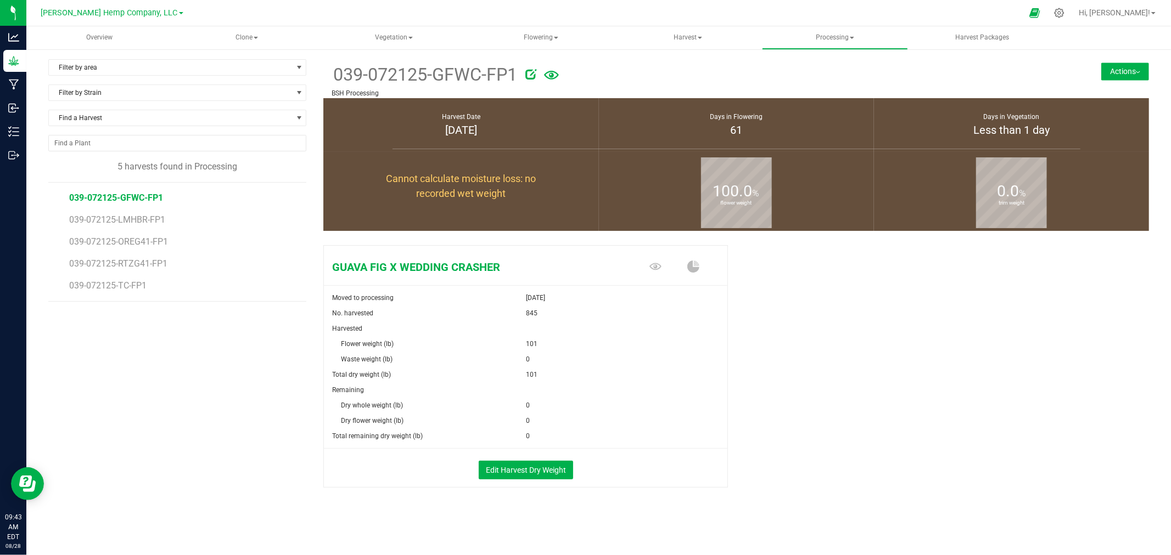
click at [1115, 72] on button "Actions" at bounding box center [1125, 72] width 48 height 18
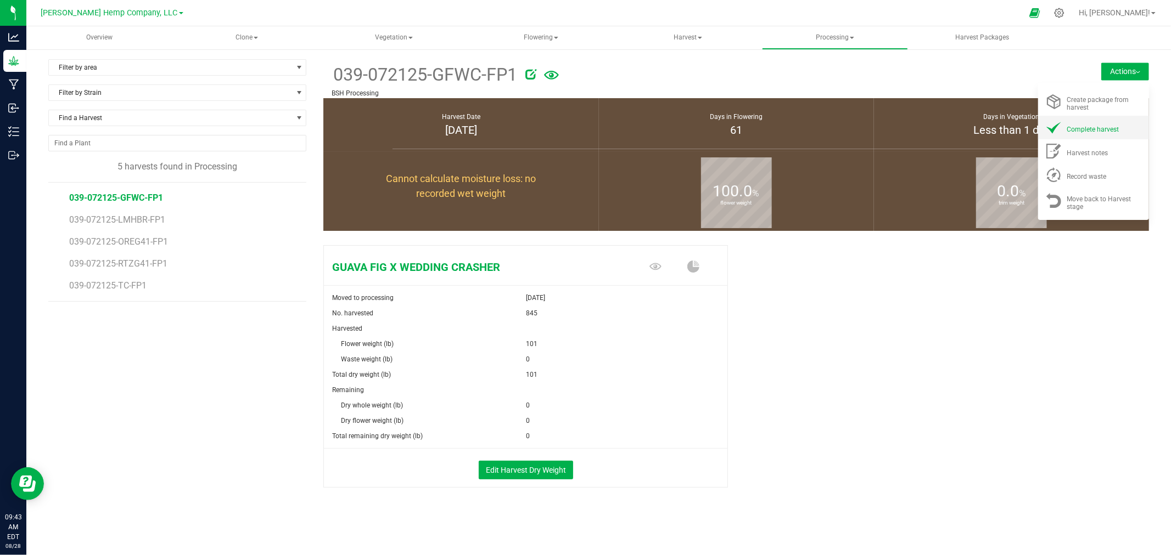
click at [1084, 123] on div "Complete harvest" at bounding box center [1104, 128] width 75 height 12
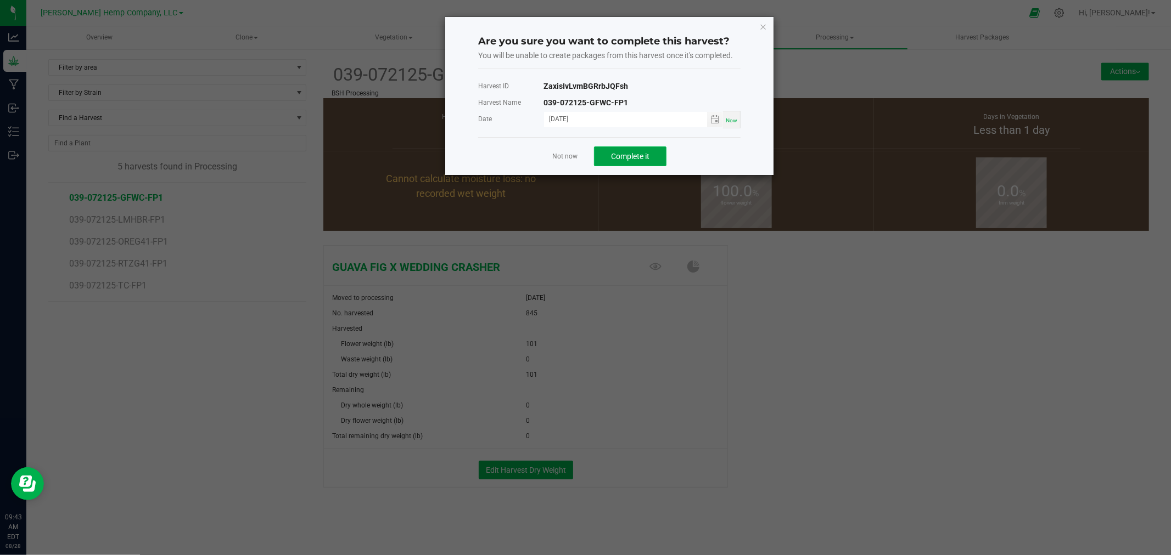
click at [620, 154] on span "Complete it" at bounding box center [630, 156] width 38 height 9
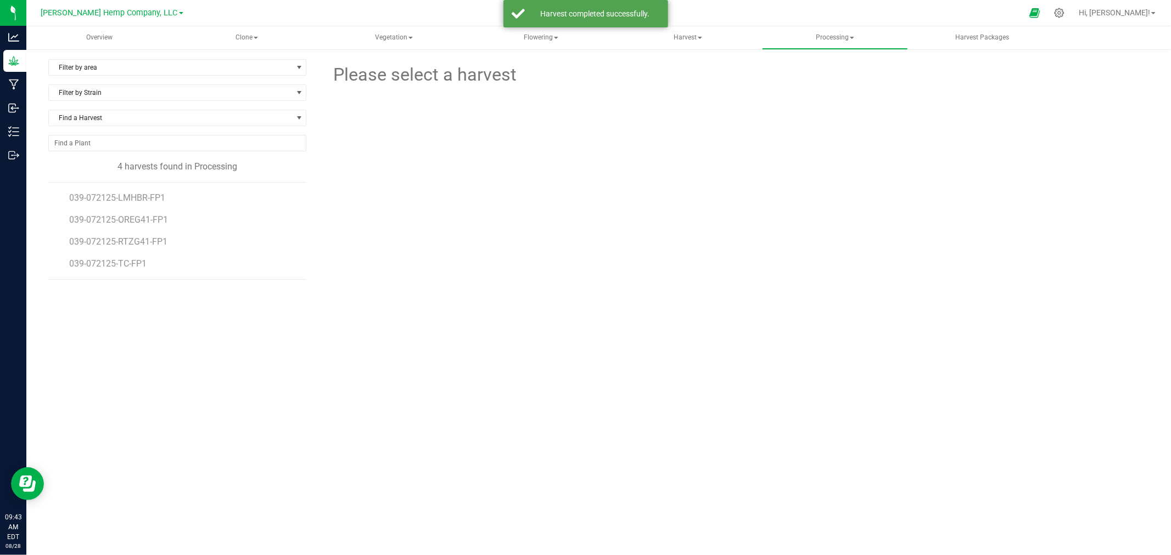
click at [134, 191] on li "039-072125-LMHBR-FP1" at bounding box center [183, 194] width 229 height 22
click at [132, 199] on span "039-072125-LMHBR-FP1" at bounding box center [118, 198] width 99 height 10
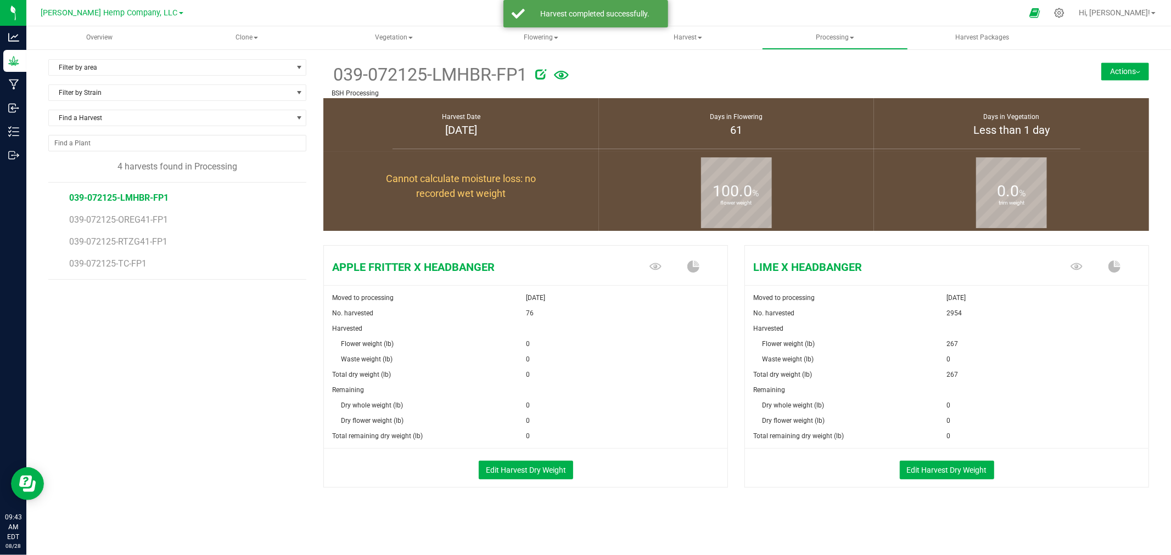
click at [1112, 78] on button "Actions" at bounding box center [1125, 72] width 48 height 18
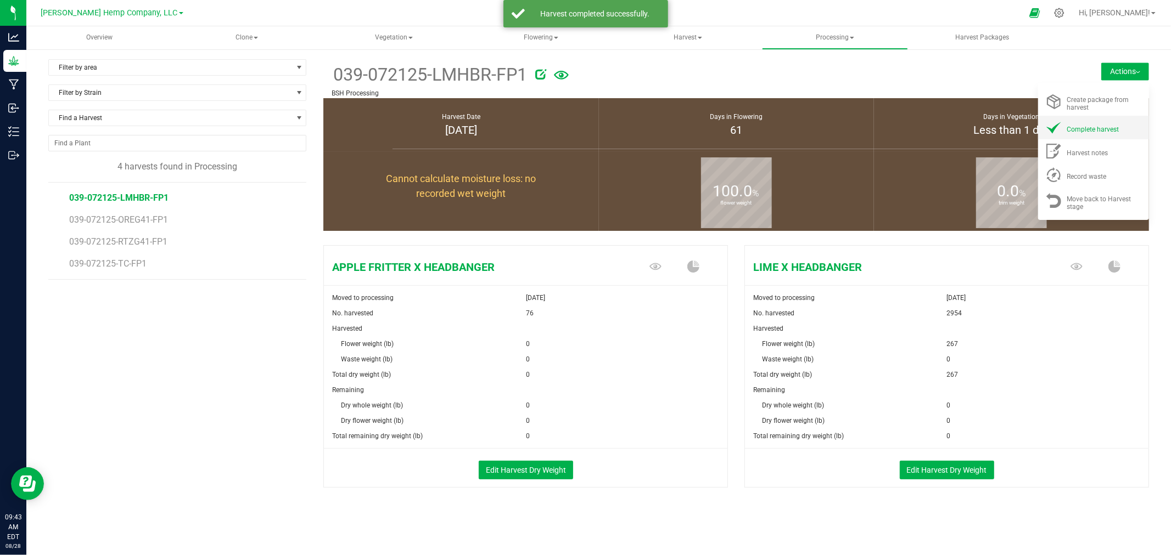
click at [1099, 127] on span "Complete harvest" at bounding box center [1093, 130] width 52 height 8
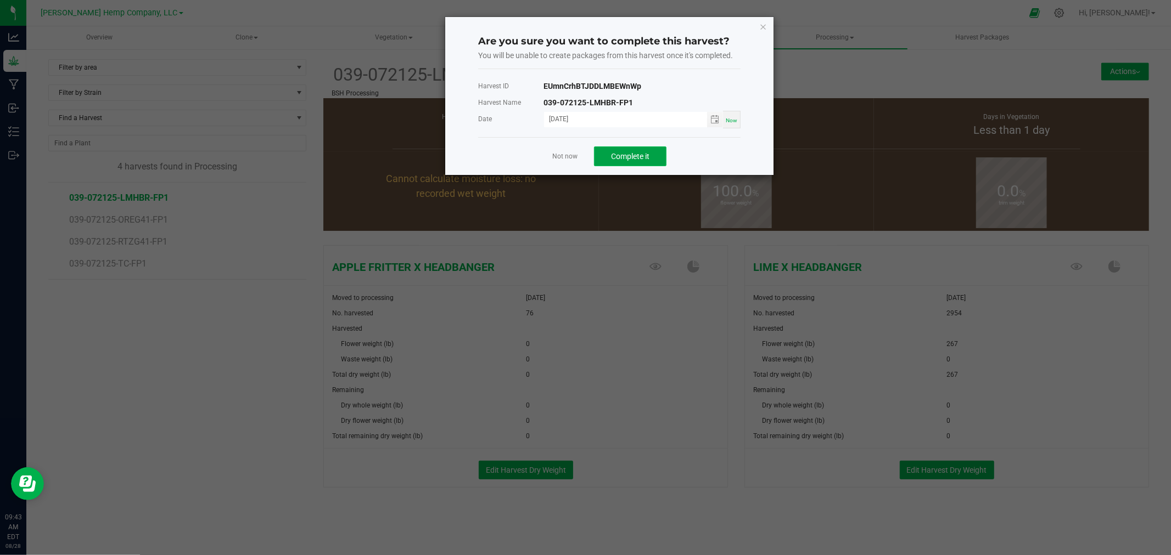
click at [657, 156] on button "Complete it" at bounding box center [630, 157] width 72 height 20
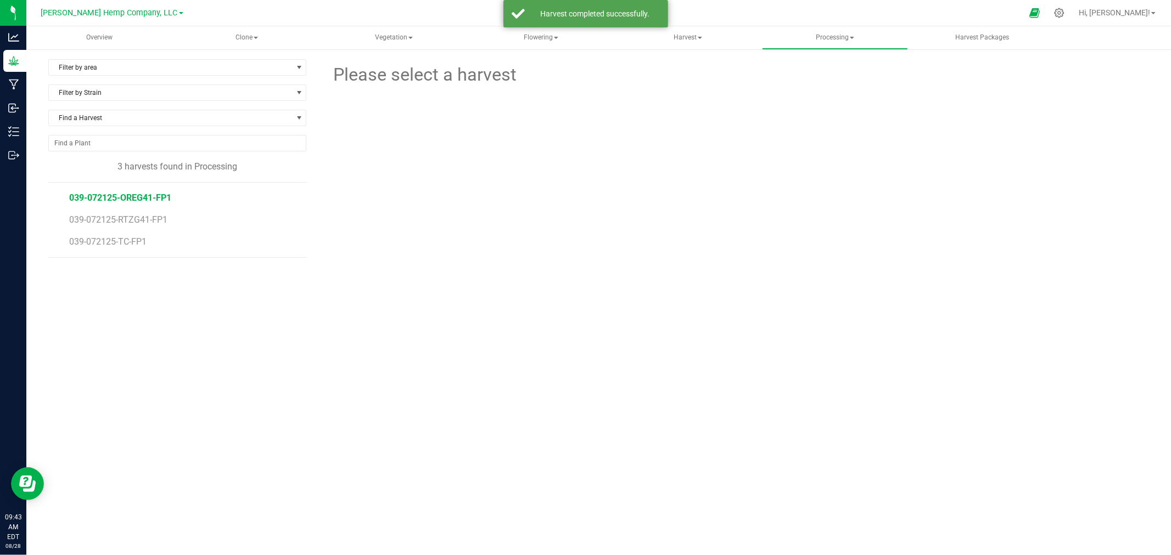
click at [113, 194] on span "039-072125-OREG41-FP1" at bounding box center [120, 198] width 102 height 10
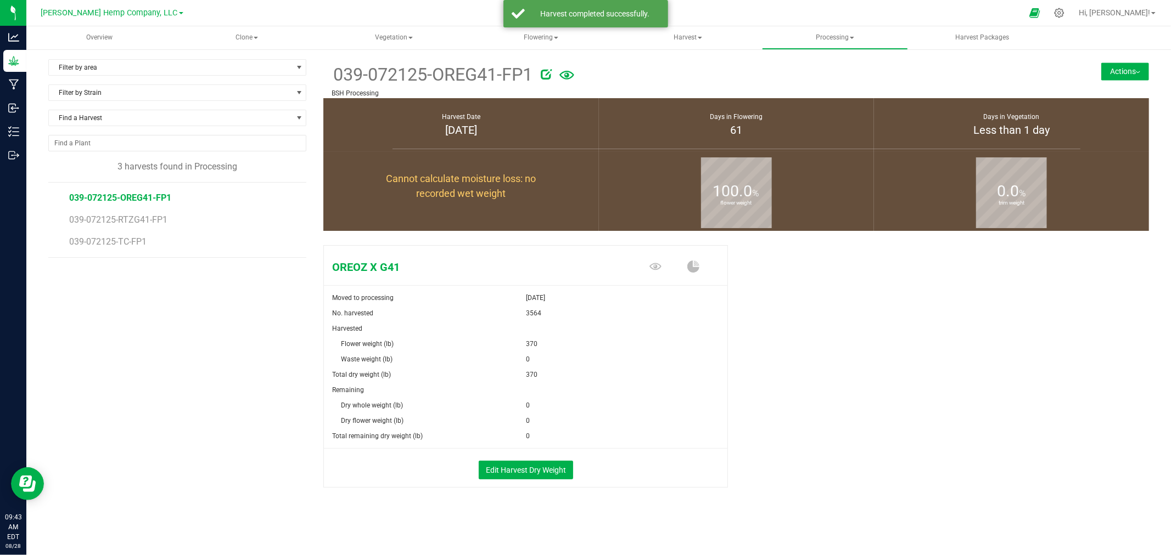
click at [1105, 72] on button "Actions" at bounding box center [1125, 72] width 48 height 18
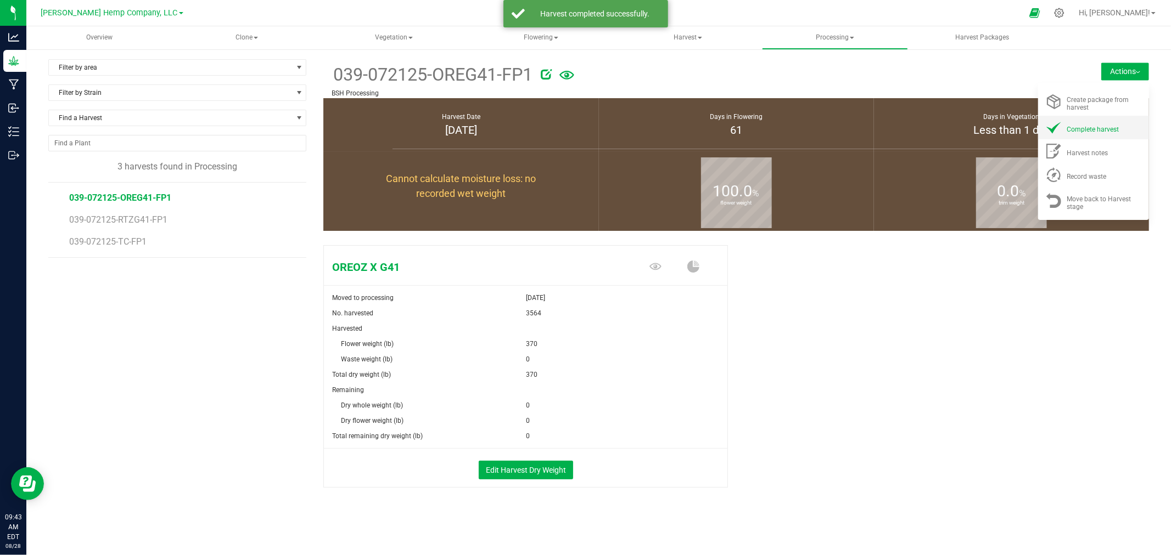
click at [1082, 126] on span "Complete harvest" at bounding box center [1093, 130] width 52 height 8
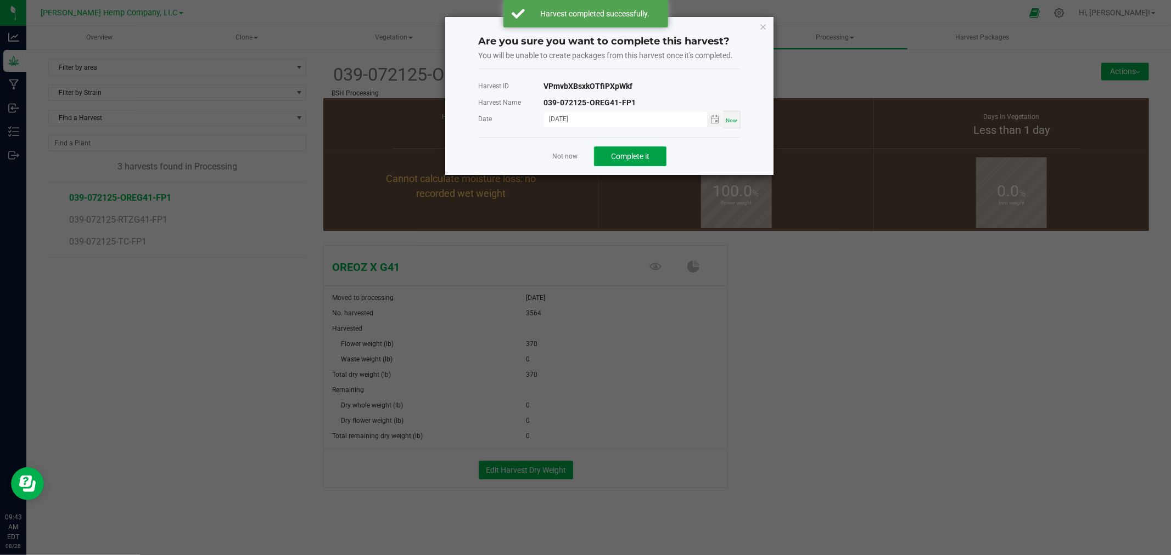
click at [616, 161] on button "Complete it" at bounding box center [630, 157] width 72 height 20
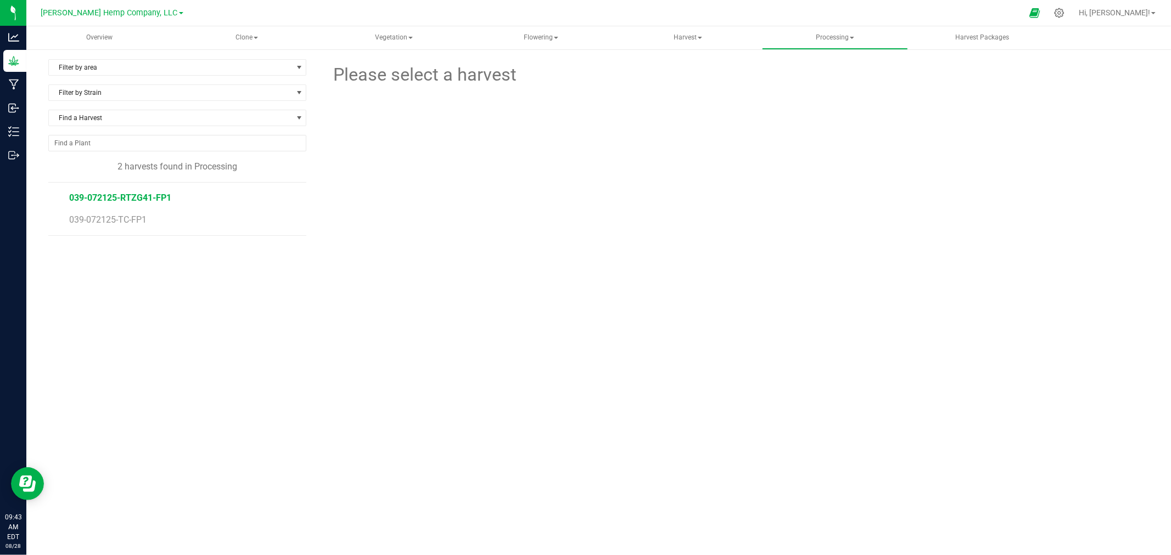
click at [137, 194] on span "039-072125-RTZG41-FP1" at bounding box center [120, 198] width 102 height 10
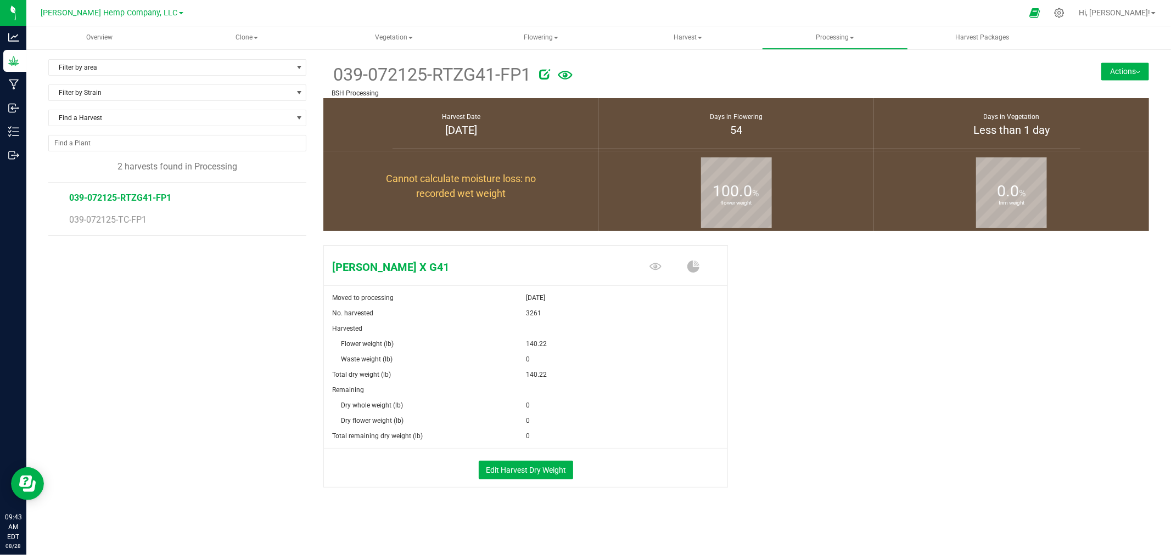
click at [1111, 68] on button "Actions" at bounding box center [1125, 72] width 48 height 18
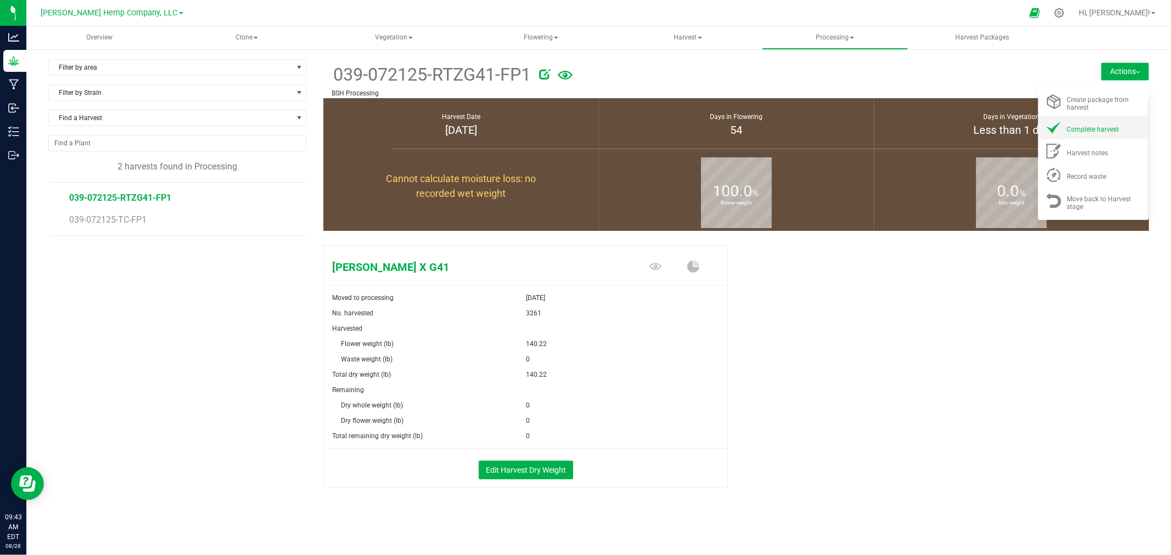
click at [1066, 133] on span at bounding box center [1053, 127] width 26 height 15
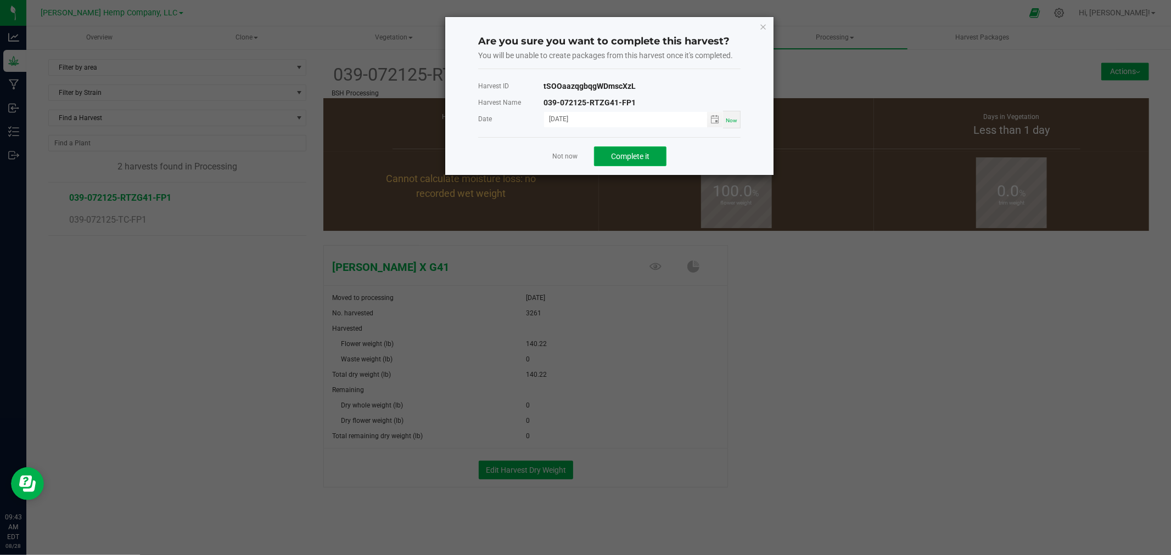
click at [649, 156] on span "Complete it" at bounding box center [630, 156] width 38 height 9
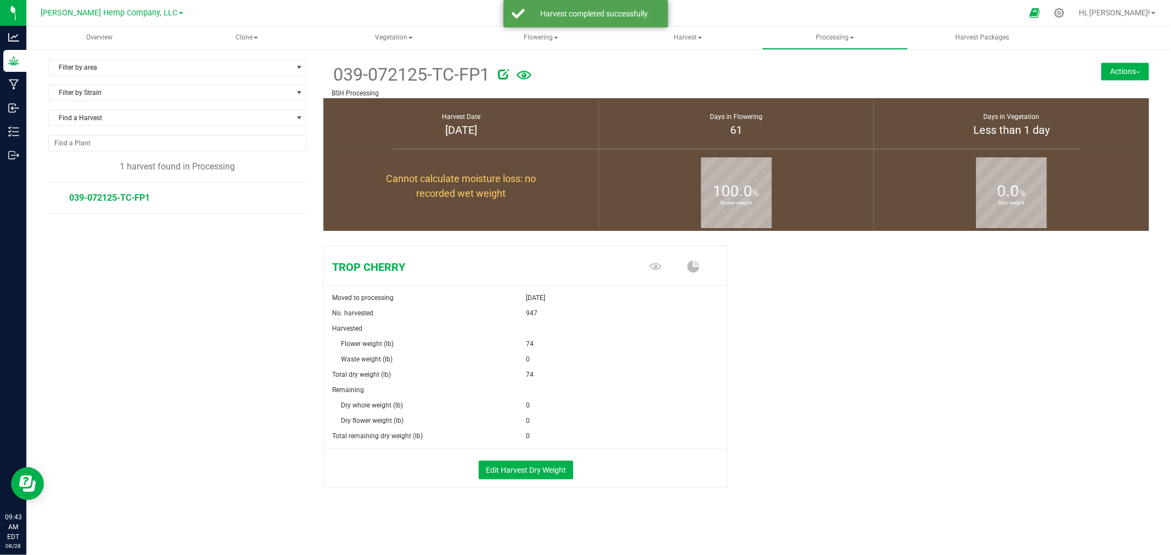
click at [130, 193] on span "039-072125-TC-FP1" at bounding box center [109, 198] width 81 height 10
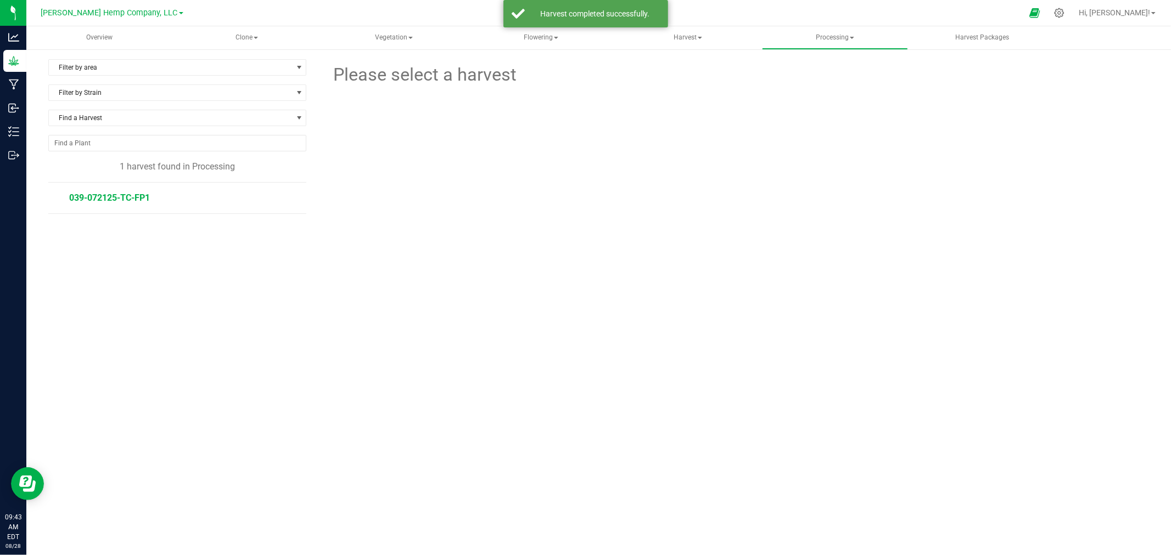
click at [113, 195] on span "039-072125-TC-FP1" at bounding box center [109, 198] width 81 height 10
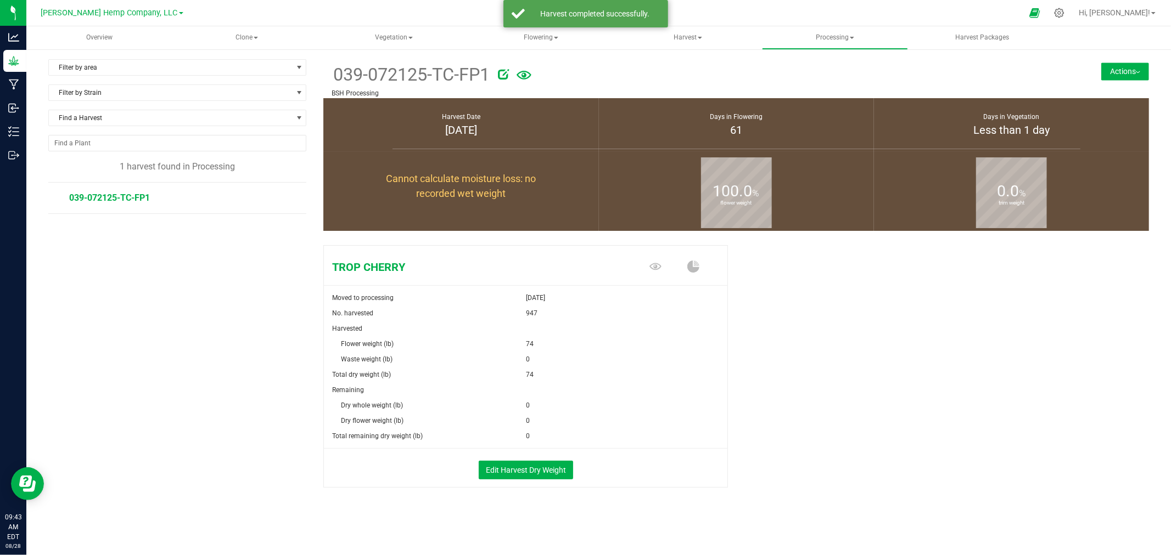
click at [1129, 78] on button "Actions" at bounding box center [1125, 72] width 48 height 18
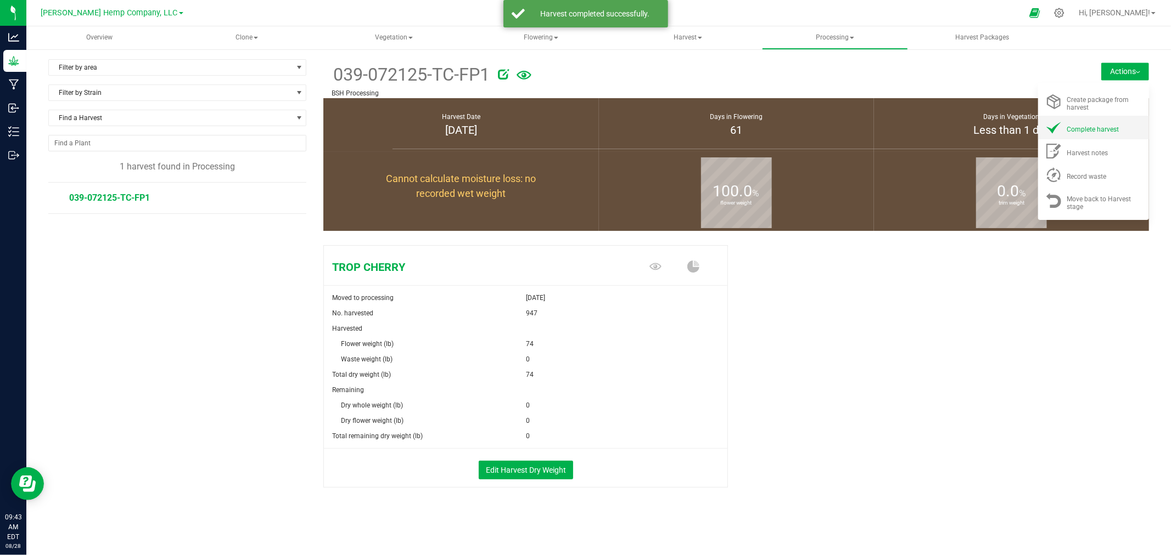
click at [1089, 127] on span "Complete harvest" at bounding box center [1093, 130] width 52 height 8
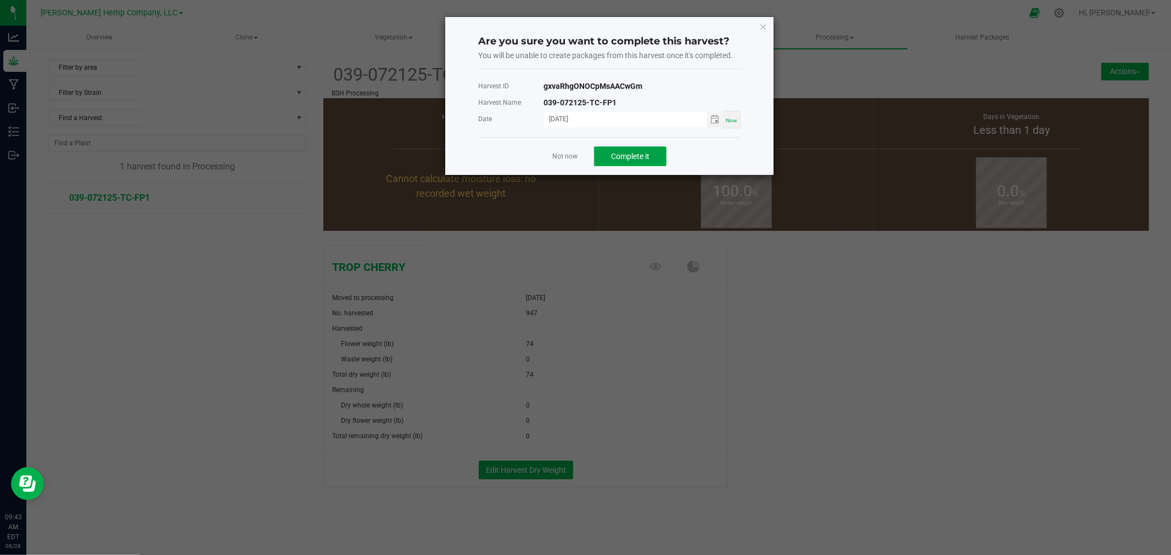
click at [618, 152] on span "Complete it" at bounding box center [630, 156] width 38 height 9
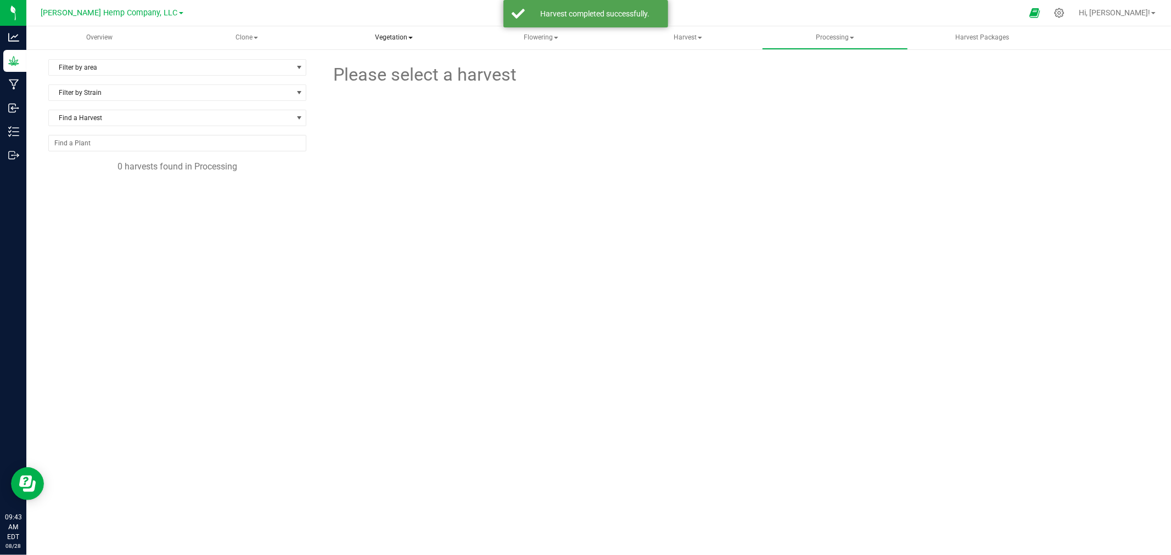
click at [397, 36] on span "Vegetation" at bounding box center [393, 38] width 145 height 22
click at [391, 59] on li "Veg groups" at bounding box center [393, 65] width 146 height 13
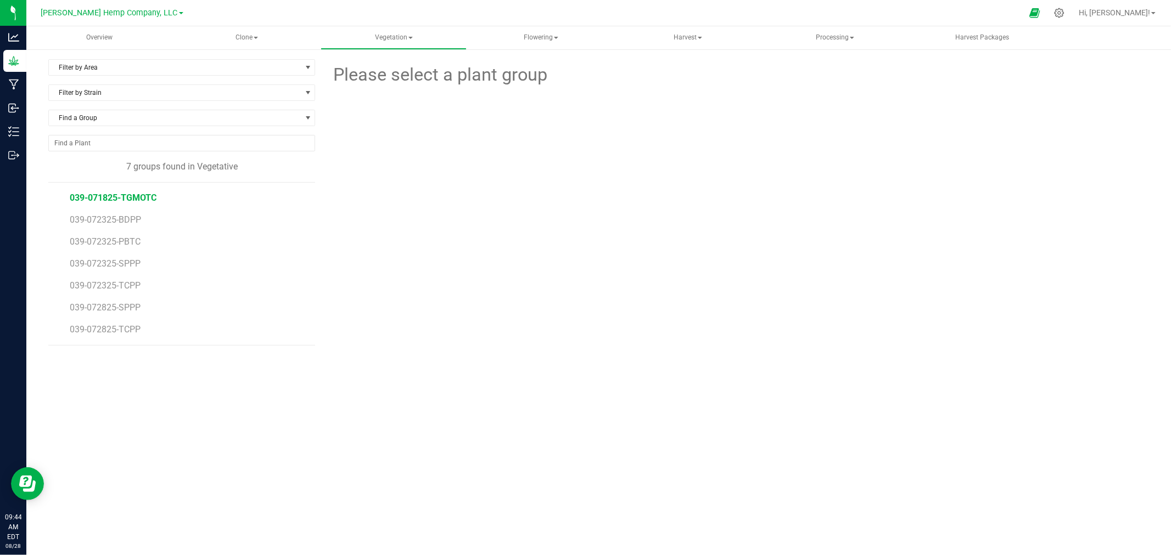
click at [105, 201] on span "039-071825-TGMOTC" at bounding box center [113, 198] width 87 height 10
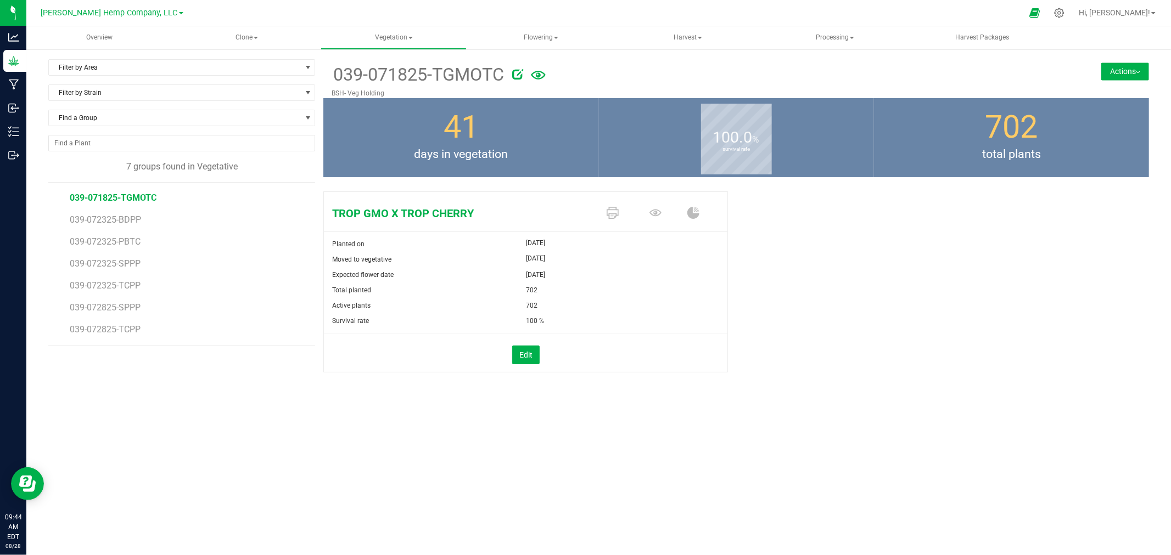
click at [123, 379] on div "Filter by Area Filter by Area All BSH- Veg Holding Filter by Strain Find a Grou…" at bounding box center [185, 229] width 275 height 341
click at [102, 9] on span "[PERSON_NAME] Hemp Company, LLC" at bounding box center [109, 13] width 137 height 10
click at [104, 80] on link "Pre Process Inc" at bounding box center [112, 82] width 160 height 15
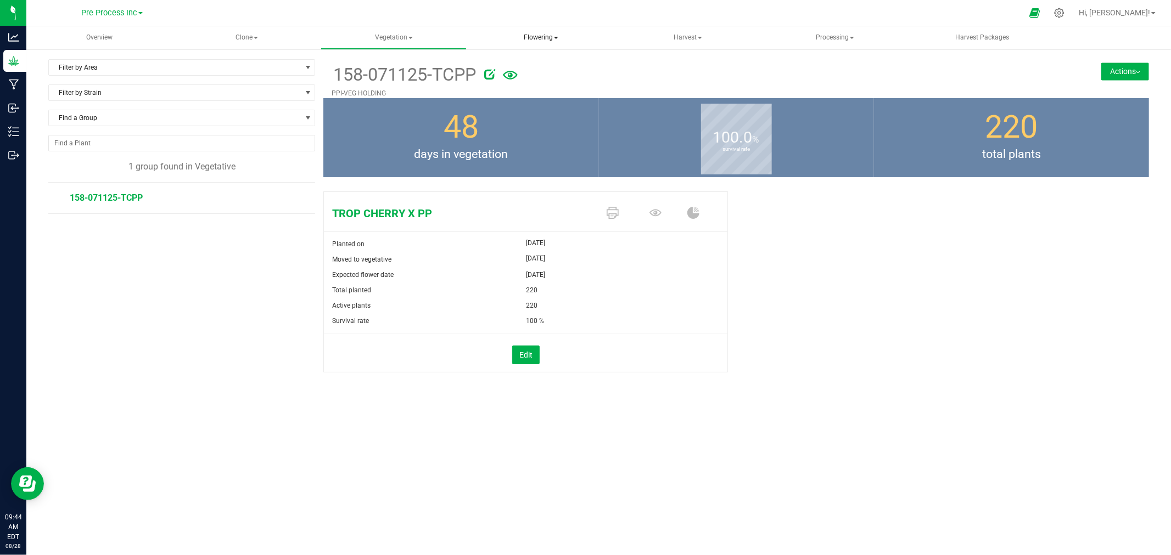
click at [535, 37] on span "Flowering" at bounding box center [540, 38] width 145 height 22
click at [522, 83] on li "Flowering groups" at bounding box center [541, 78] width 146 height 13
